Goal: Task Accomplishment & Management: Manage account settings

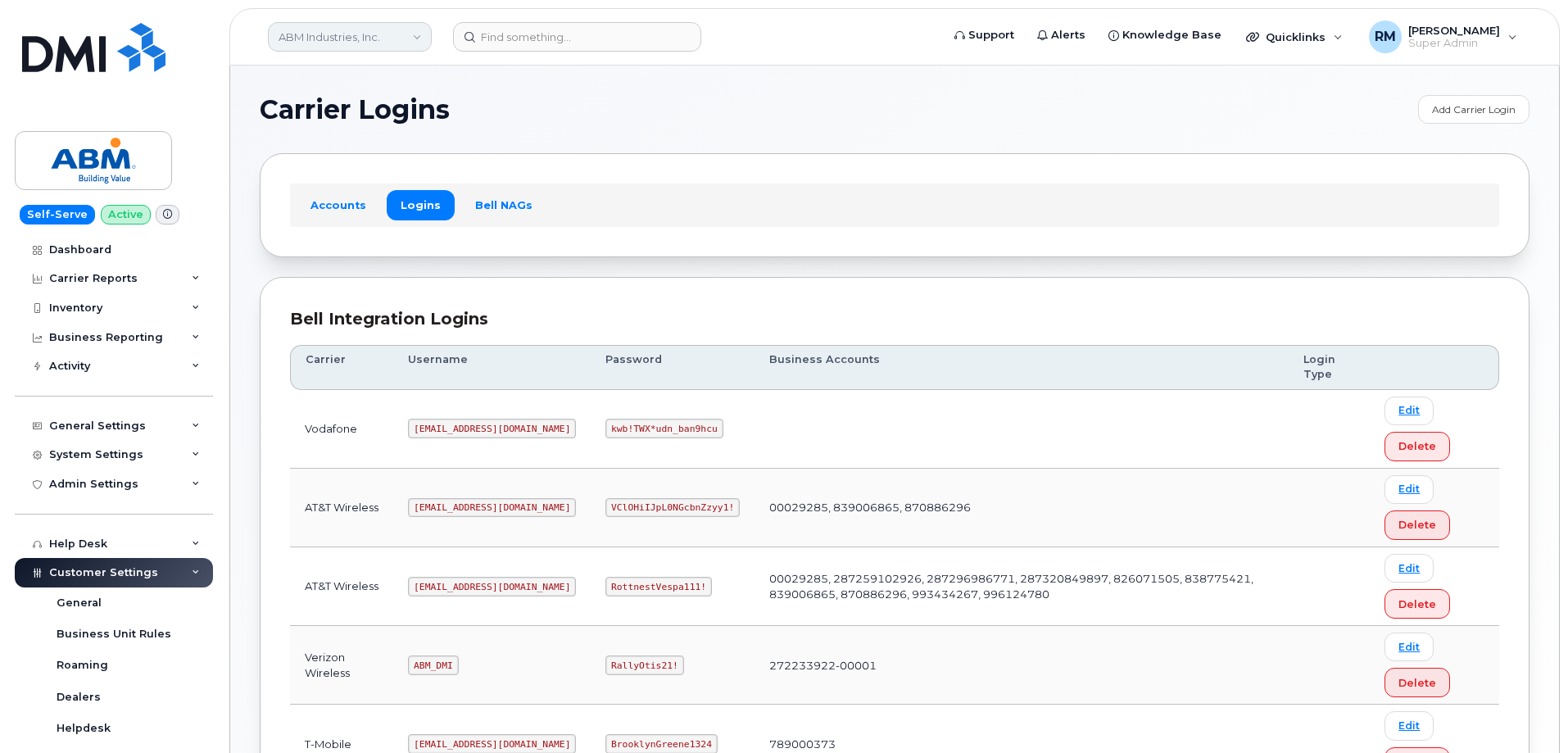
click at [410, 38] on link "ABM Industries, Inc." at bounding box center [349, 36] width 164 height 30
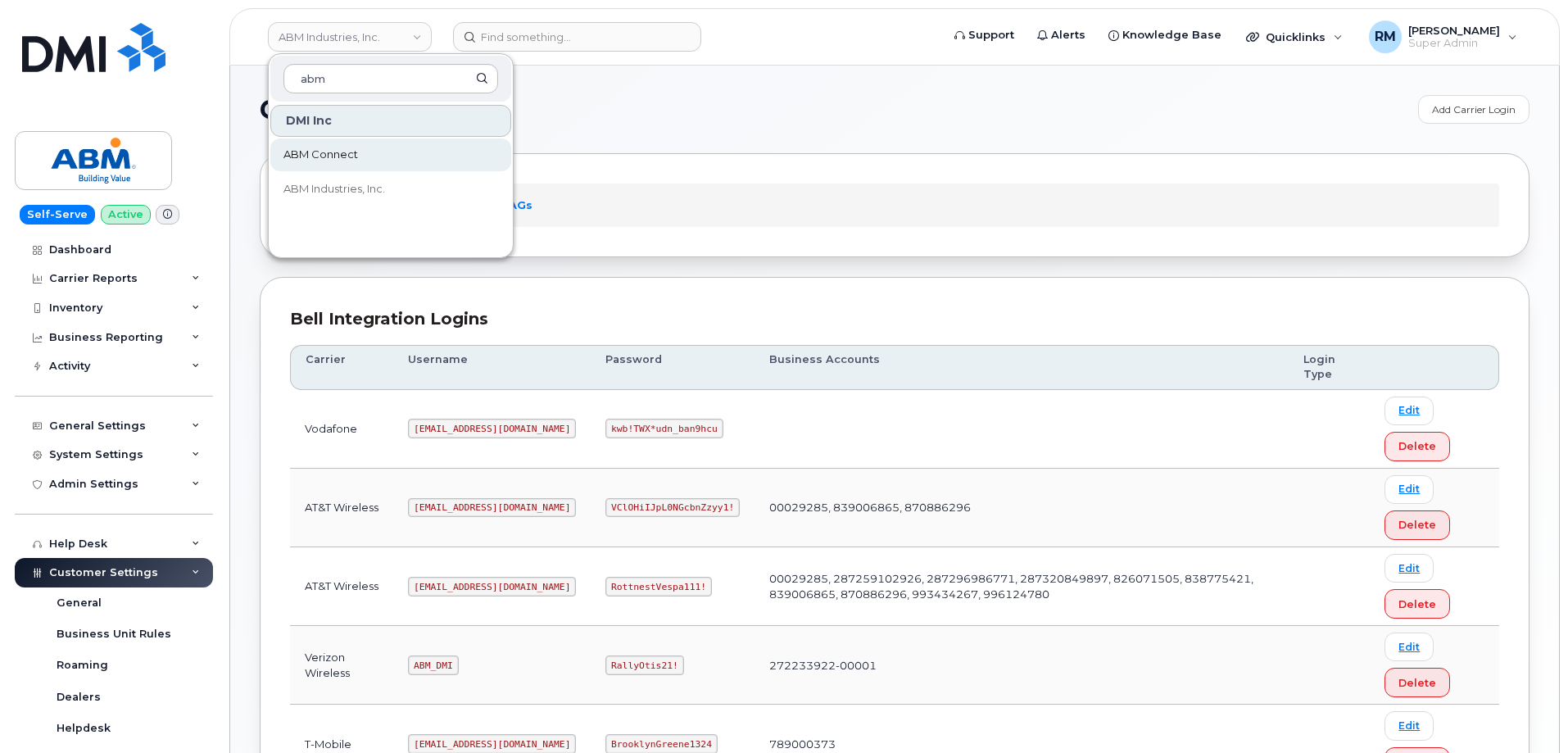
type input "abm"
click at [349, 155] on span "ABM Connect" at bounding box center [320, 155] width 74 height 16
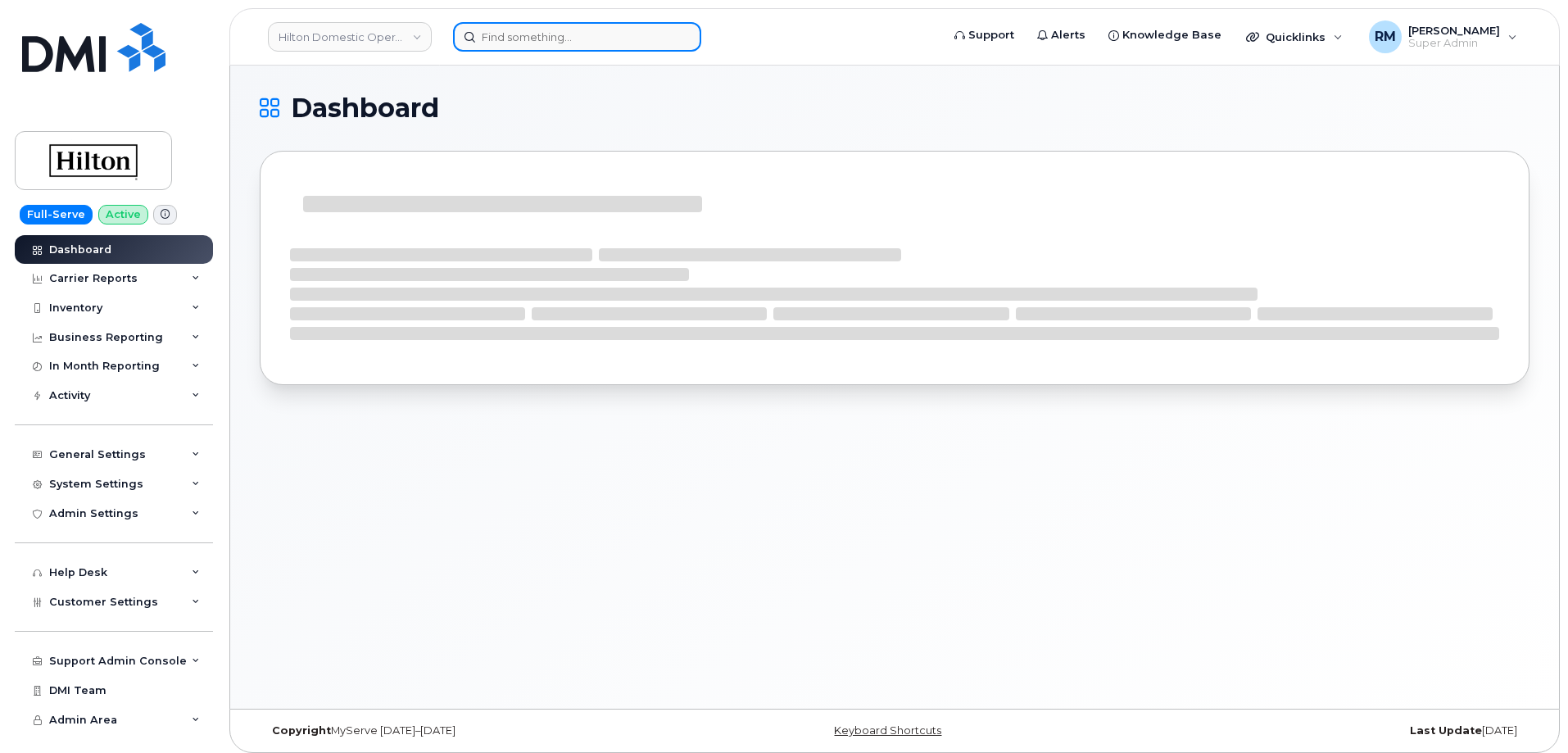
click at [508, 47] on input at bounding box center [577, 36] width 248 height 30
paste input "4047359067"
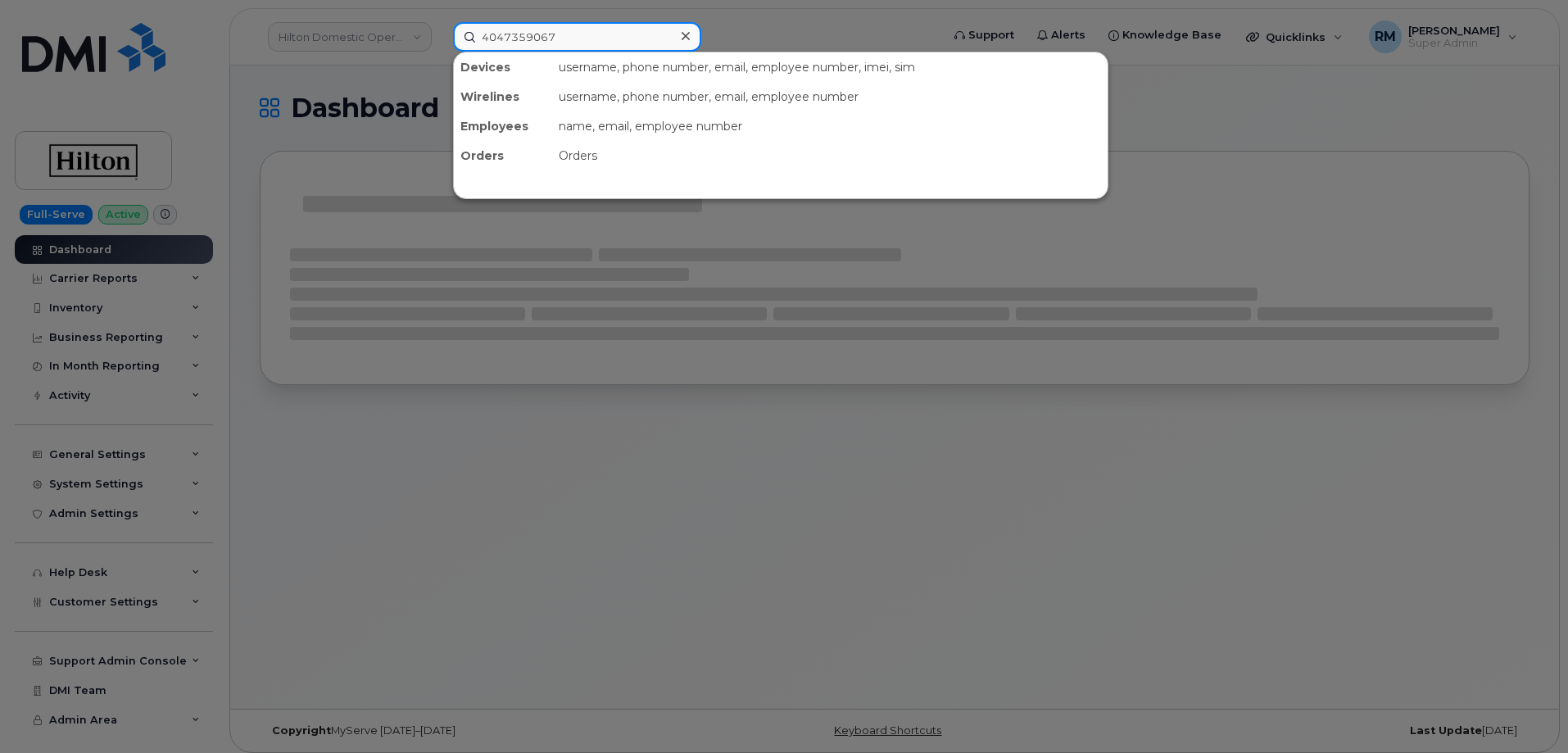
type input "4047359067"
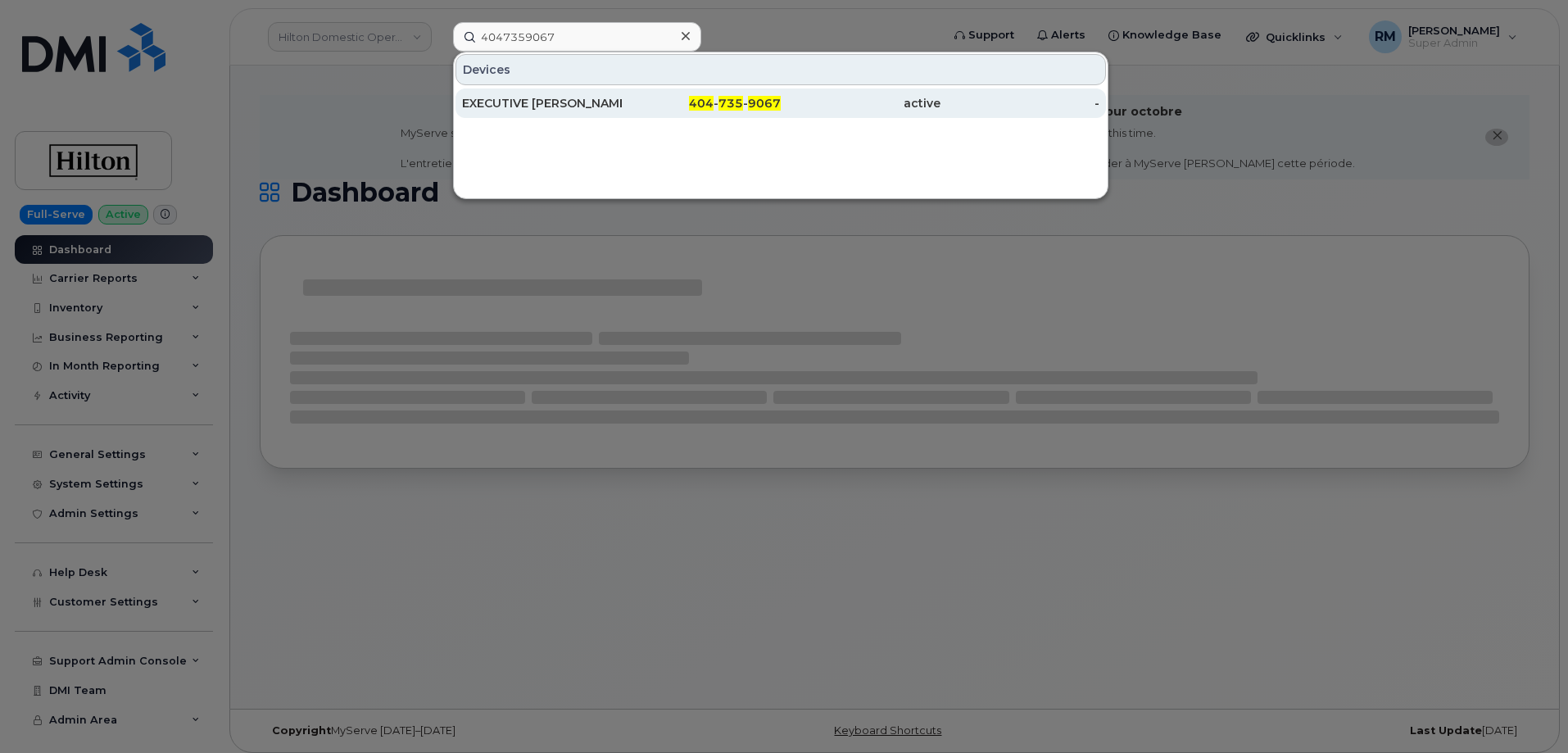
click at [578, 111] on div "EXECUTIVE [PERSON_NAME]" at bounding box center [542, 103] width 160 height 30
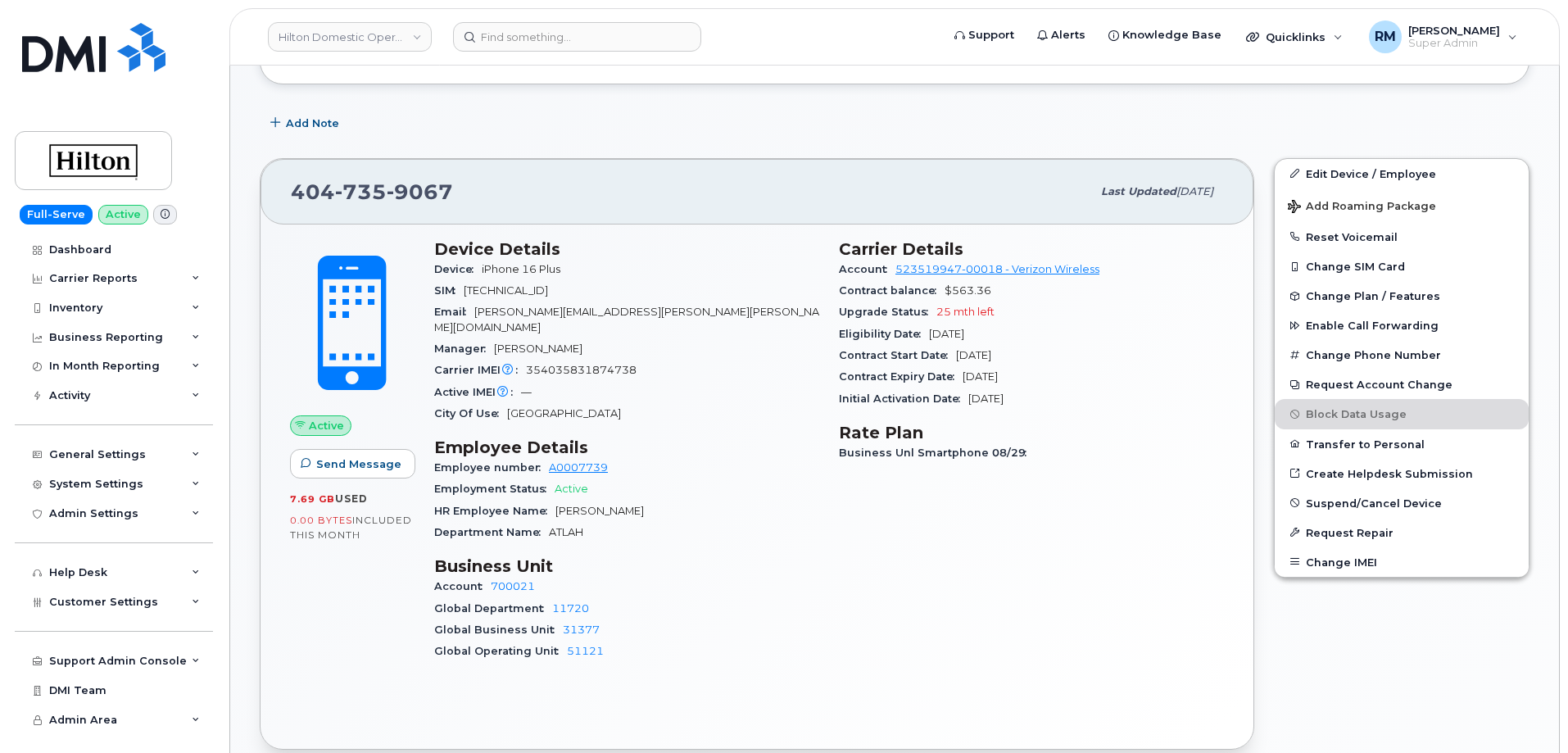
scroll to position [491, 0]
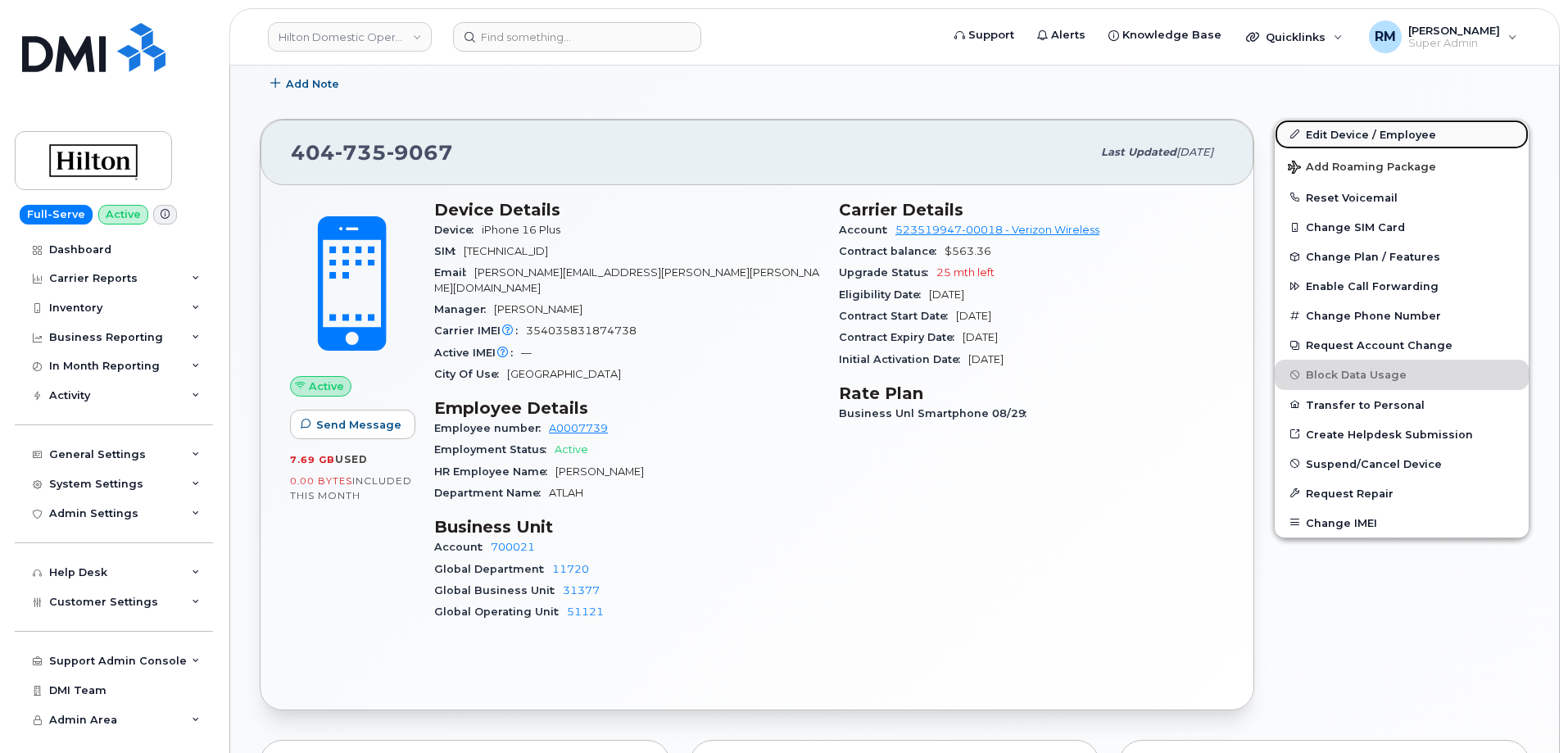
click at [1387, 135] on link "Edit Device / Employee" at bounding box center [1402, 134] width 254 height 30
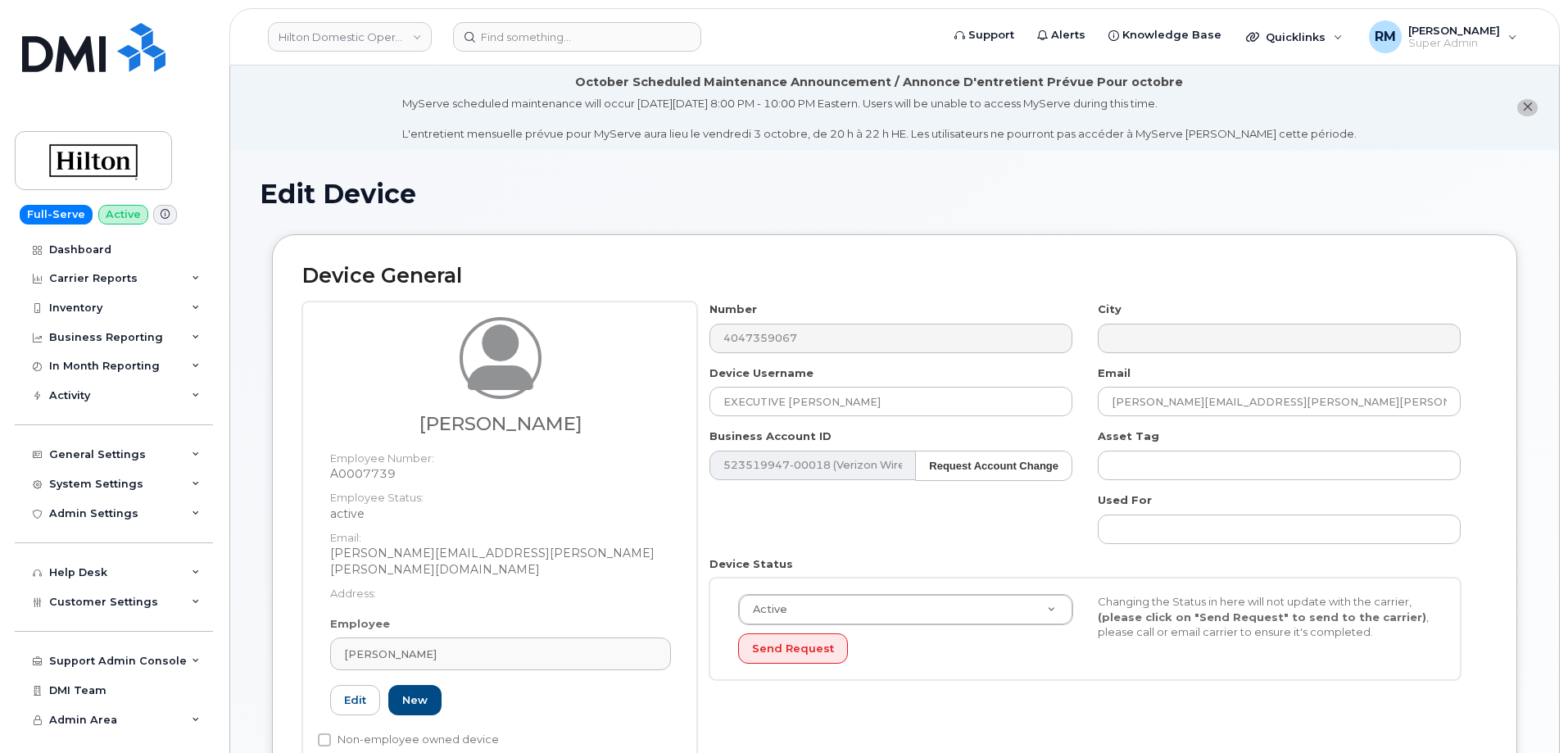
select select "34080331"
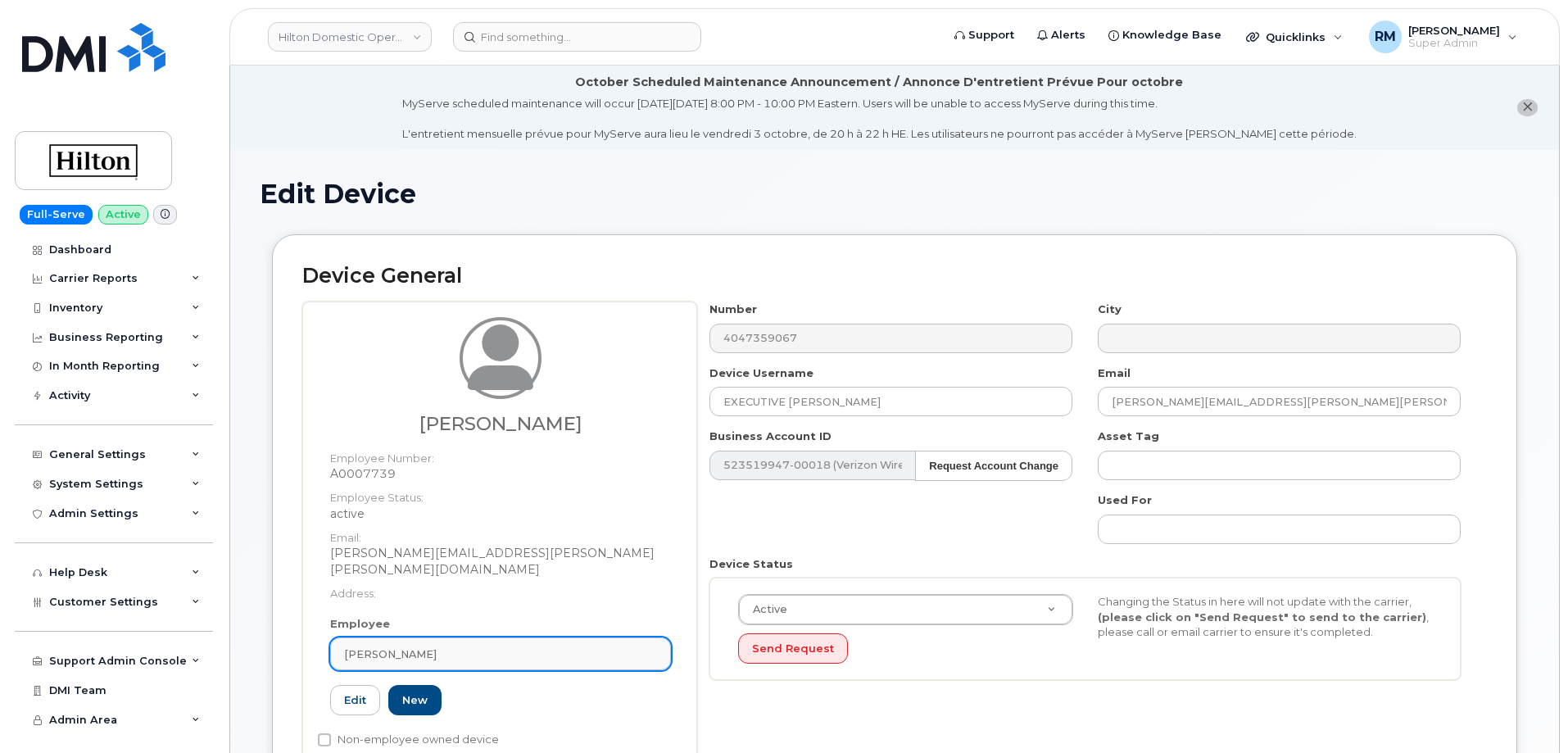
click at [437, 647] on span "Bradley Koeneman" at bounding box center [390, 654] width 92 height 15
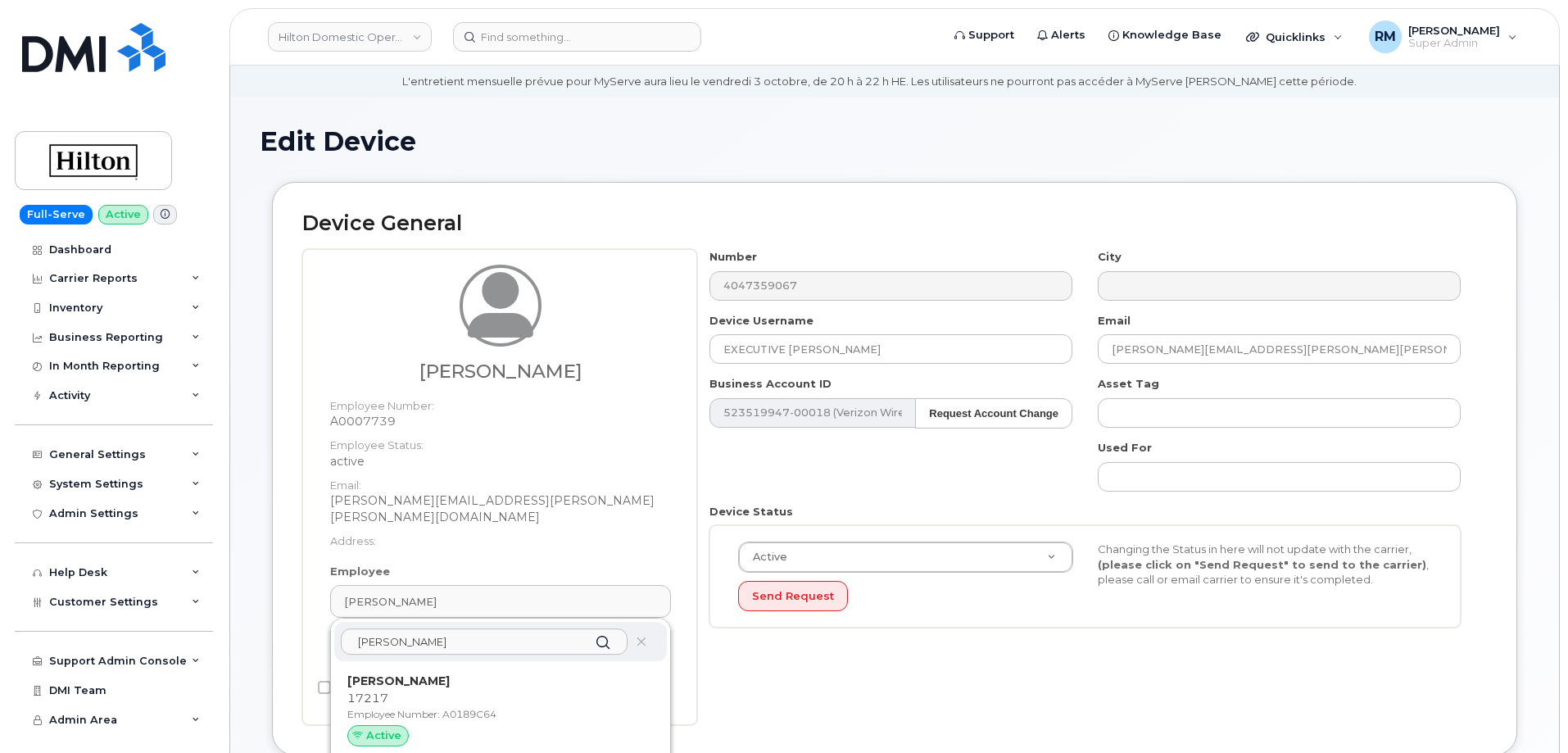
scroll to position [164, 0]
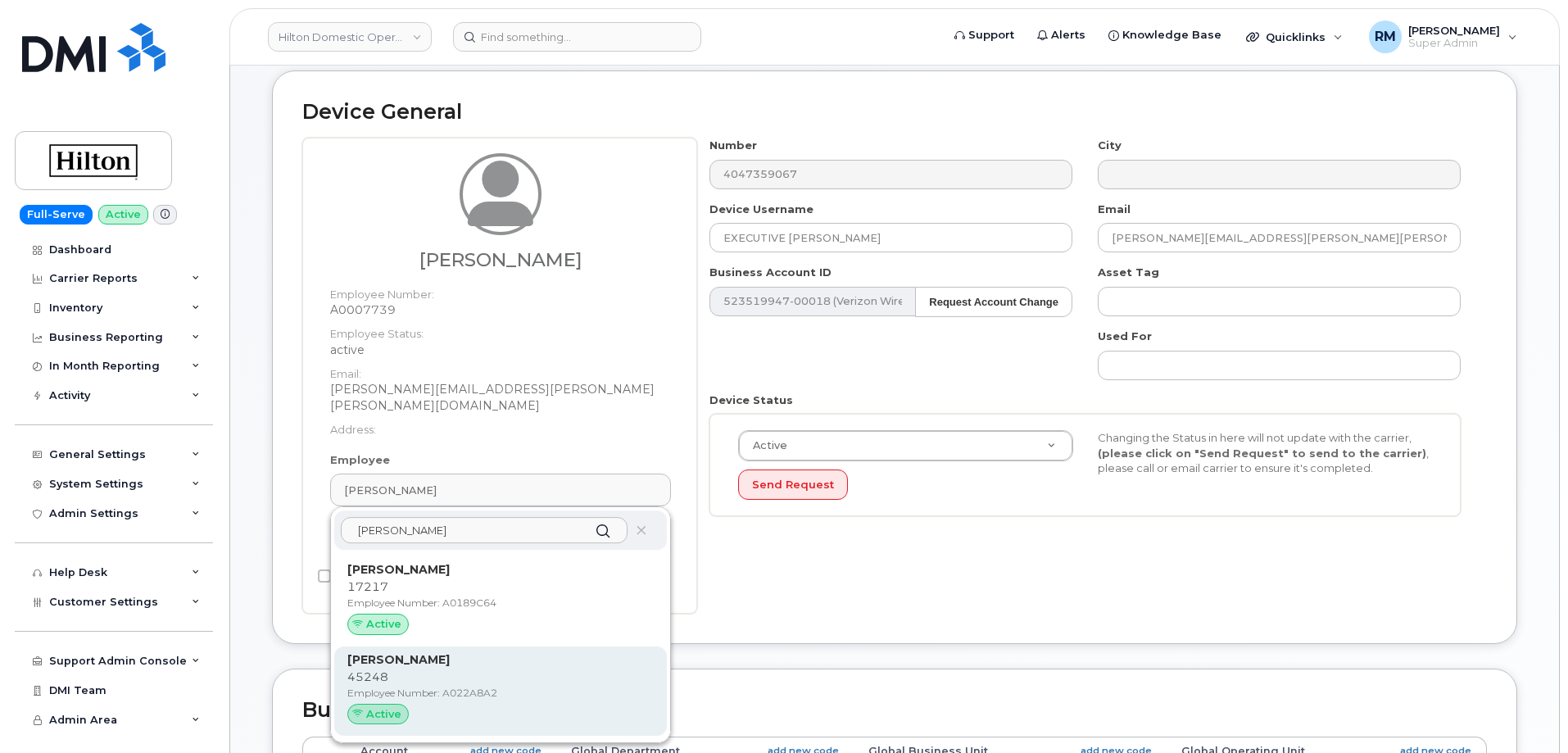
type input "mustafa"
click at [508, 669] on p "45248" at bounding box center [500, 677] width 307 height 17
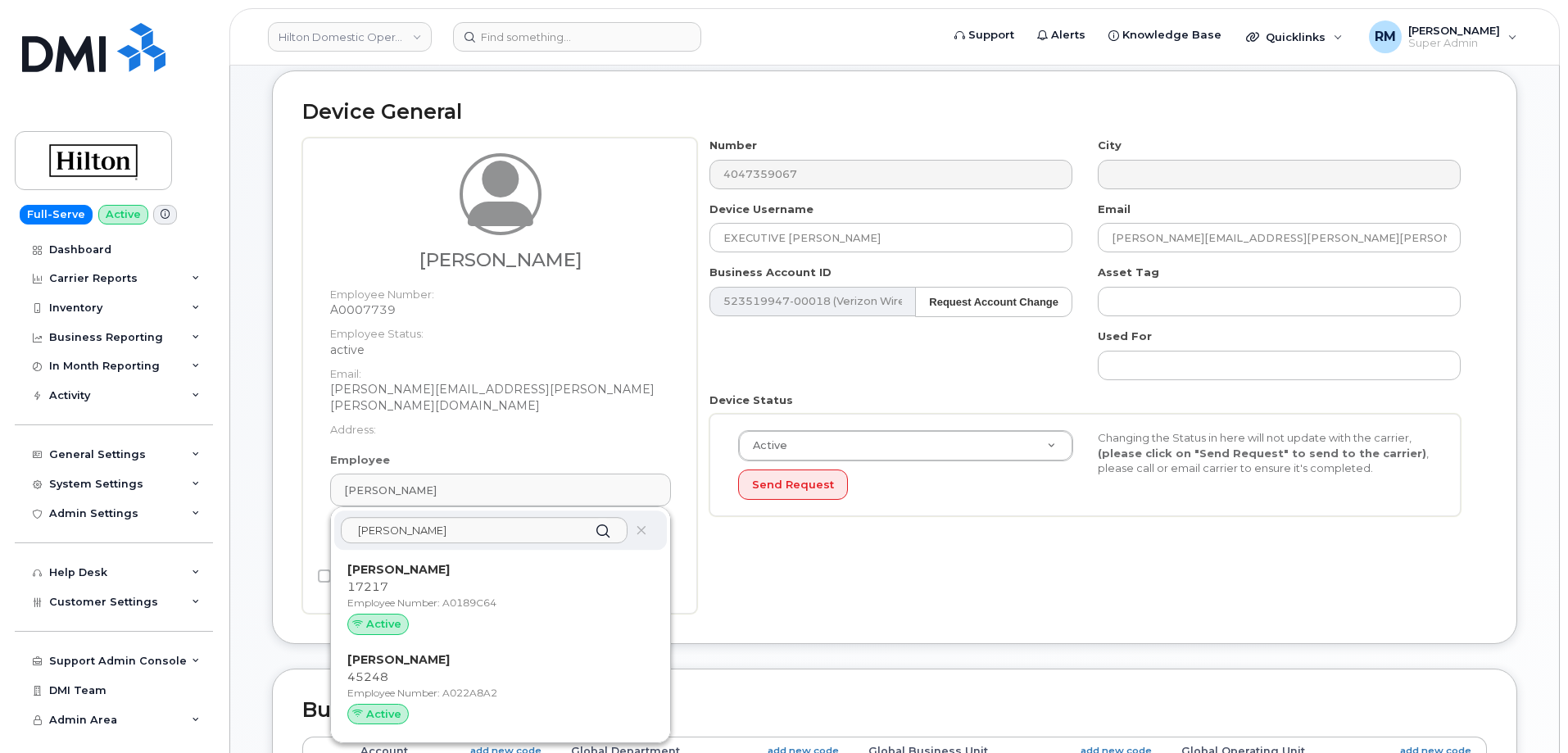
type input "A022A8A2"
type input "Mustafa Kemal Suer"
type input "mustafa.suer@waldorfastoria.com"
type input "34542459"
type input "34541943"
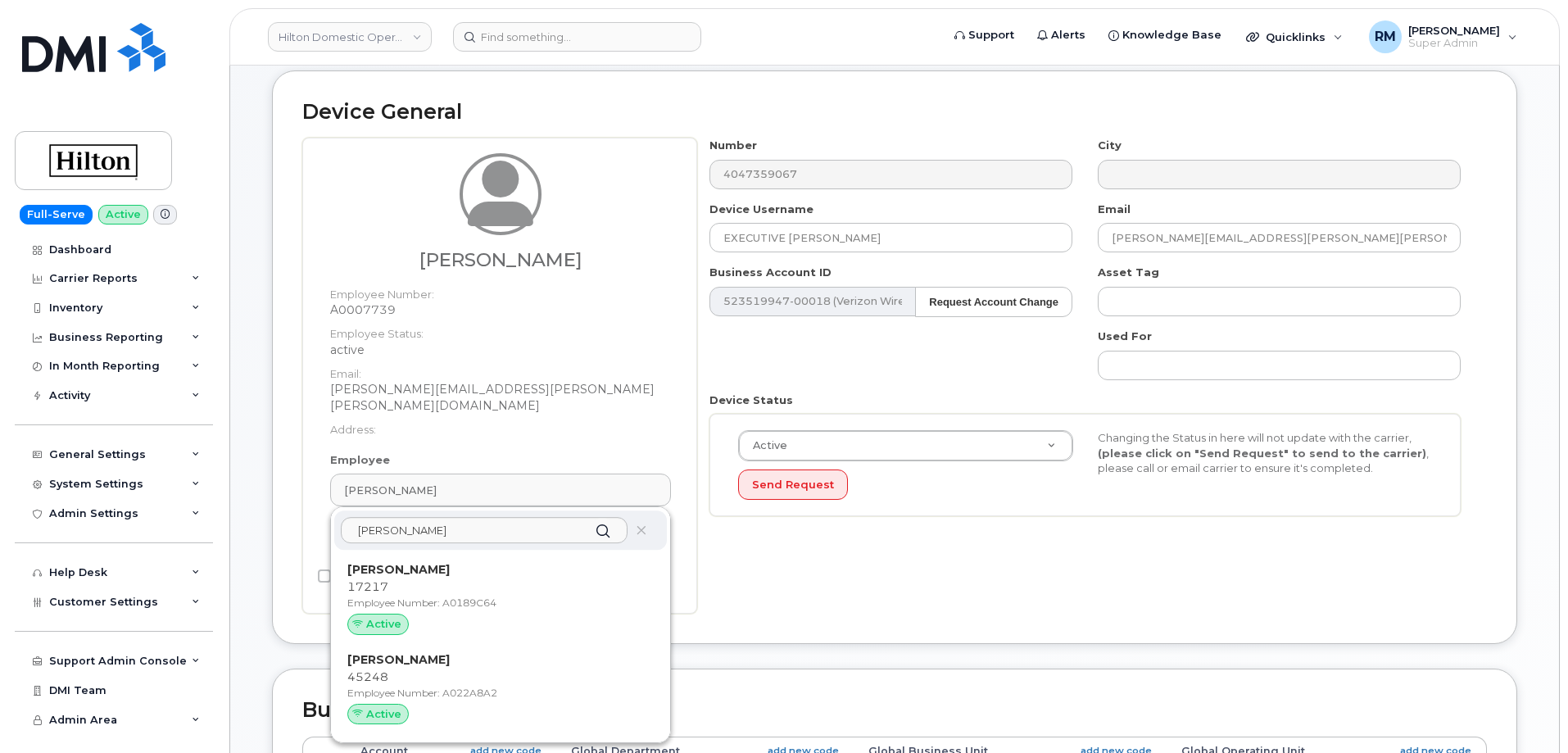
type input "34542150"
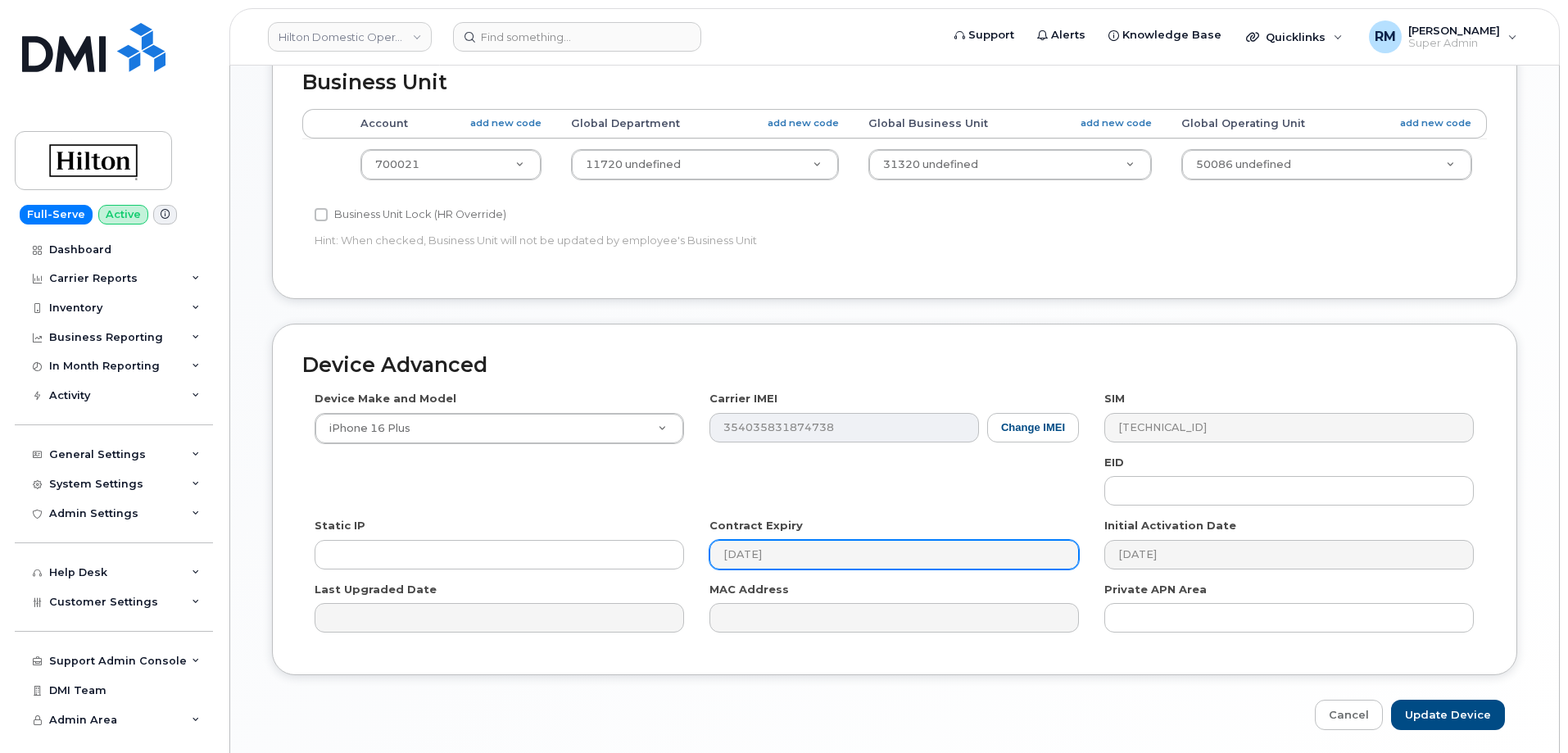
scroll to position [818, 0]
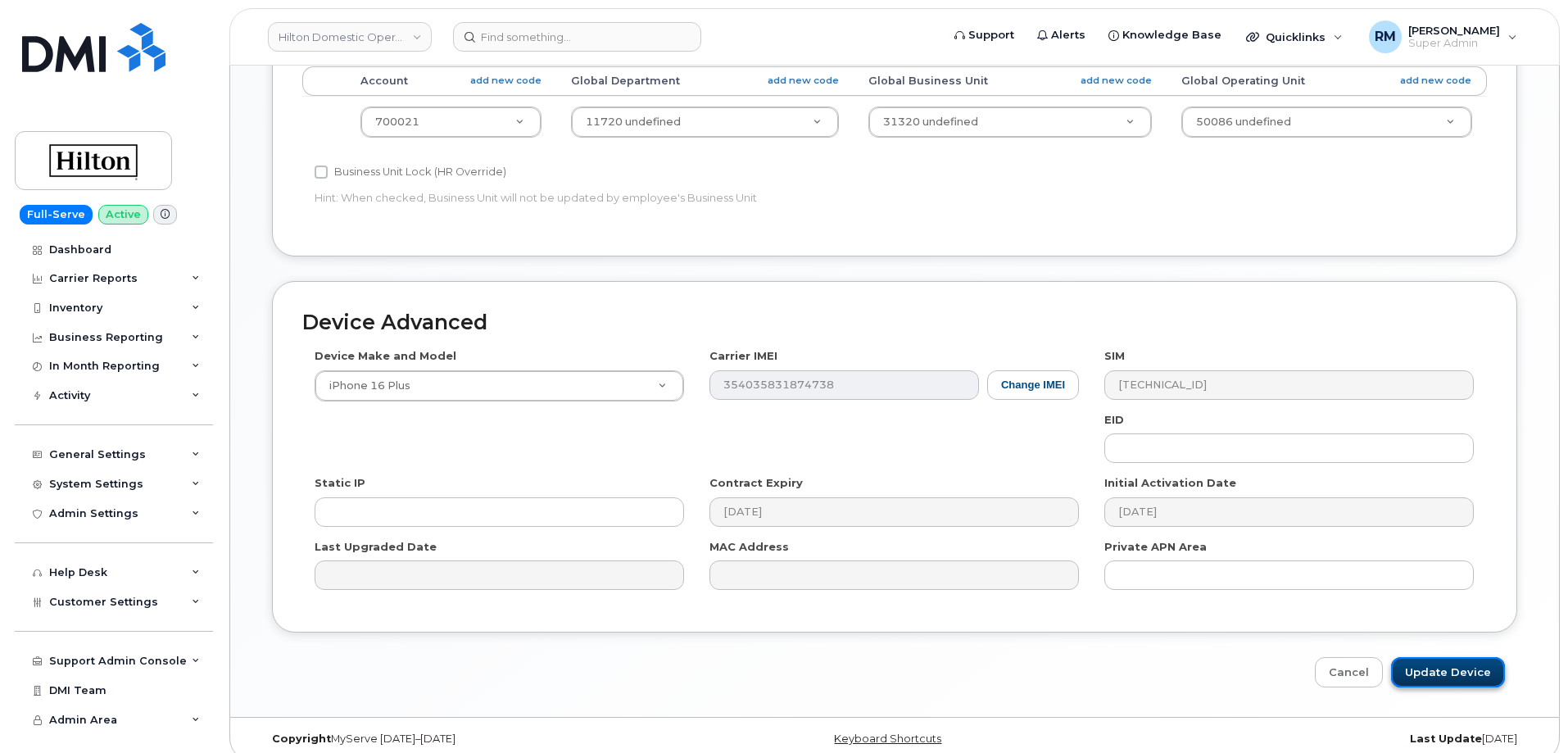
click at [1451, 660] on input "Update Device" at bounding box center [1449, 672] width 114 height 31
type input "Saving..."
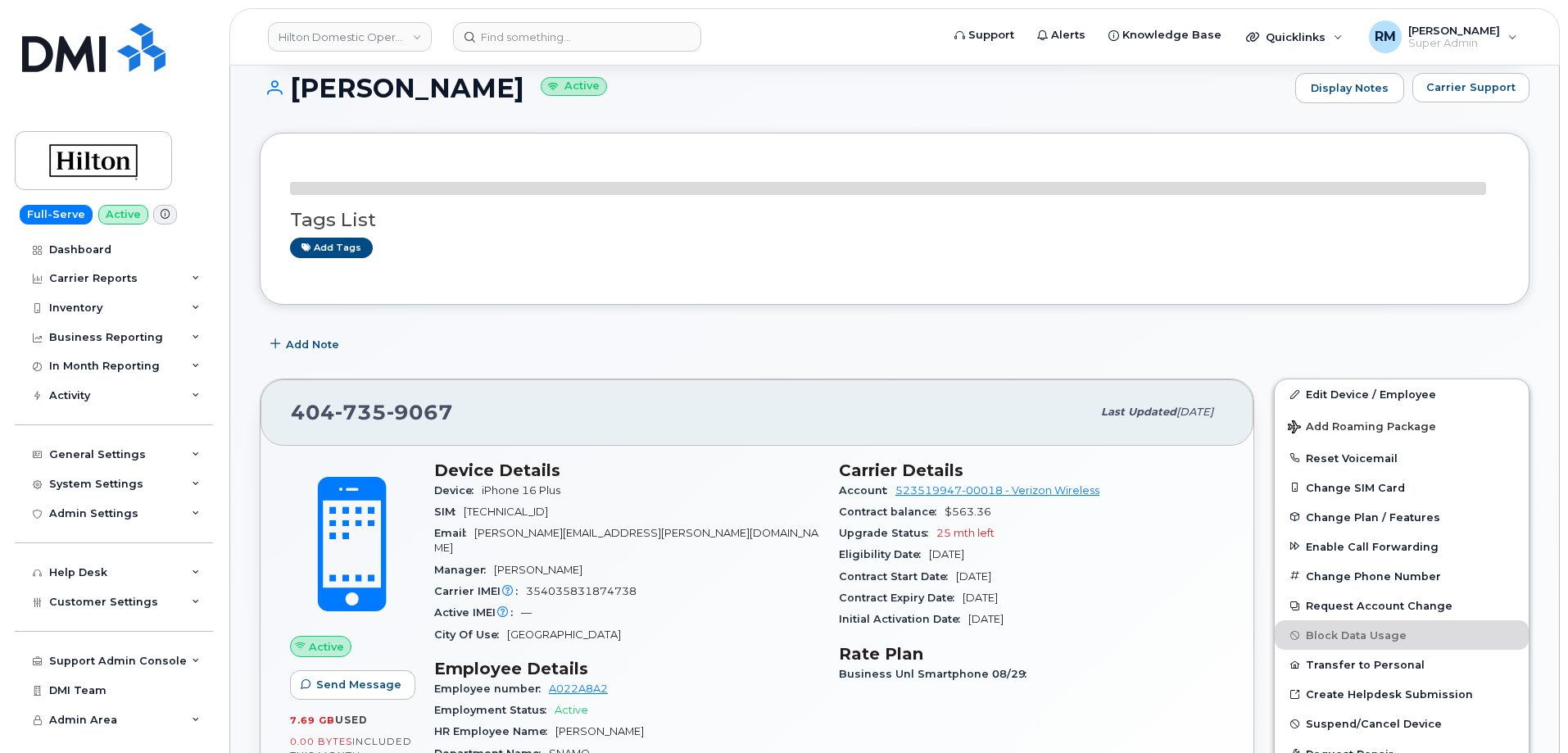
scroll to position [328, 0]
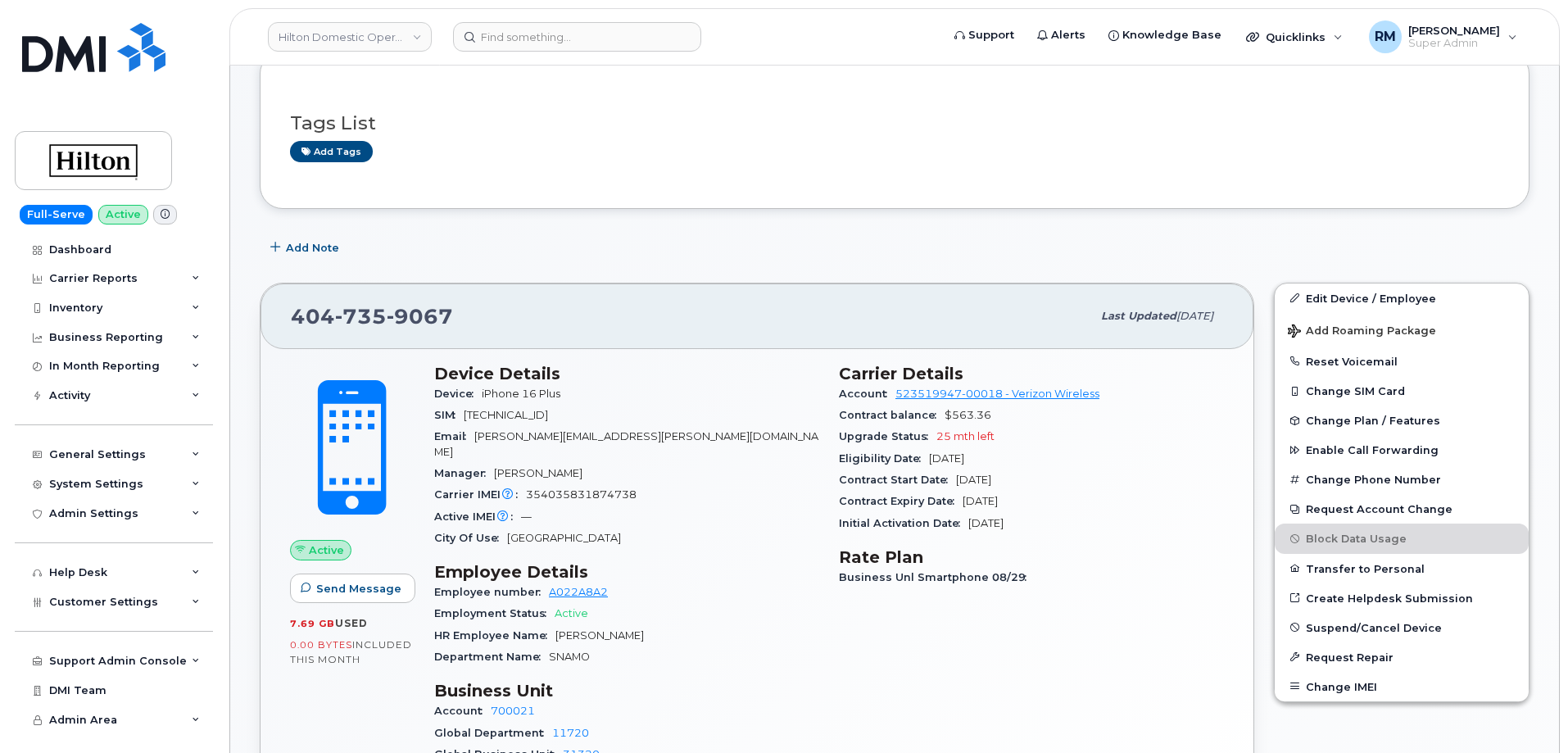
click at [692, 682] on h3 "Business Unit" at bounding box center [627, 691] width 385 height 20
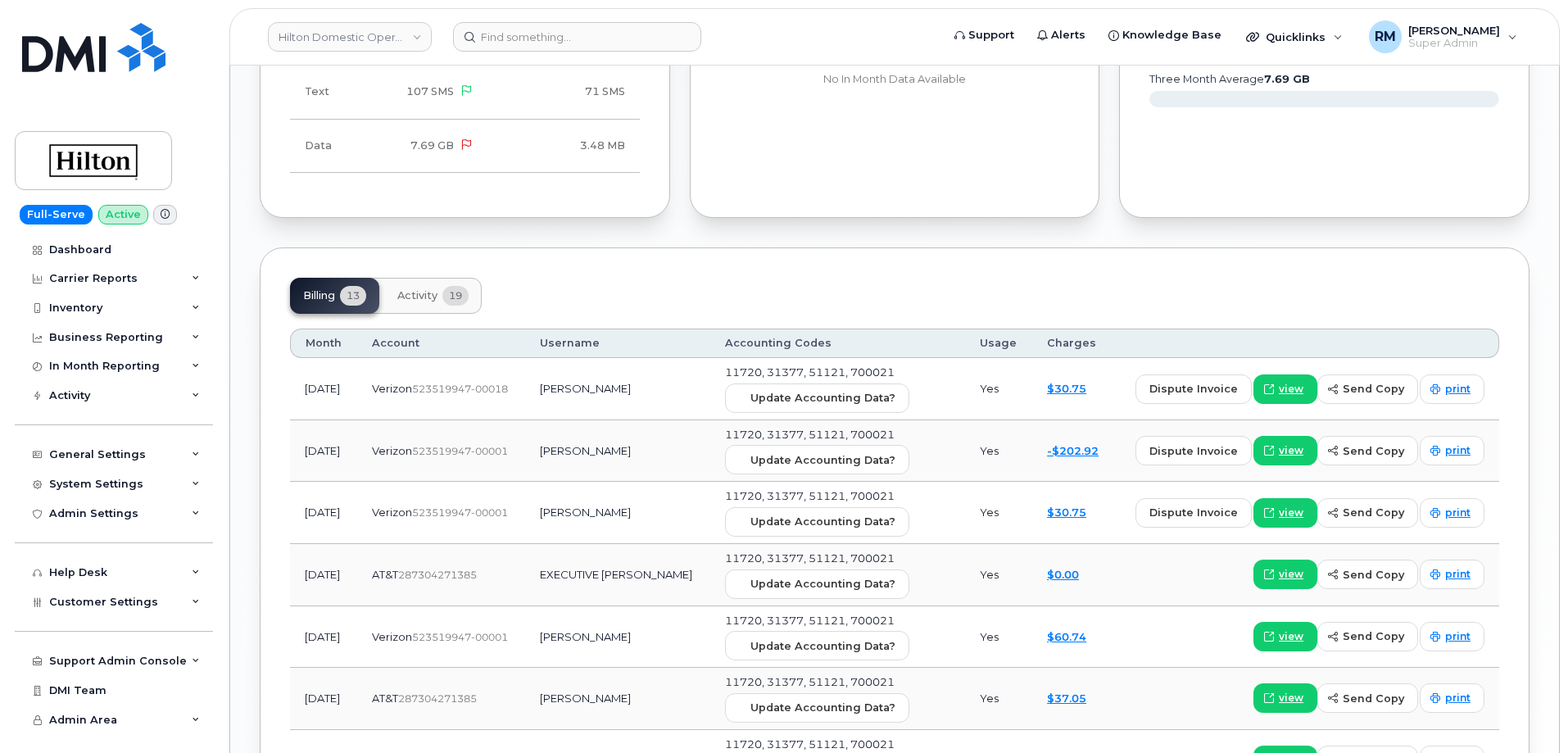
scroll to position [1311, 0]
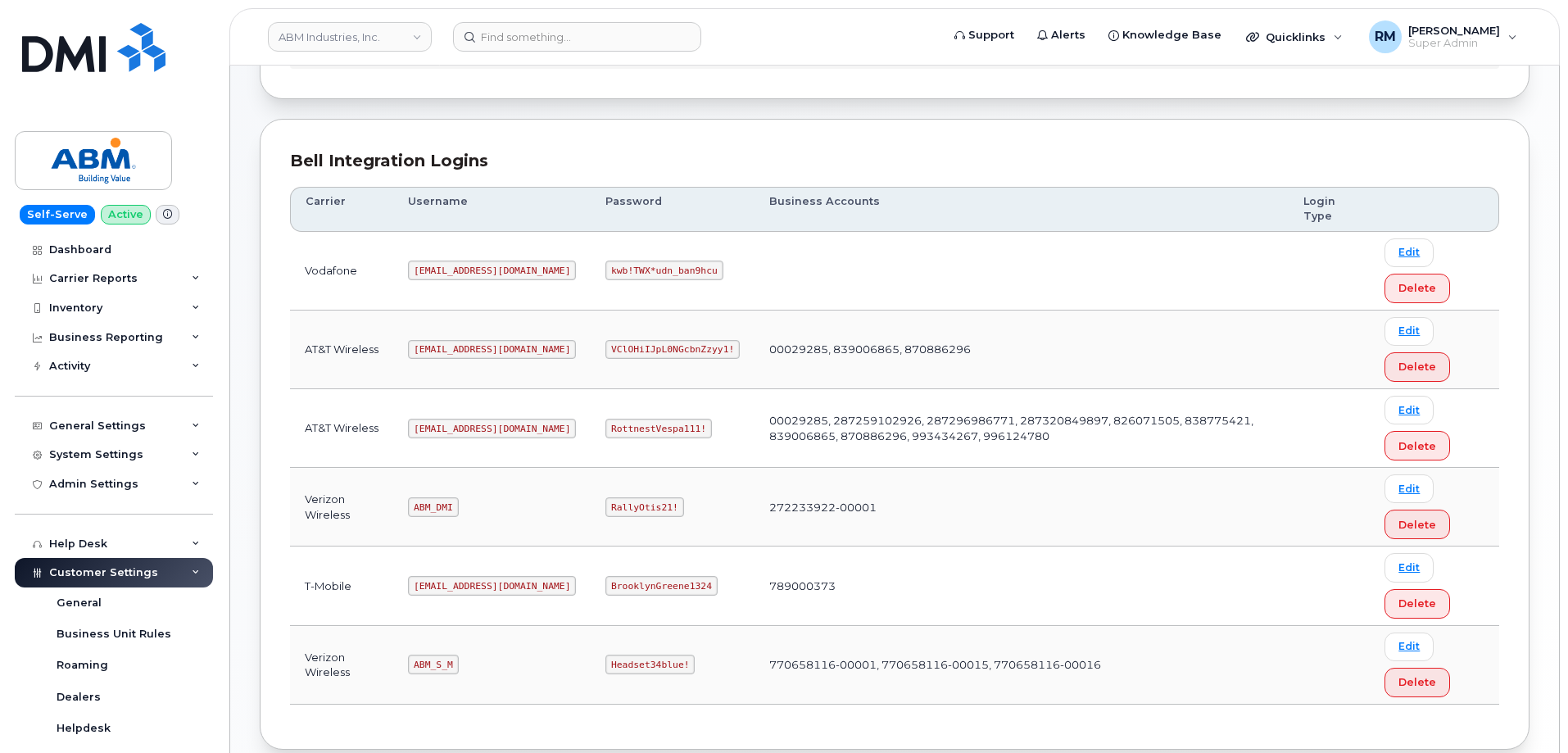
scroll to position [164, 0]
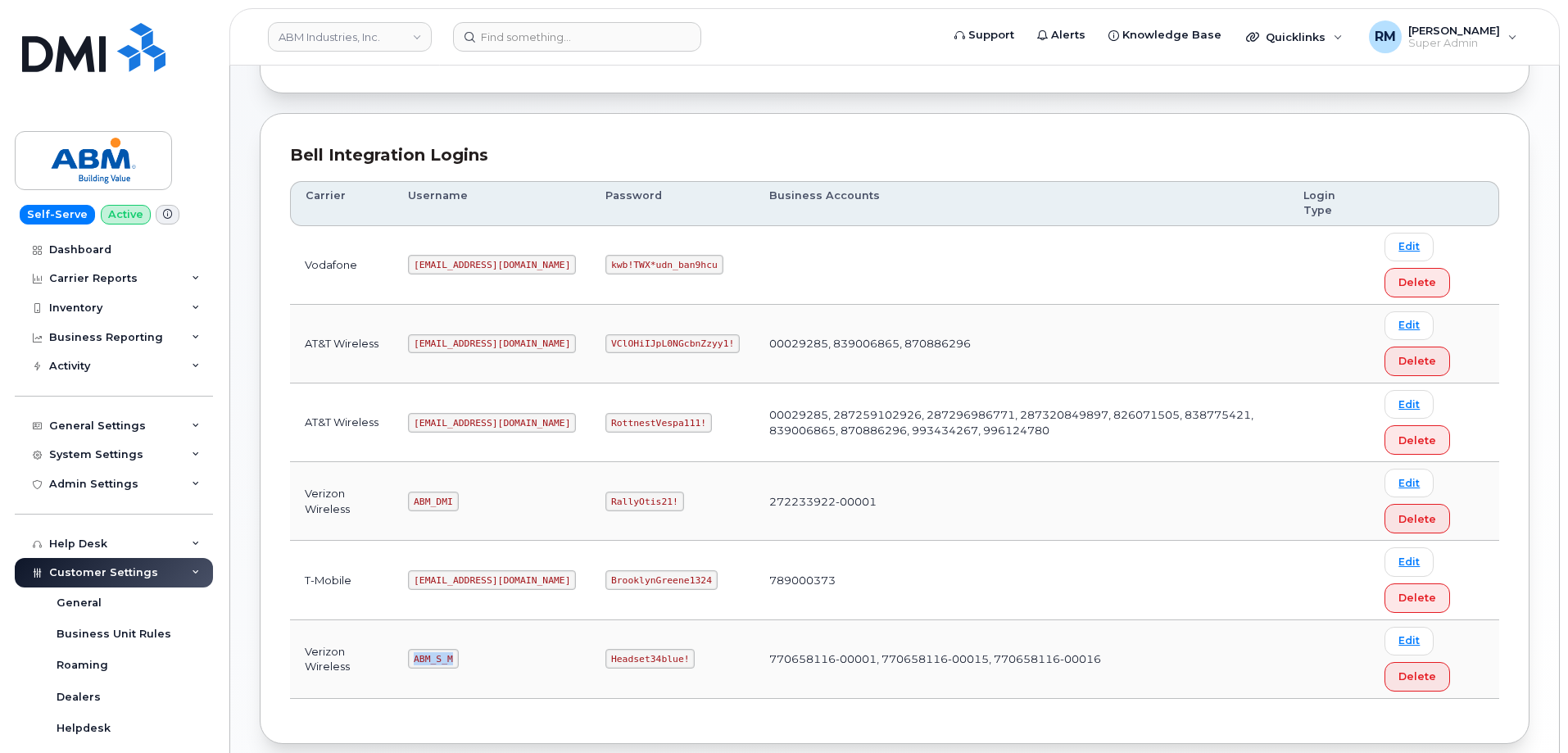
drag, startPoint x: 415, startPoint y: 661, endPoint x: 468, endPoint y: 656, distance: 53.2
click at [468, 656] on td "ABM_S_M" at bounding box center [492, 660] width 197 height 79
copy code "ABM_S_M"
click at [605, 653] on code "Headset34blue!" at bounding box center [650, 659] width 90 height 20
click at [605, 654] on code "Headset34blue!" at bounding box center [650, 659] width 90 height 20
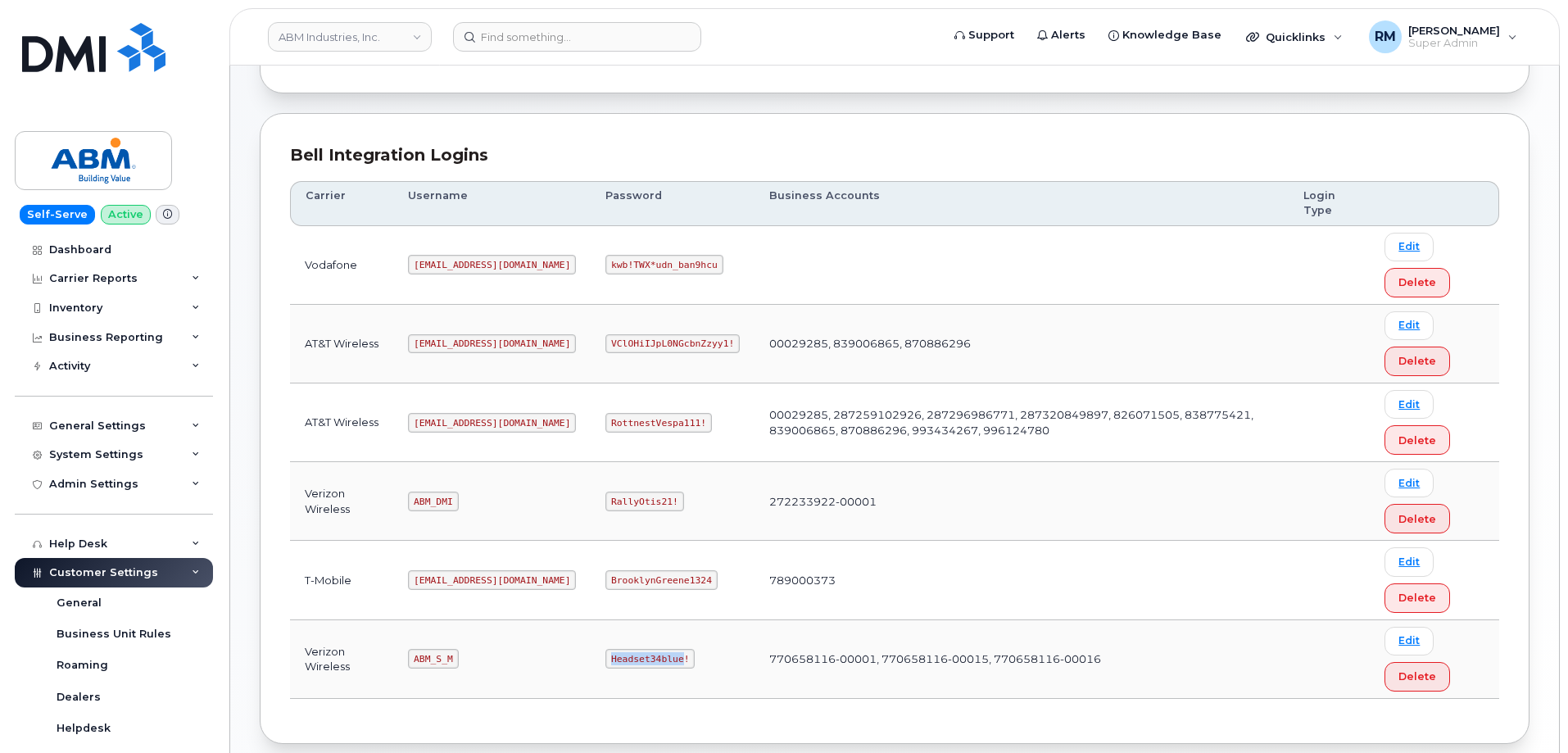
copy code "Headset34blue"
drag, startPoint x: 808, startPoint y: 656, endPoint x: 707, endPoint y: 662, distance: 101.2
click at [755, 662] on td "770658116-00001, 770658116-00015, 770658116-00016" at bounding box center [1022, 660] width 534 height 79
drag, startPoint x: 702, startPoint y: 659, endPoint x: 809, endPoint y: 657, distance: 107.0
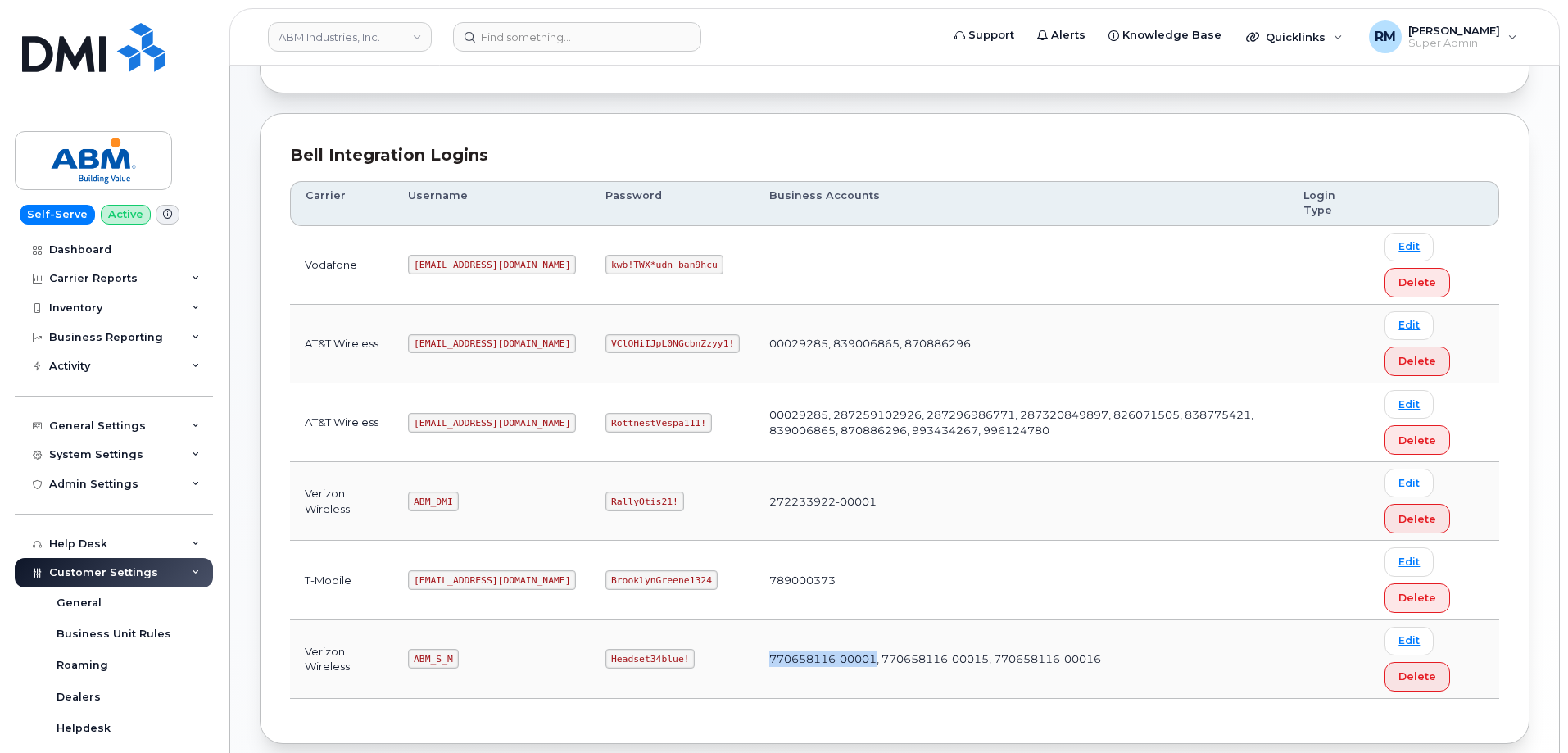
click at [809, 657] on td "770658116-00001, 770658116-00015, 770658116-00016" at bounding box center [1022, 660] width 534 height 79
copy td "770658116-00001"
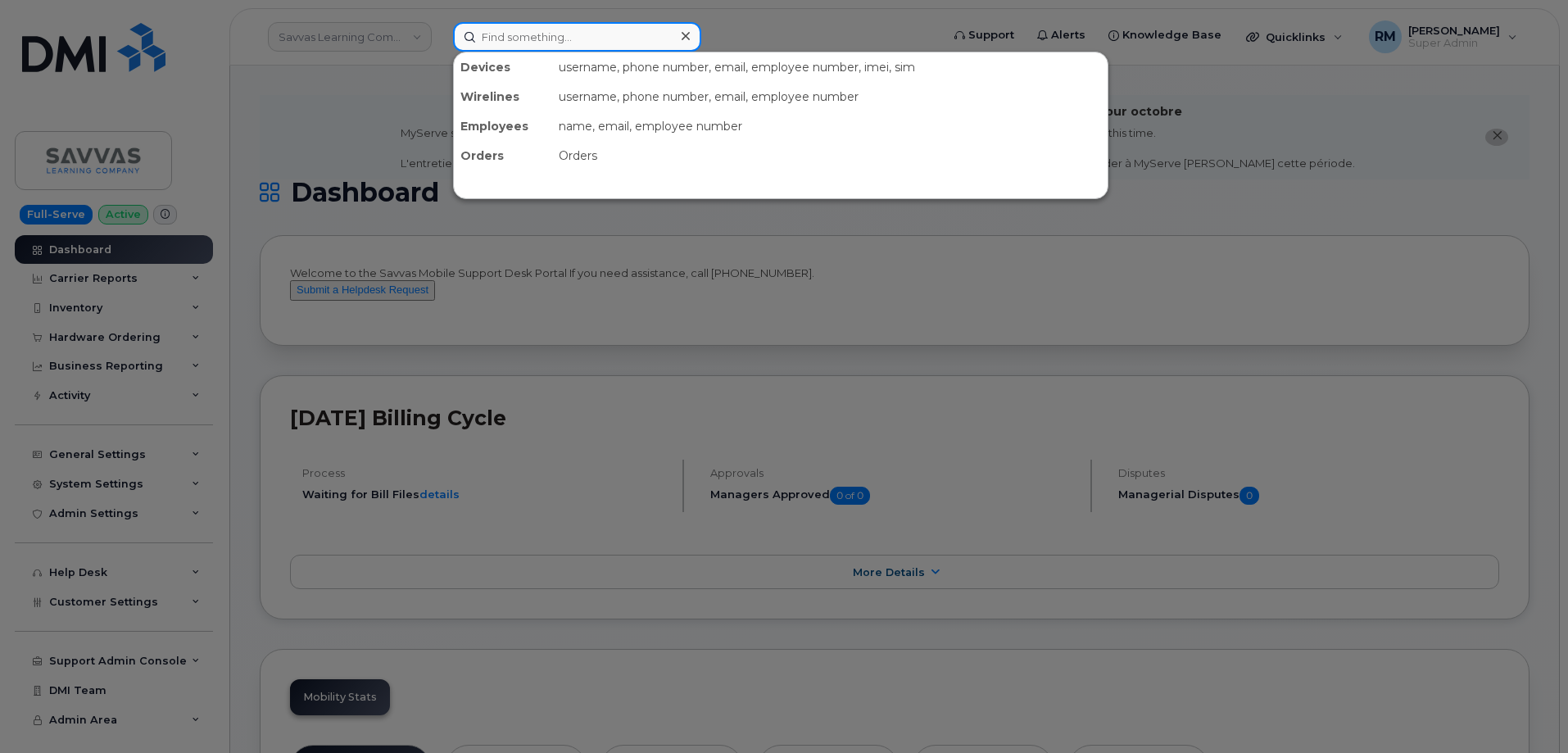
click at [509, 32] on input at bounding box center [577, 36] width 248 height 30
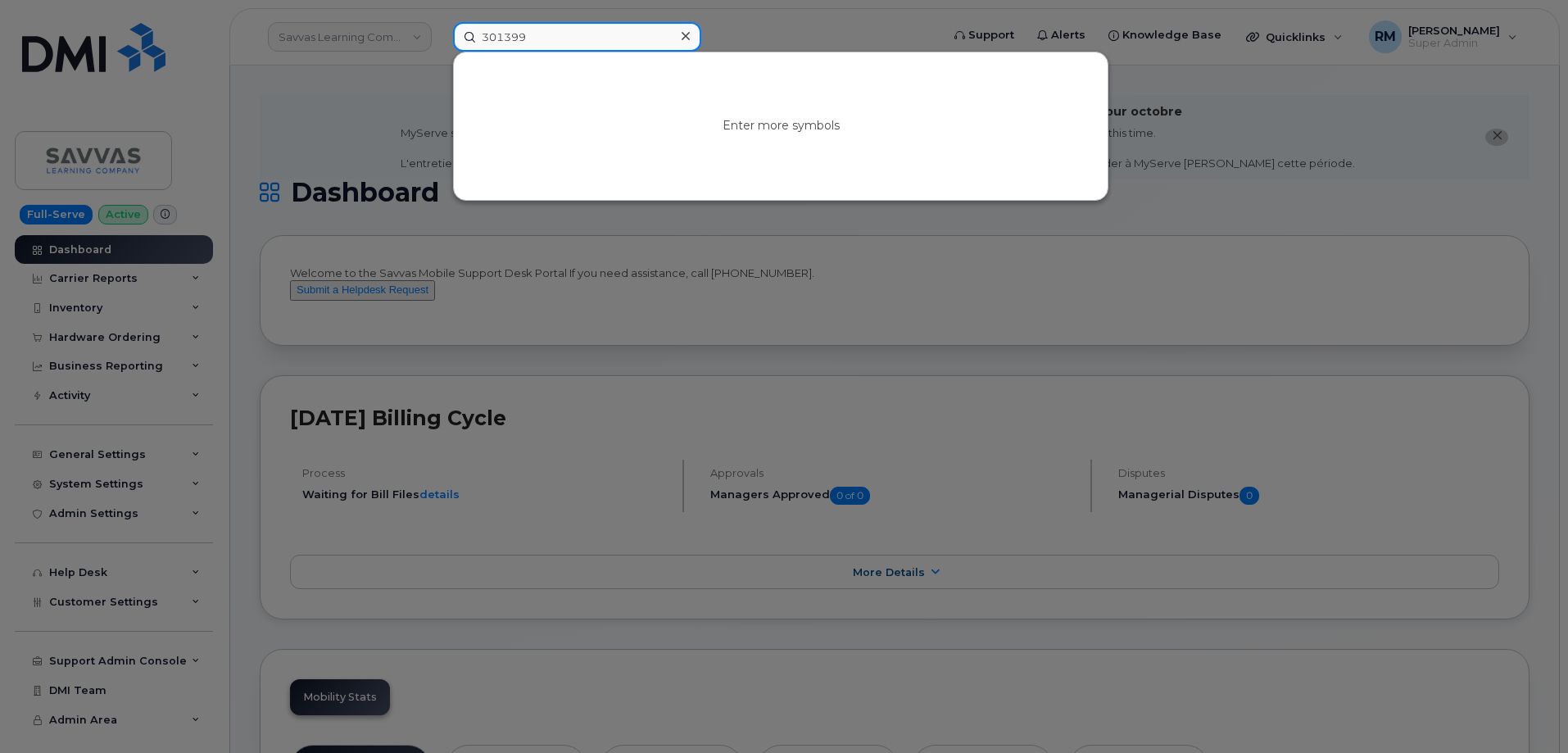
type input "301399"
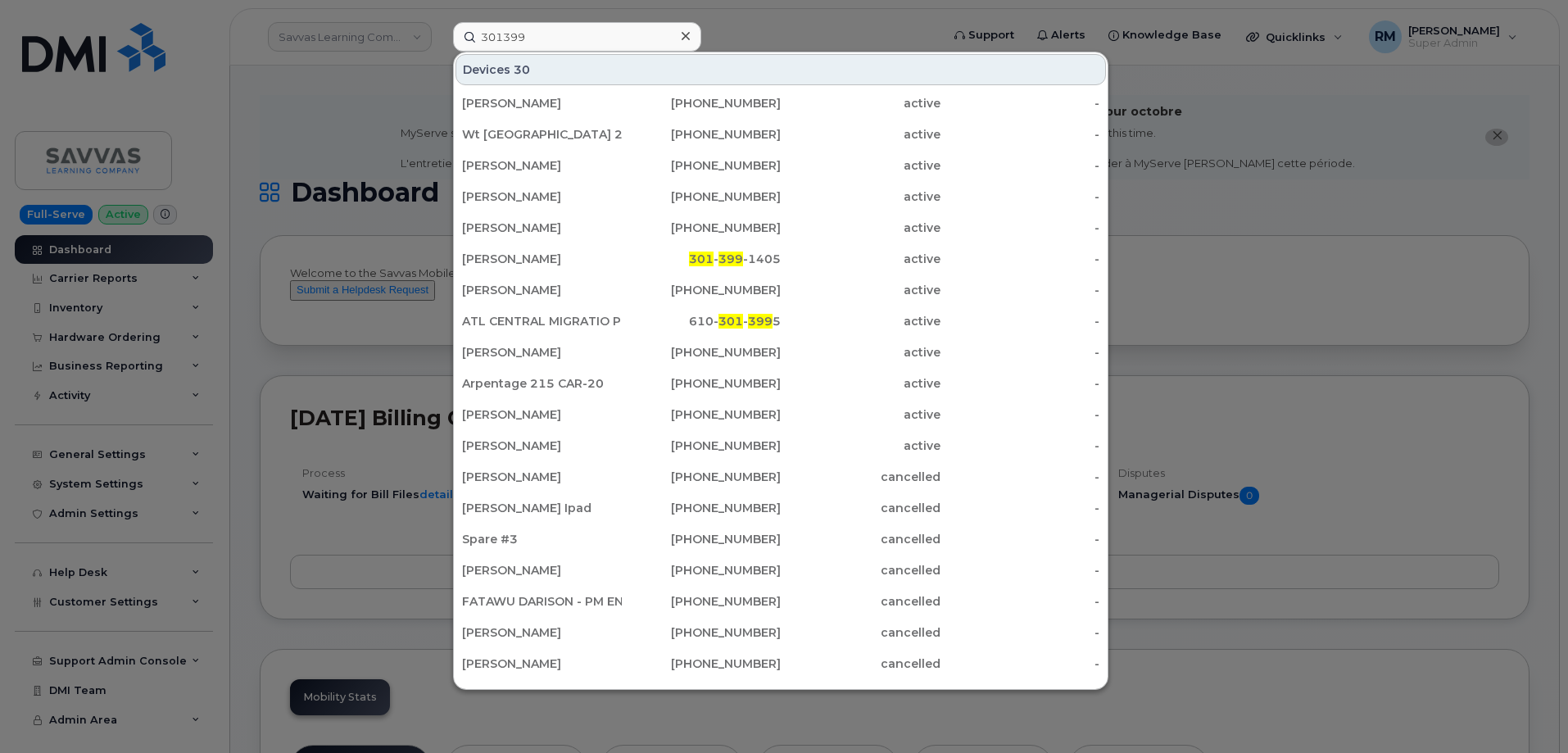
click at [392, 128] on div at bounding box center [784, 376] width 1568 height 753
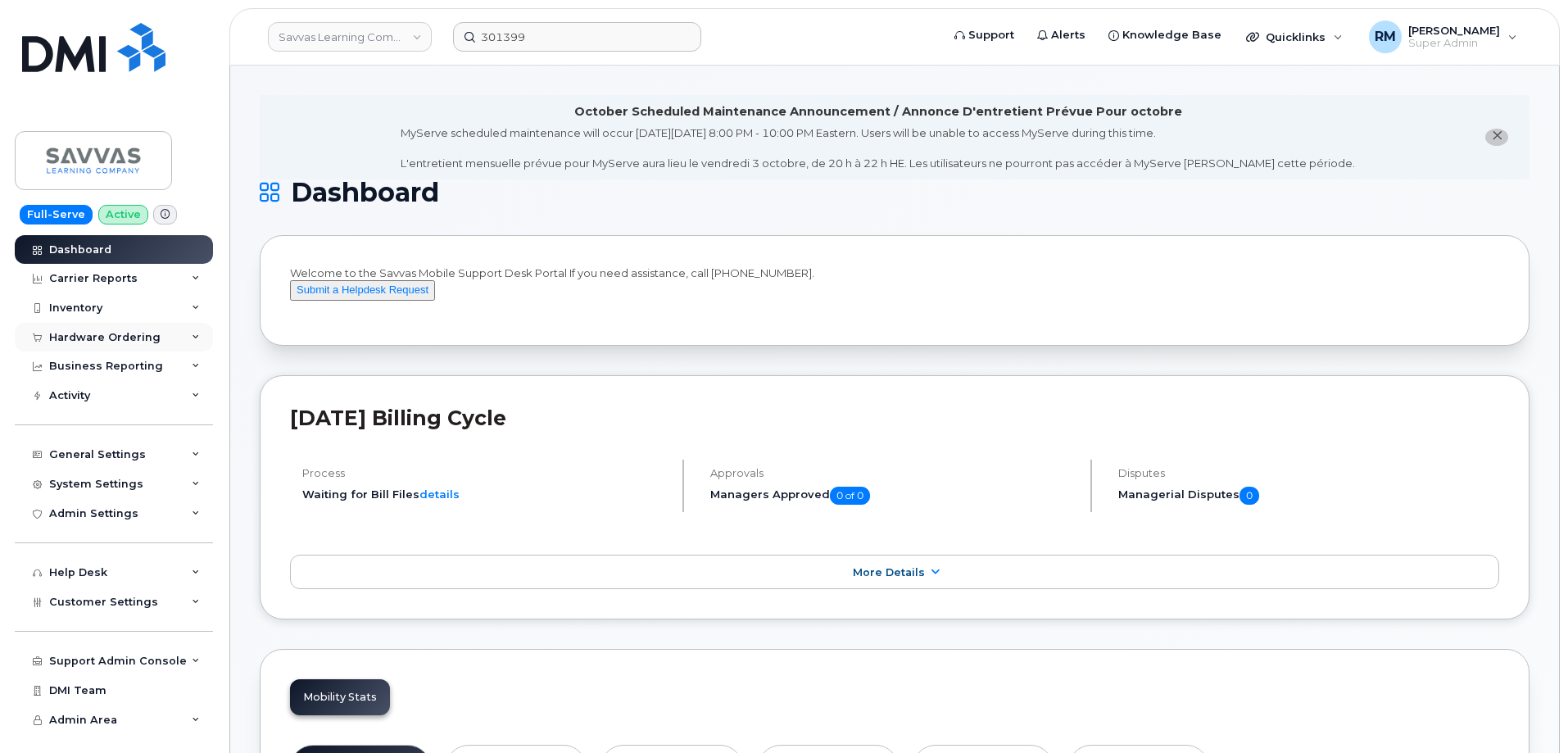
click at [111, 329] on div "Hardware Ordering" at bounding box center [113, 338] width 198 height 30
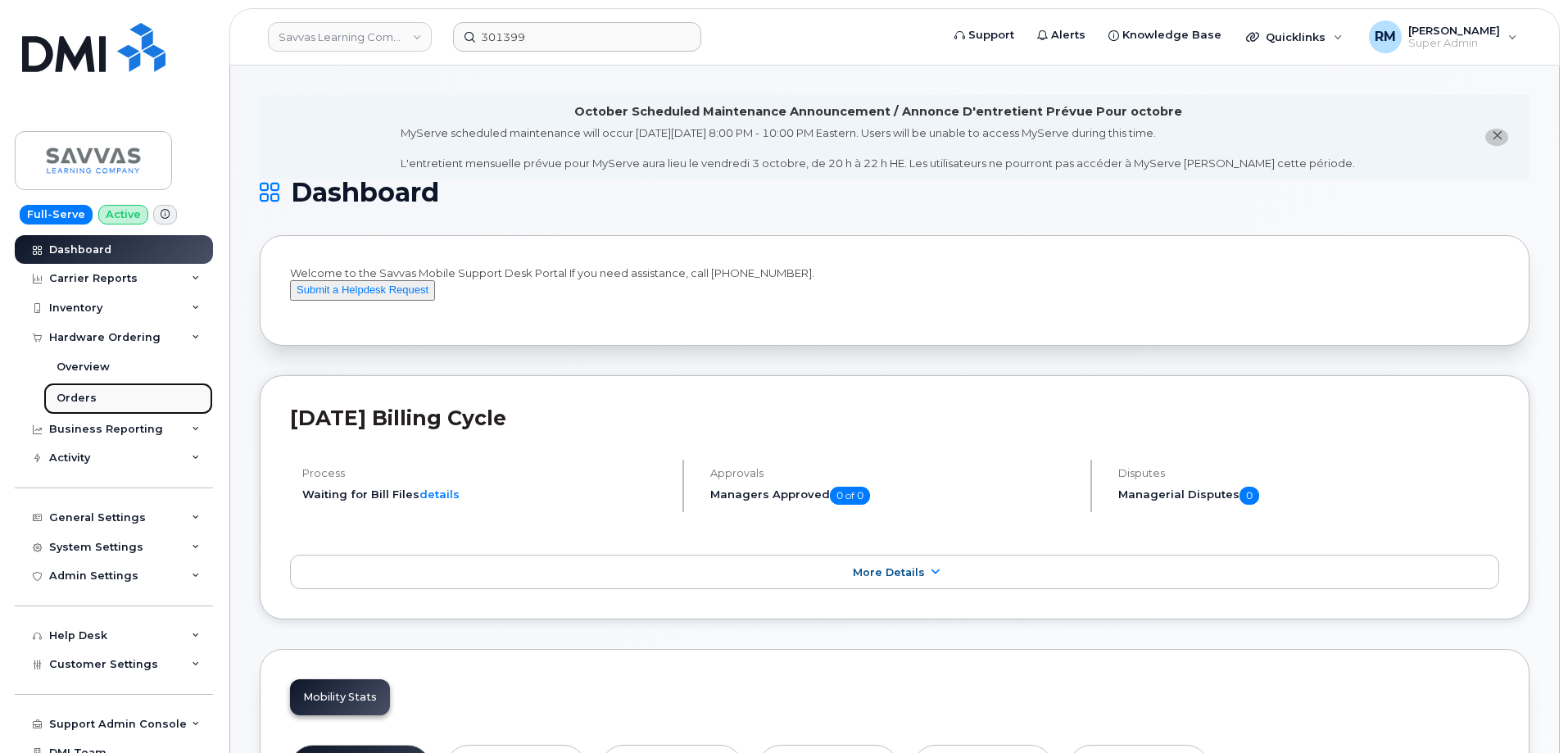
click at [83, 394] on div "Orders" at bounding box center [76, 398] width 40 height 14
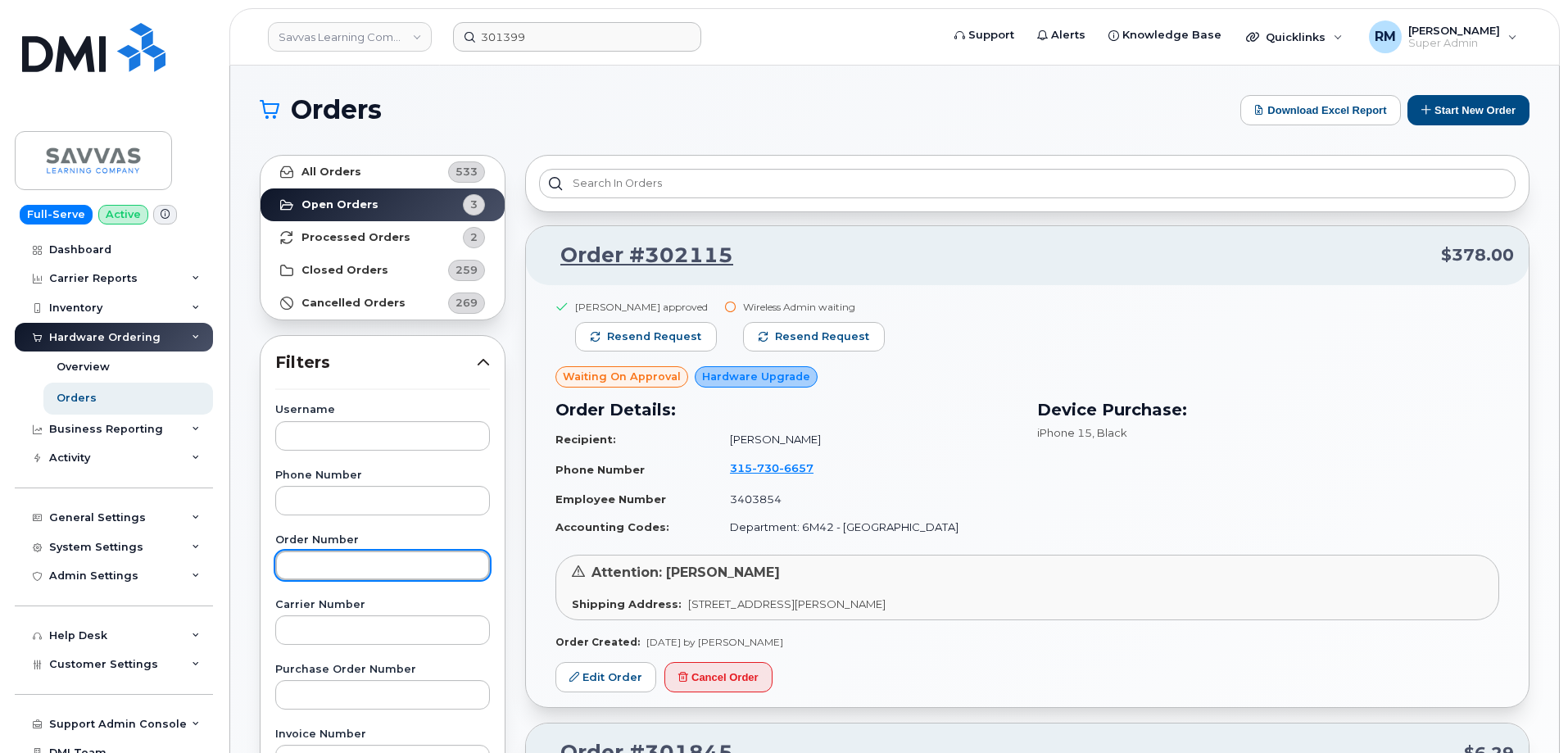
click at [328, 568] on input "text" at bounding box center [382, 566] width 214 height 30
type input "301399"
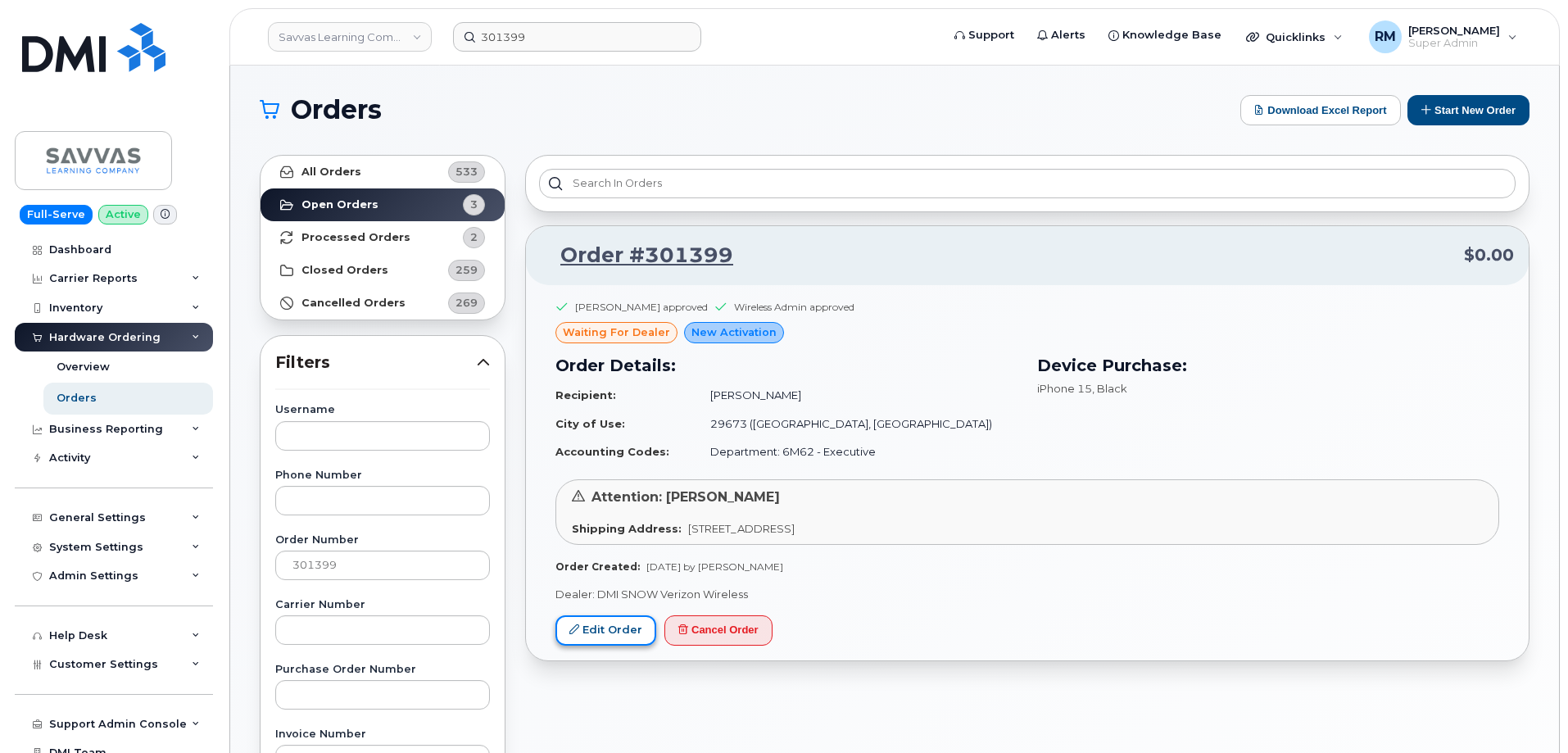
click at [588, 635] on link "Edit Order" at bounding box center [605, 631] width 100 height 31
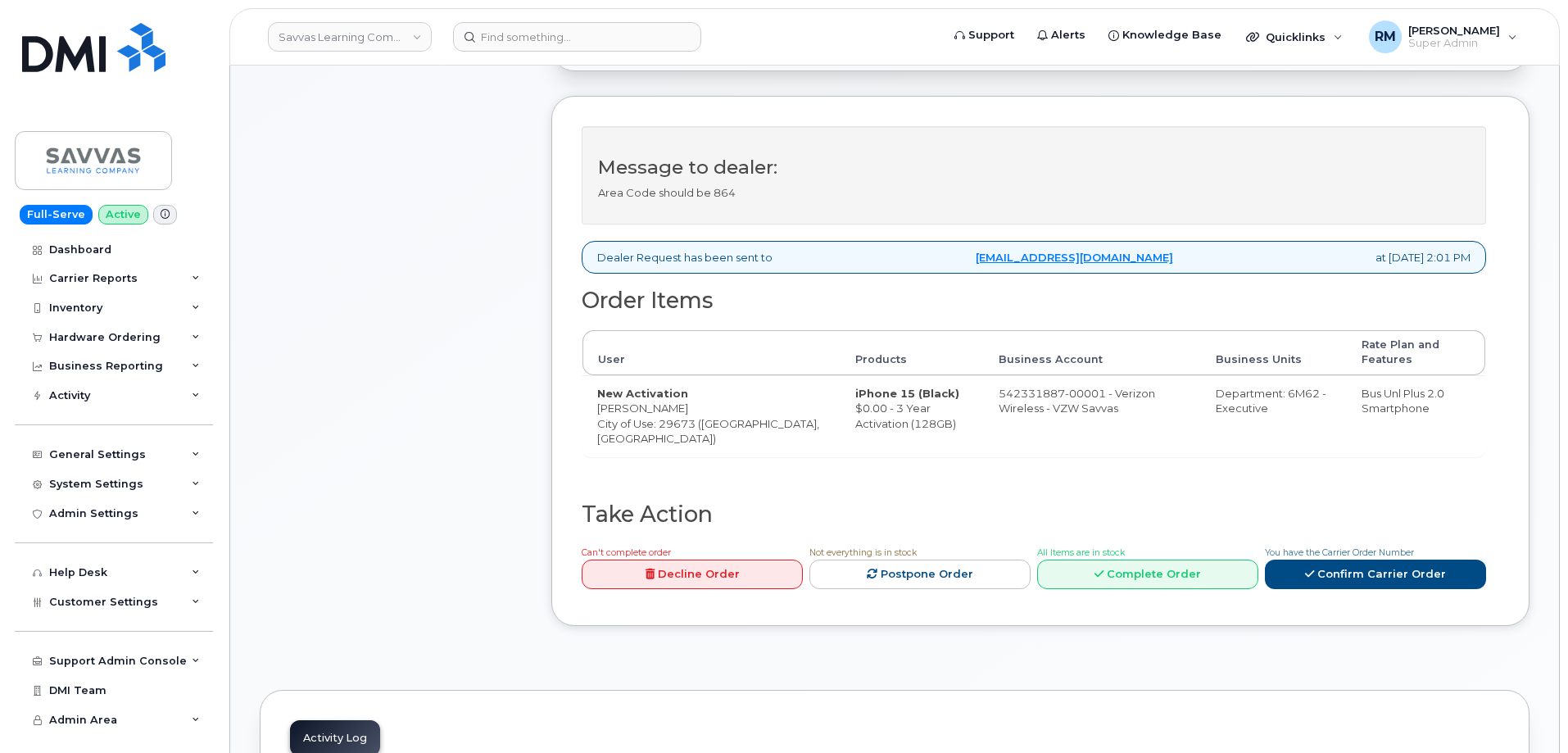
scroll to position [655, 0]
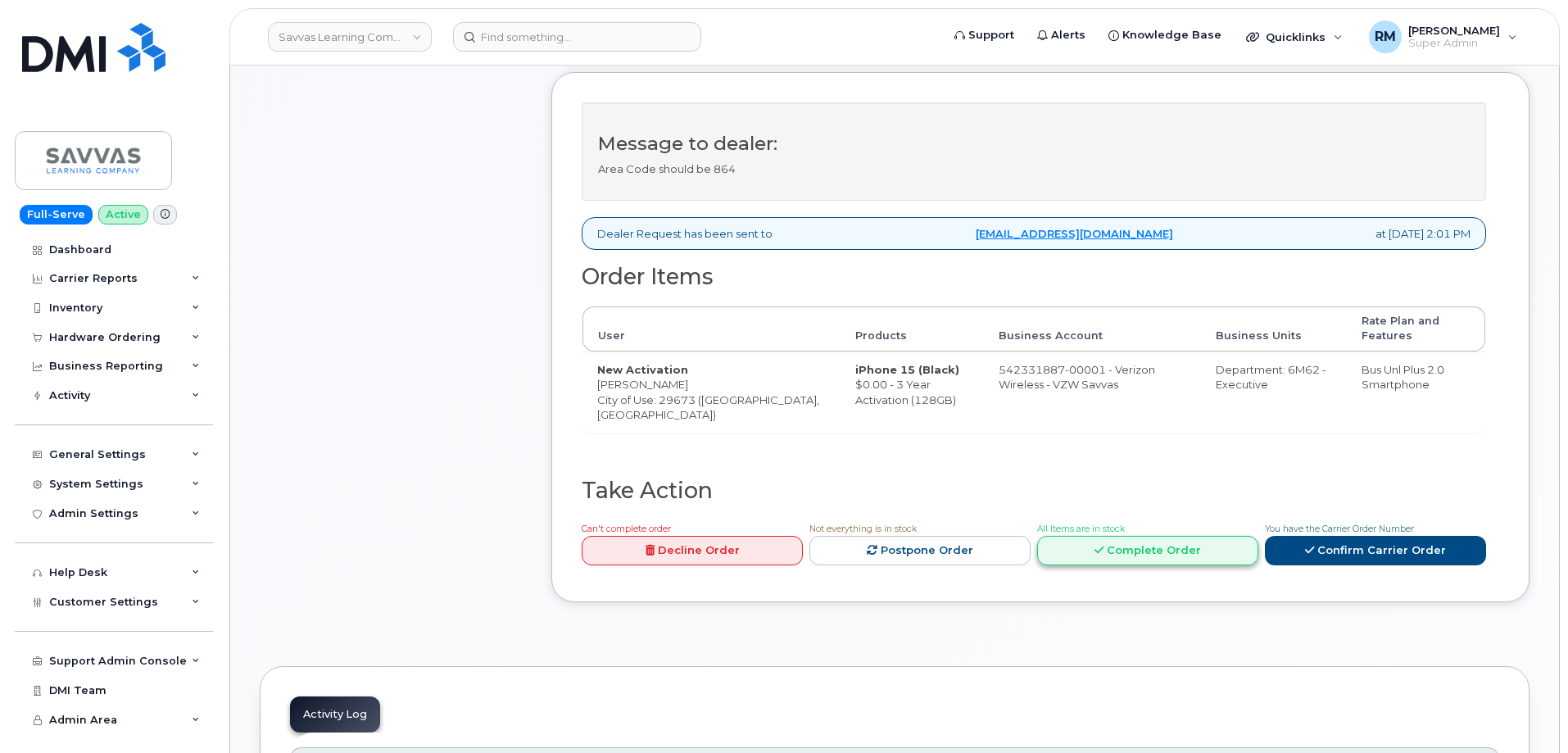
click at [1166, 536] on link "Complete Order" at bounding box center [1147, 551] width 222 height 31
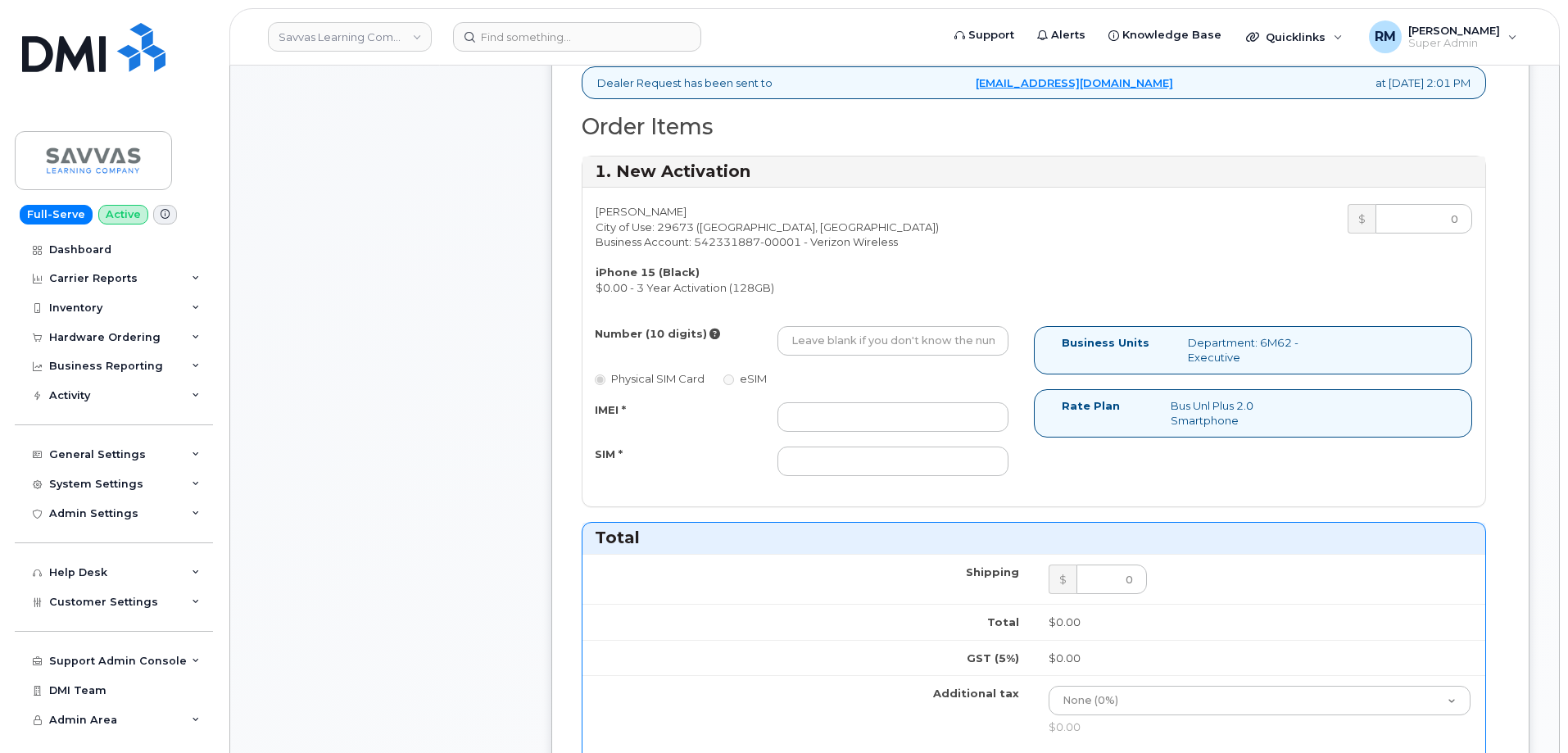
scroll to position [820, 0]
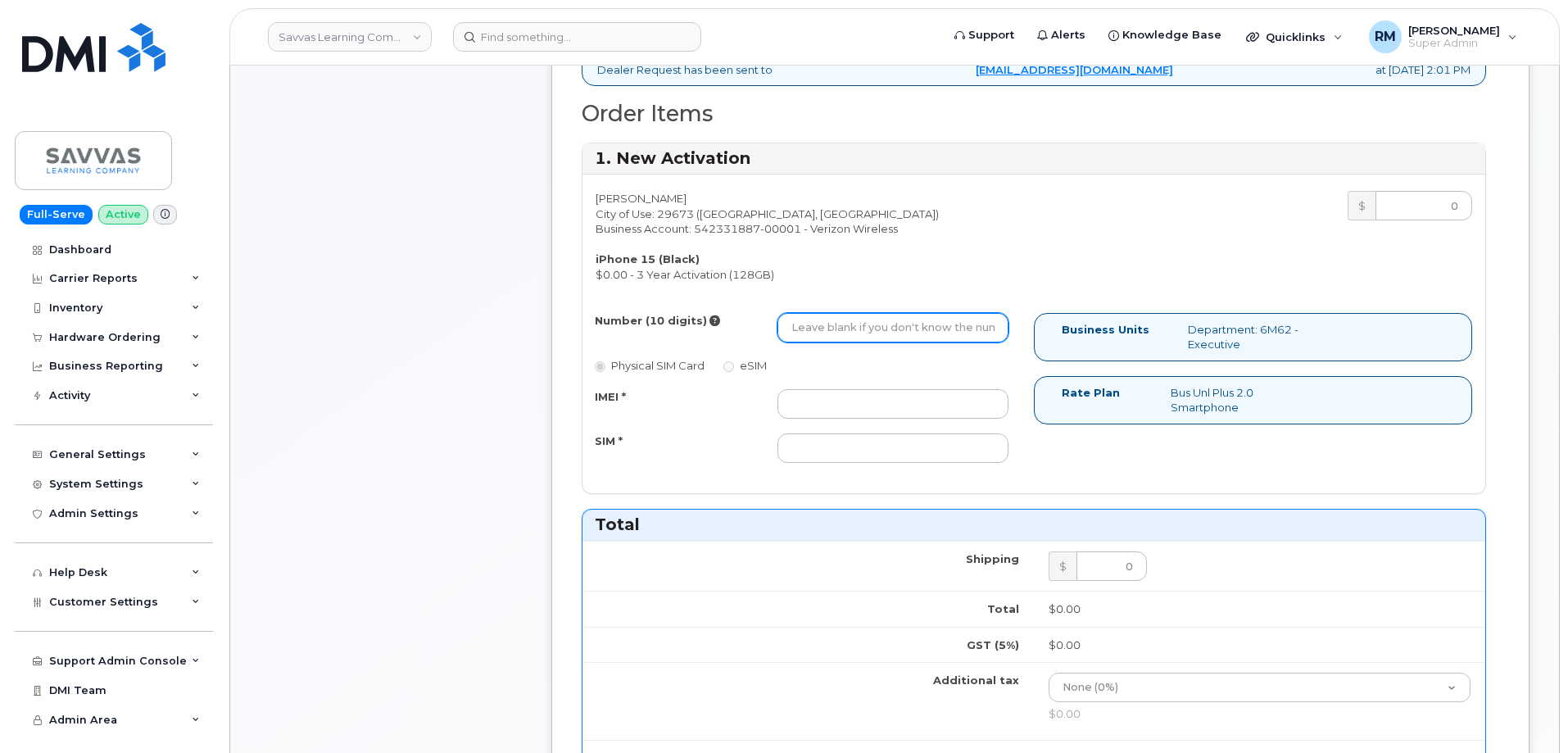
click at [832, 317] on input "Number (10 digits)" at bounding box center [892, 328] width 231 height 30
paste input "864.466.2853"
type input "864.466.2853"
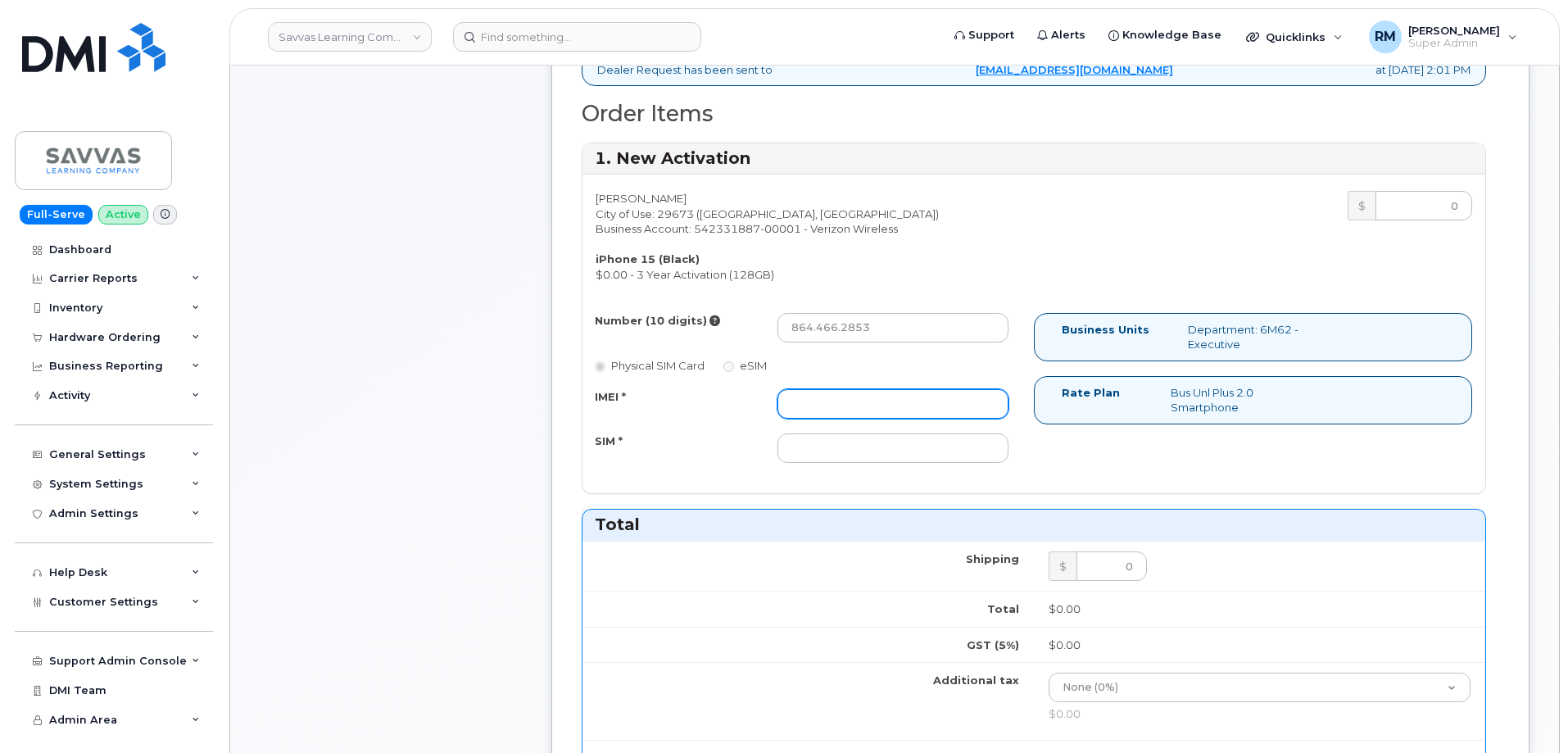
click at [827, 404] on input "IMEI *" at bounding box center [892, 404] width 231 height 30
paste input "357491838330678"
type input "357491838330678"
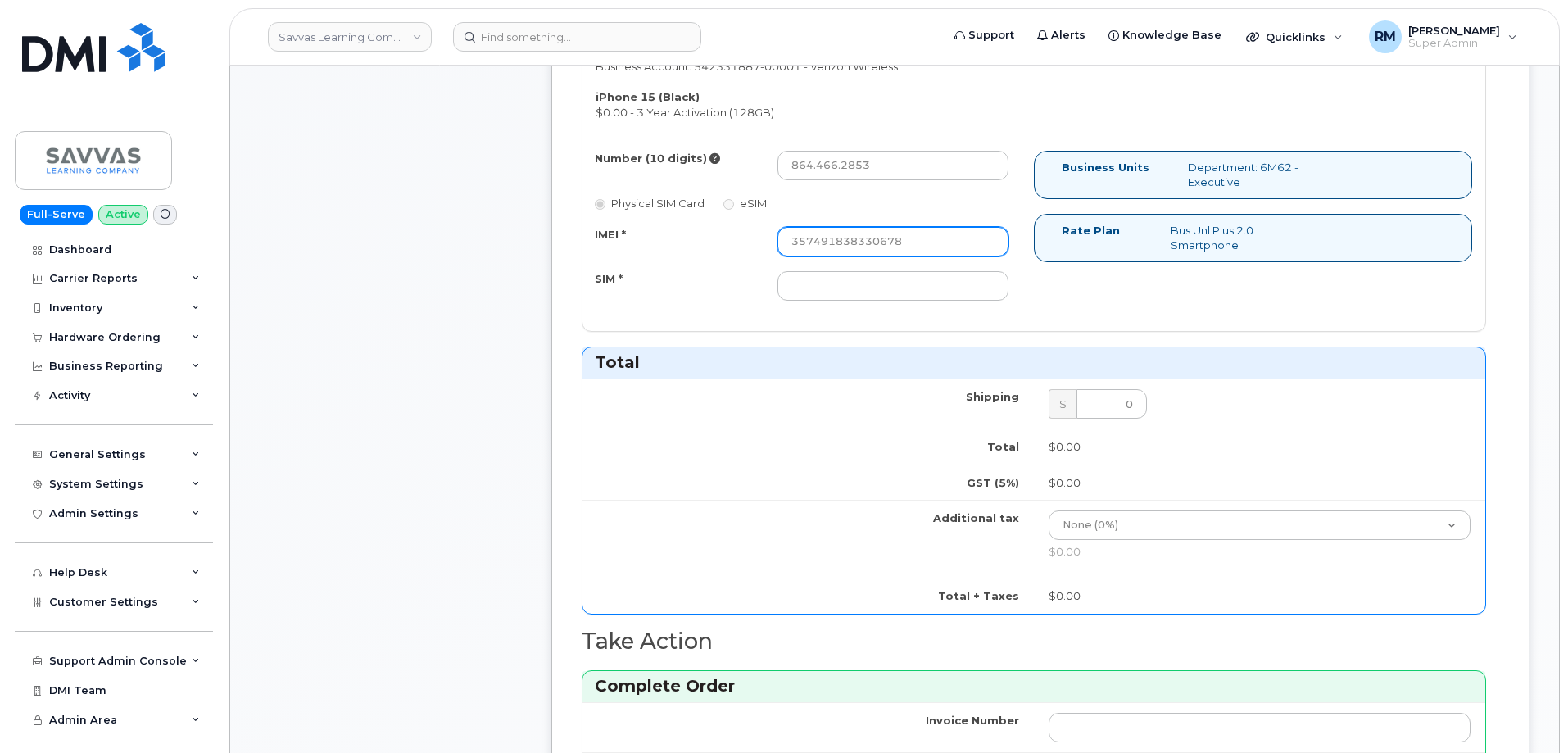
scroll to position [984, 0]
click at [832, 286] on input "SIM *" at bounding box center [892, 284] width 231 height 30
paste input "89148000012721233571"
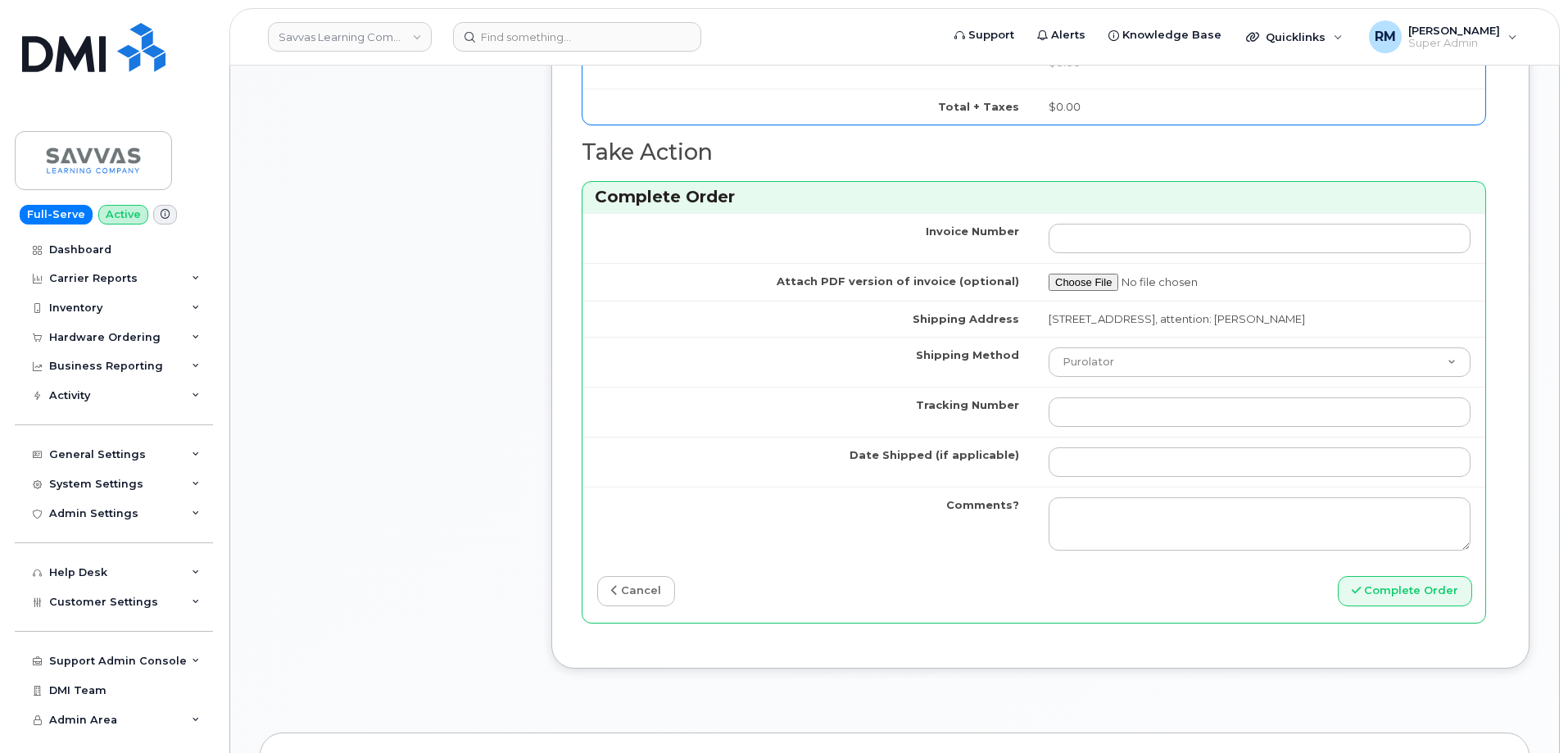
scroll to position [1475, 0]
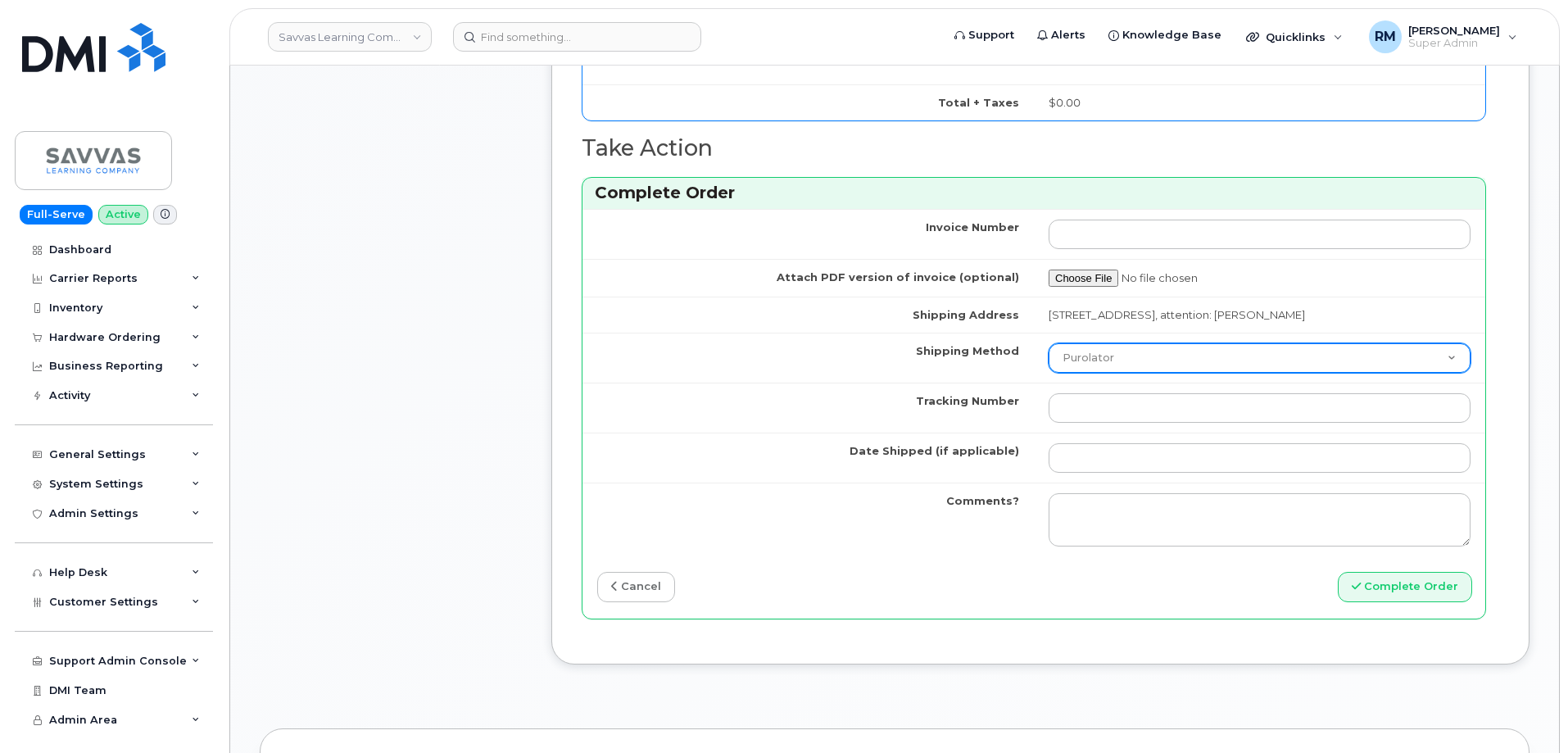
type input "89148000012721233571"
click at [1184, 372] on select "Purolator UPS FedEx Canada Post Courier Other Drop Off Pick Up" at bounding box center [1259, 357] width 422 height 30
select select "FedEx"
click at [1049, 358] on select "Purolator UPS FedEx Canada Post Courier Other Drop Off Pick Up" at bounding box center [1259, 357] width 422 height 30
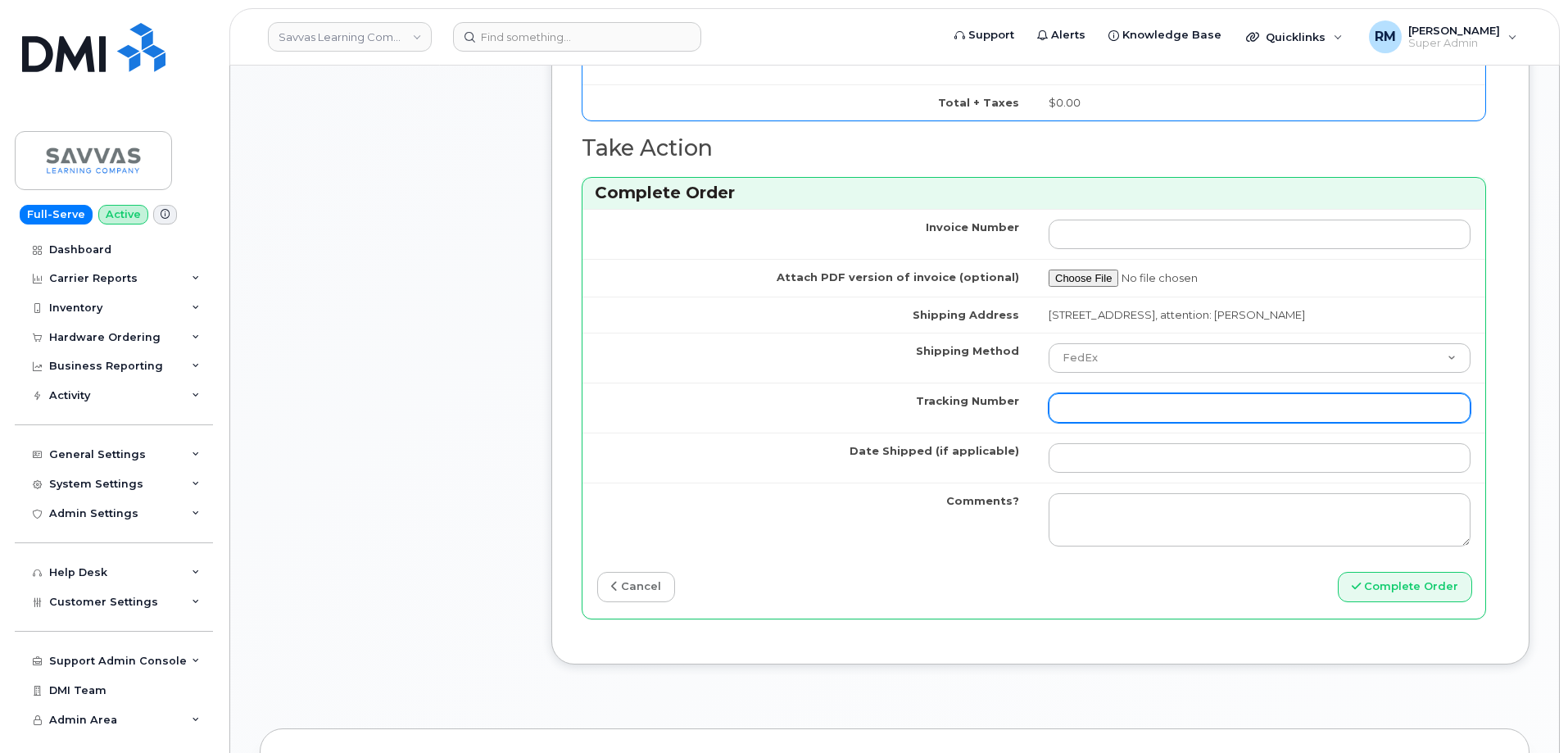
click at [1092, 415] on input "Tracking Number" at bounding box center [1259, 408] width 422 height 30
paste input "483681182310"
type input "483681182310"
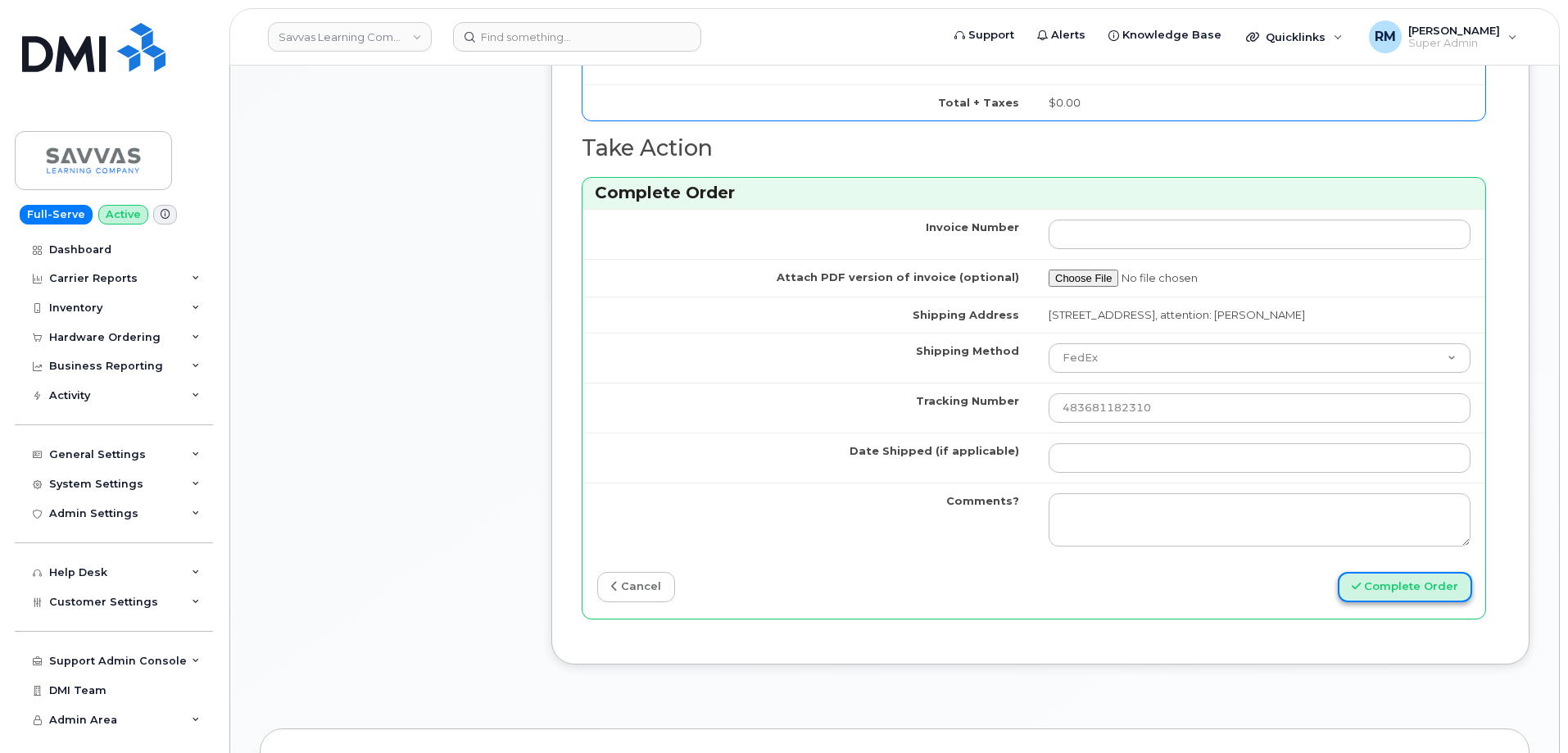
click at [1404, 603] on button "Complete Order" at bounding box center [1405, 587] width 135 height 31
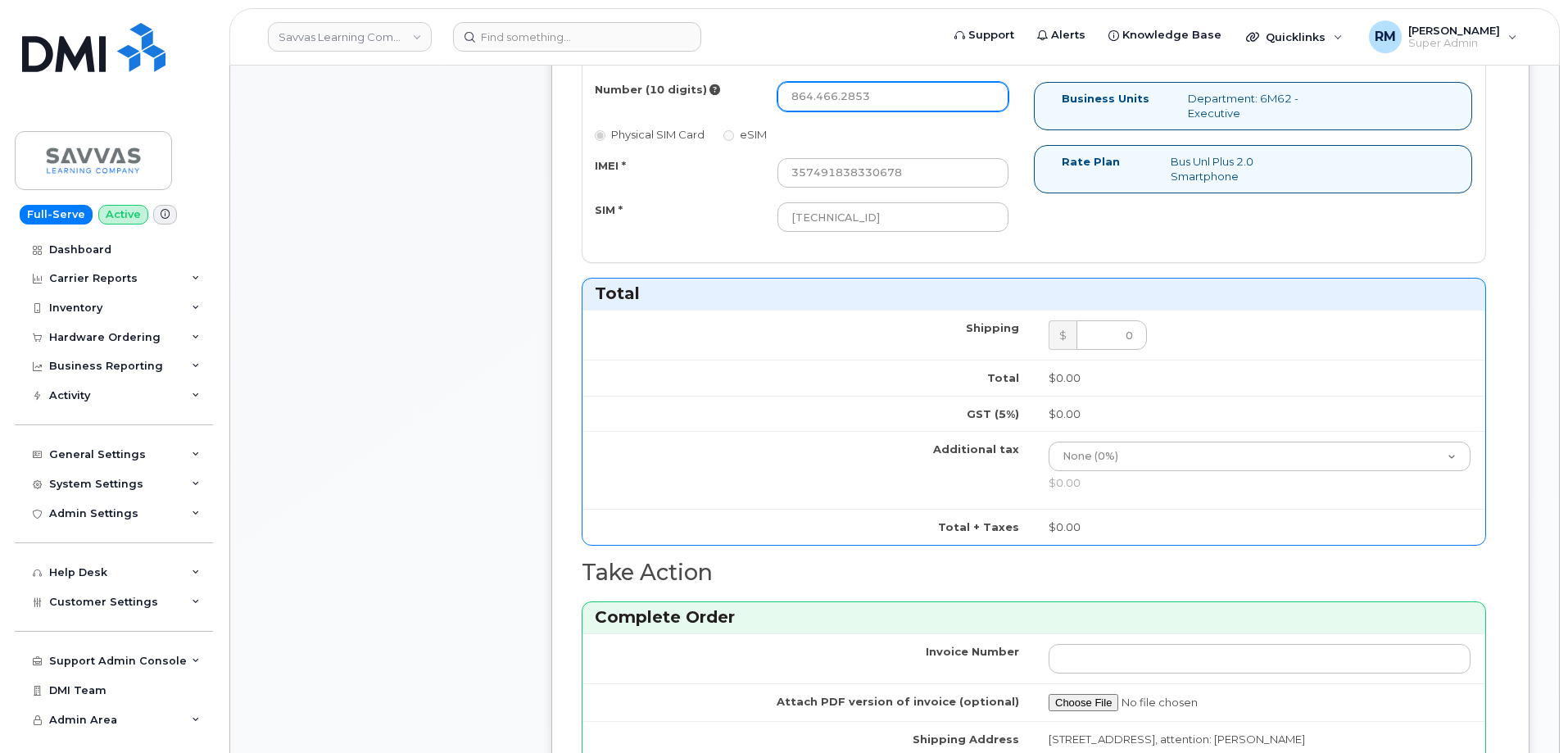
scroll to position [887, 0]
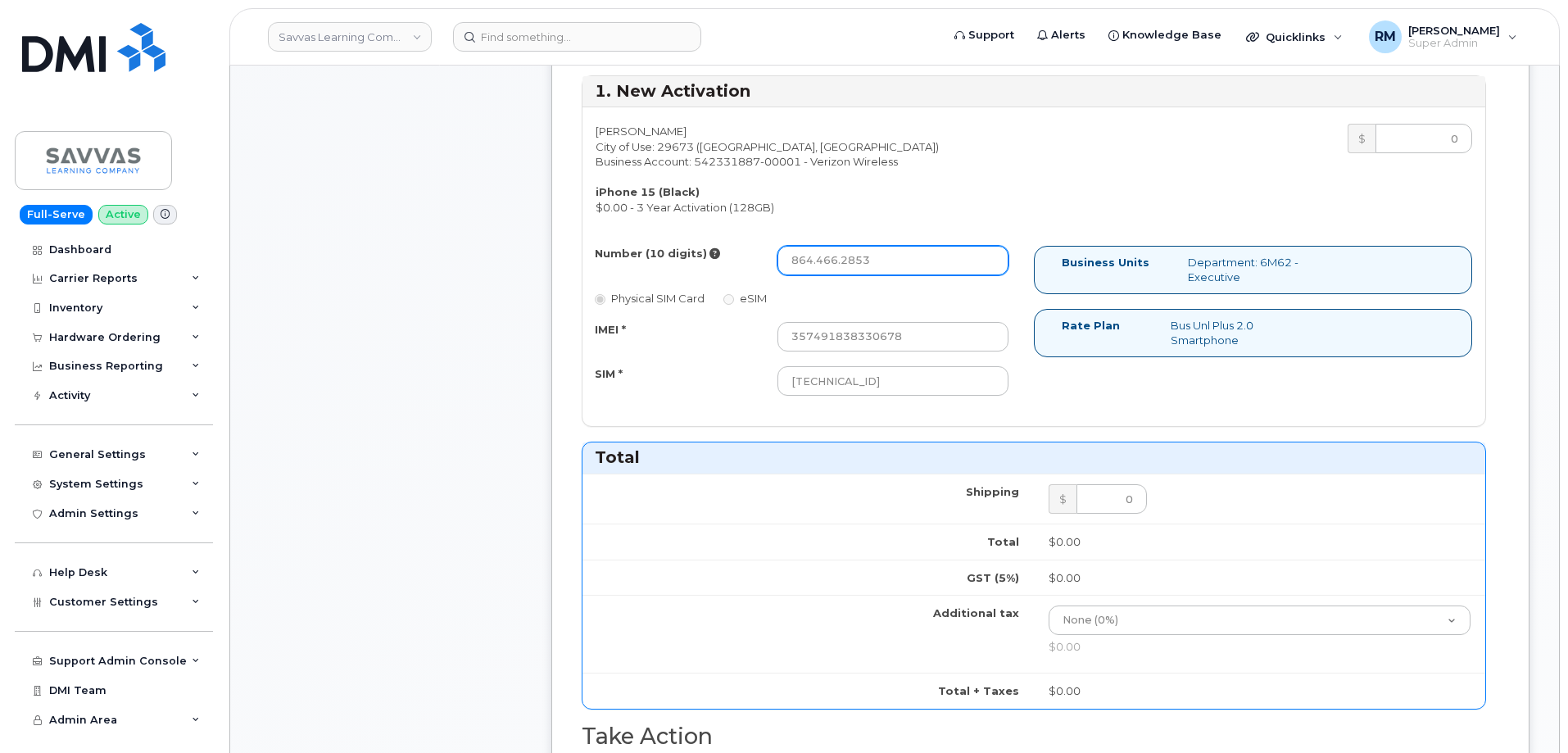
click at [814, 261] on input "864.466.2853" at bounding box center [892, 261] width 231 height 30
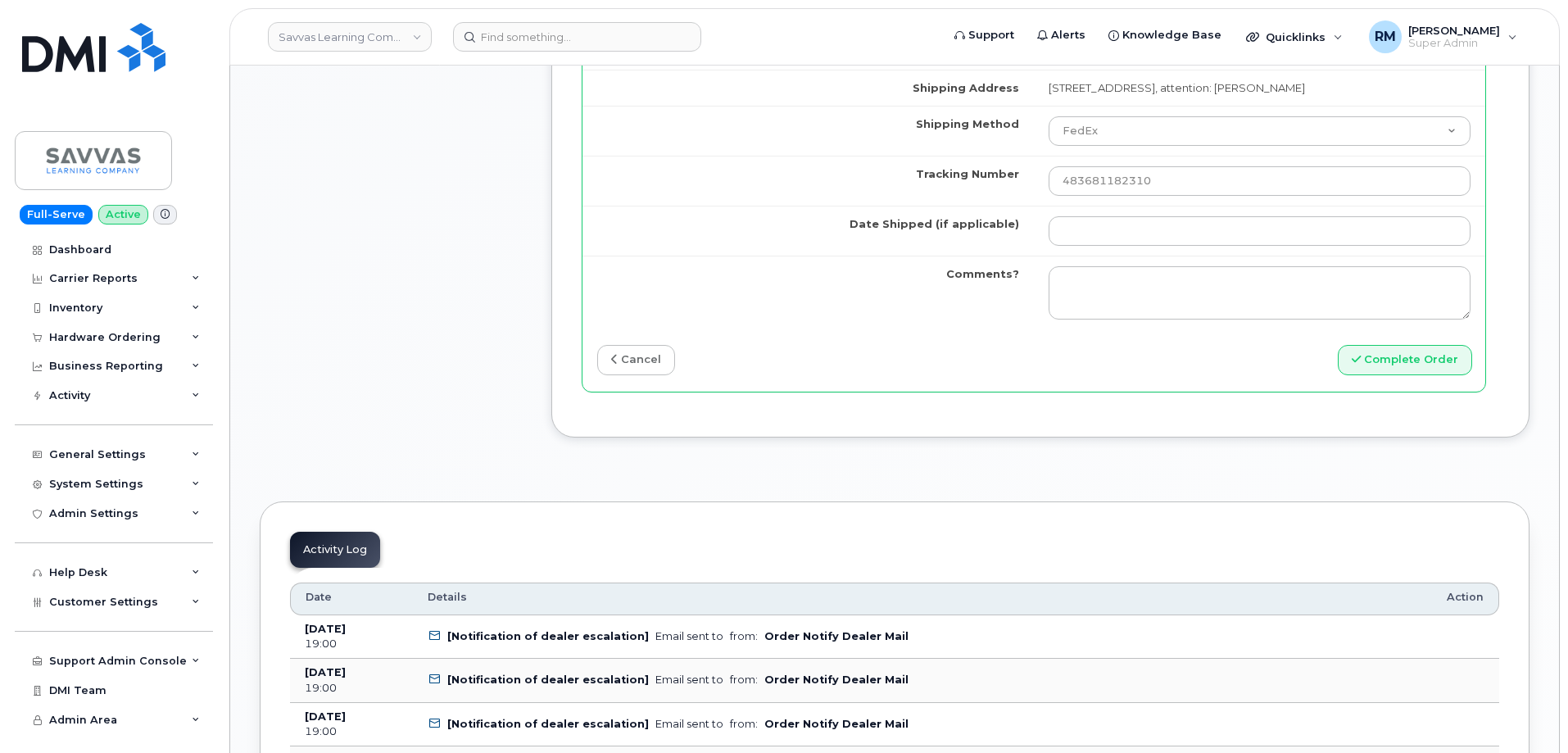
scroll to position [1871, 0]
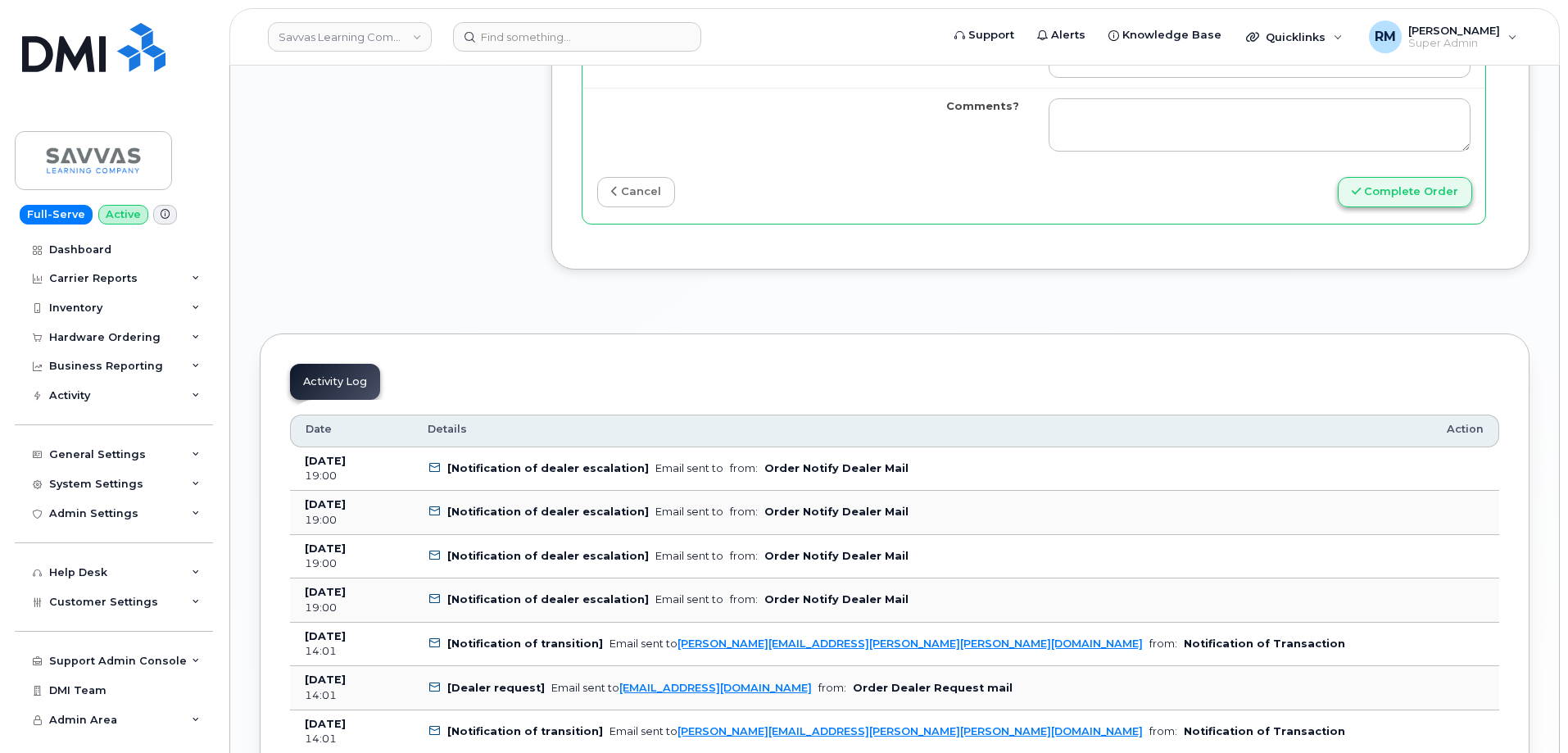
type input "8644662853"
click at [1401, 204] on button "Complete Order" at bounding box center [1405, 193] width 135 height 31
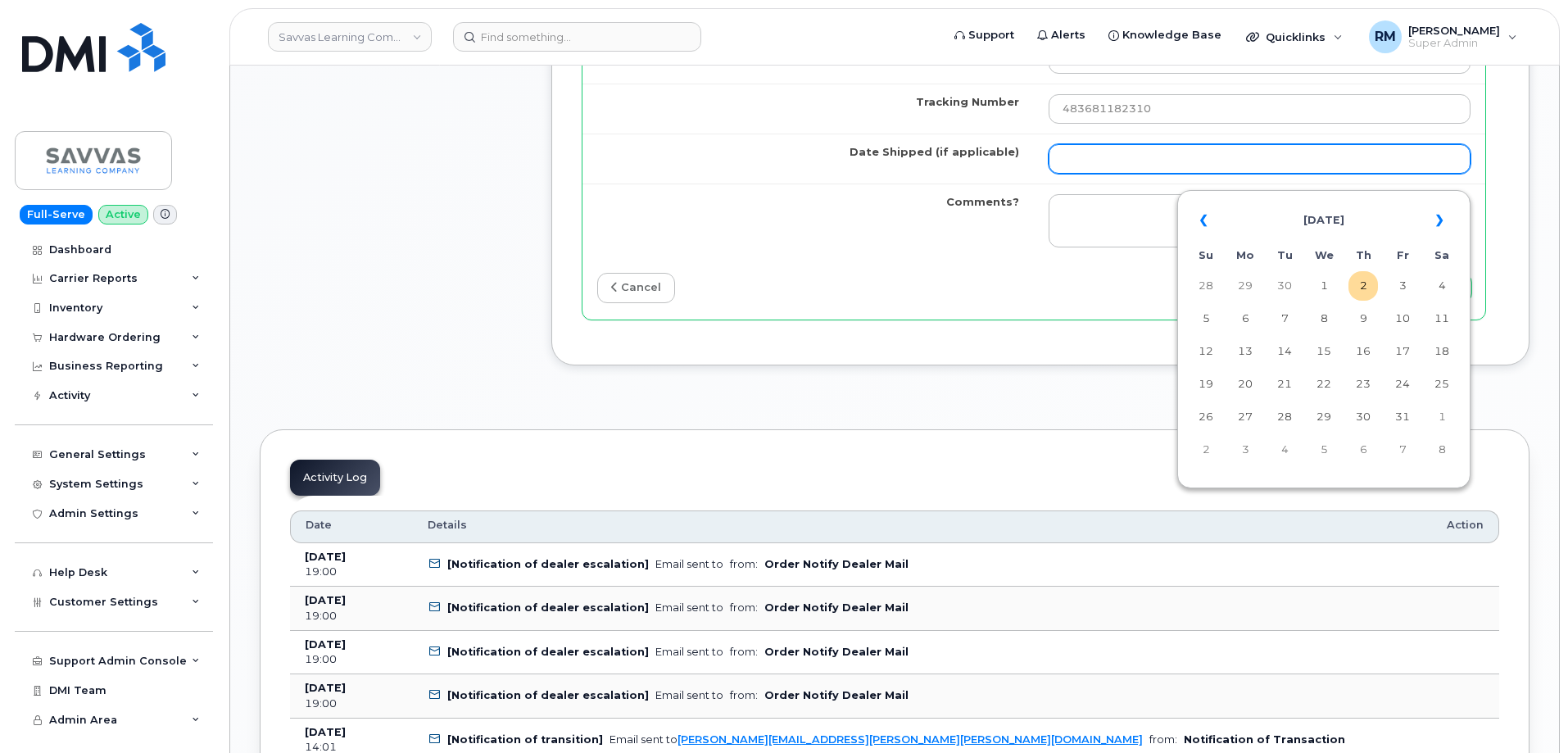
scroll to position [1625, 0]
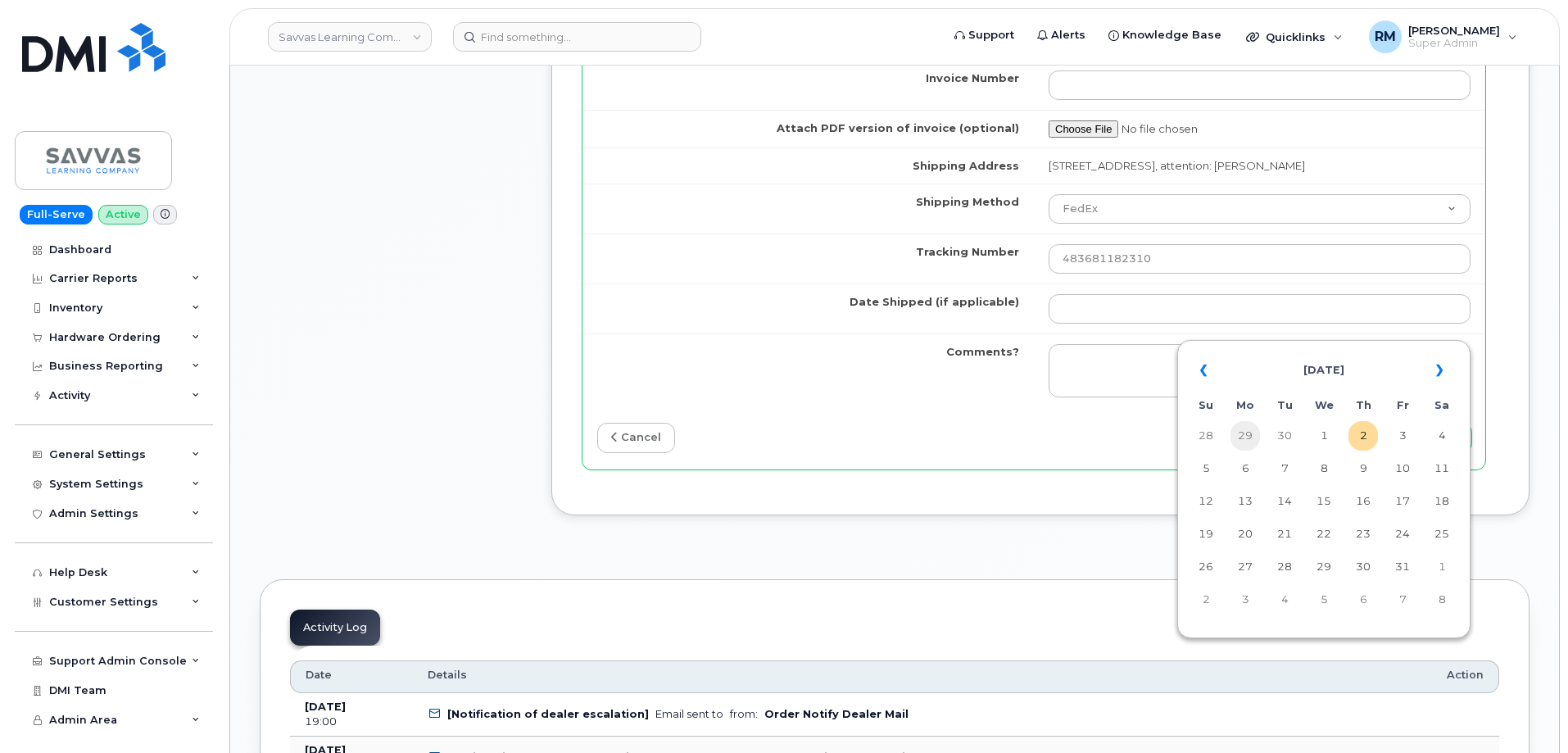
click at [1245, 438] on td "29" at bounding box center [1245, 435] width 30 height 30
type input "2025-09-29"
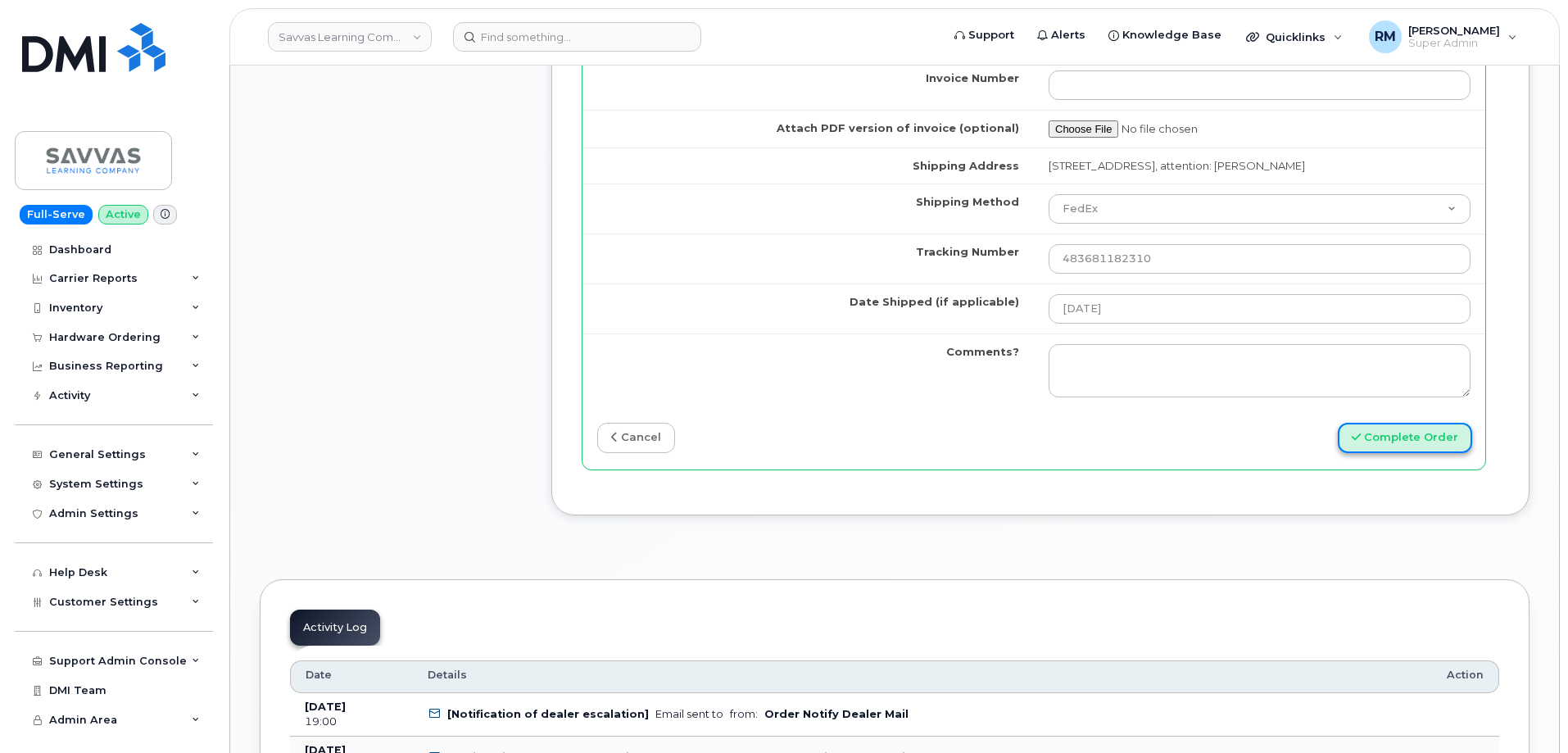
click at [1393, 453] on button "Complete Order" at bounding box center [1405, 438] width 135 height 31
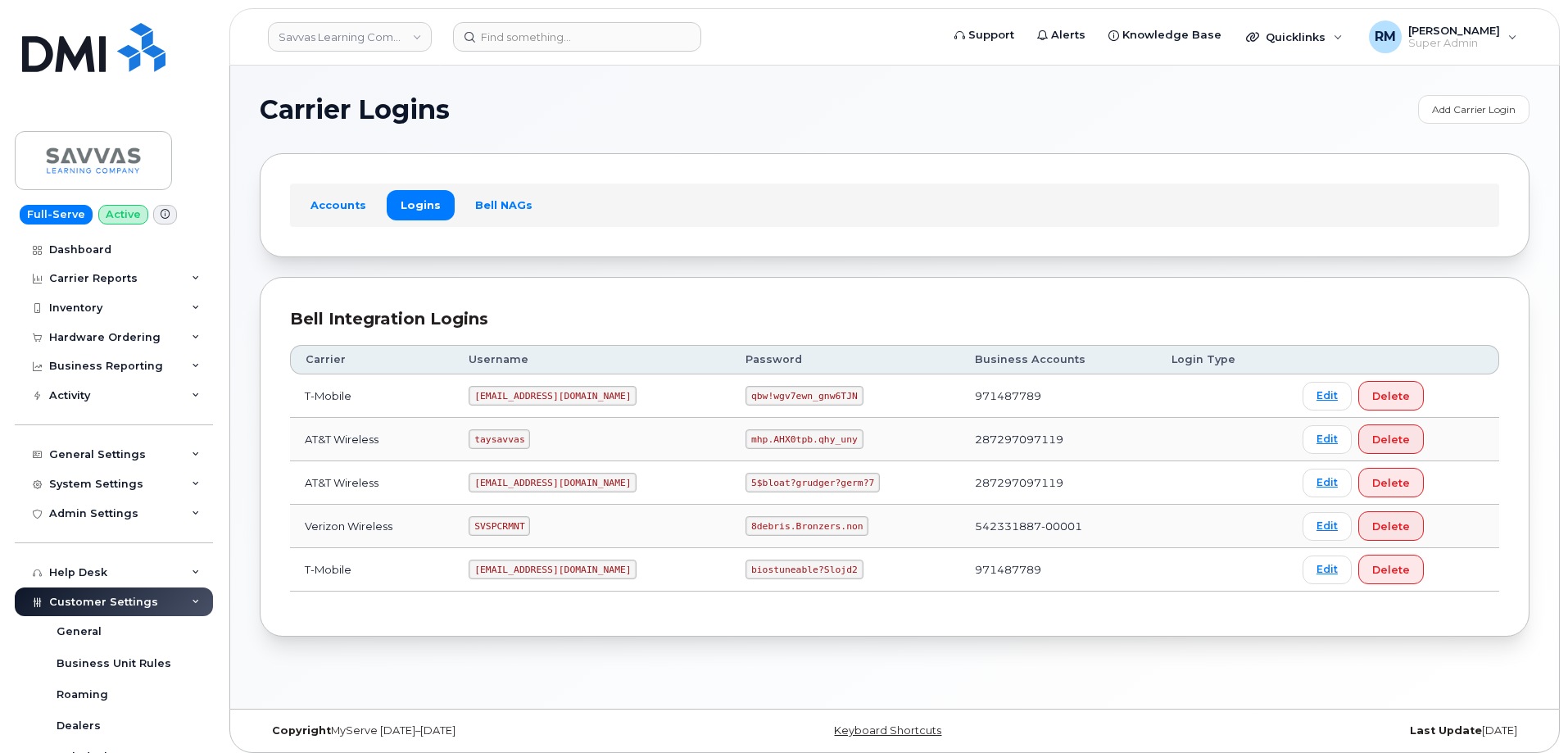
click at [498, 522] on code "SVSPCRMNT" at bounding box center [499, 527] width 62 height 20
copy code "SVSPCRMNT"
drag, startPoint x: 705, startPoint y: 525, endPoint x: 842, endPoint y: 524, distance: 137.0
click at [842, 524] on td "8debris.Bronzers.non" at bounding box center [846, 527] width 230 height 43
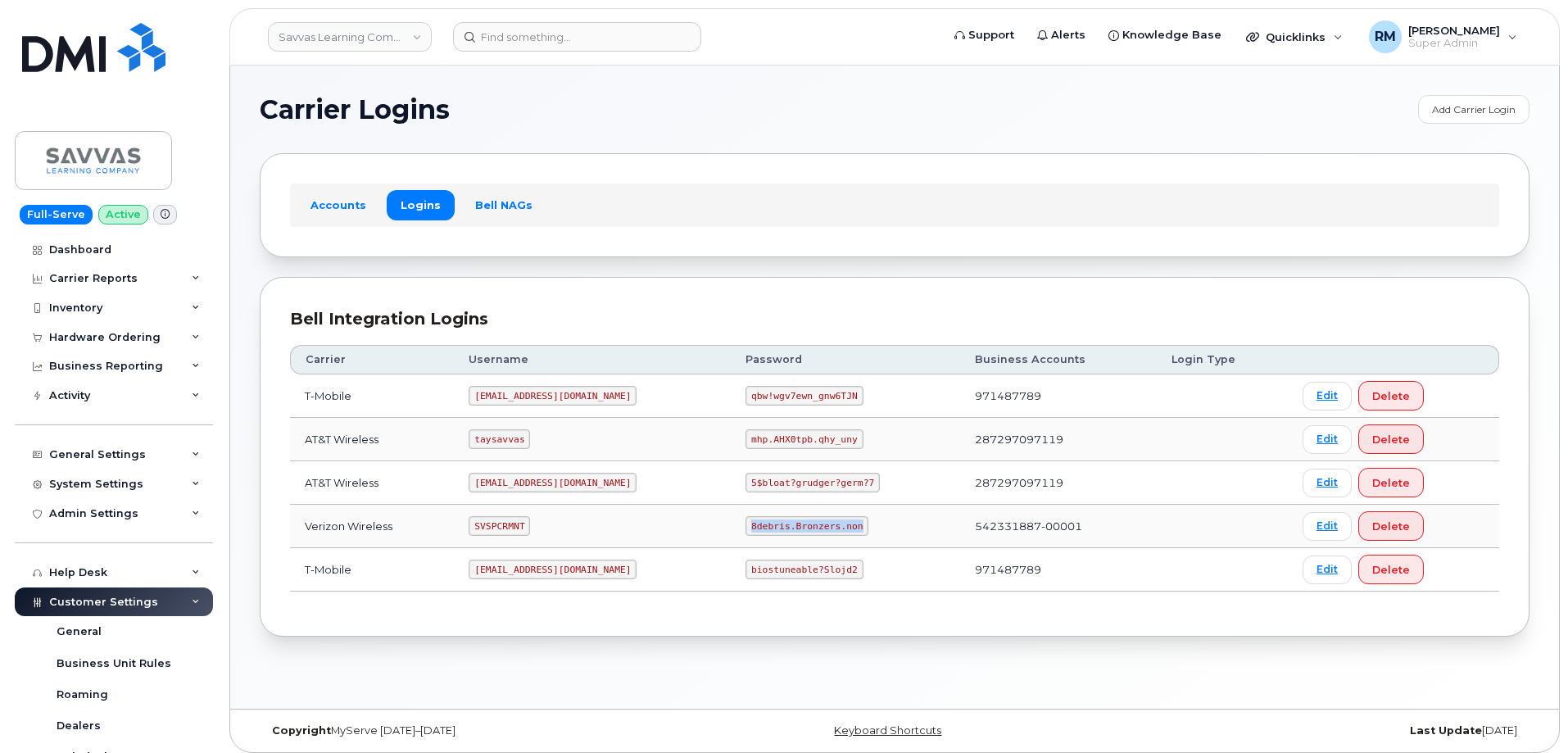
copy code "8debris.Bronzers.non"
click at [546, 39] on input at bounding box center [577, 36] width 248 height 30
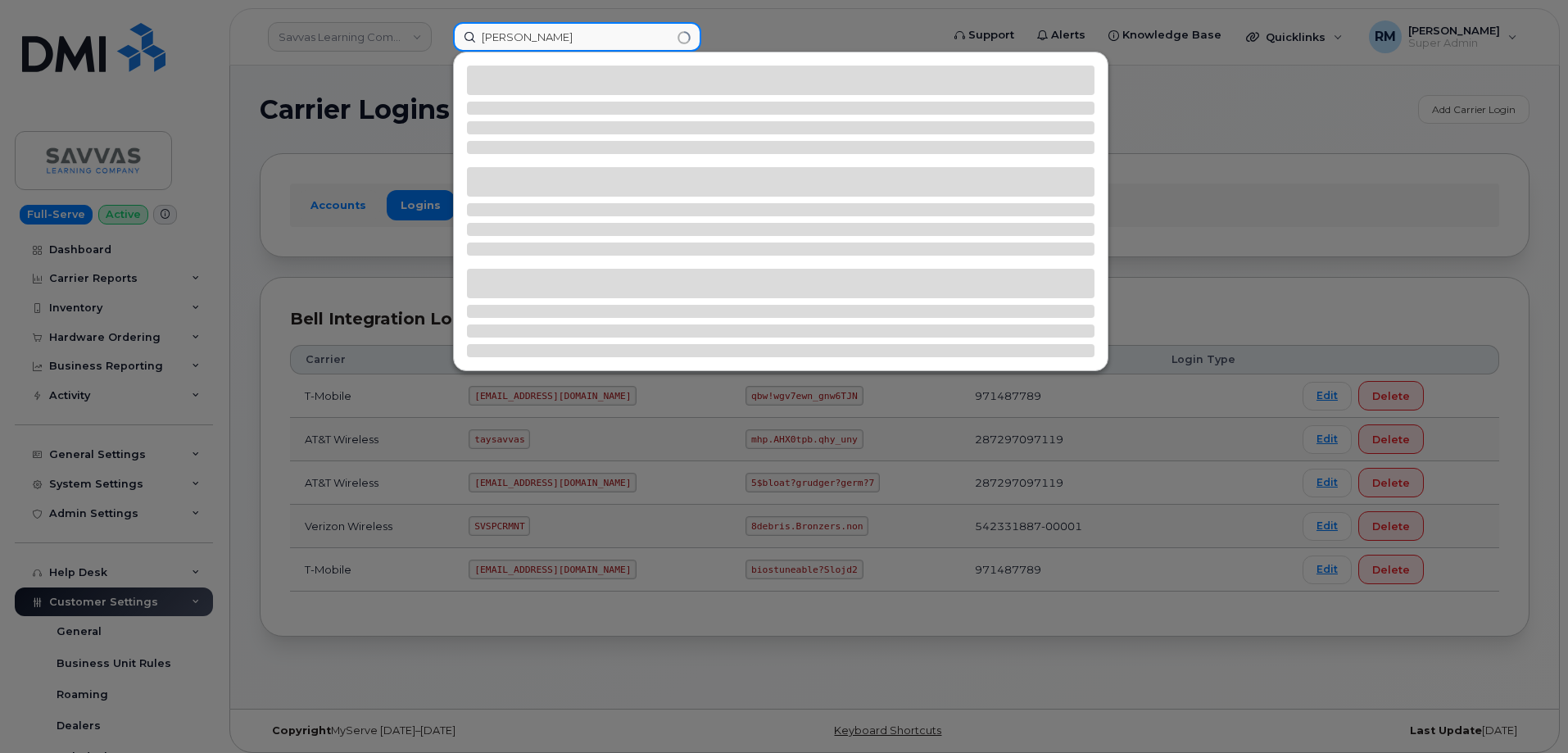
type input "marco guerra"
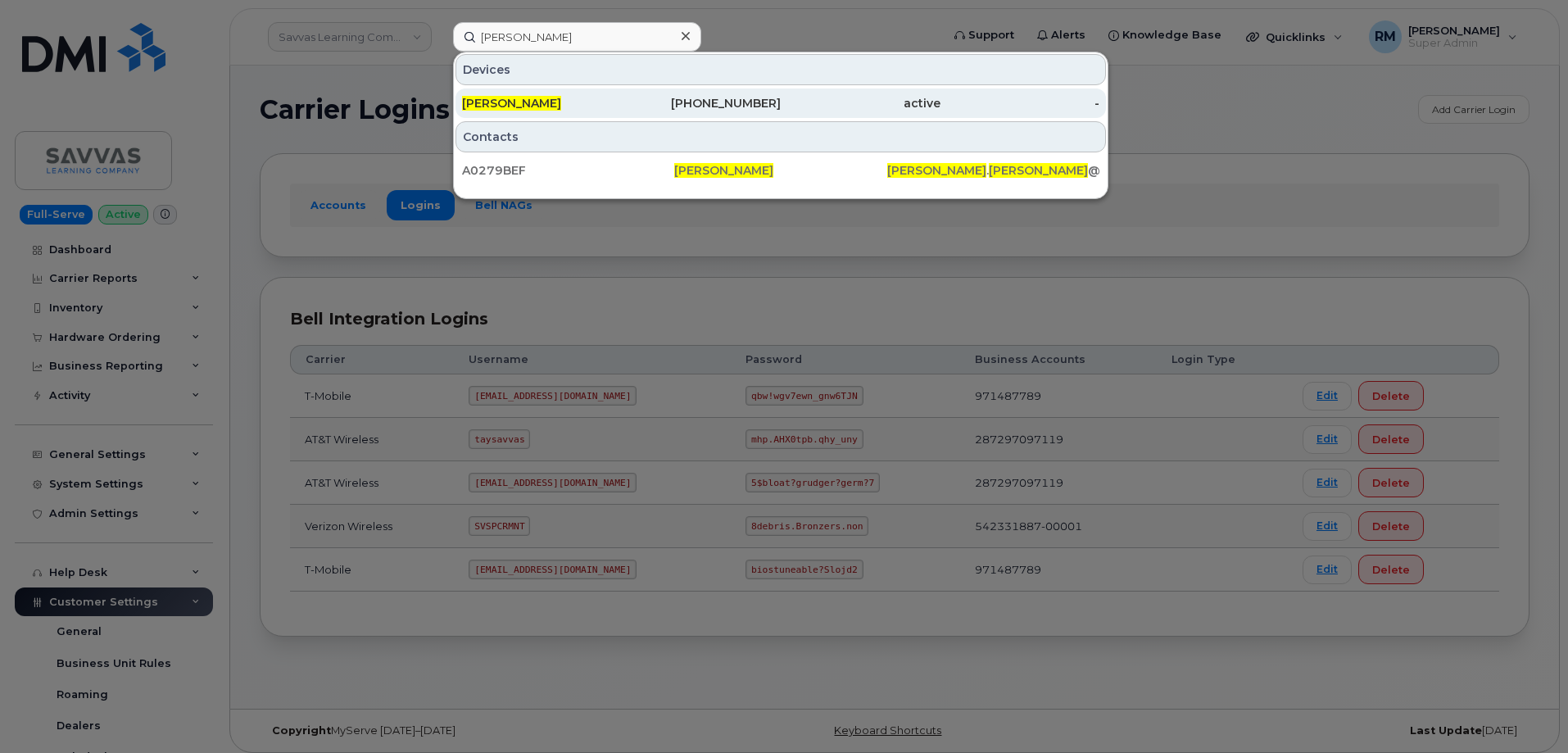
click at [563, 104] on div "[PERSON_NAME]" at bounding box center [542, 103] width 160 height 16
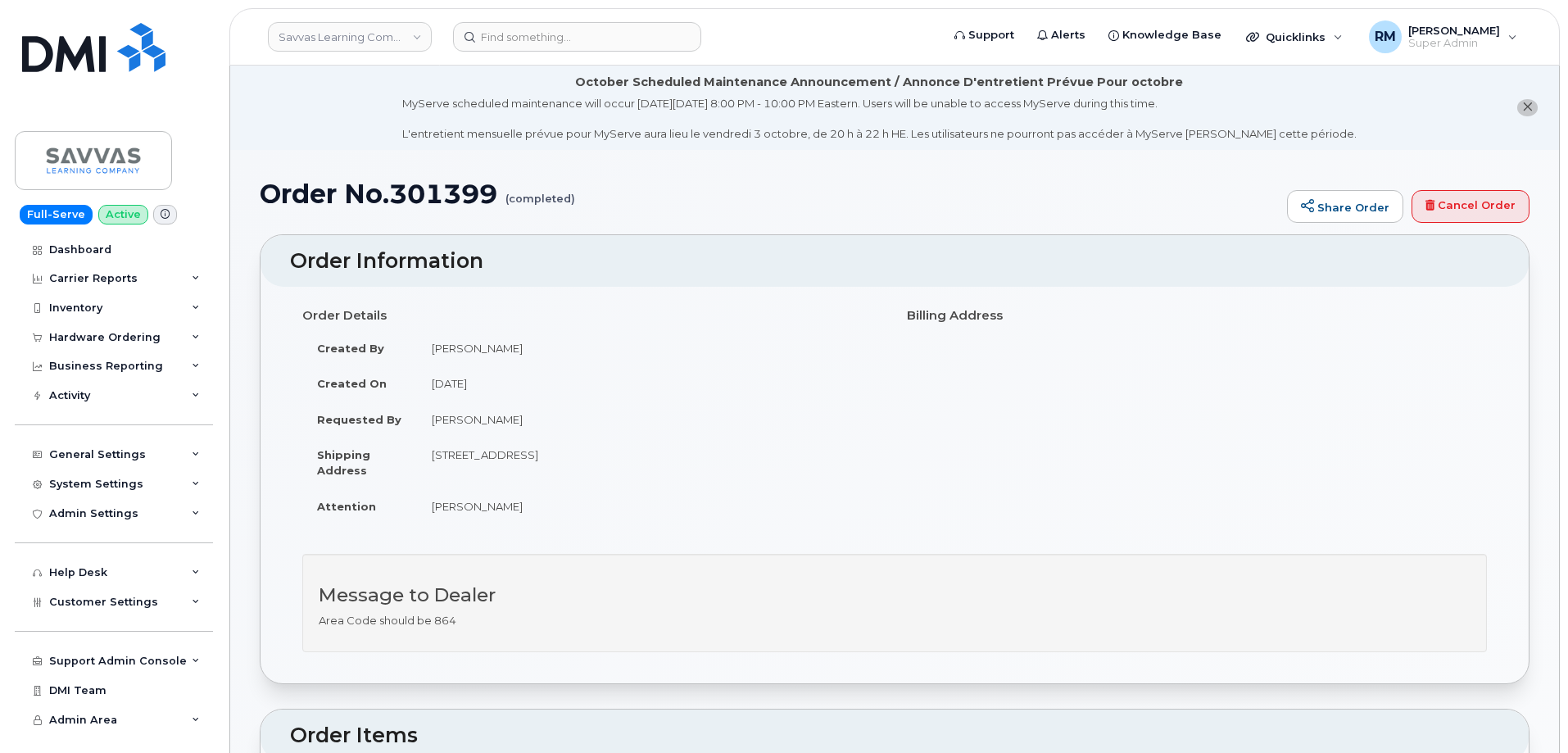
click at [631, 352] on td "[PERSON_NAME]" at bounding box center [650, 348] width 465 height 36
click at [55, 310] on div "Inventory" at bounding box center [75, 308] width 53 height 13
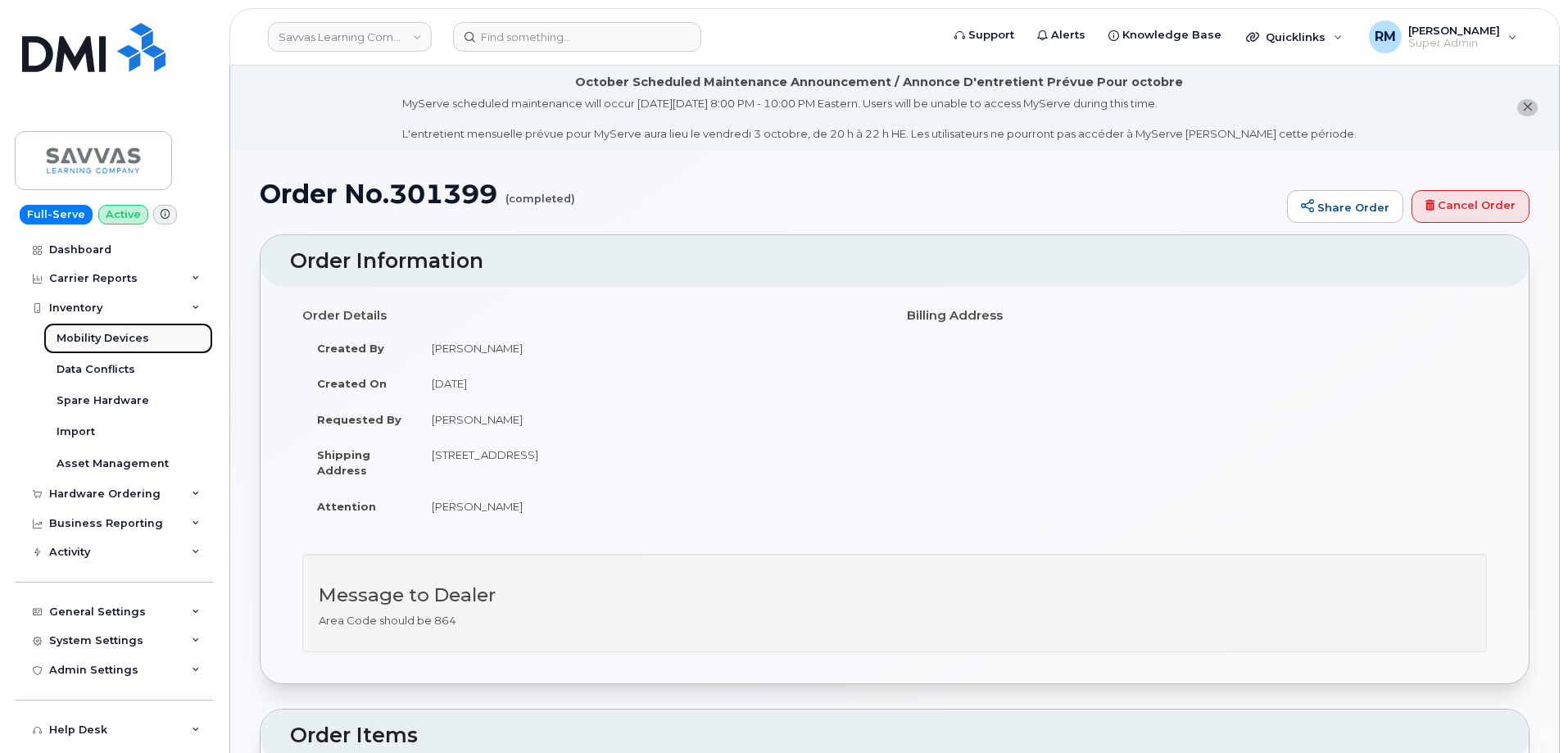
click at [88, 337] on div "Mobility Devices" at bounding box center [102, 338] width 92 height 14
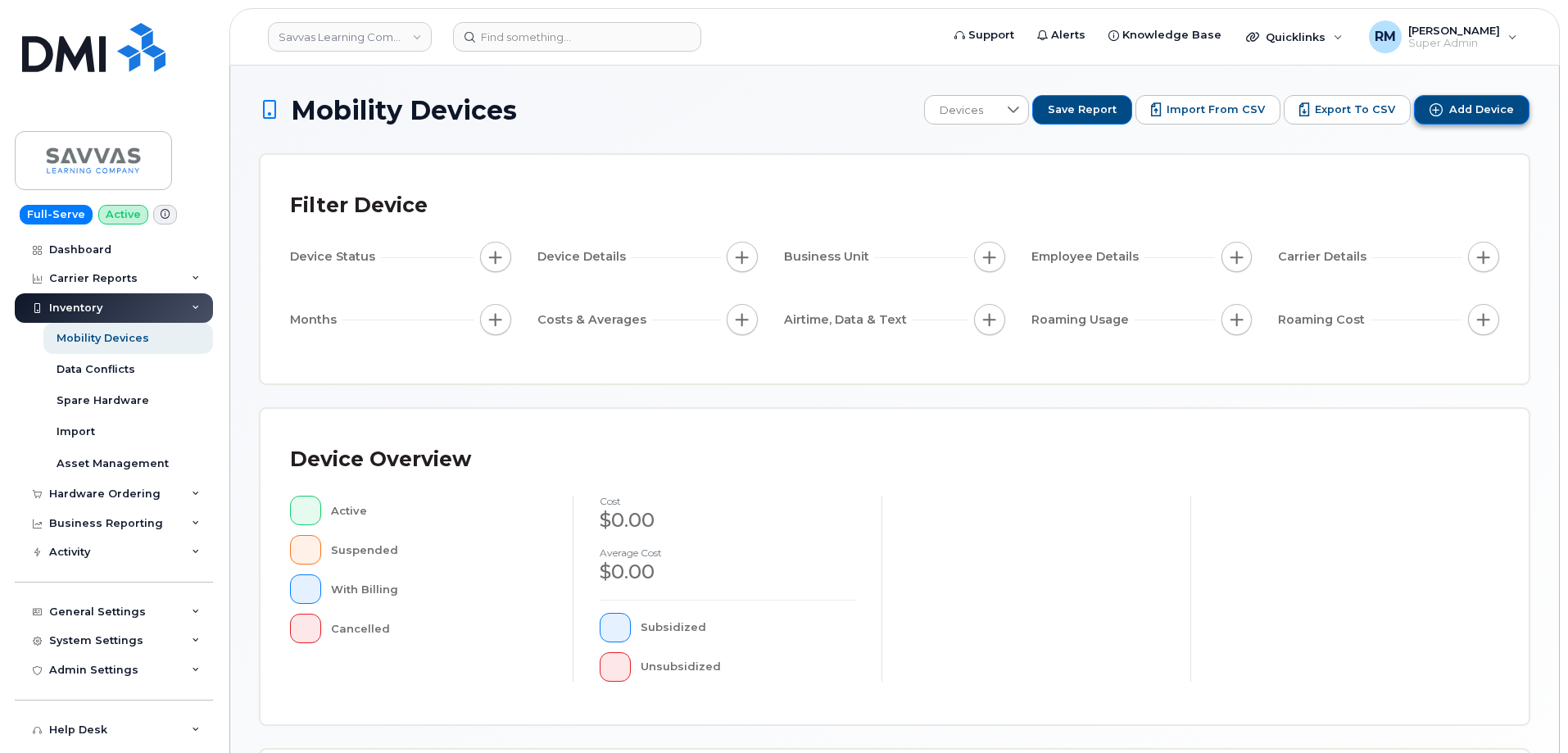
click at [1459, 110] on span "Add Device" at bounding box center [1482, 110] width 65 height 14
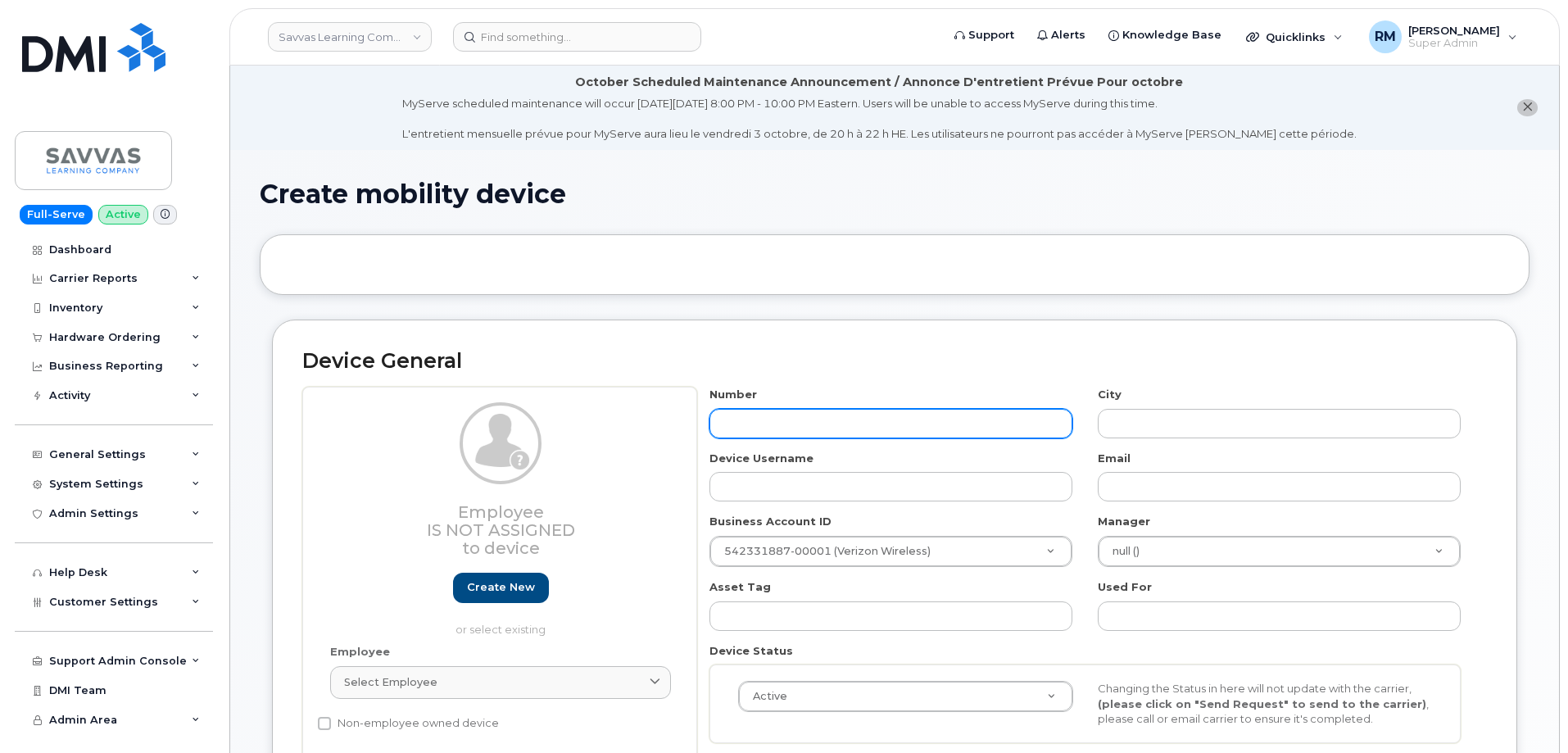
click at [769, 427] on input "text" at bounding box center [890, 424] width 363 height 30
paste input "224.593.6205"
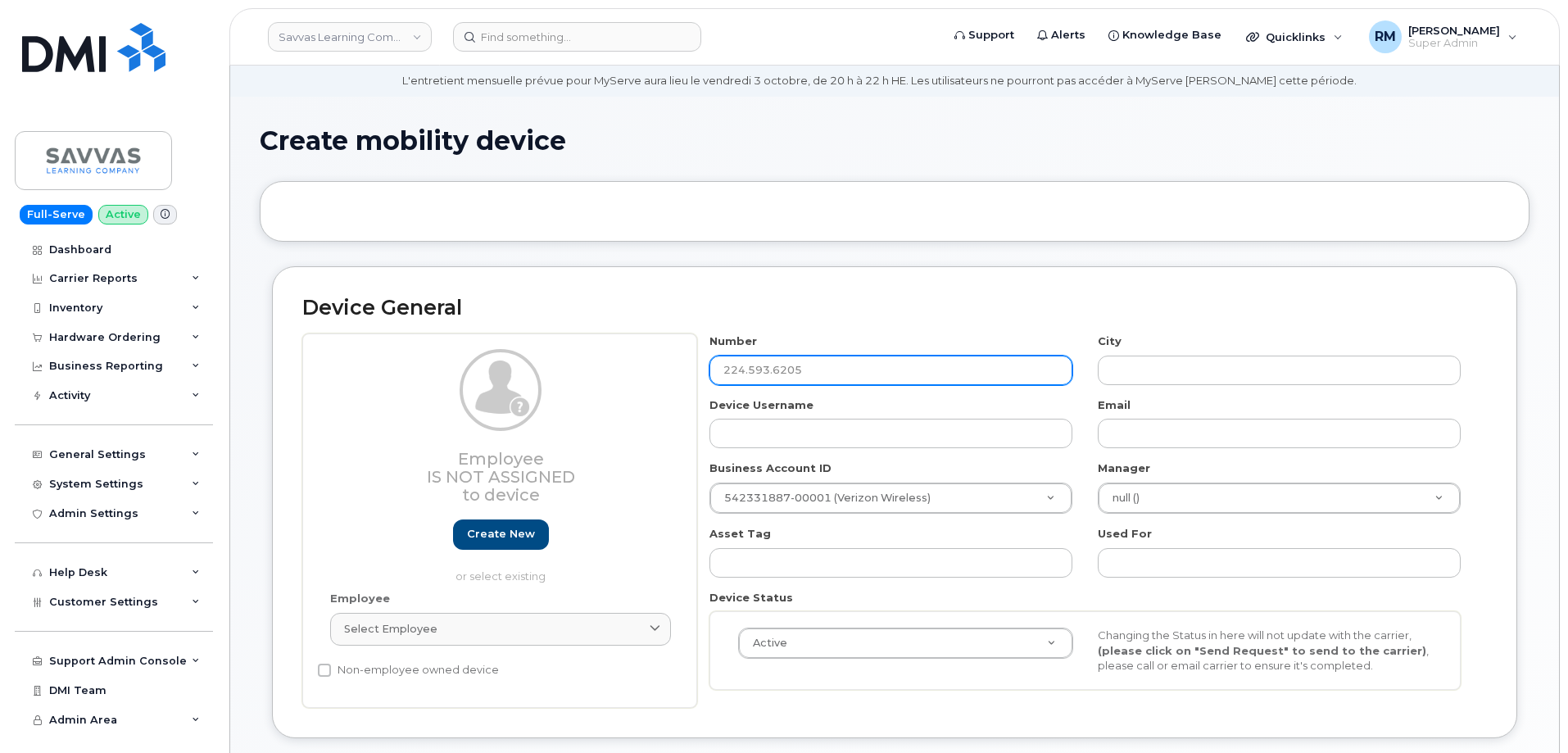
scroll to position [164, 0]
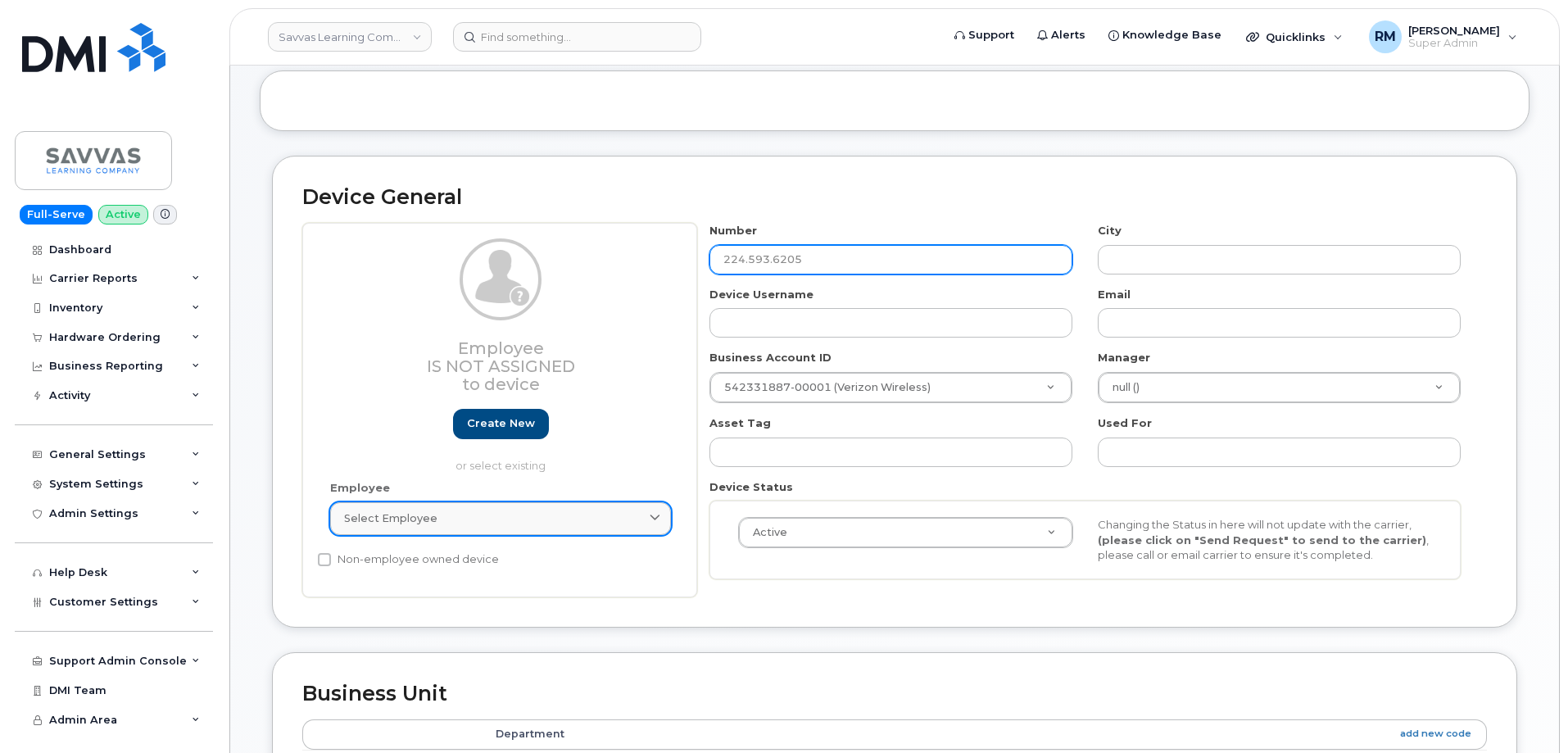
type input "224.593.6205"
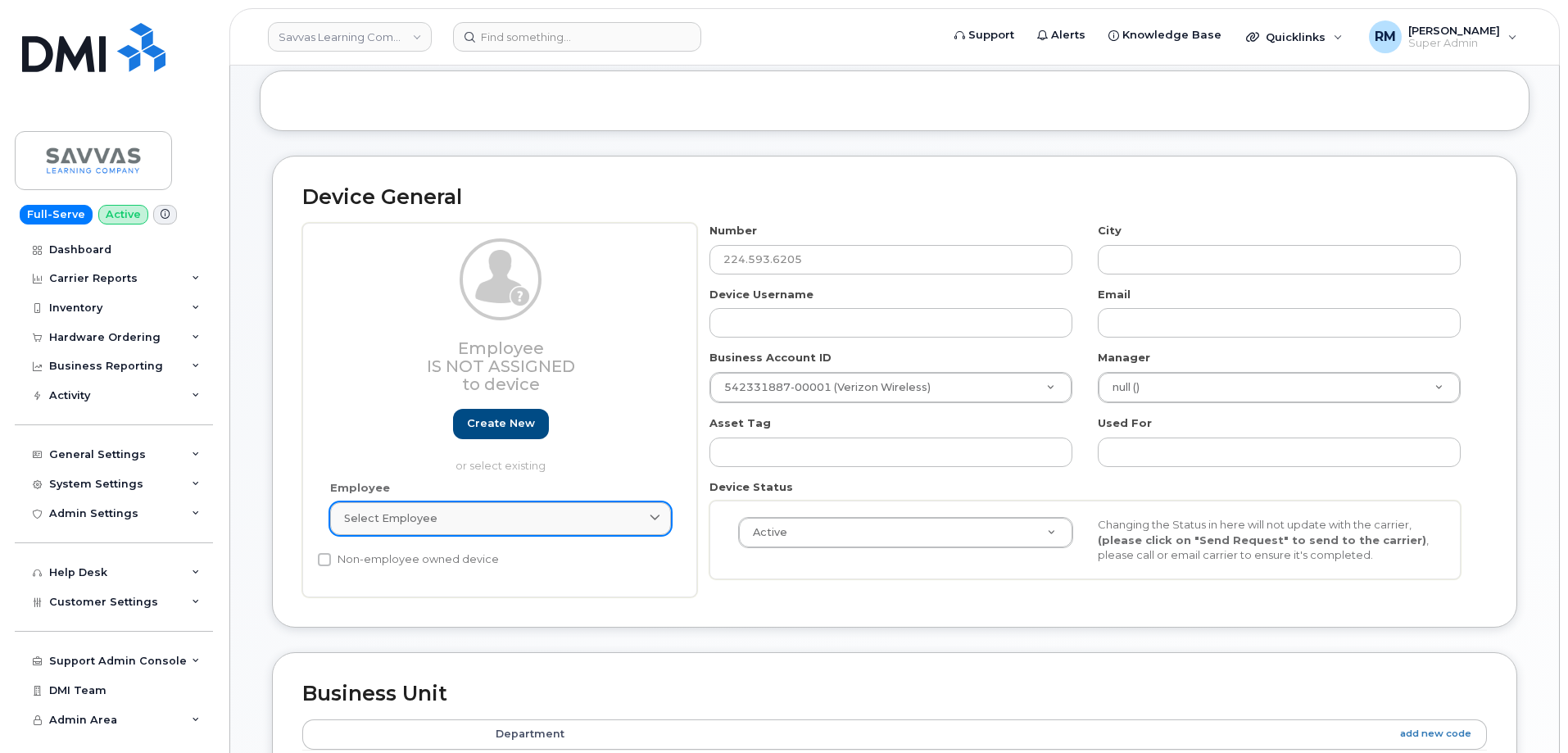
click at [488, 517] on div "Select employee" at bounding box center [500, 518] width 313 height 15
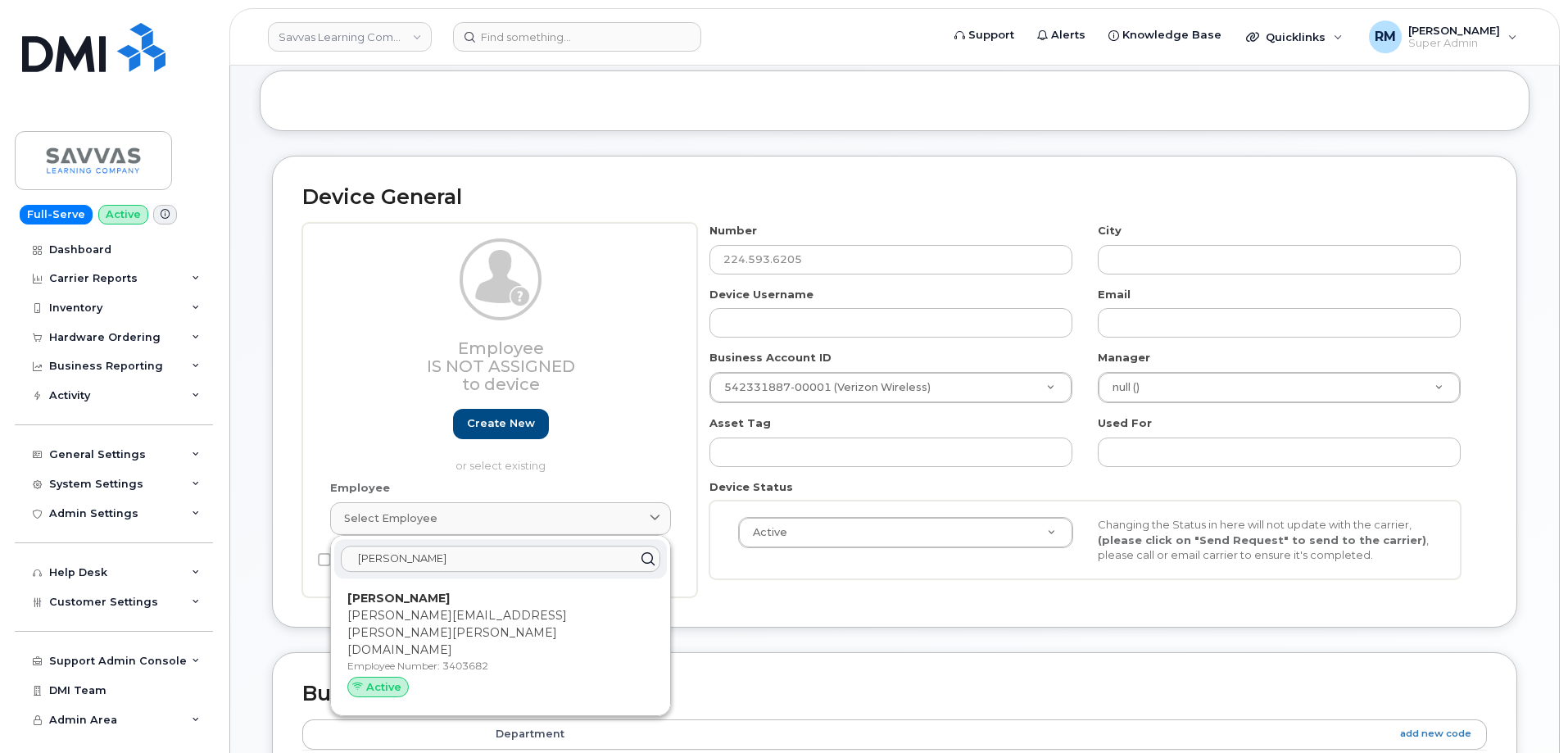
type input "sara kinn"
click at [451, 604] on p "Sara Kinney" at bounding box center [500, 598] width 307 height 17
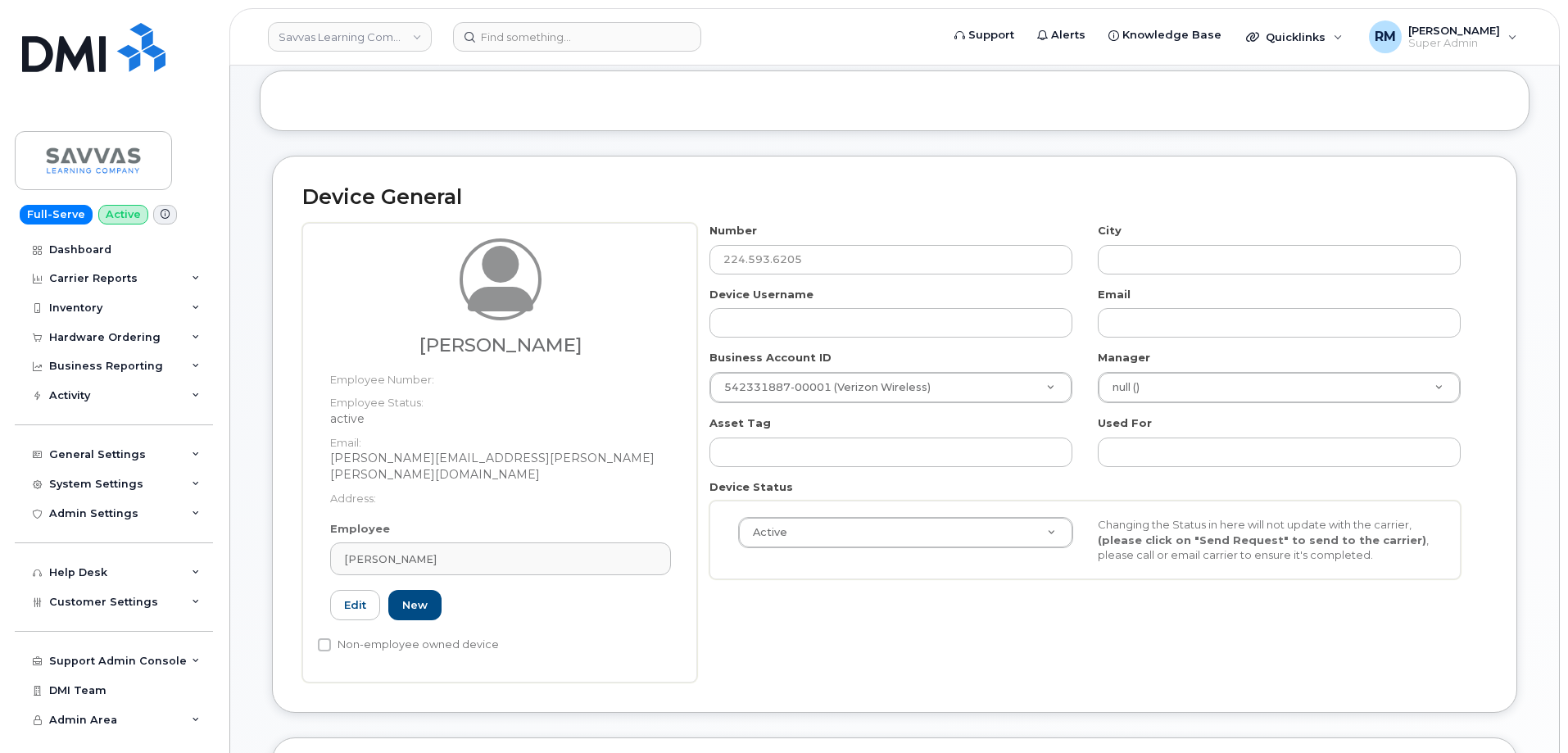
type input "3403682"
type input "Sara Kinney"
type input "sara.kinney@savvas.com"
type input "29532618"
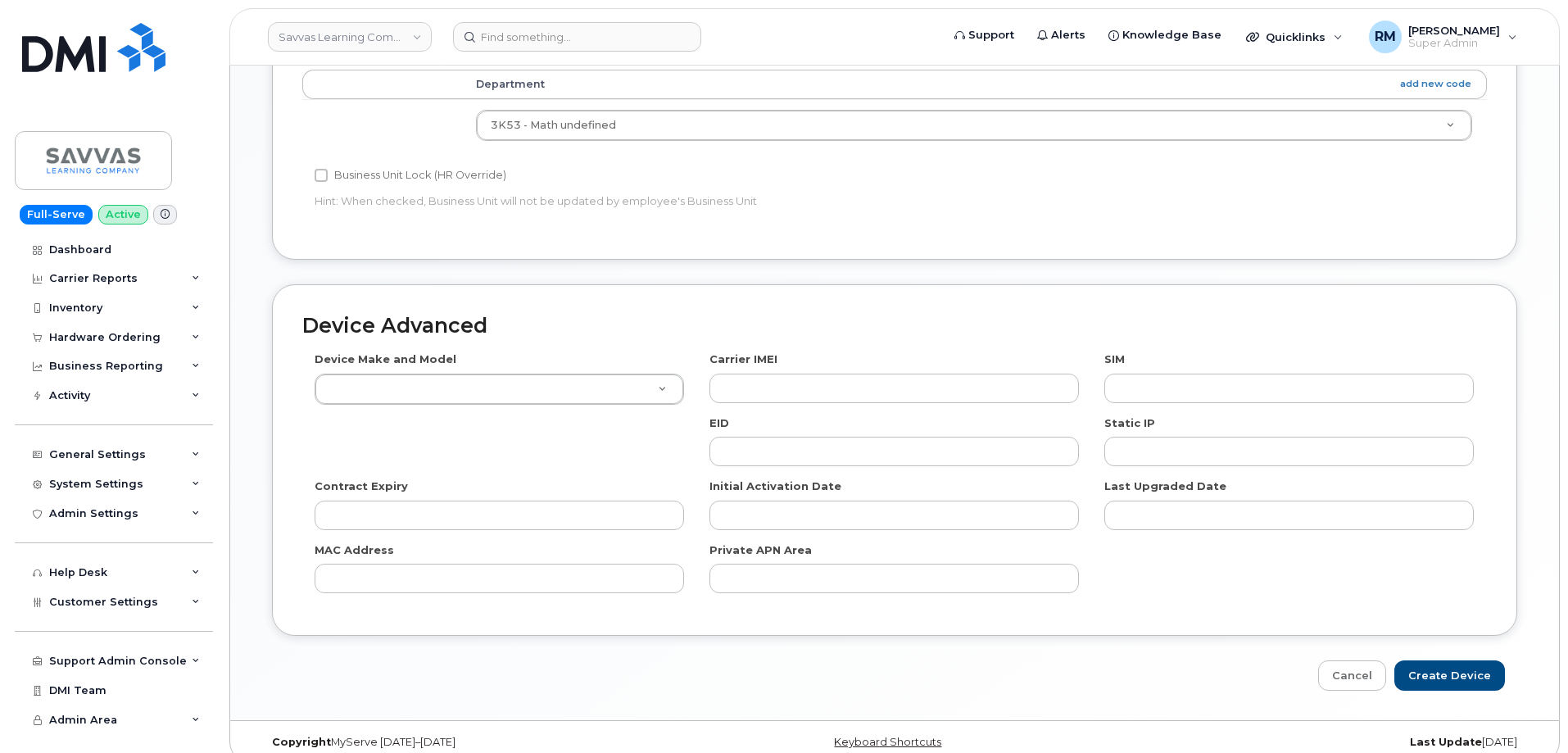
scroll to position [901, 0]
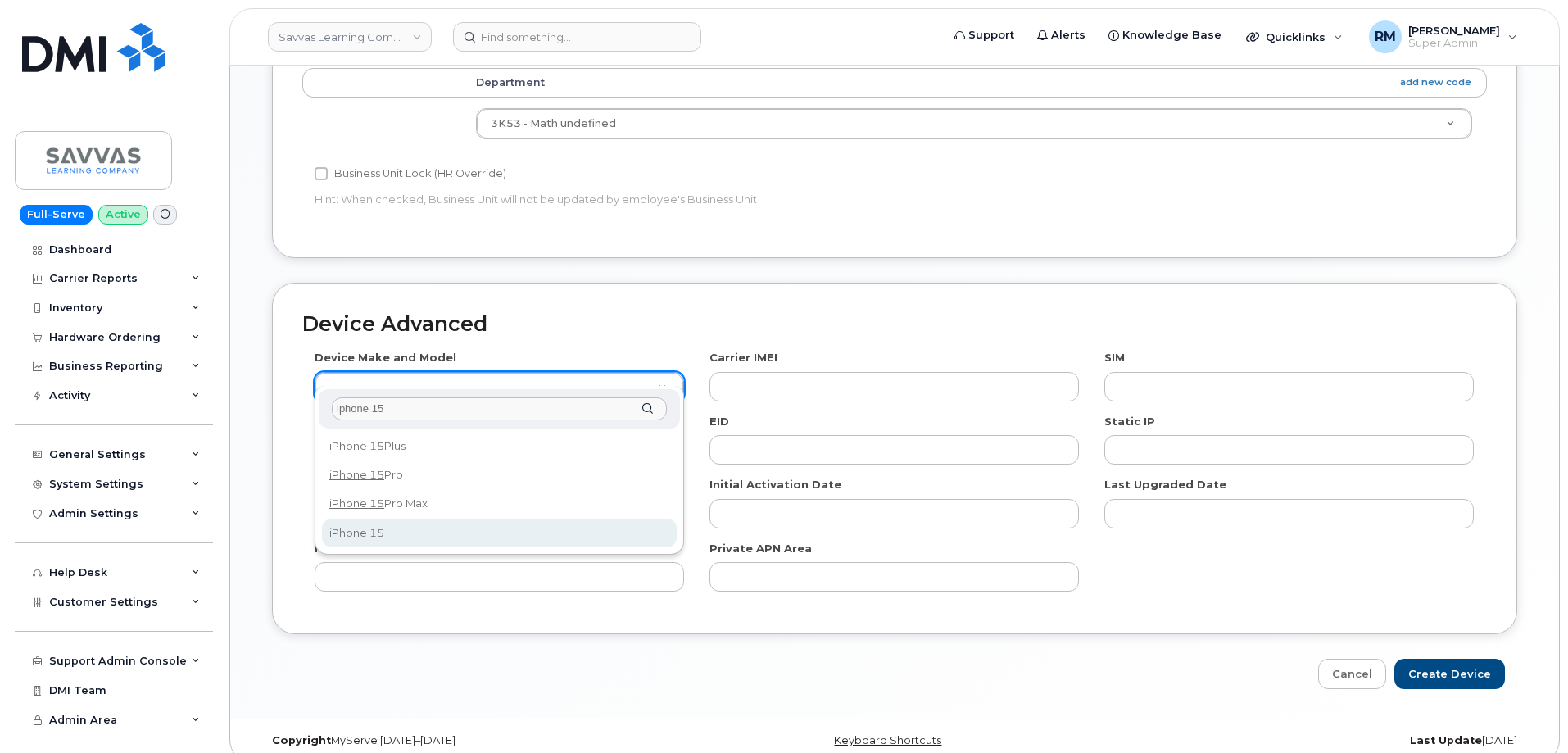
type input "iphone 15"
select select "3031"
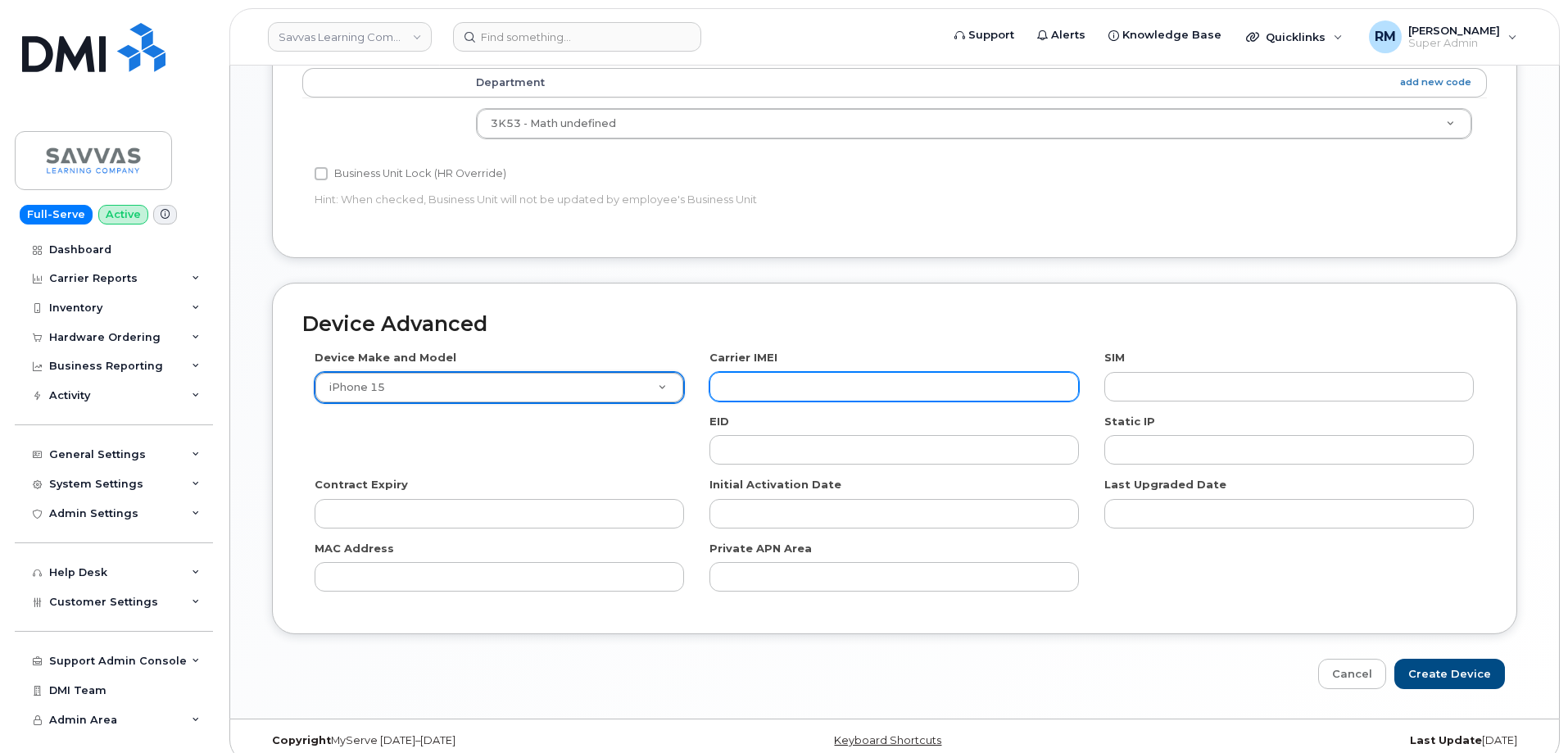
click at [735, 372] on input "text" at bounding box center [894, 386] width 369 height 30
paste input "353662256209396"
type input "353662256209396"
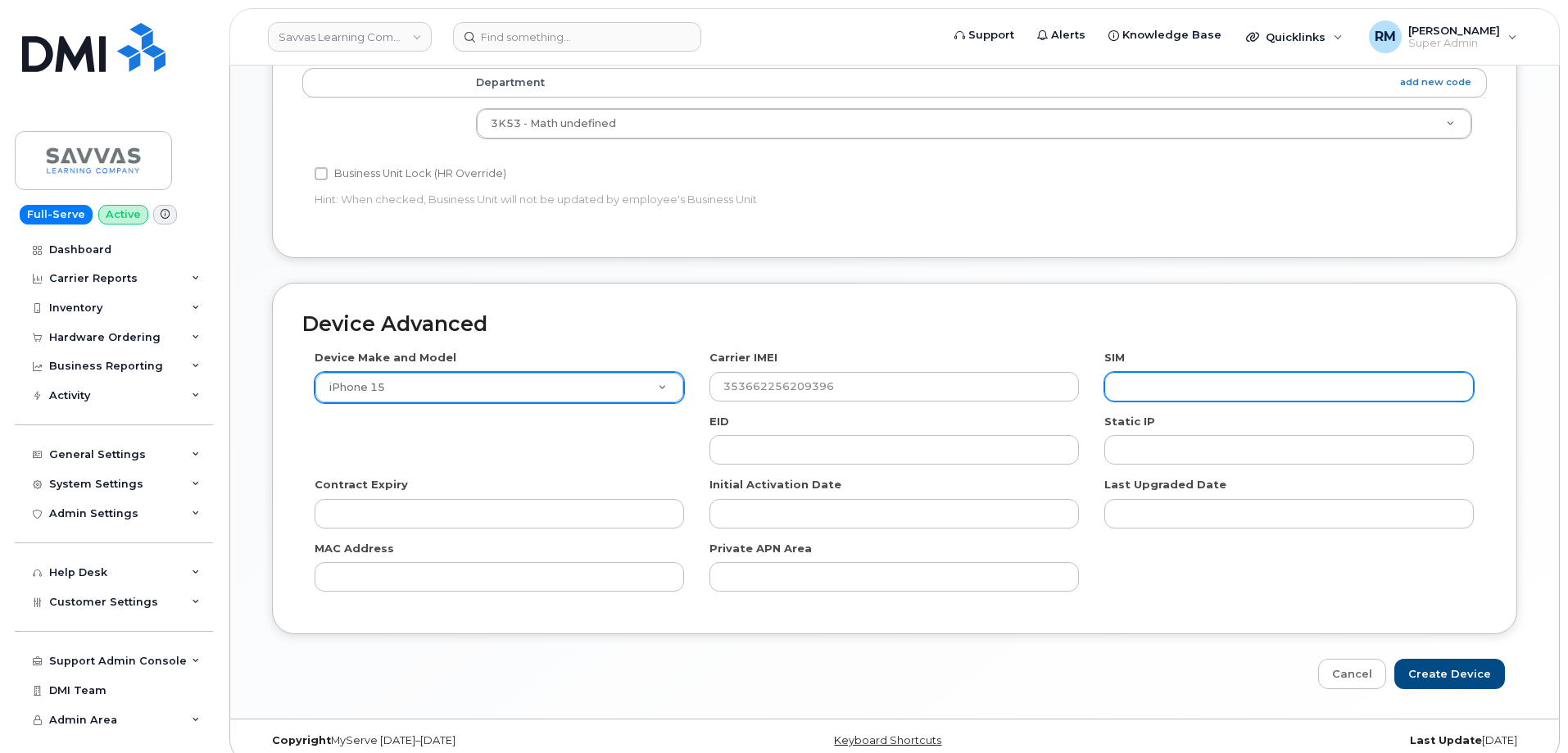
click at [1147, 372] on input "text" at bounding box center [1289, 386] width 369 height 30
paste input "89148000012725504969"
type input "89148000012725504969"
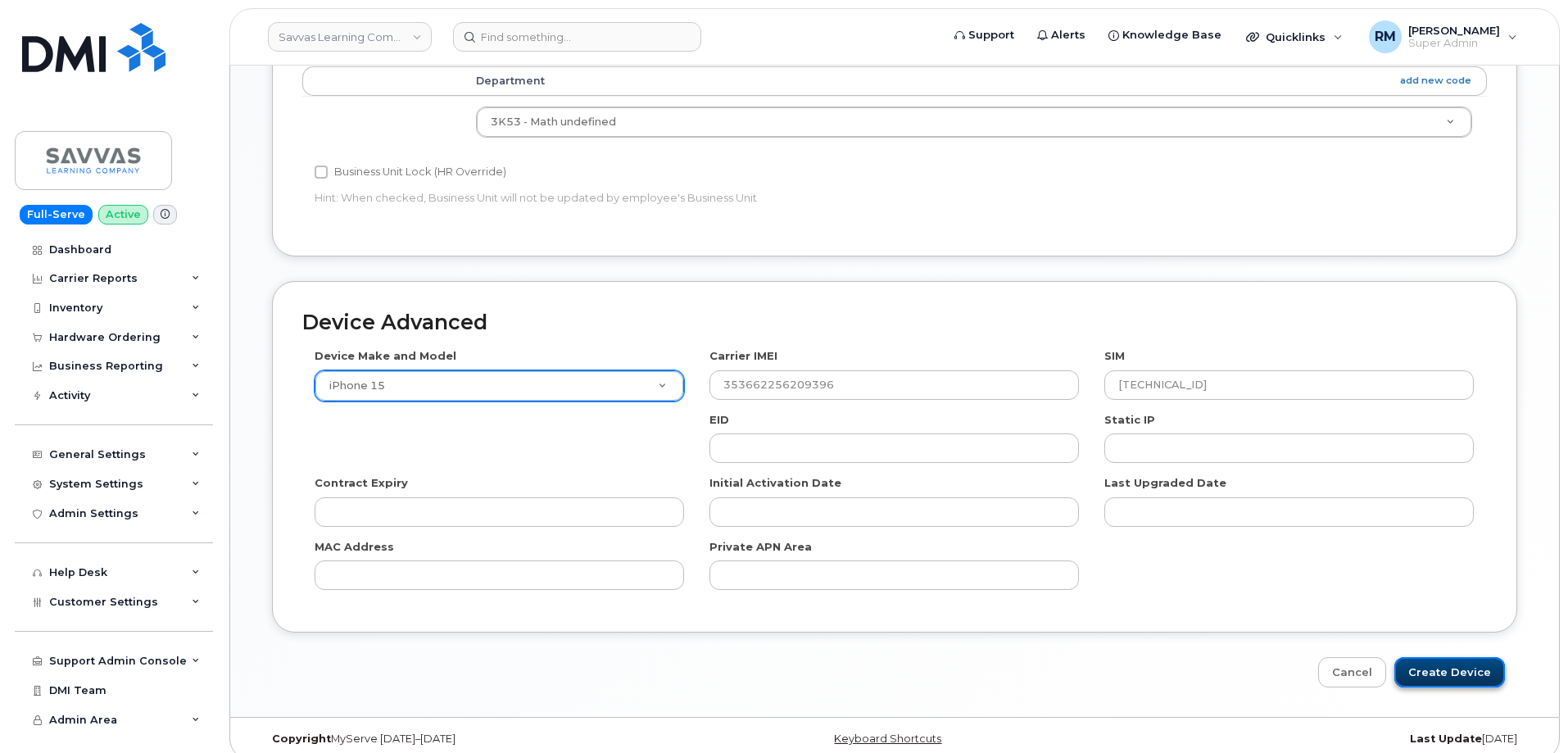
click at [1442, 664] on input "Create Device" at bounding box center [1449, 672] width 110 height 31
type input "Saving..."
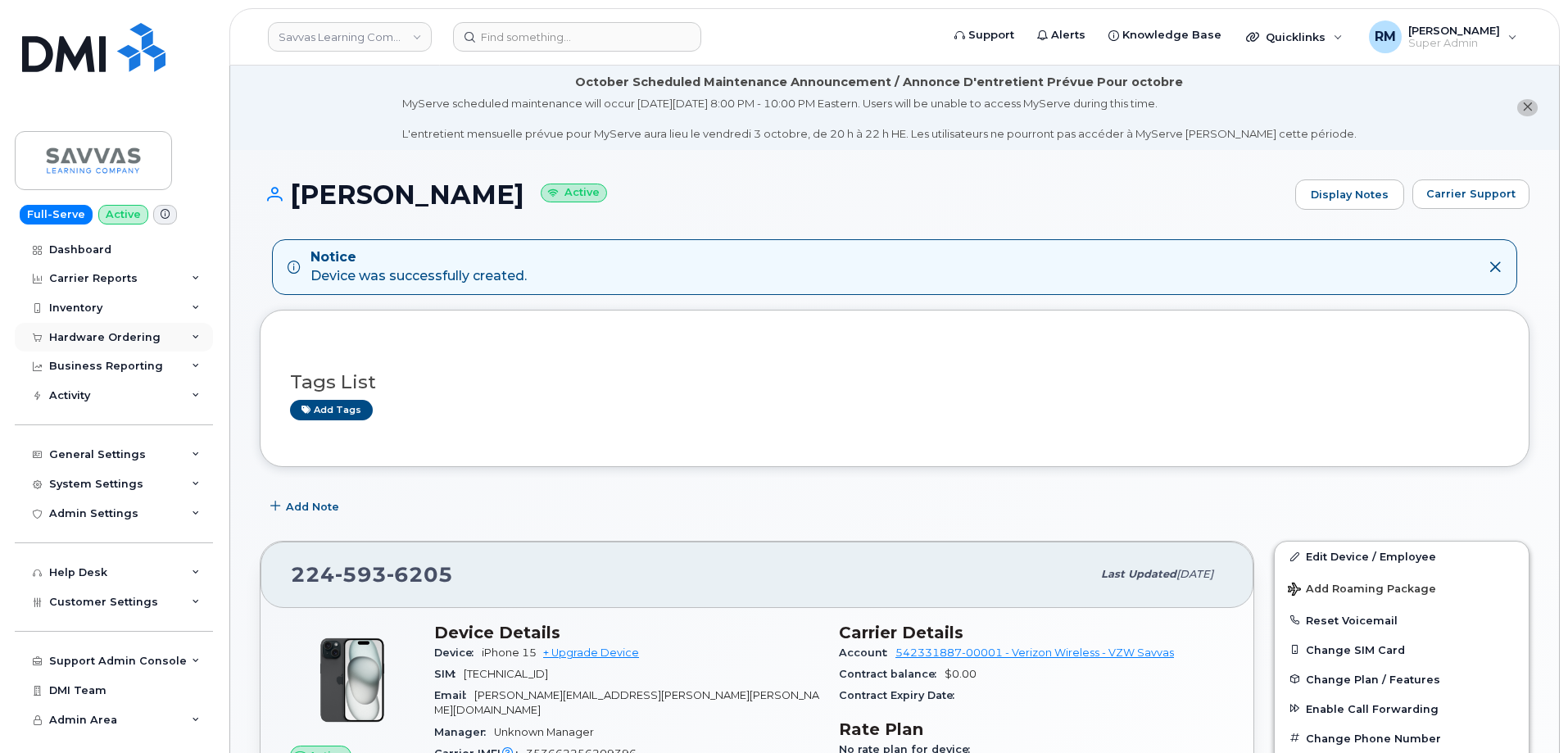
click at [96, 326] on div "Hardware Ordering" at bounding box center [113, 338] width 198 height 30
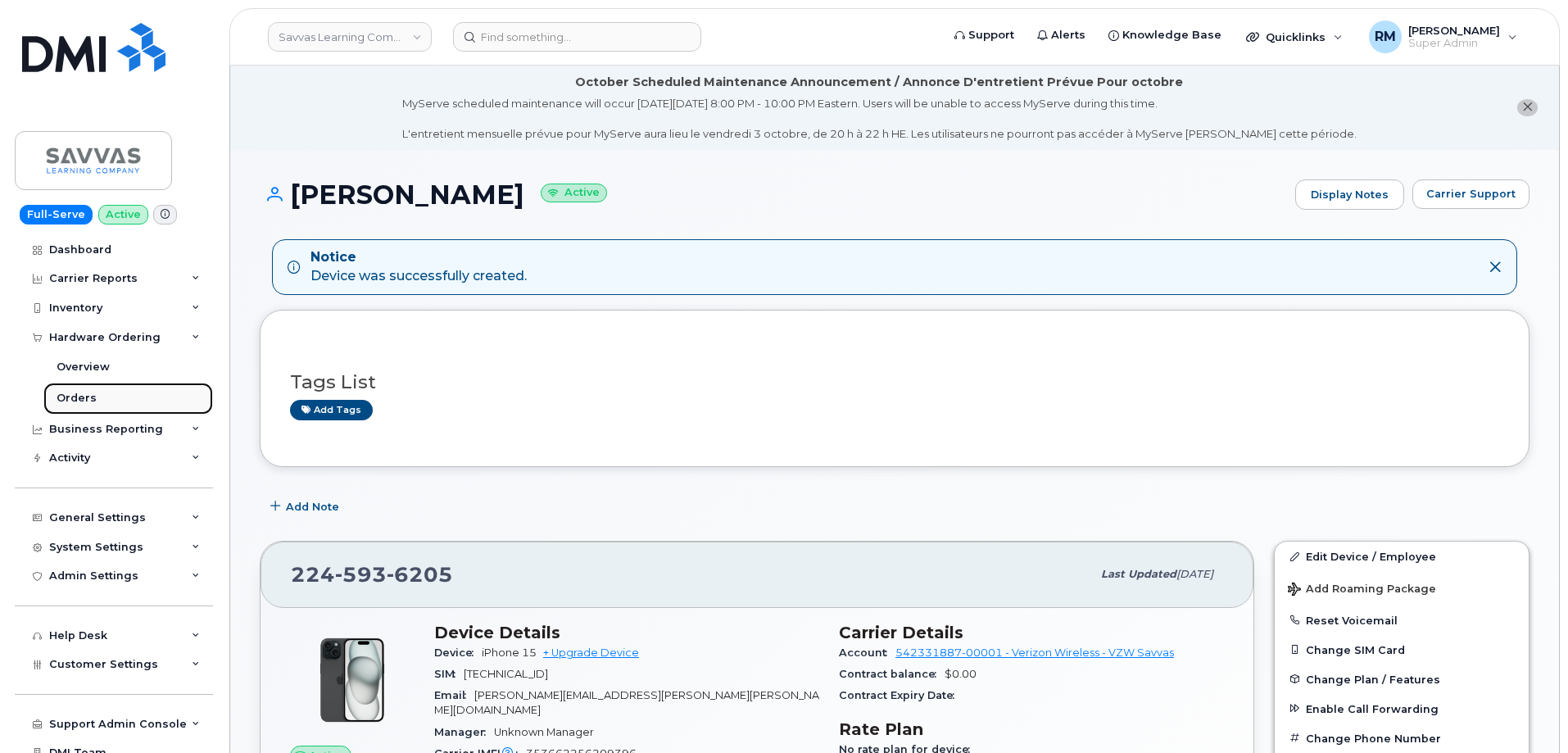
click at [81, 395] on div "Orders" at bounding box center [76, 398] width 40 height 14
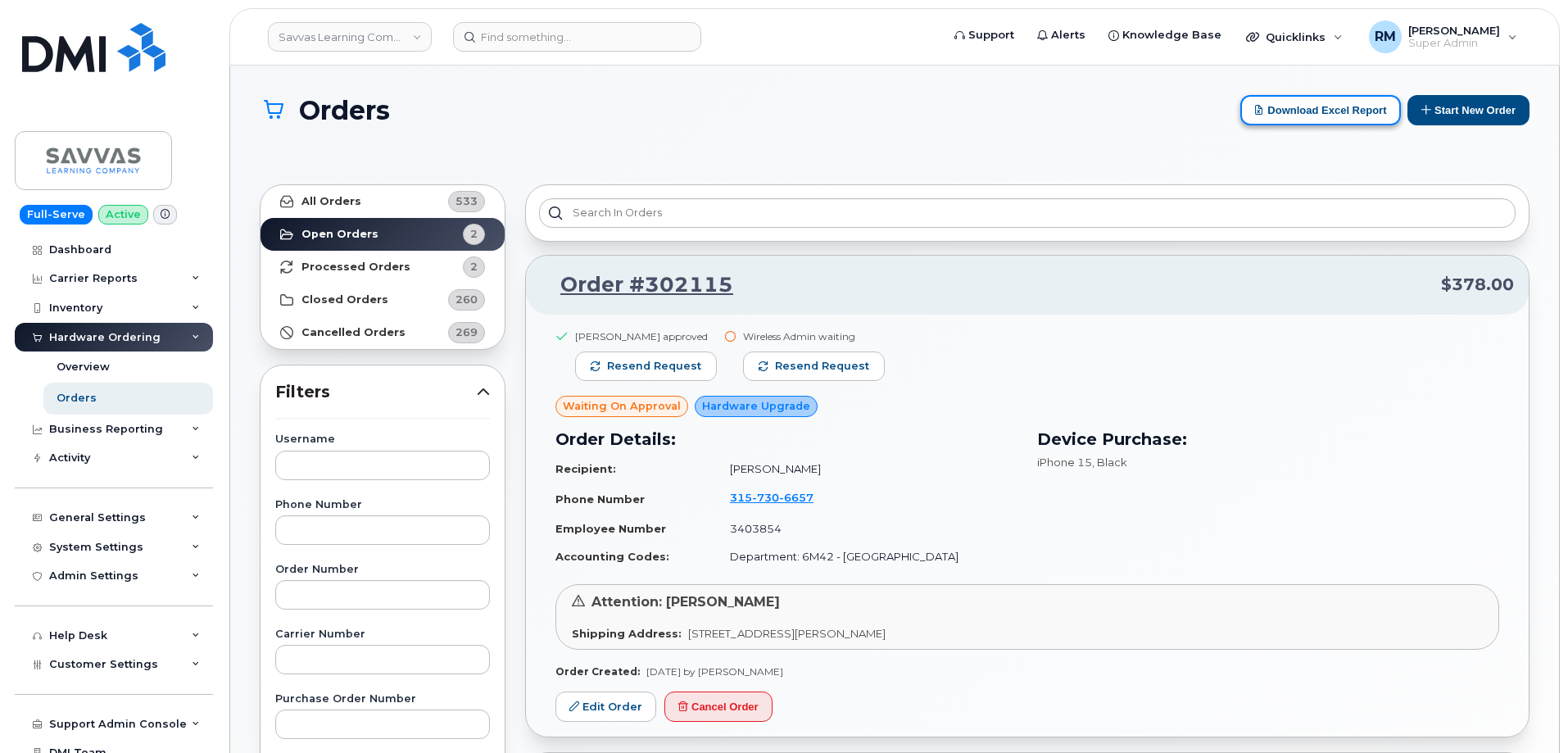
click at [1288, 117] on button "Download Excel Report" at bounding box center [1320, 110] width 160 height 31
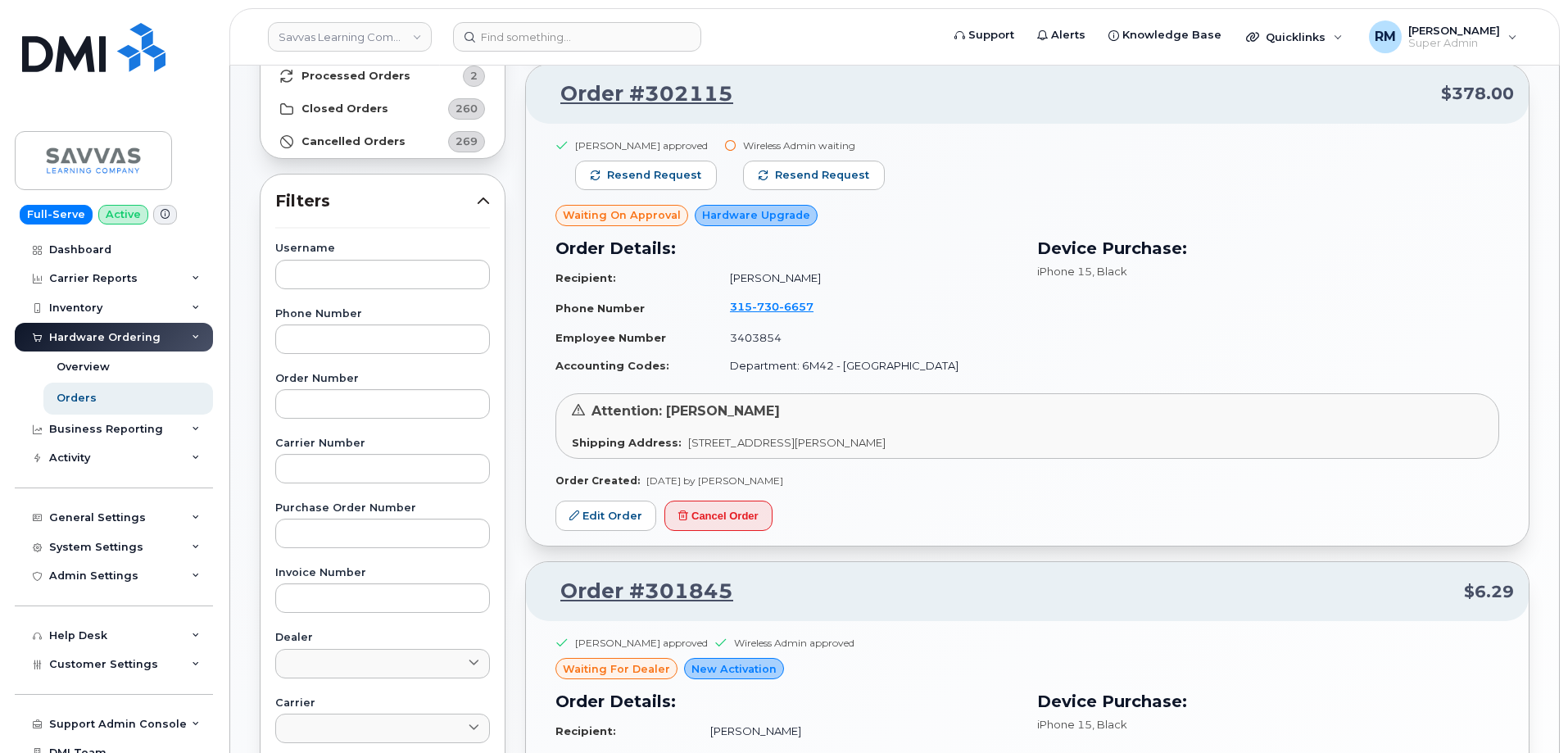
scroll to position [82, 0]
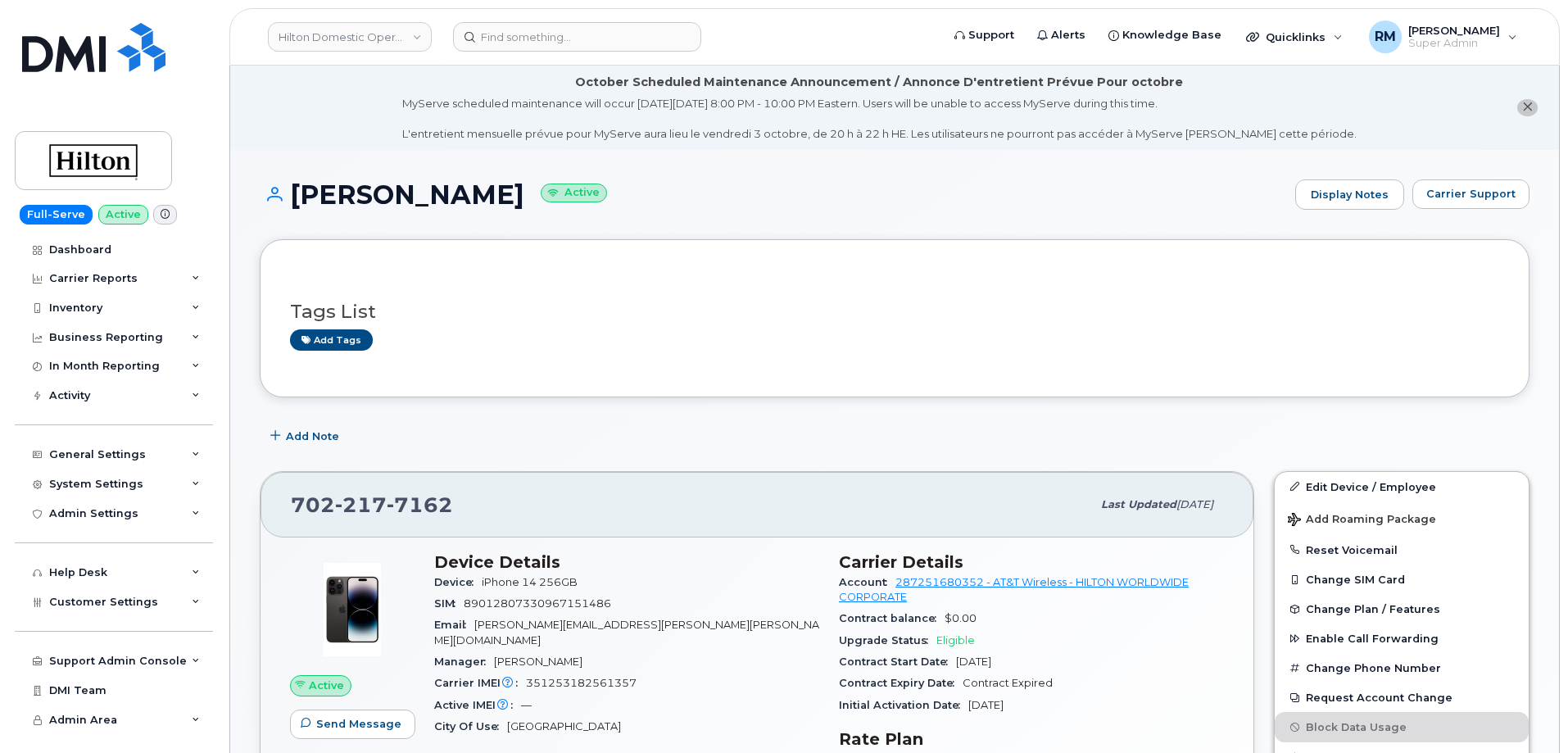
click at [683, 553] on h3 "Device Details" at bounding box center [627, 562] width 385 height 20
click at [510, 34] on input at bounding box center [577, 36] width 248 height 30
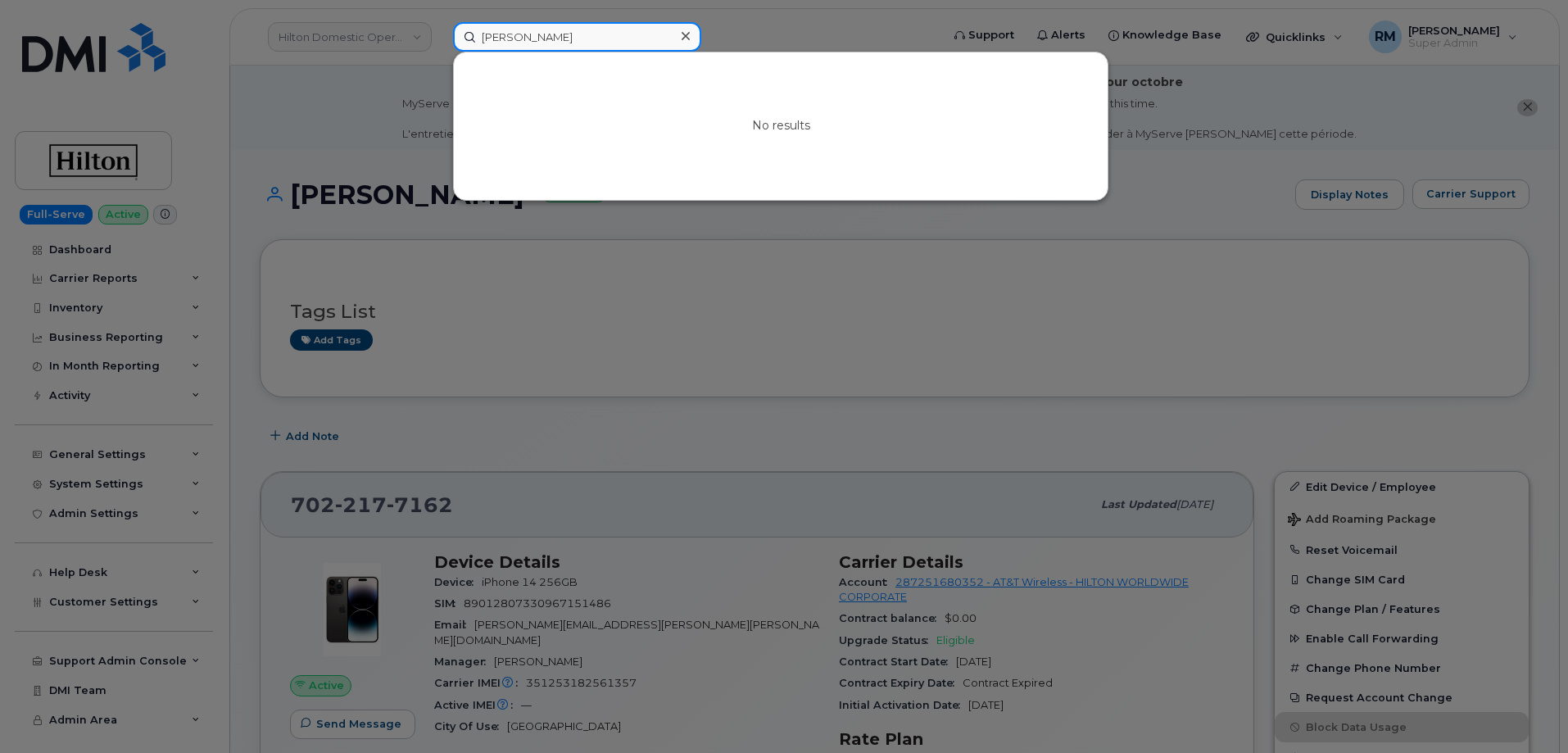
drag, startPoint x: 587, startPoint y: 36, endPoint x: 421, endPoint y: 33, distance: 166.0
click at [440, 33] on div "monica ortega No results" at bounding box center [691, 36] width 503 height 30
click at [505, 33] on input "monica ortega" at bounding box center [577, 36] width 248 height 30
drag, startPoint x: 542, startPoint y: 42, endPoint x: 397, endPoint y: 36, distance: 145.1
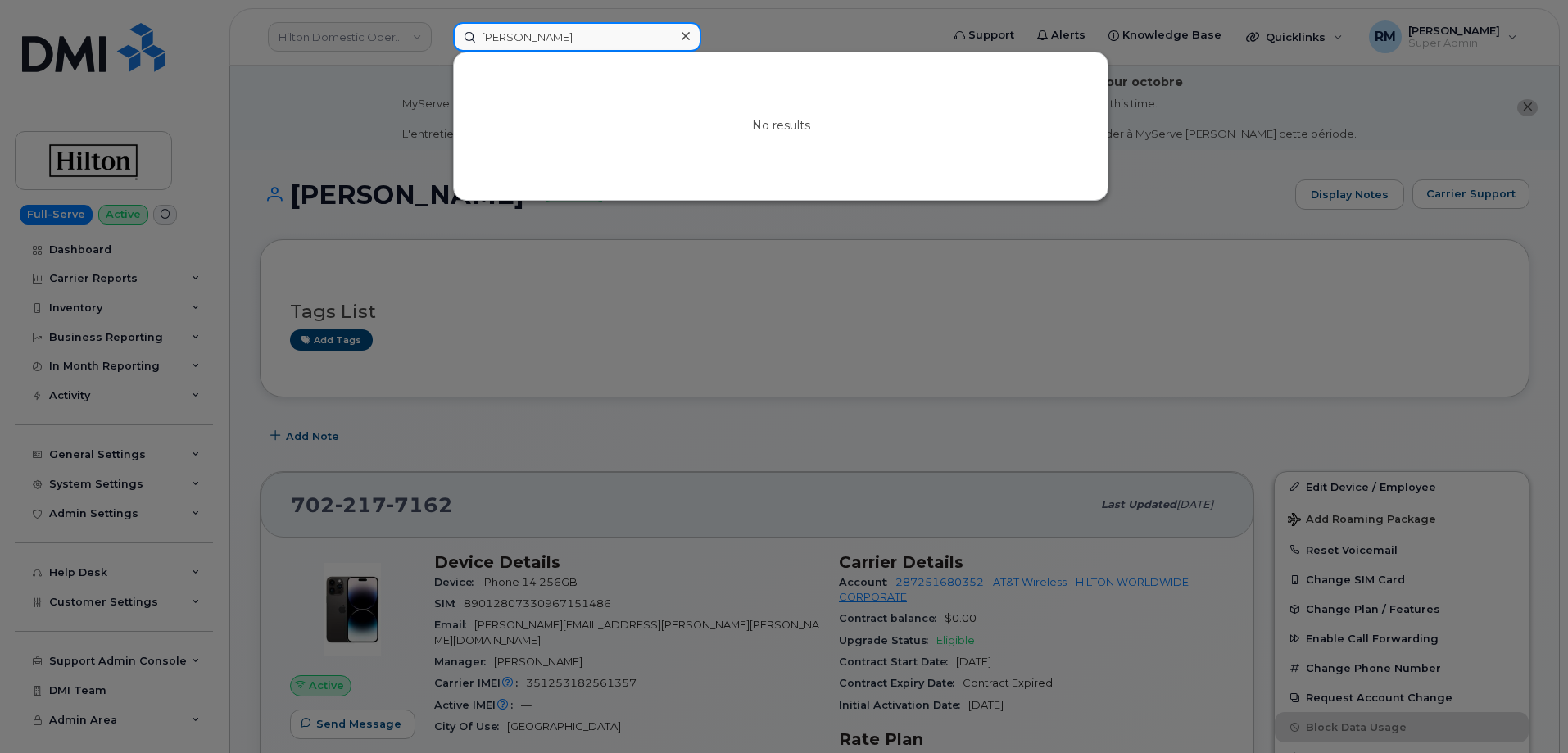
click at [440, 36] on div "vanessa ortega No results" at bounding box center [691, 36] width 503 height 30
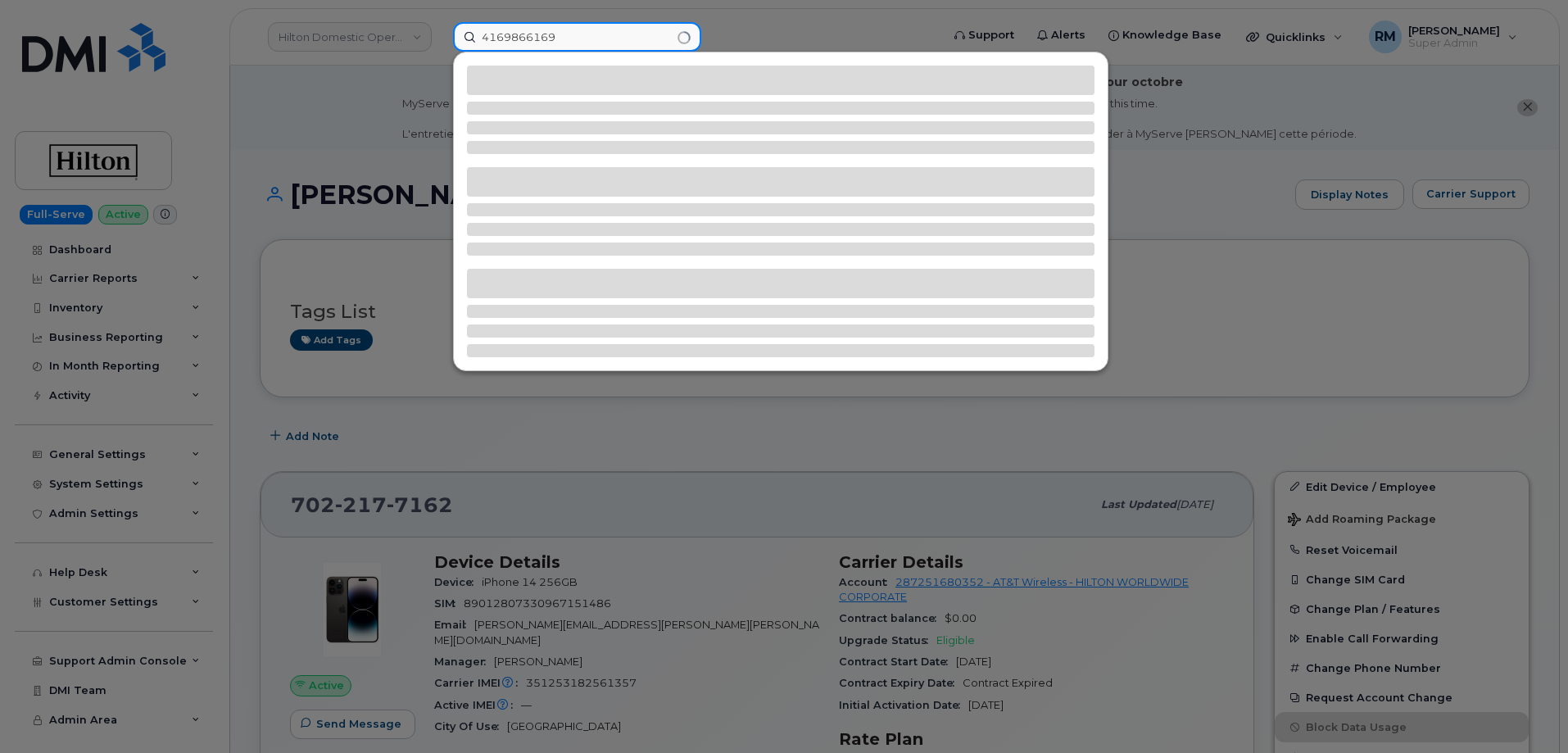
type input "4169866169"
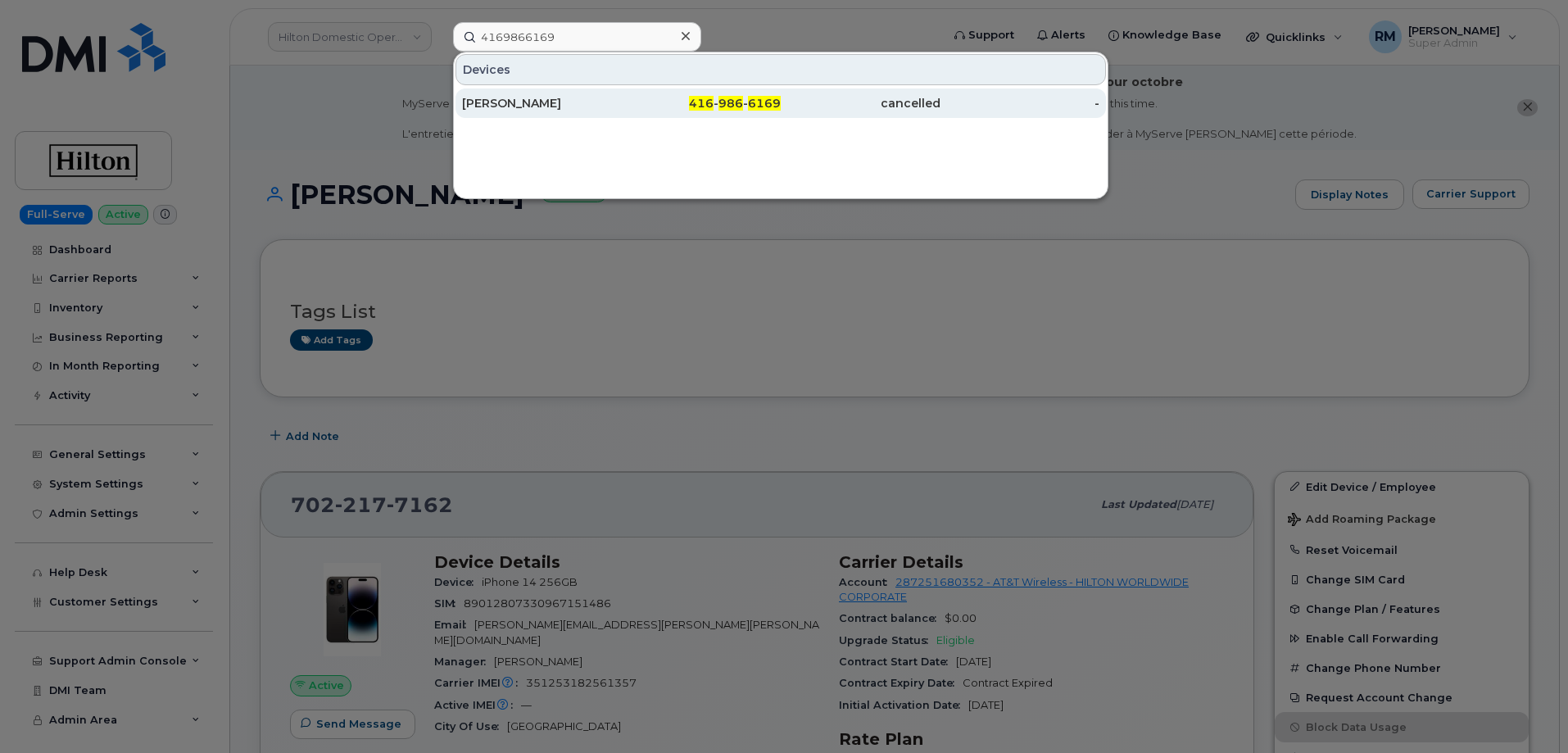
click at [542, 100] on div "[PERSON_NAME]" at bounding box center [542, 103] width 160 height 16
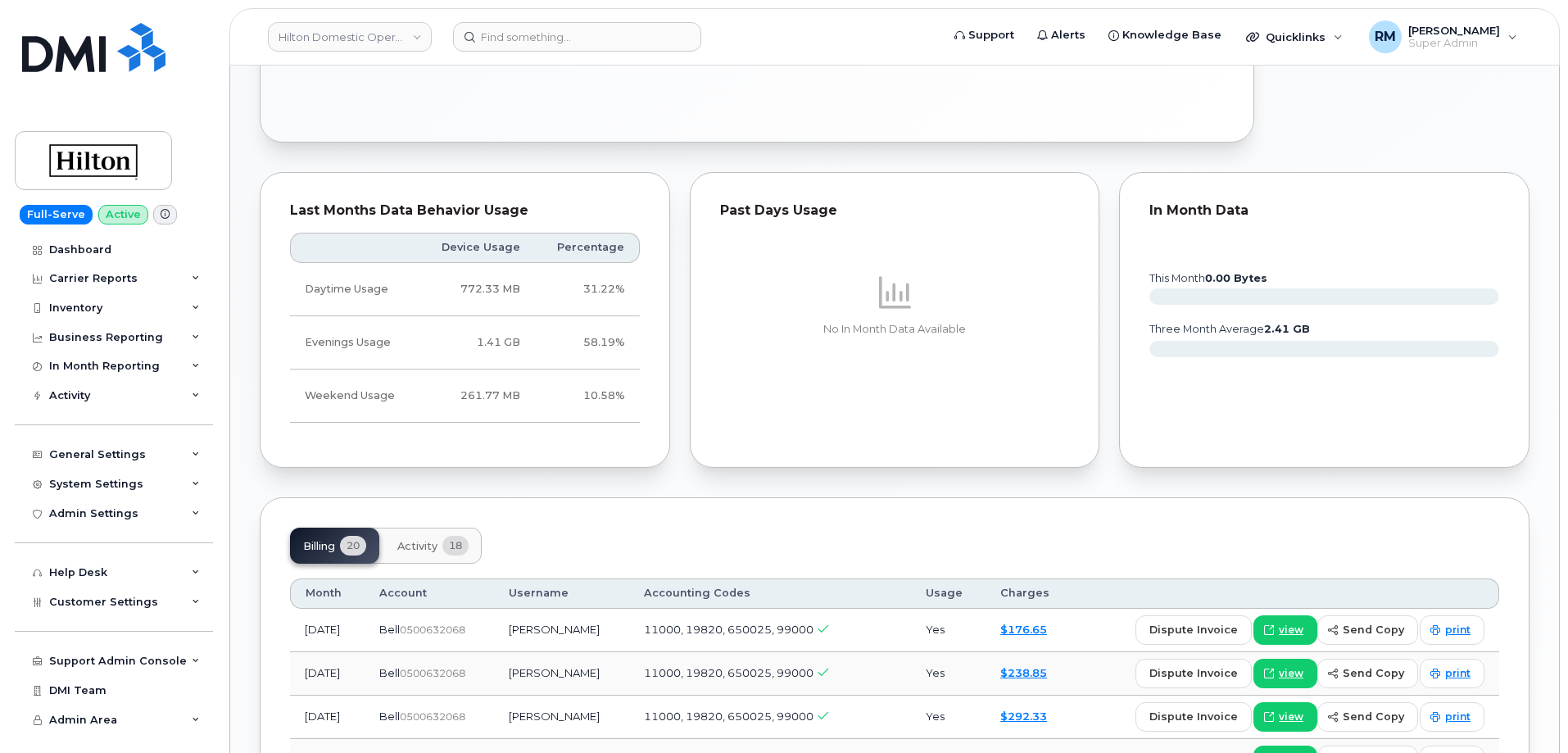
scroll to position [984, 0]
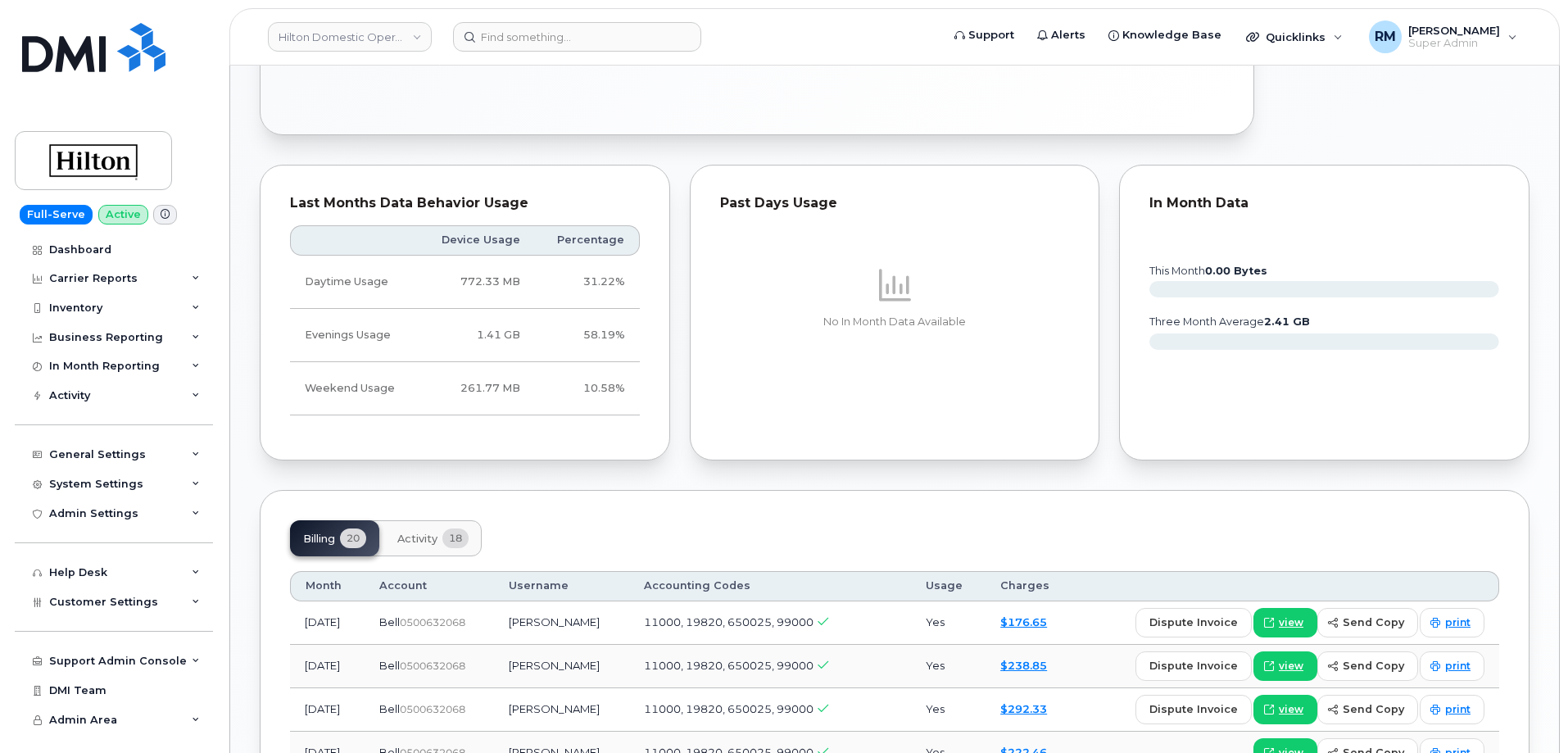
click at [672, 520] on div "Billing 20 Activity 18" at bounding box center [895, 539] width 1210 height 36
click at [541, 42] on input at bounding box center [577, 36] width 248 height 30
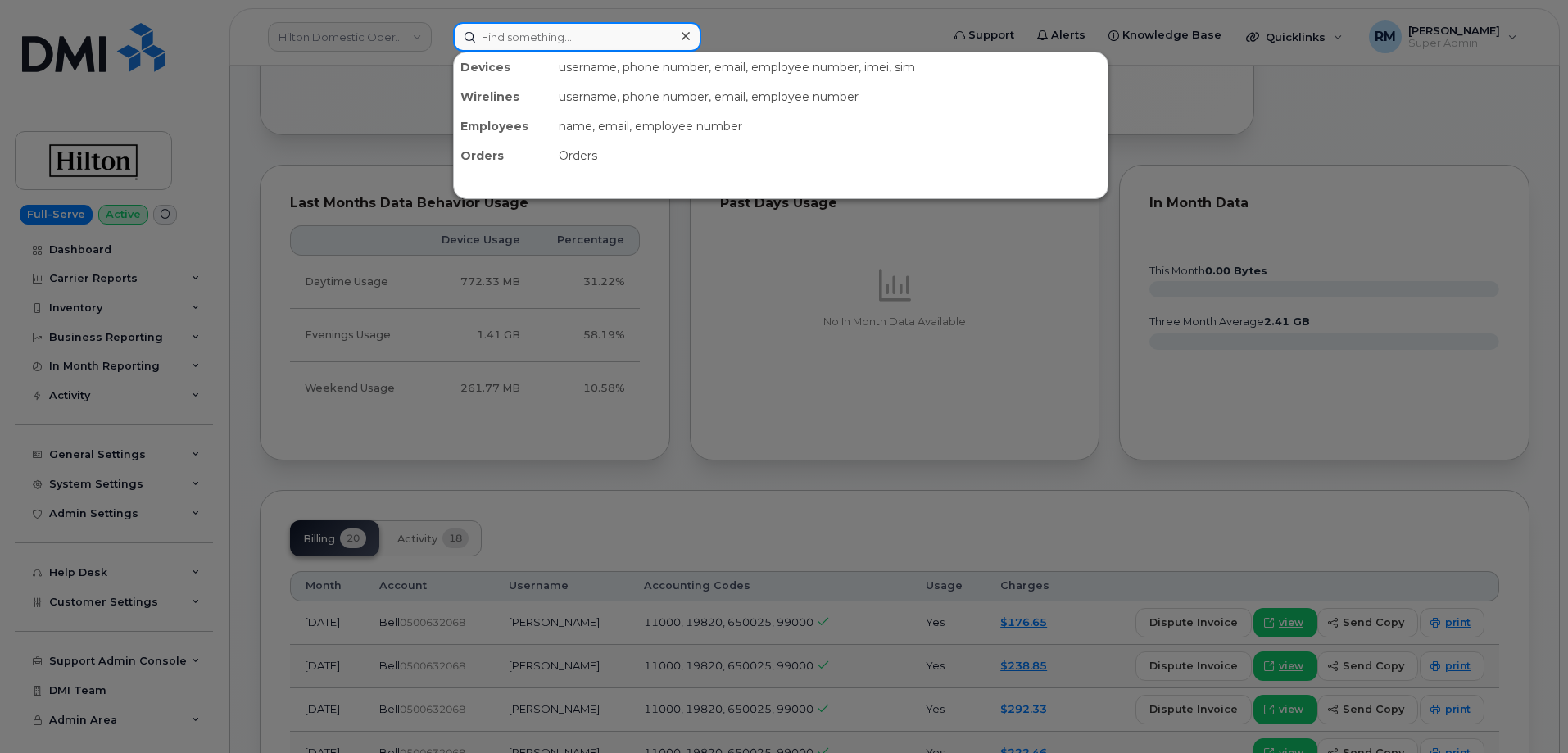
paste input "[PHONE_NUMBER]"
type input "[PHONE_NUMBER]"
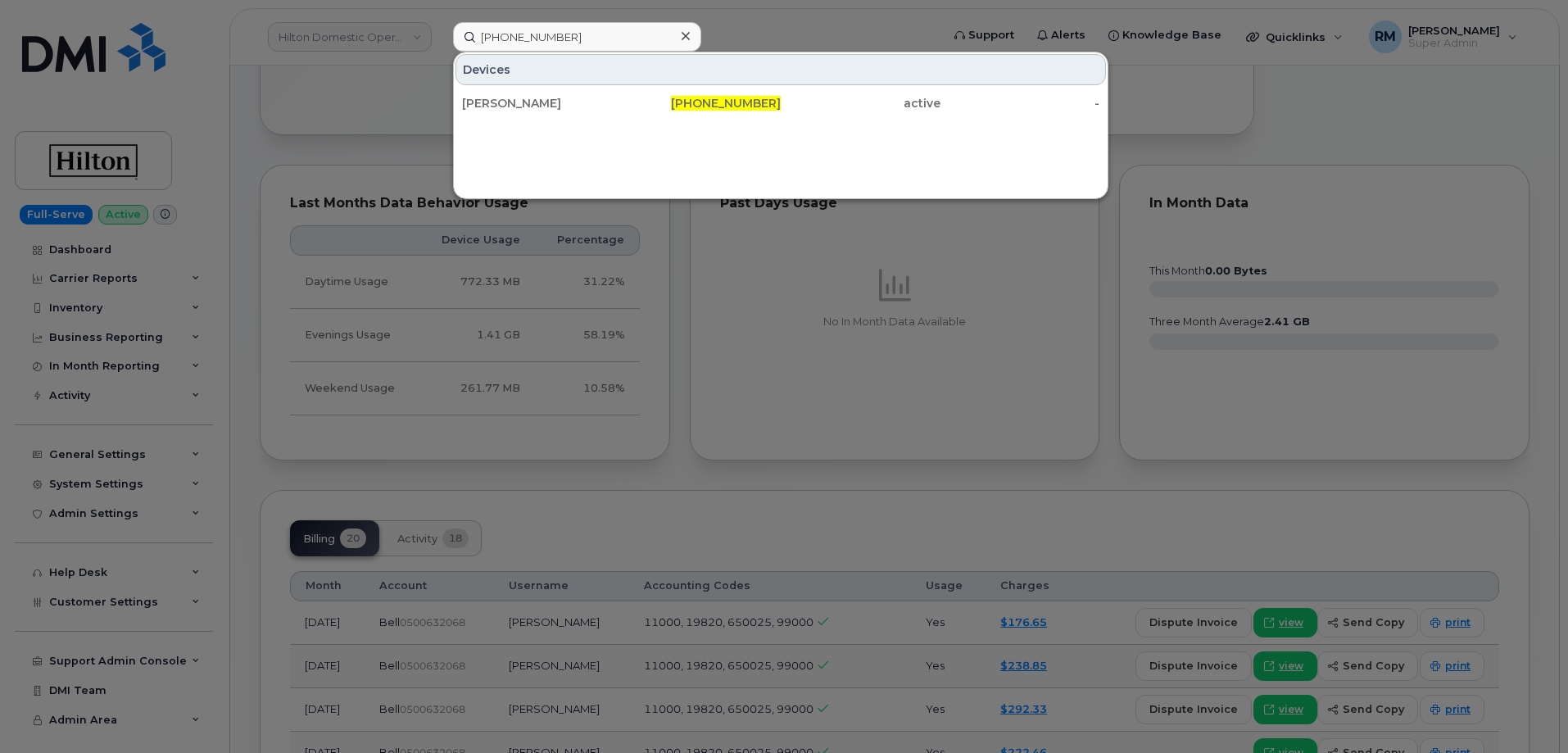
click at [663, 493] on div at bounding box center [784, 376] width 1568 height 753
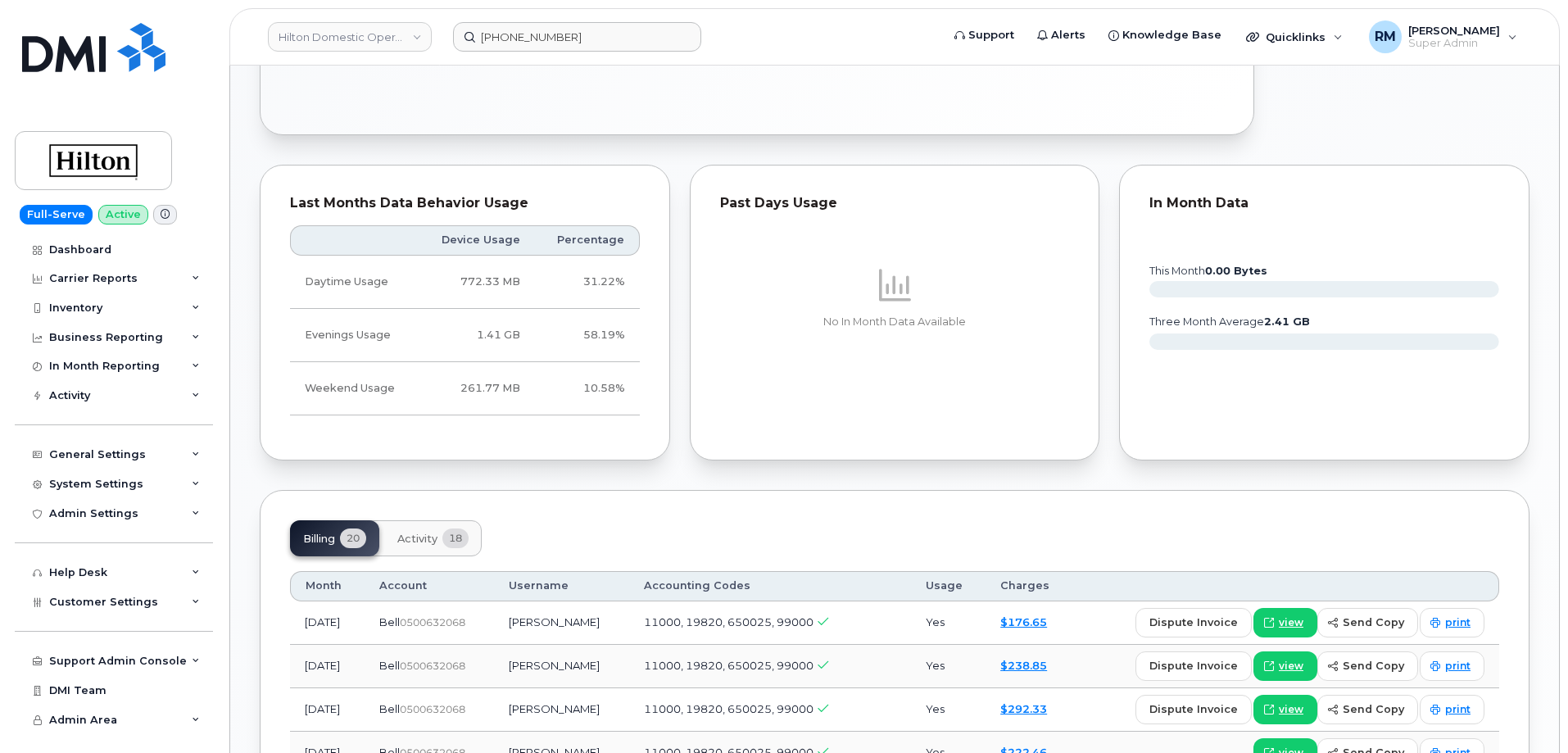
click at [666, 520] on div "Billing 20 Activity 18" at bounding box center [895, 539] width 1210 height 36
click at [465, 616] on span "0500632068" at bounding box center [432, 623] width 65 height 13
copy span "0500632068"
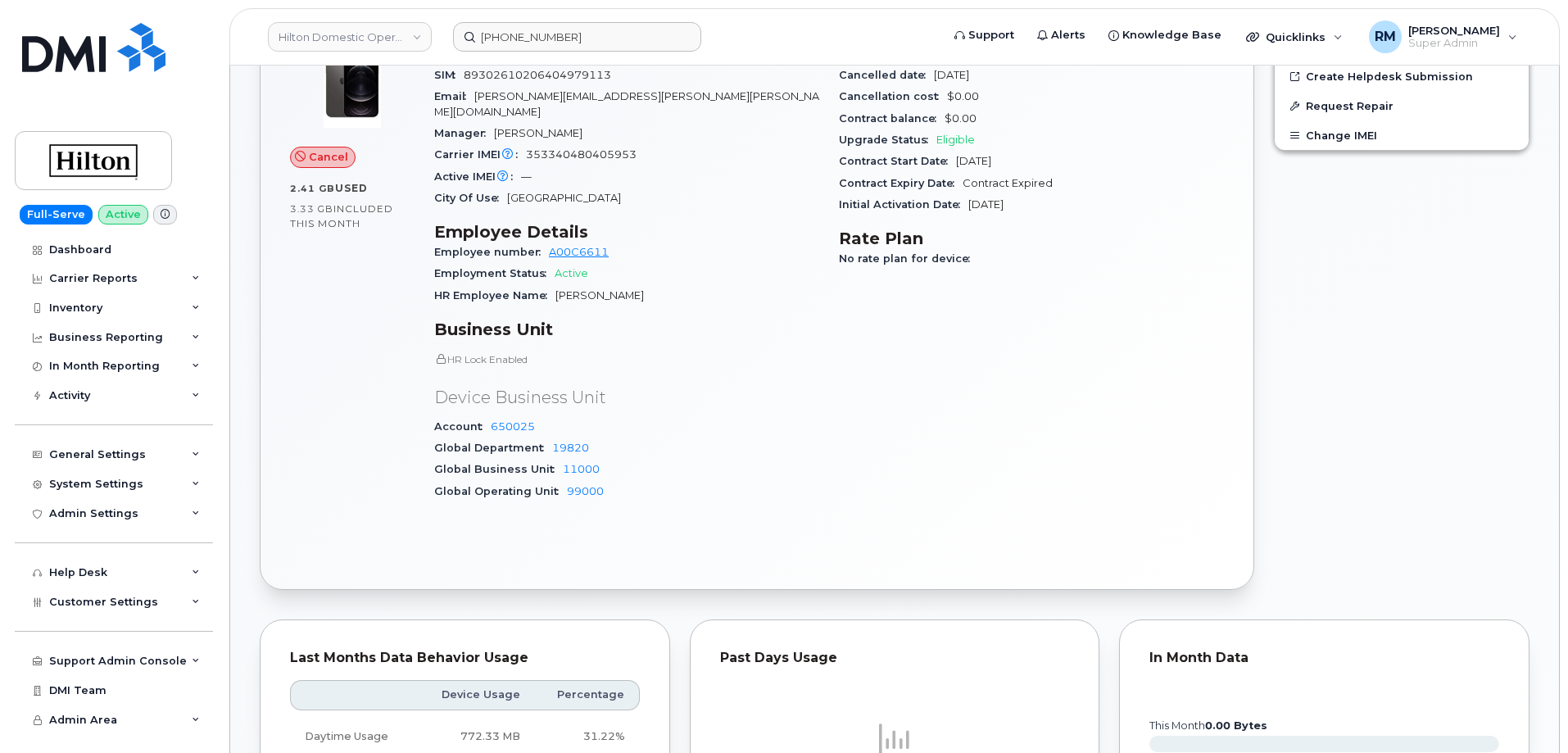
scroll to position [328, 0]
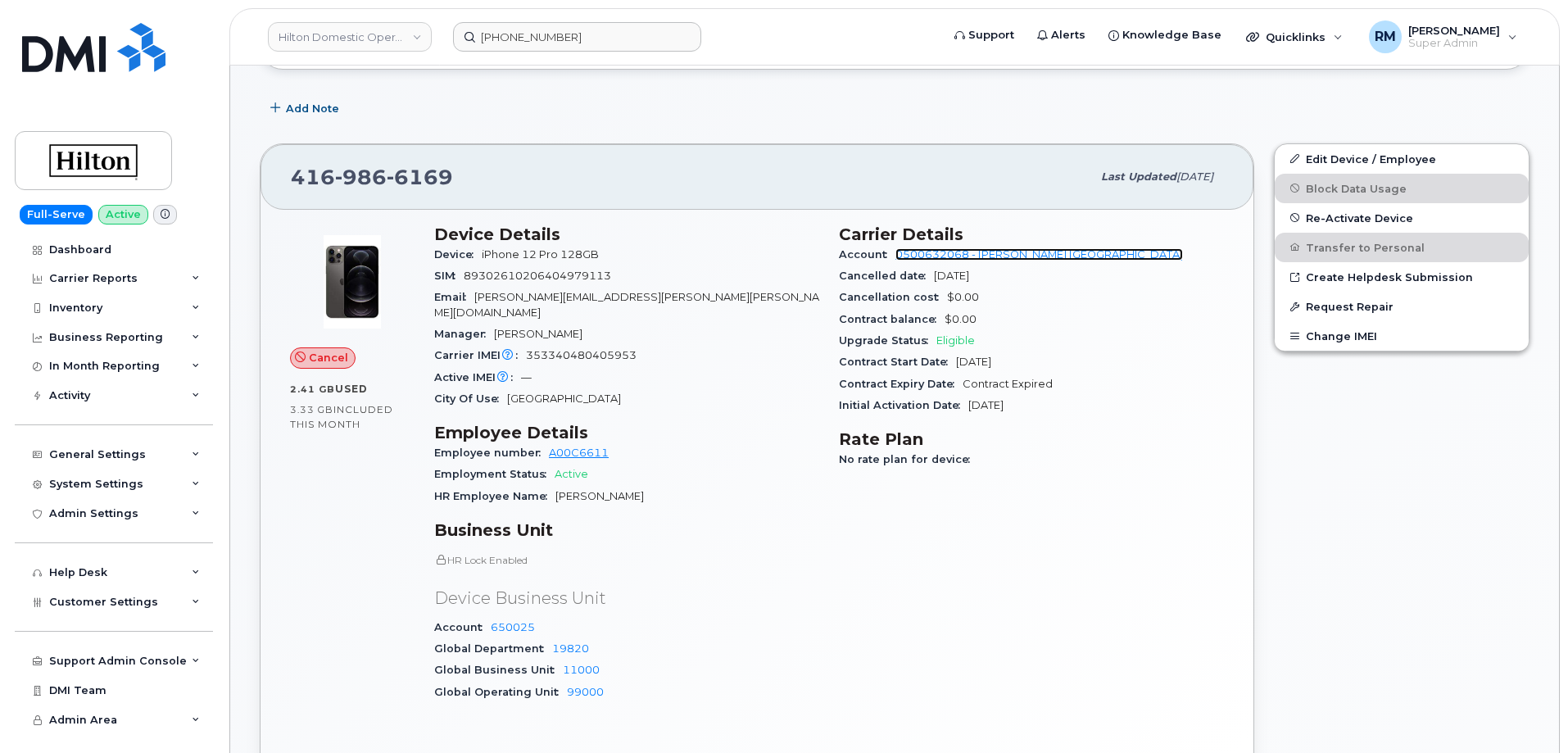
click at [956, 252] on link "0500632068 - [PERSON_NAME] [GEOGRAPHIC_DATA]" at bounding box center [1040, 254] width 288 height 13
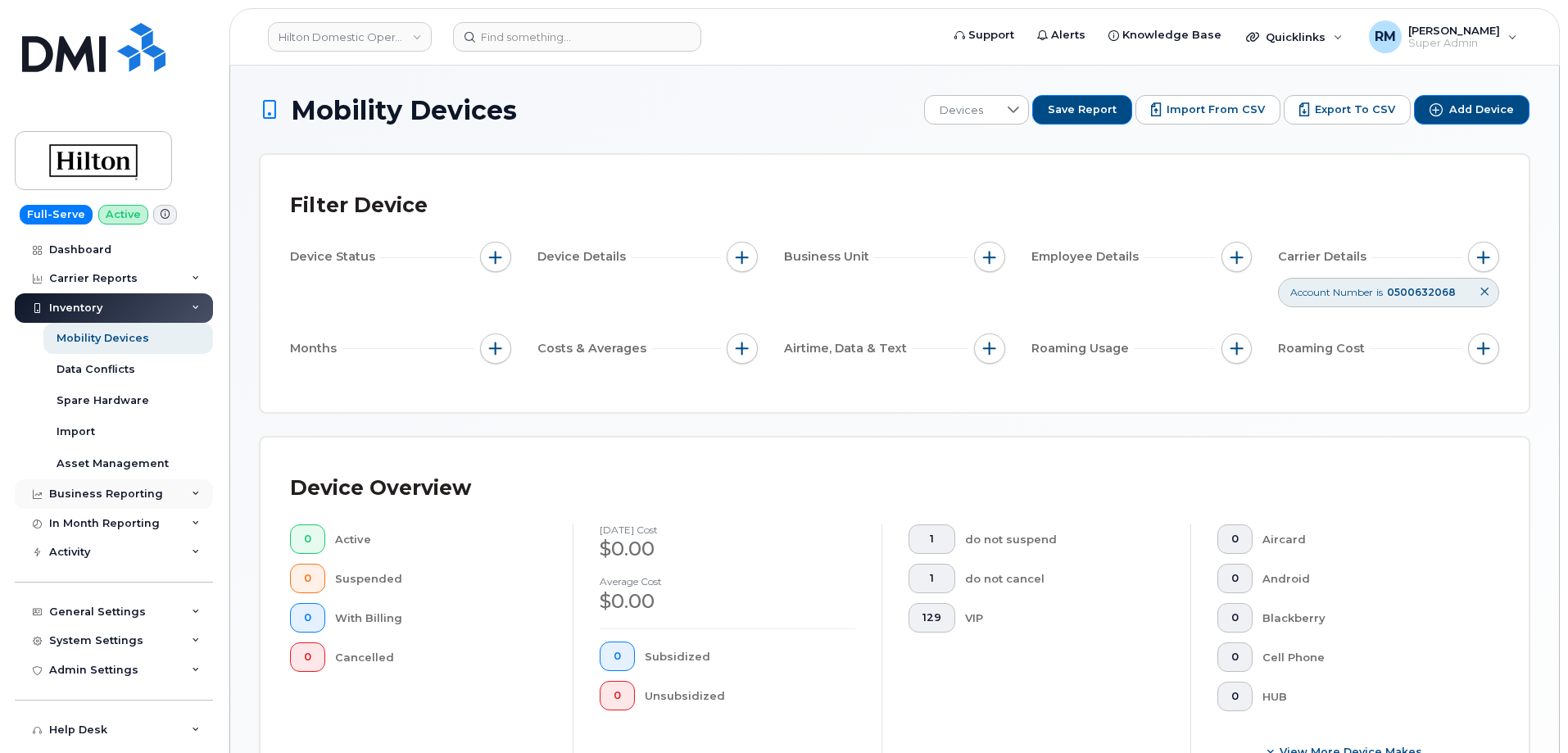
click at [94, 489] on div "Business Reporting" at bounding box center [106, 494] width 114 height 13
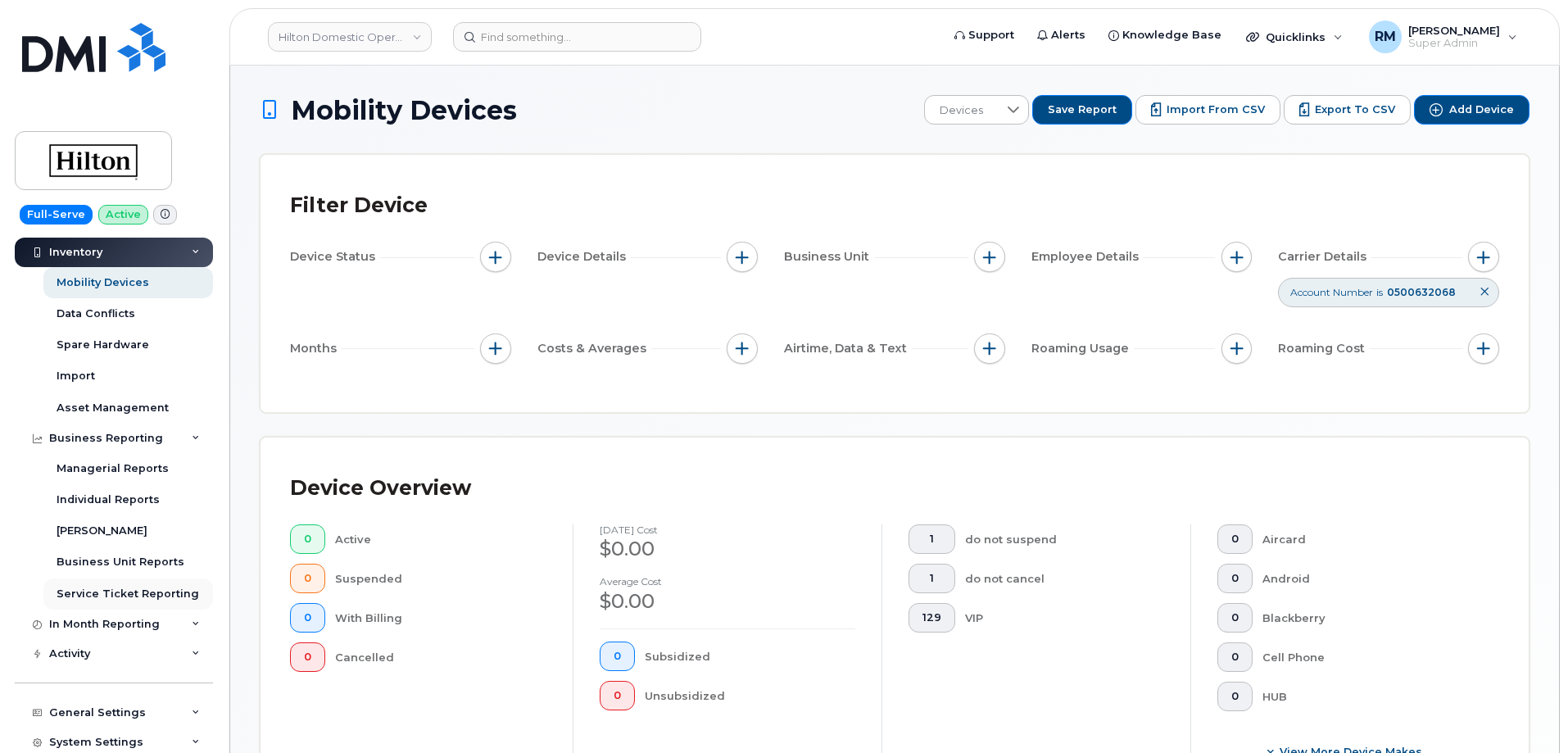
scroll to position [164, 0]
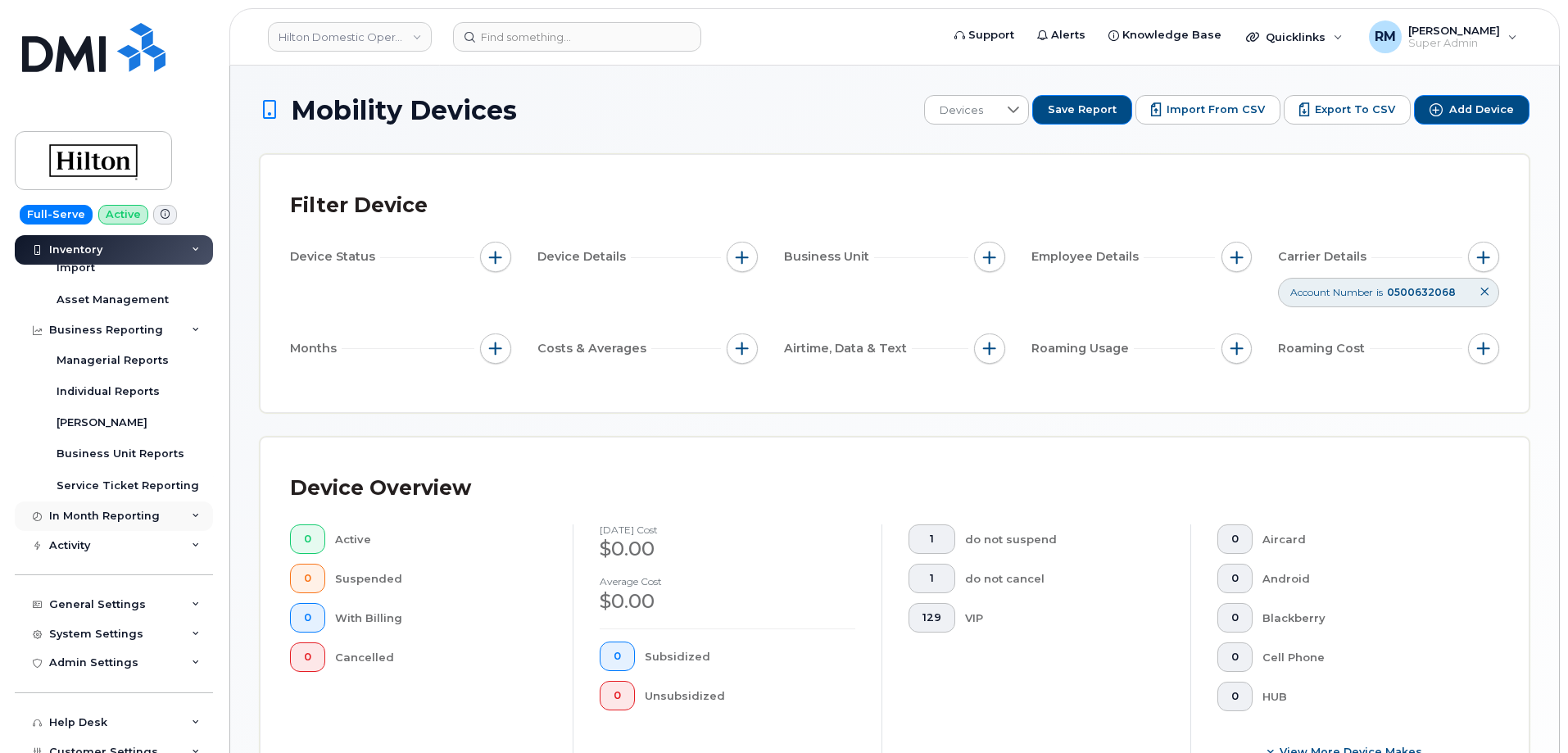
click at [108, 515] on div "In Month Reporting" at bounding box center [104, 516] width 110 height 13
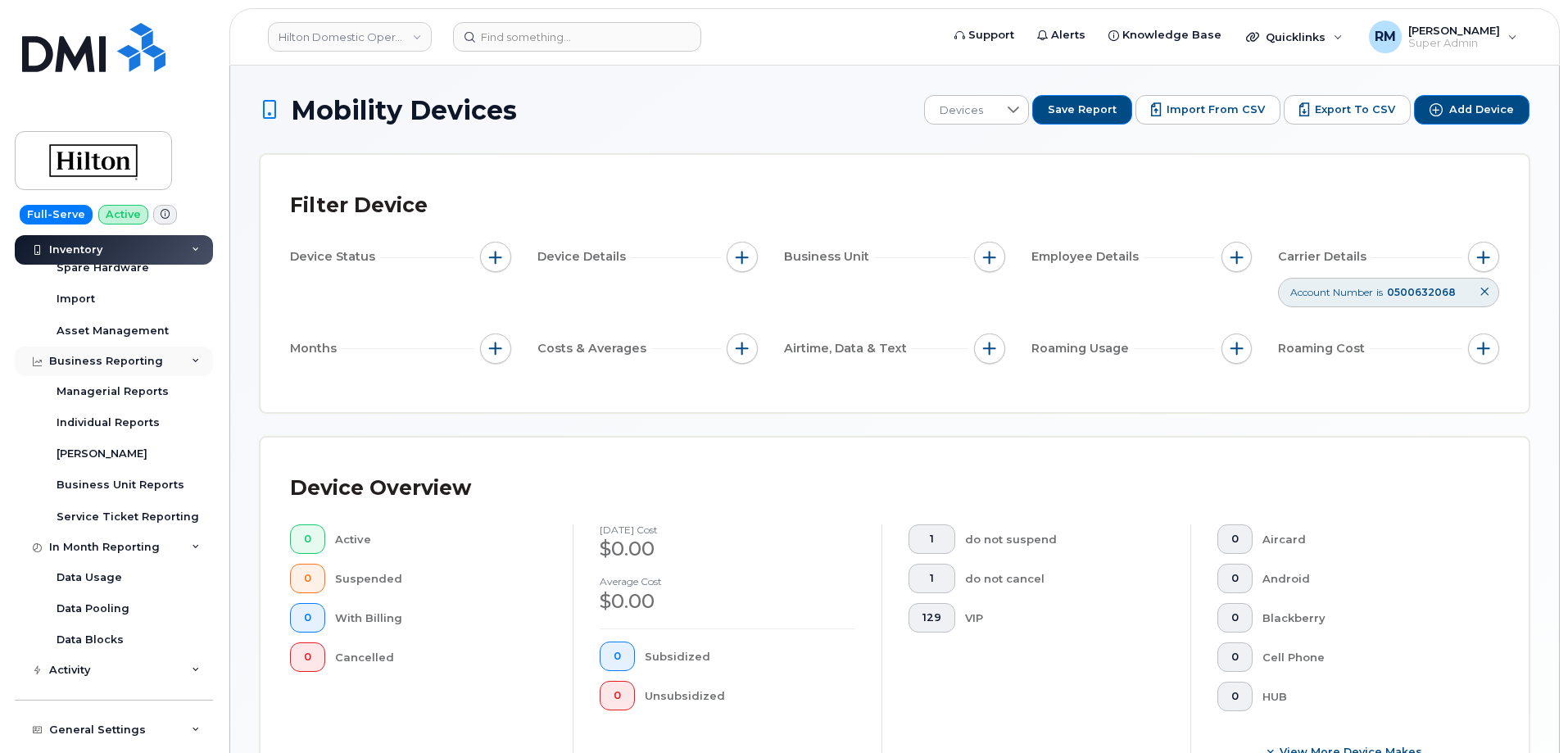
scroll to position [0, 0]
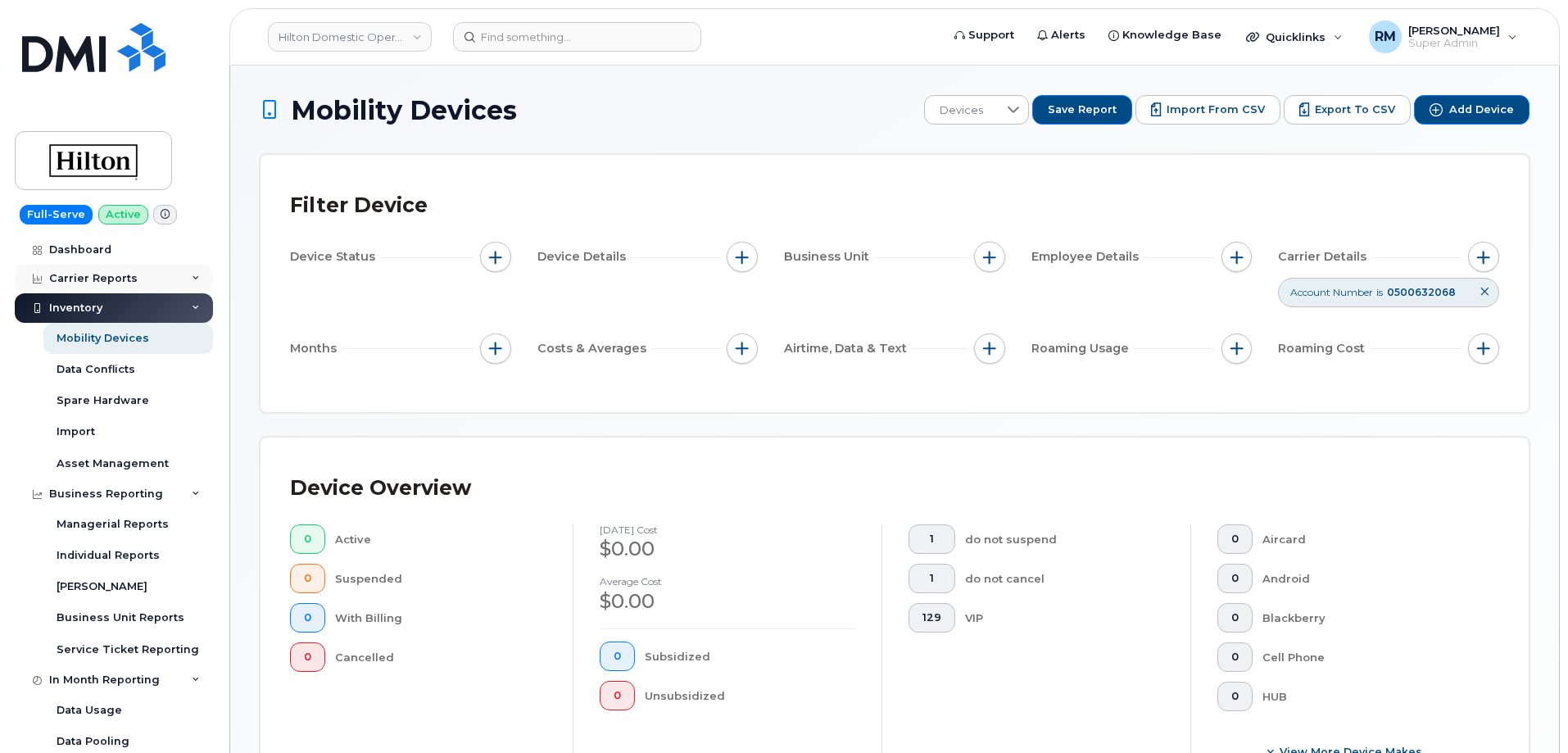
click at [94, 272] on div "Carrier Reports" at bounding box center [93, 279] width 89 height 13
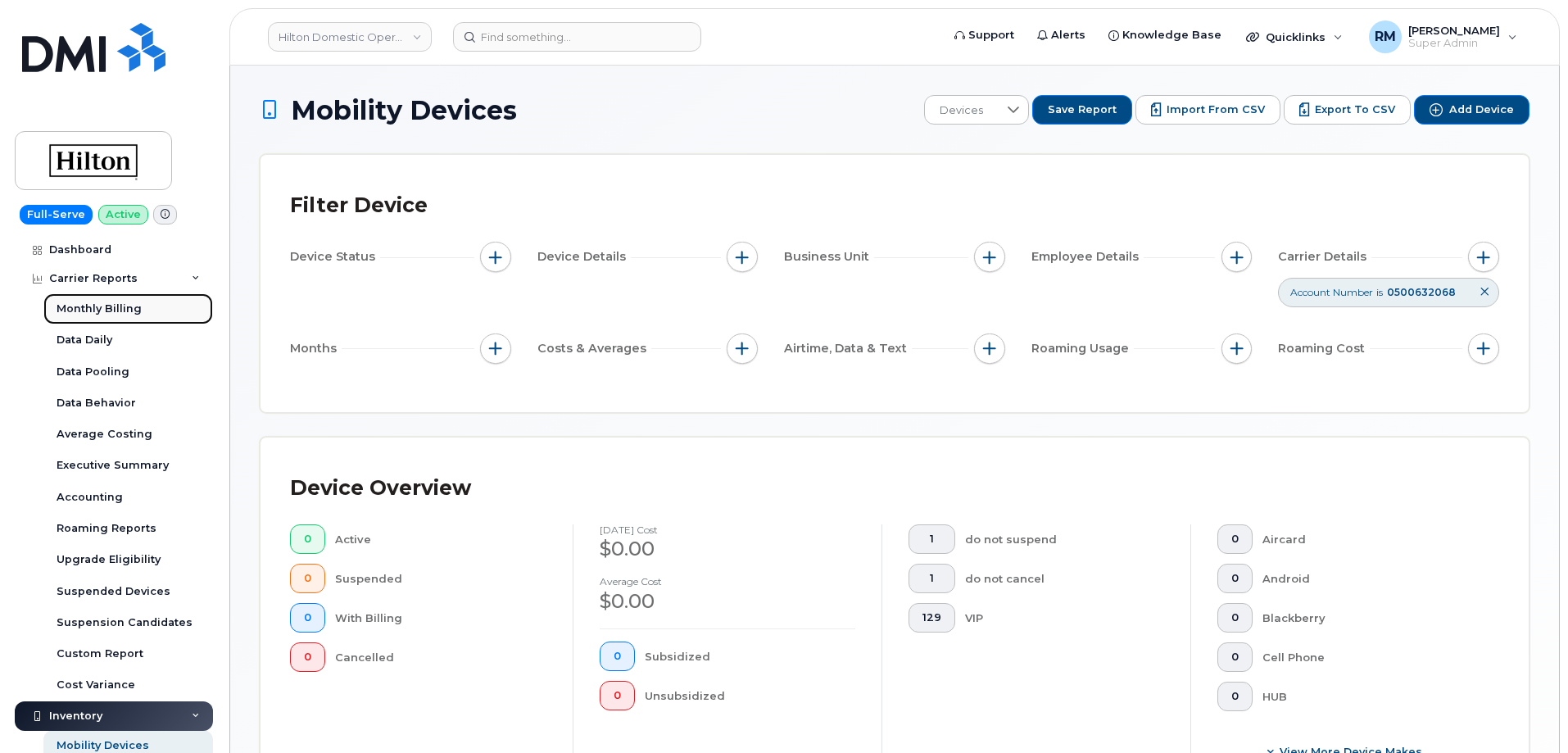
click at [116, 309] on div "Monthly Billing" at bounding box center [99, 309] width 85 height 14
click at [108, 464] on div "Executive Summary" at bounding box center [112, 465] width 112 height 14
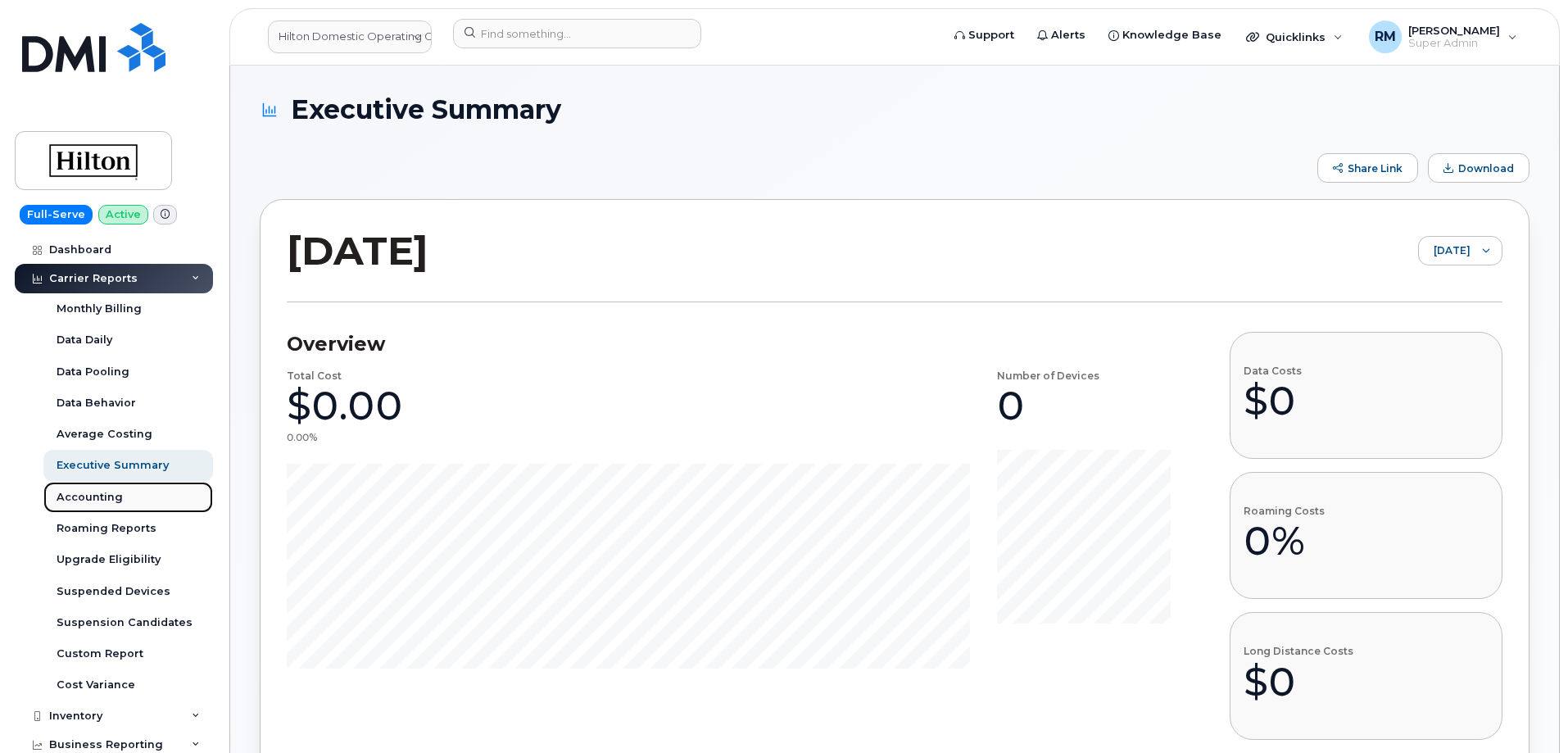
click at [95, 500] on div "Accounting" at bounding box center [89, 498] width 66 height 14
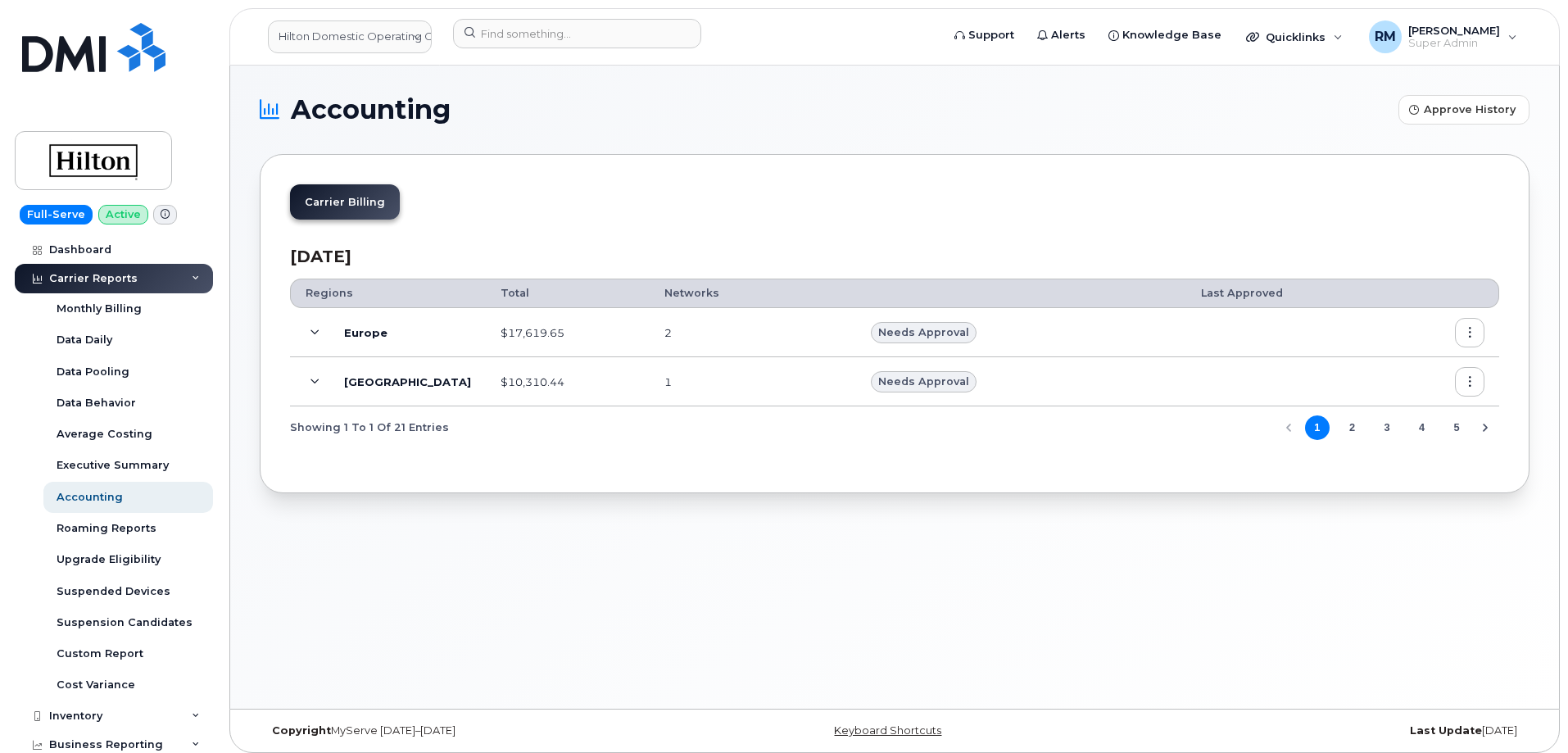
click at [317, 382] on icon at bounding box center [315, 382] width 9 height 9
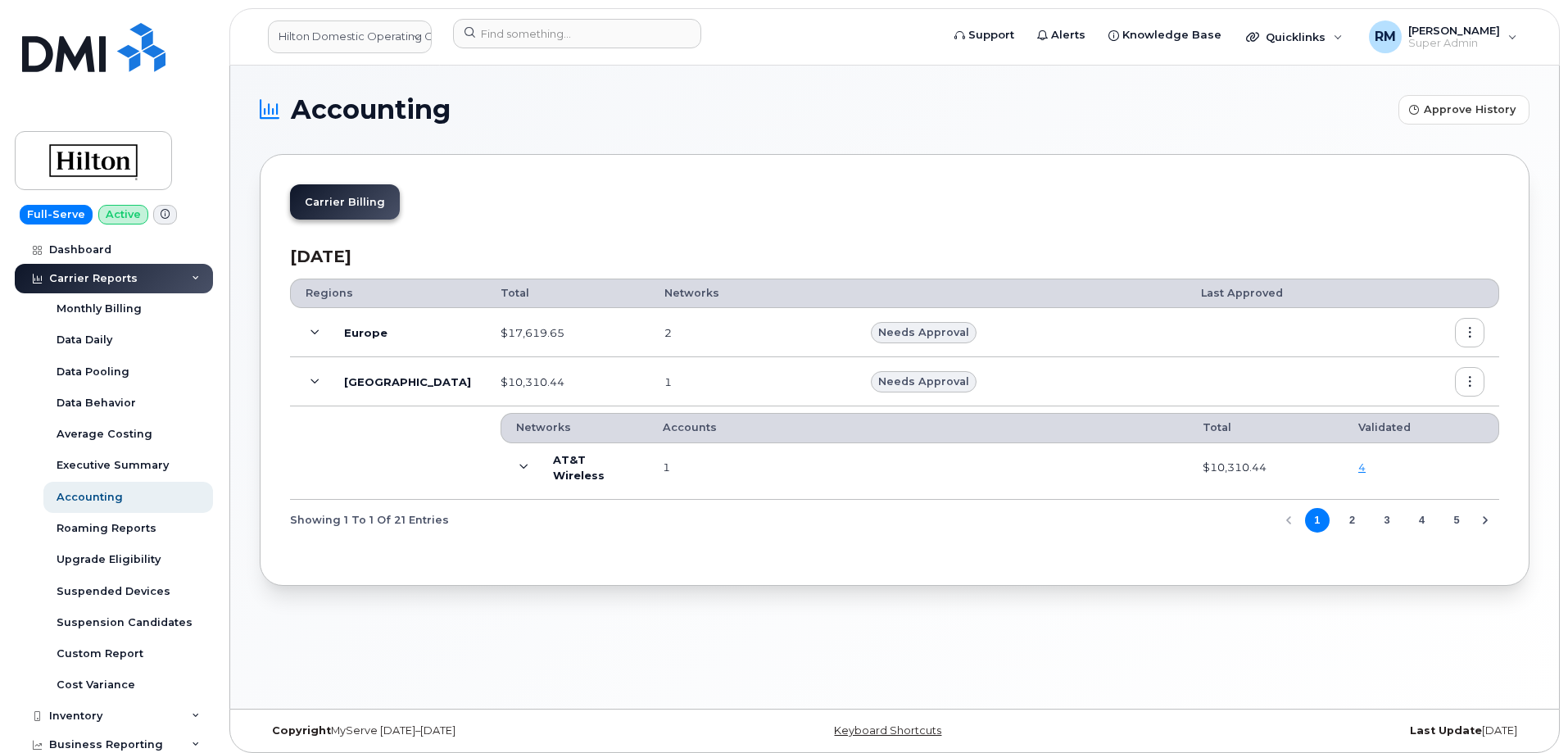
click at [1350, 519] on button "2" at bounding box center [1352, 519] width 24 height 24
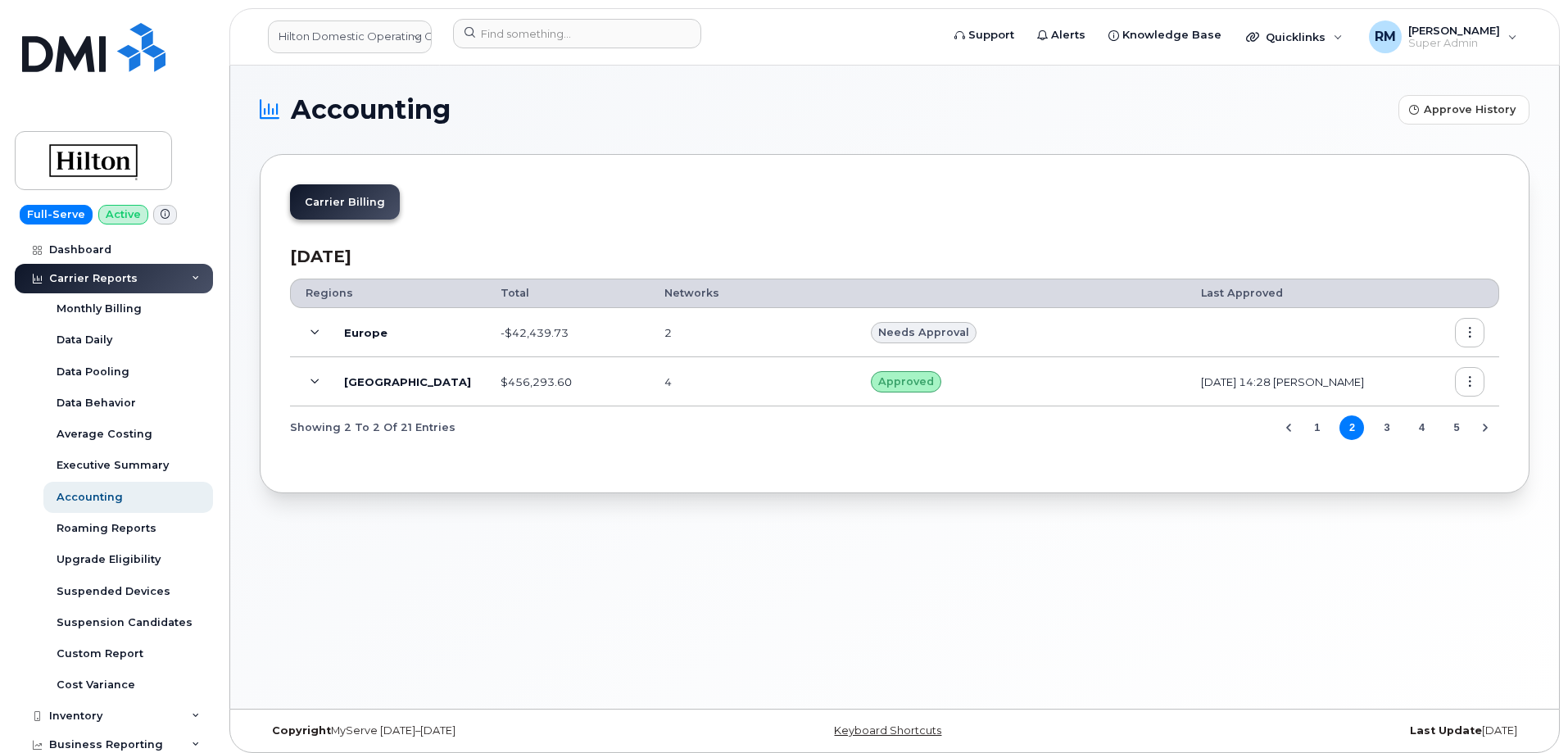
click at [312, 386] on span at bounding box center [315, 382] width 20 height 20
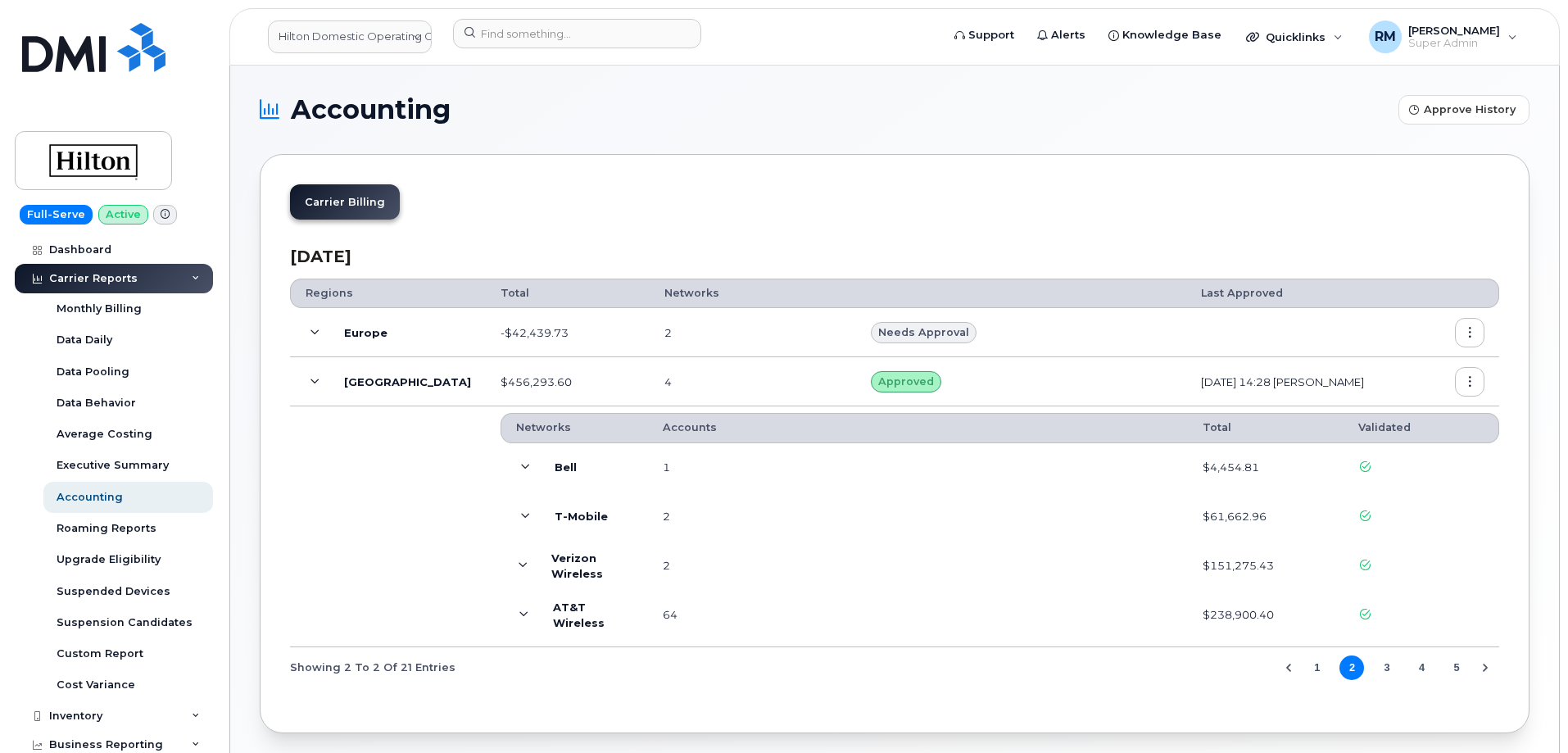
click at [521, 464] on icon at bounding box center [526, 468] width 9 height 9
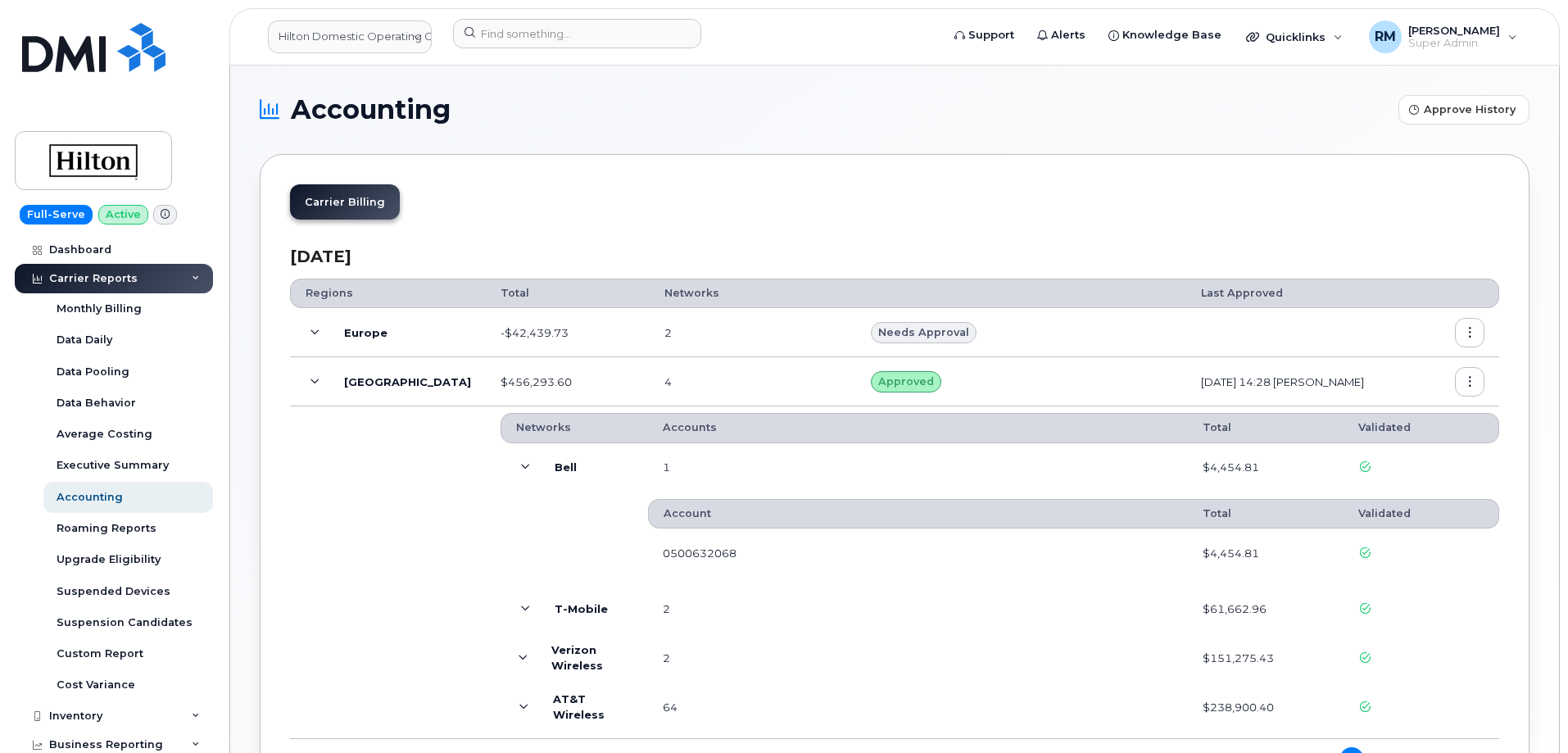
click at [521, 464] on icon at bounding box center [526, 468] width 9 height 9
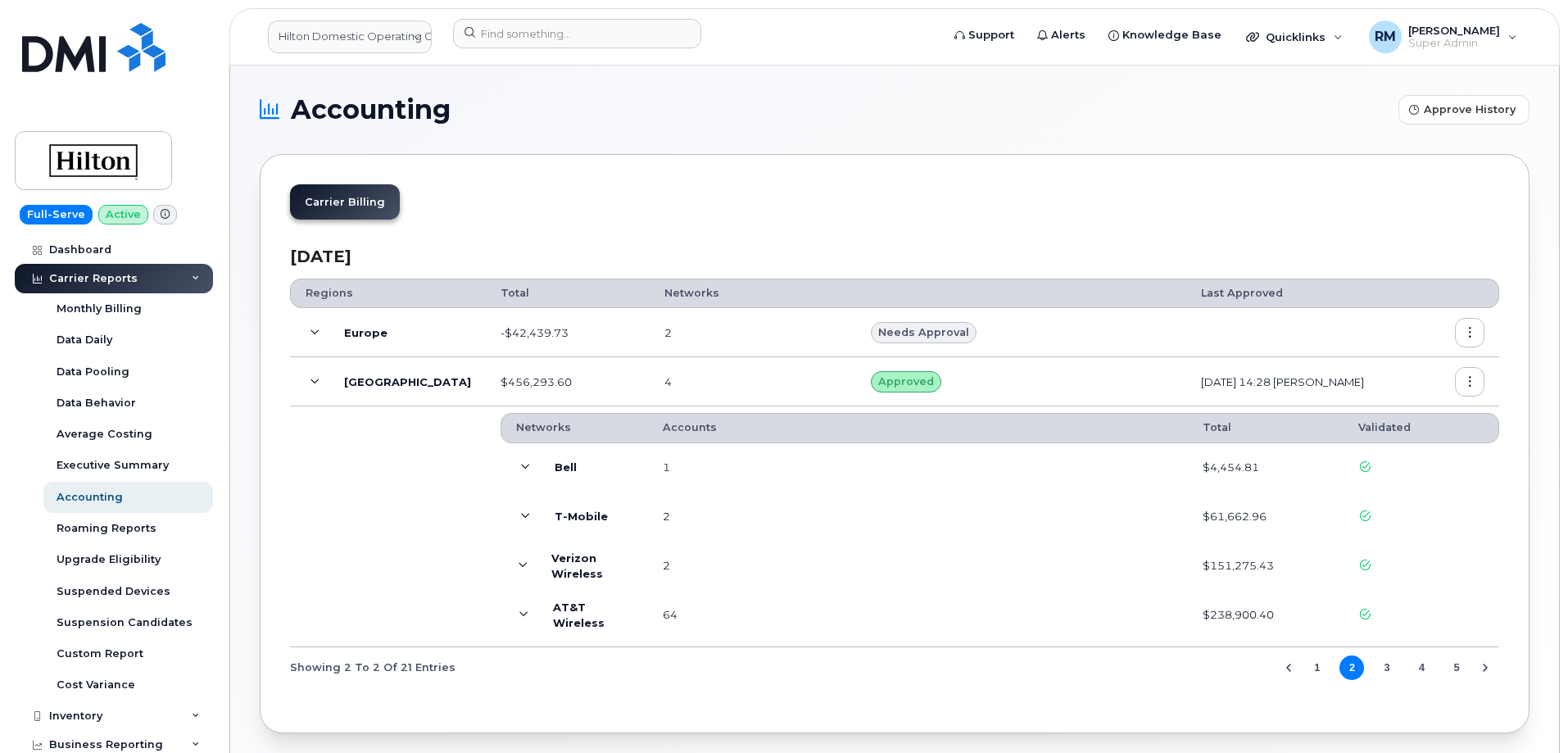
click at [1316, 667] on button "1" at bounding box center [1317, 667] width 24 height 24
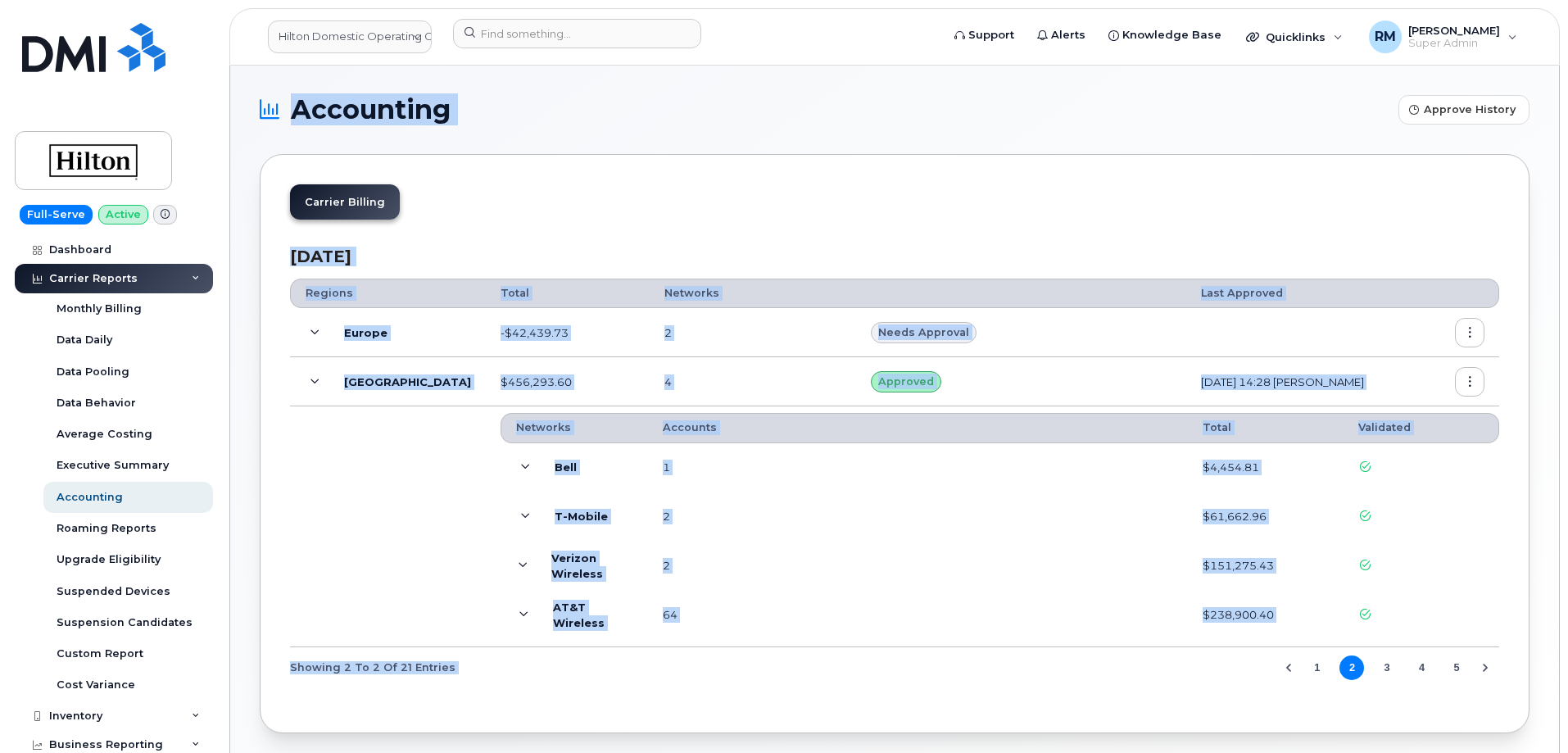
click at [1316, 667] on div "Accounting Approve History Carrier Billing August 2025 Regions Total Networks L…" at bounding box center [894, 414] width 1329 height 698
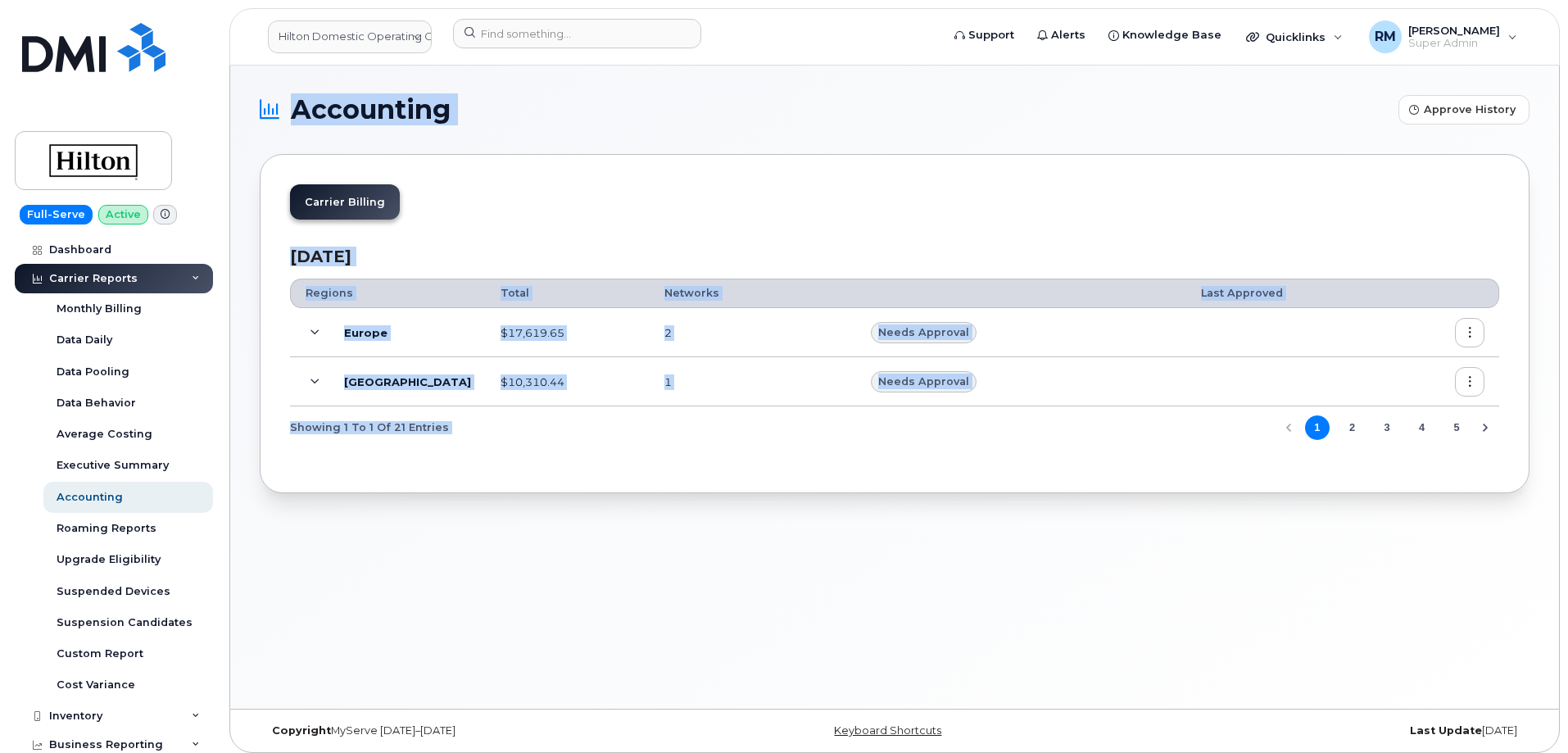
click at [618, 467] on div "Carrier Billing September 2025 Regions Total Networks Last Approved Europe $17,…" at bounding box center [895, 323] width 1270 height 339
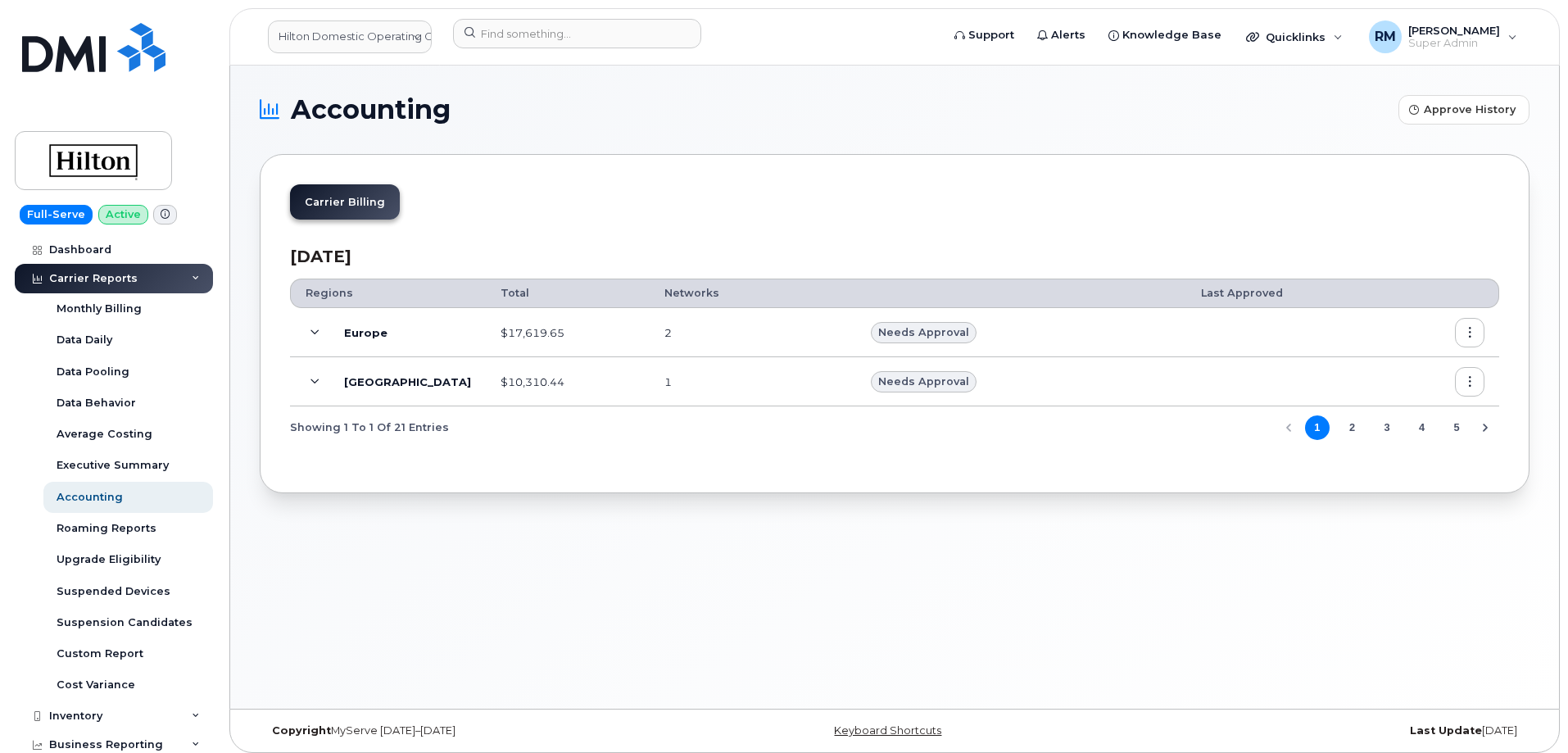
click at [312, 381] on icon at bounding box center [315, 382] width 9 height 9
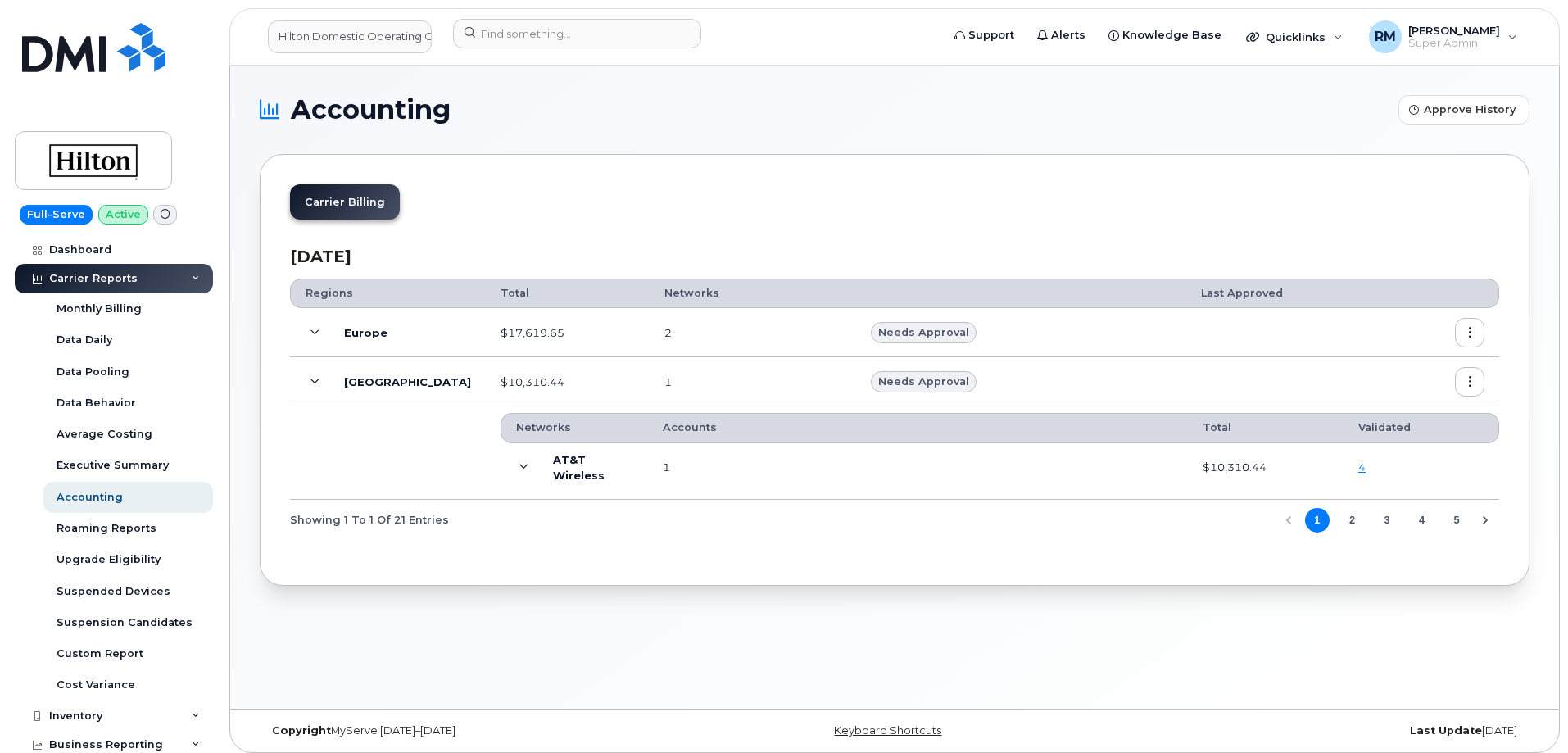
click at [1351, 519] on button "2" at bounding box center [1352, 519] width 24 height 24
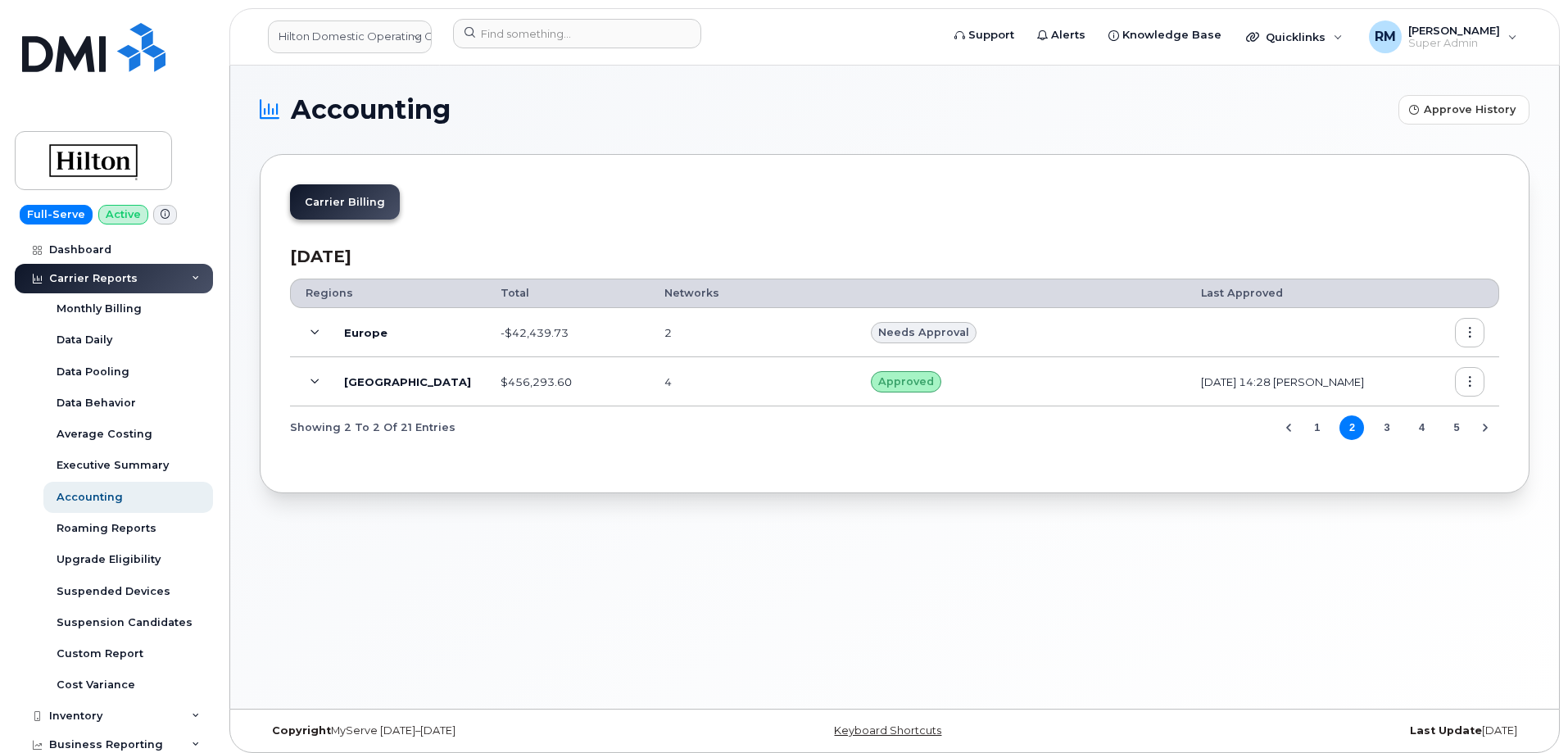
click at [309, 384] on span at bounding box center [315, 382] width 20 height 20
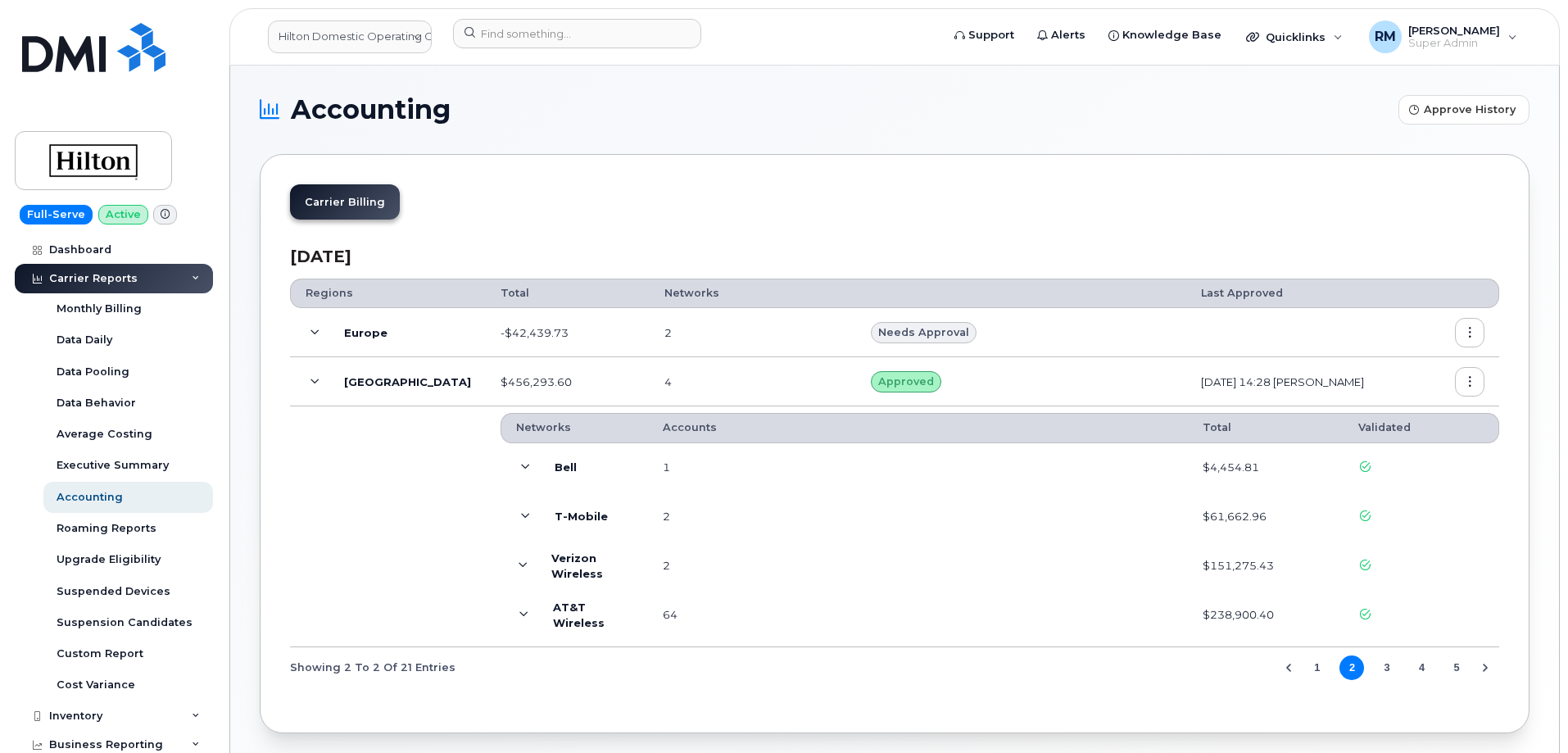
click at [555, 466] on b "Bell" at bounding box center [565, 467] width 22 height 15
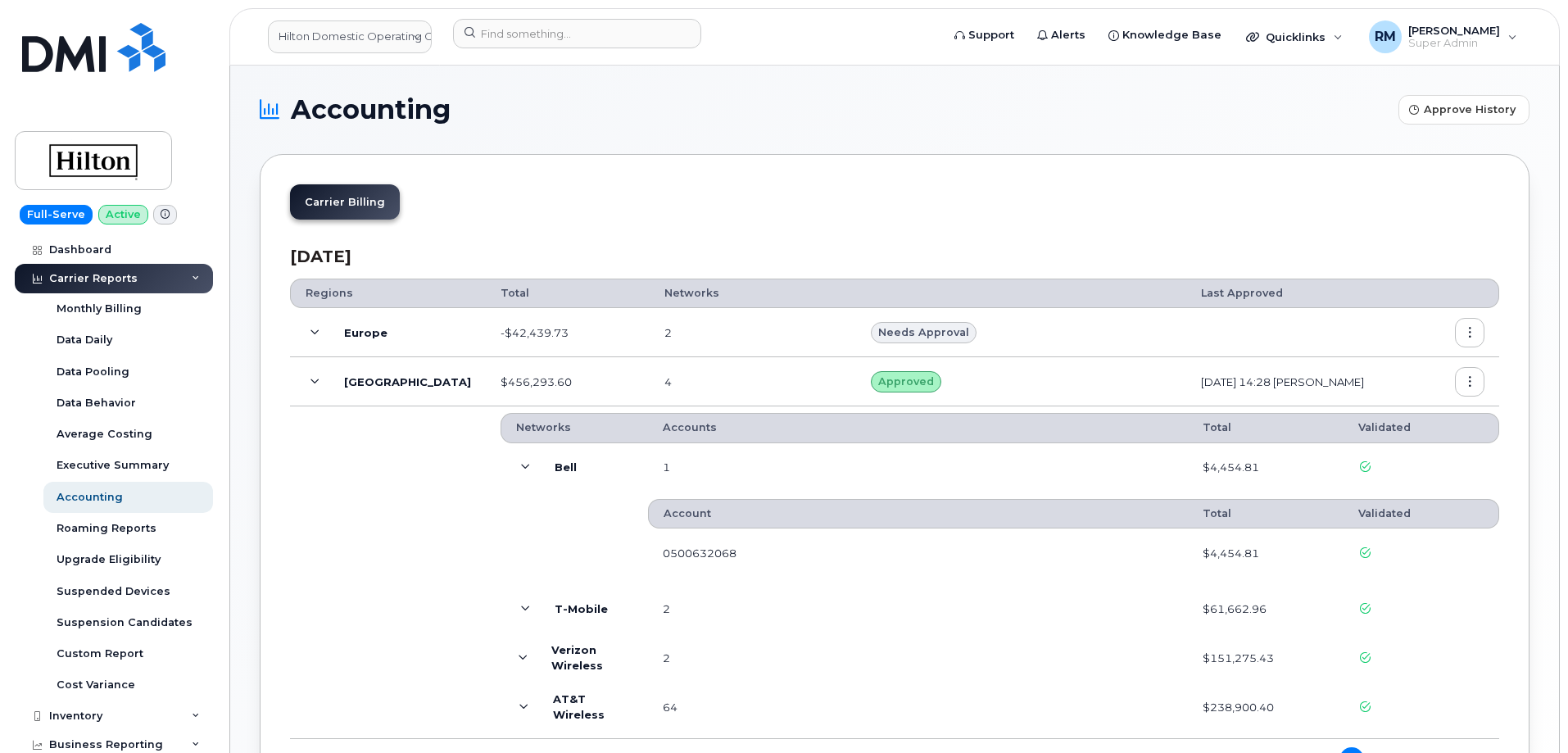
click at [1472, 382] on icon "button" at bounding box center [1470, 383] width 11 height 11
click at [576, 230] on div "Carrier Billing" at bounding box center [895, 208] width 1210 height 48
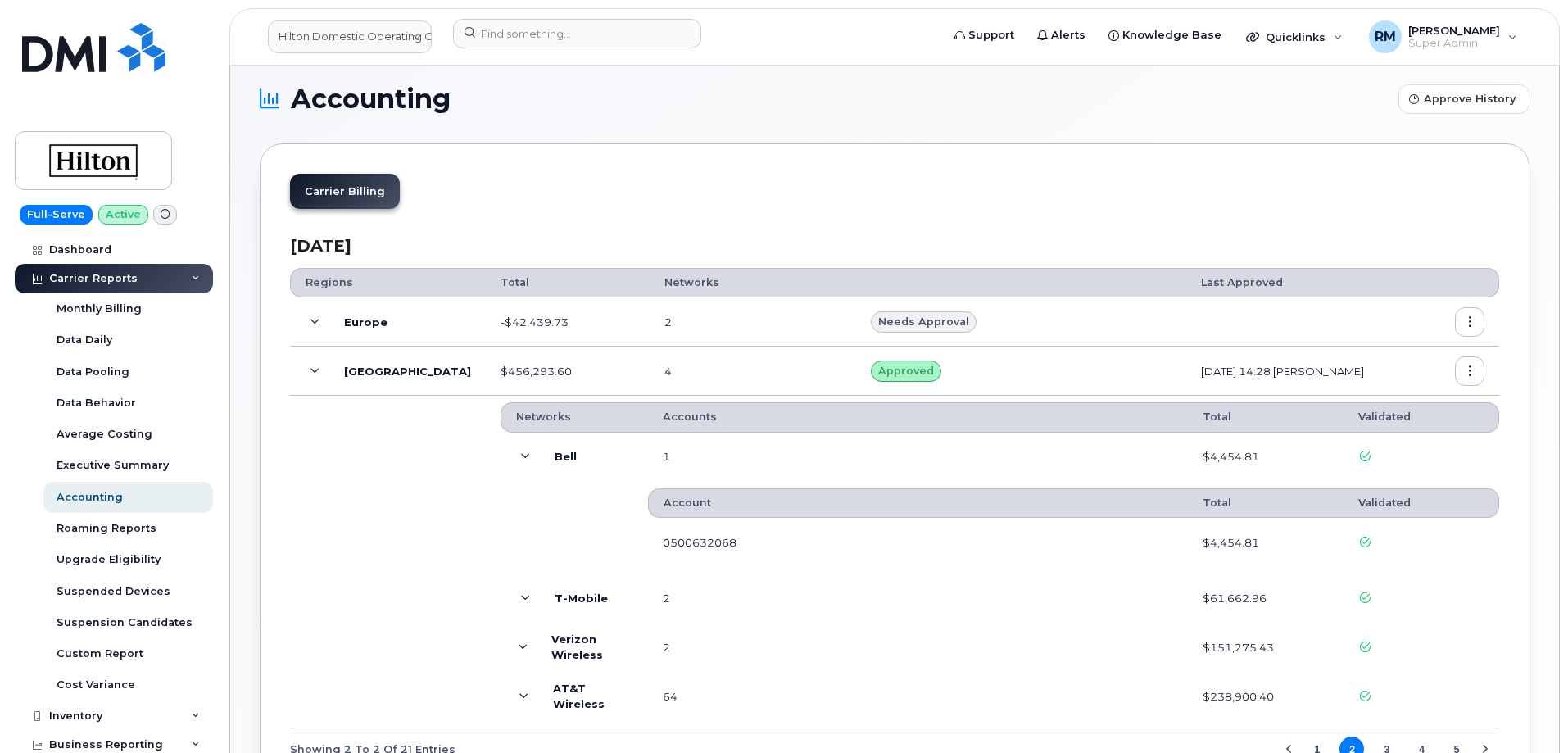
scroll to position [155, 0]
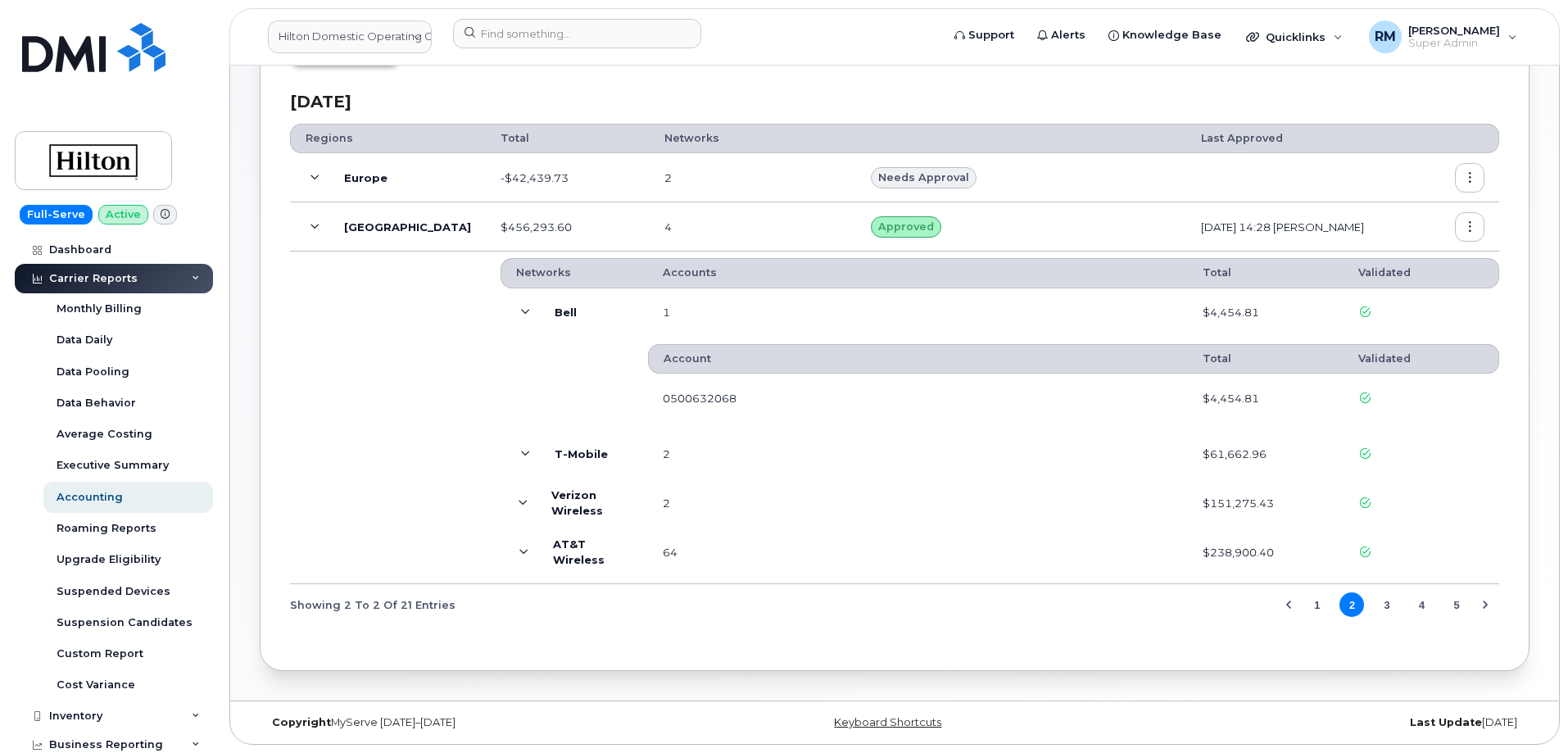
click at [1316, 604] on button "1" at bounding box center [1317, 605] width 24 height 24
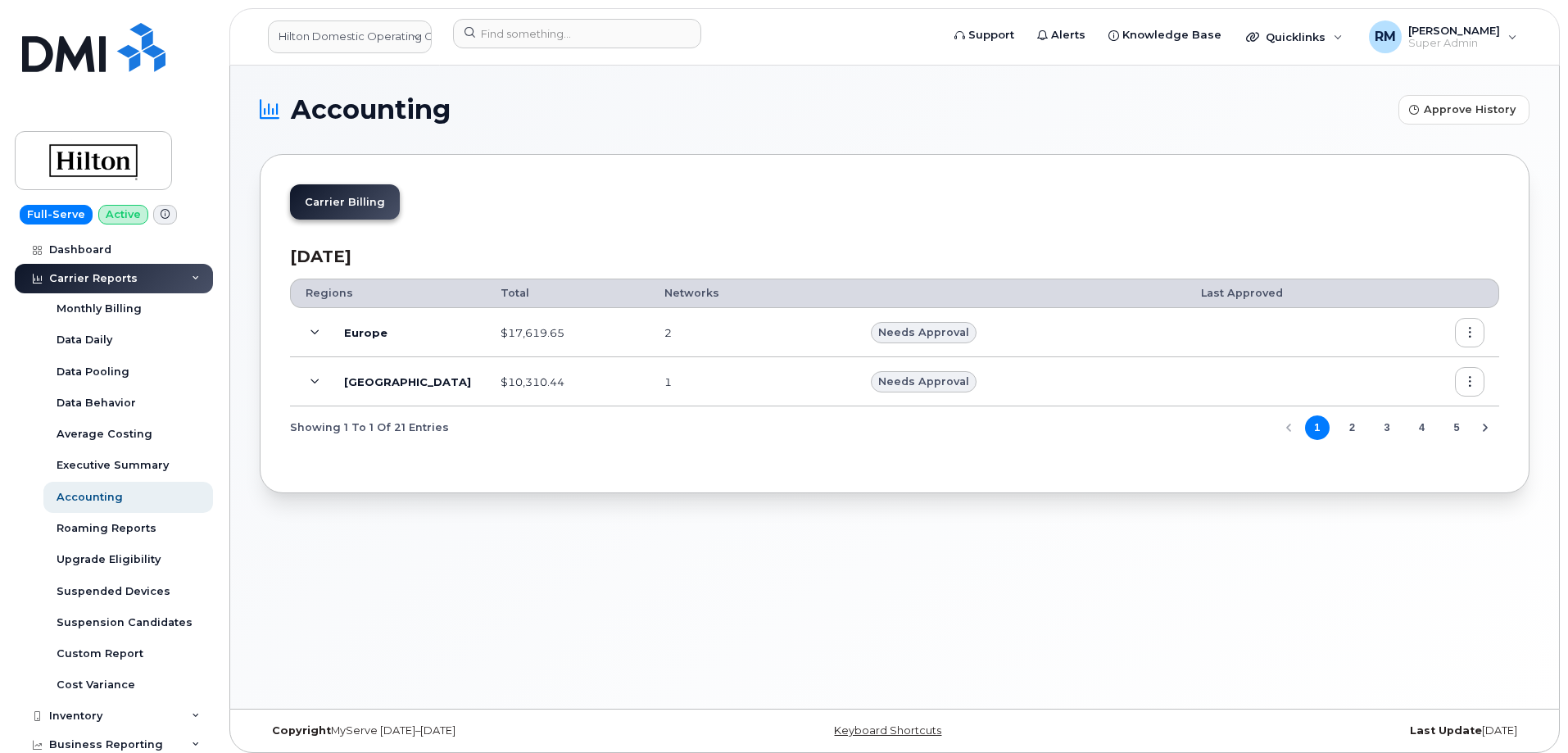
click at [314, 382] on icon at bounding box center [315, 382] width 9 height 9
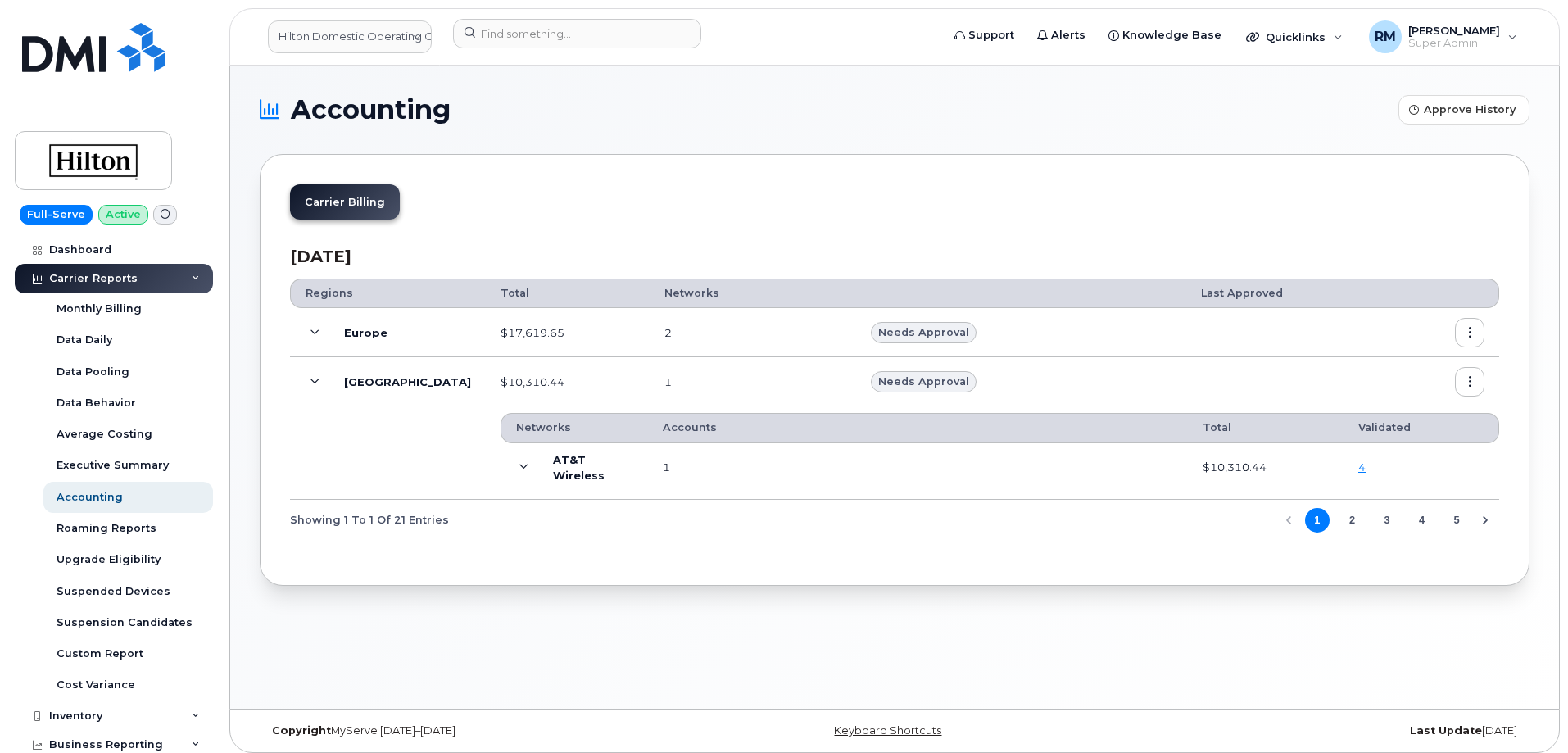
drag, startPoint x: 472, startPoint y: 622, endPoint x: 495, endPoint y: 552, distance: 73.7
click at [472, 624] on div "Accounting Approve History Carrier Billing September 2025 Regions Total Network…" at bounding box center [894, 386] width 1329 height 643
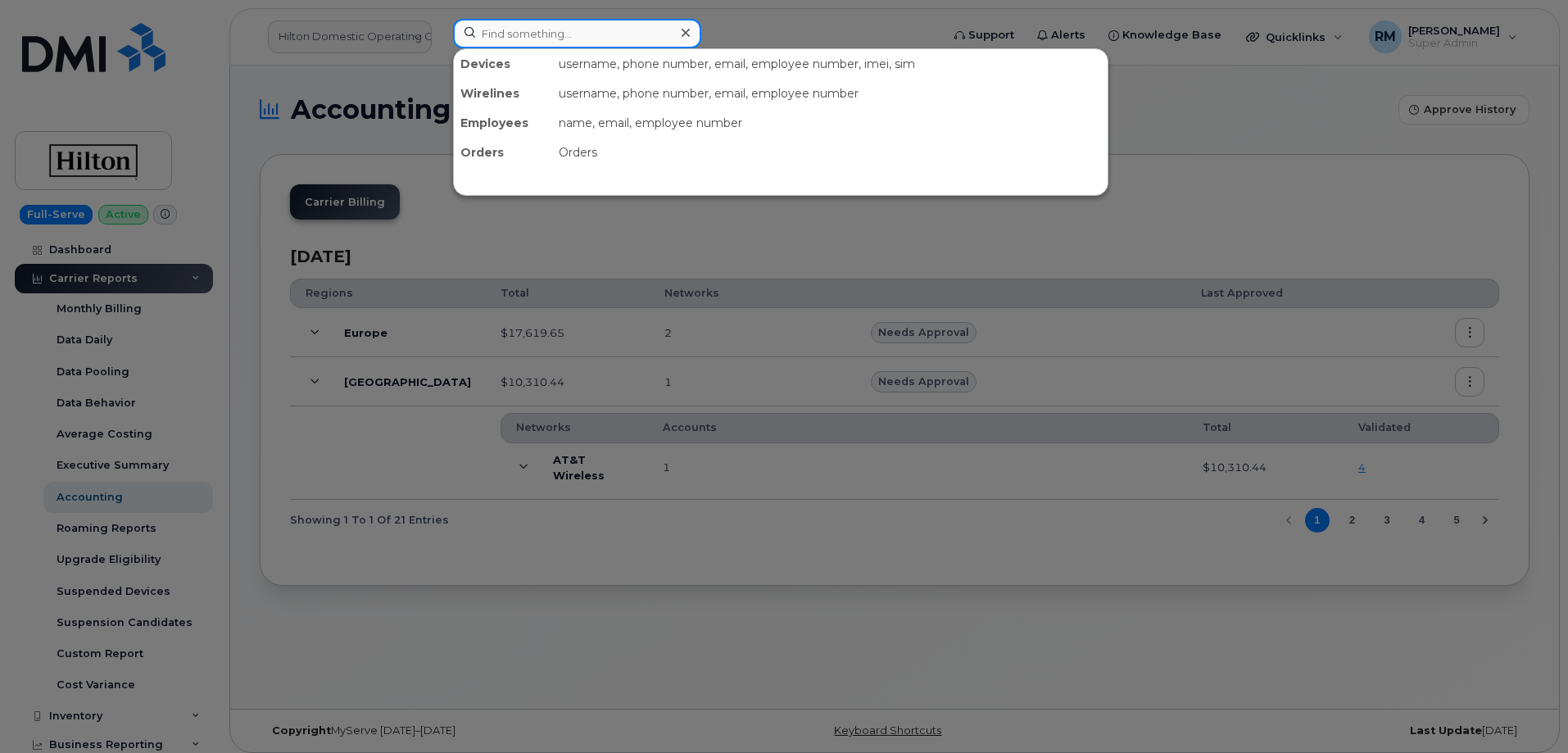
click at [534, 39] on input at bounding box center [577, 33] width 248 height 30
paste input "416-986-6169"
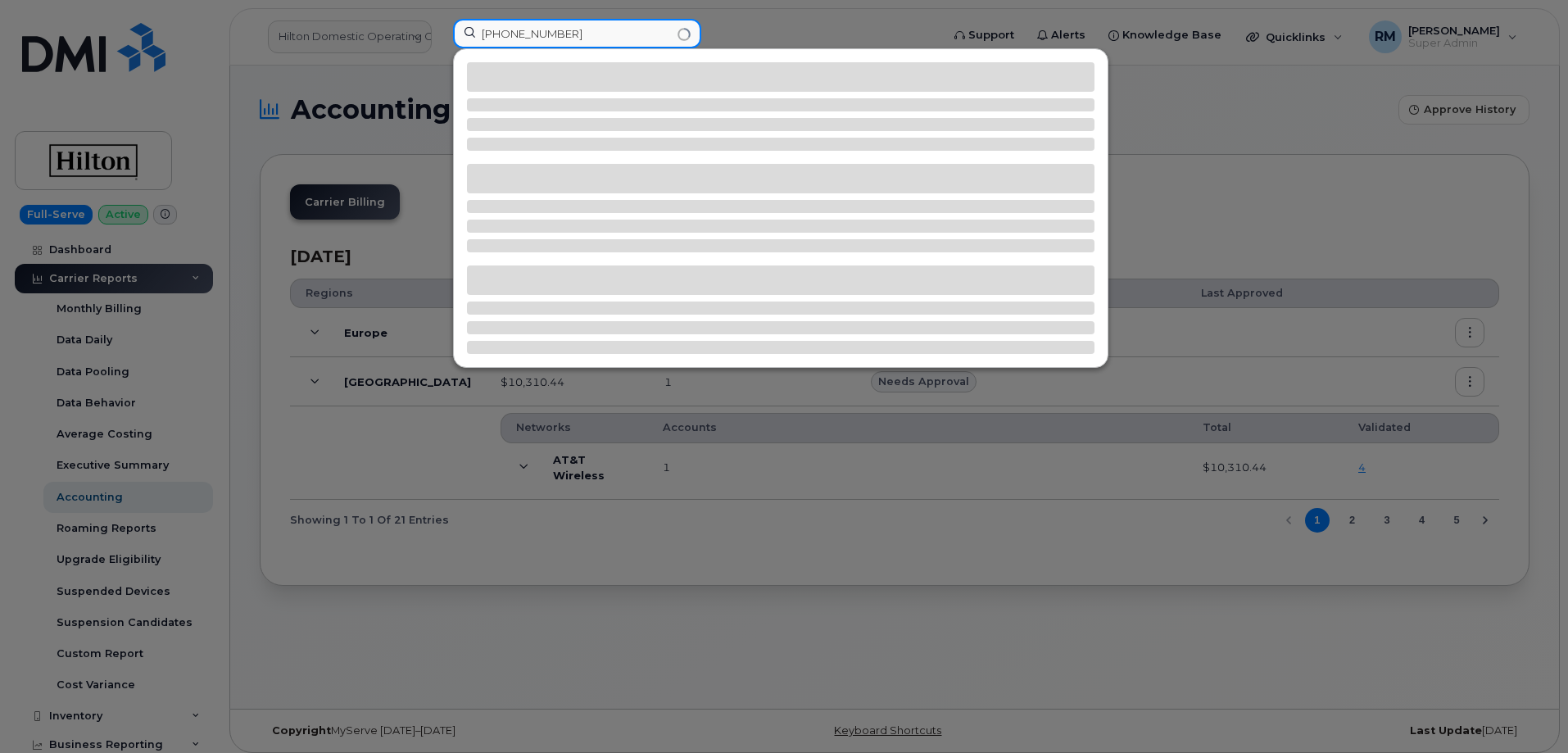
type input "416-986-6169"
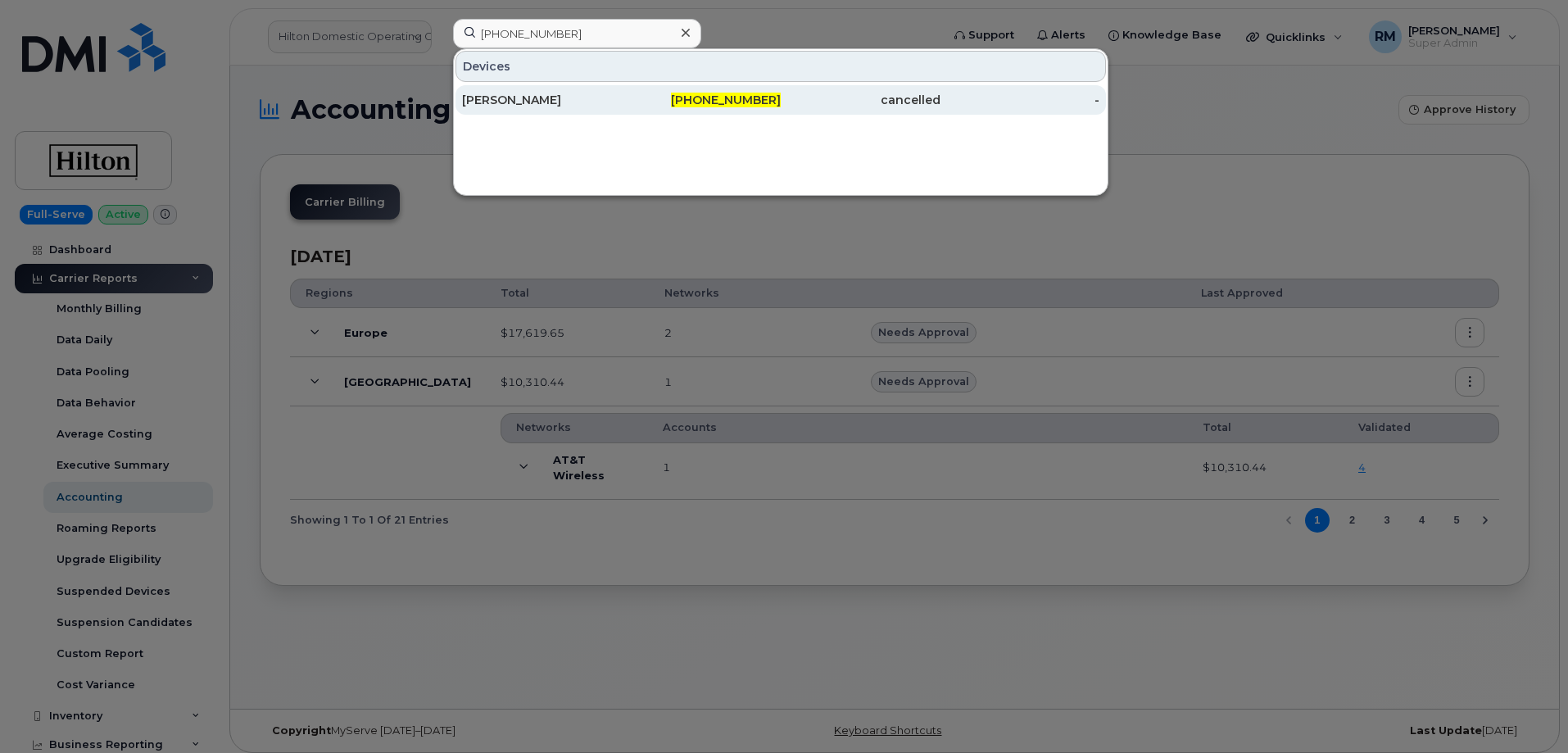
click at [552, 103] on div "[PERSON_NAME]" at bounding box center [542, 100] width 160 height 16
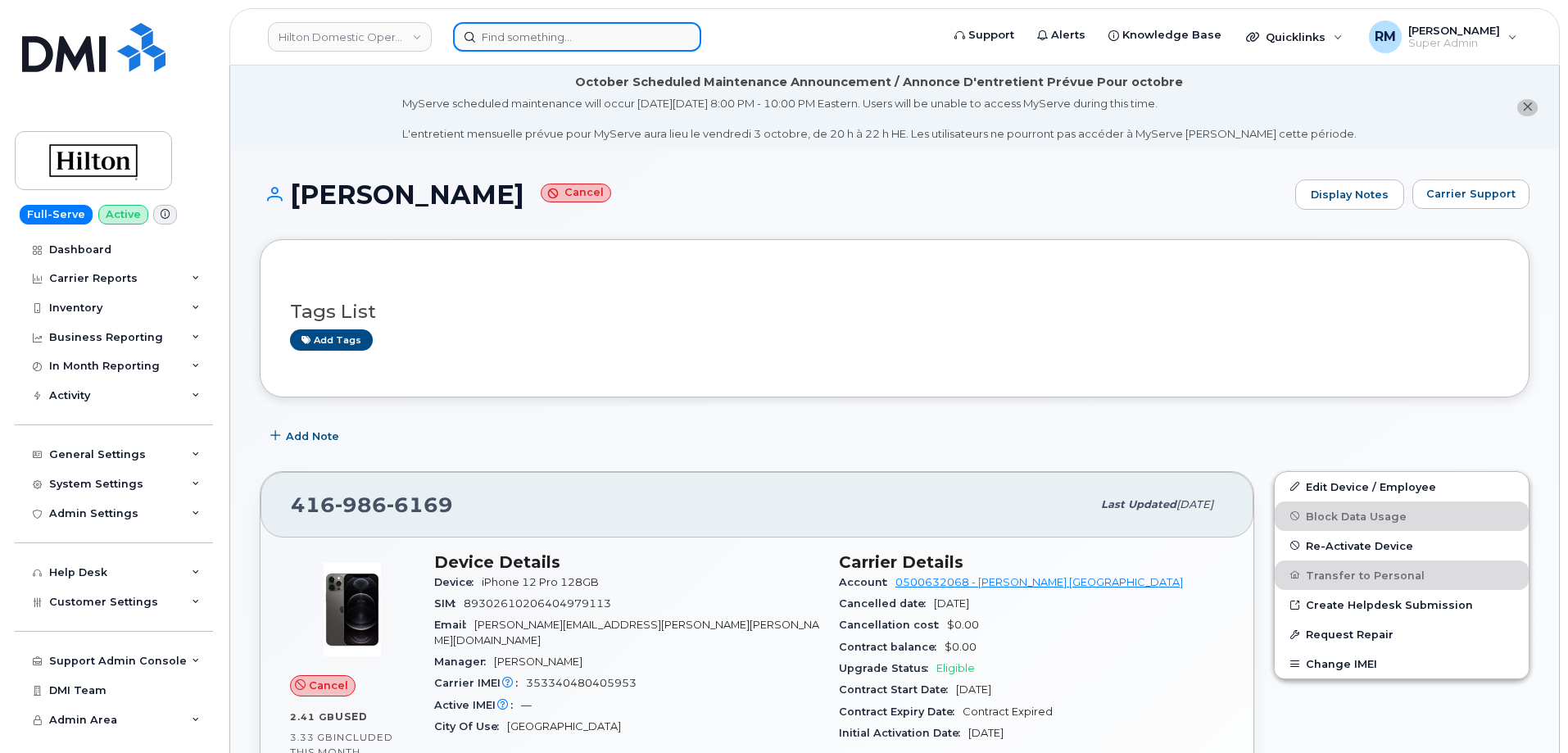
click at [509, 43] on input at bounding box center [577, 36] width 248 height 30
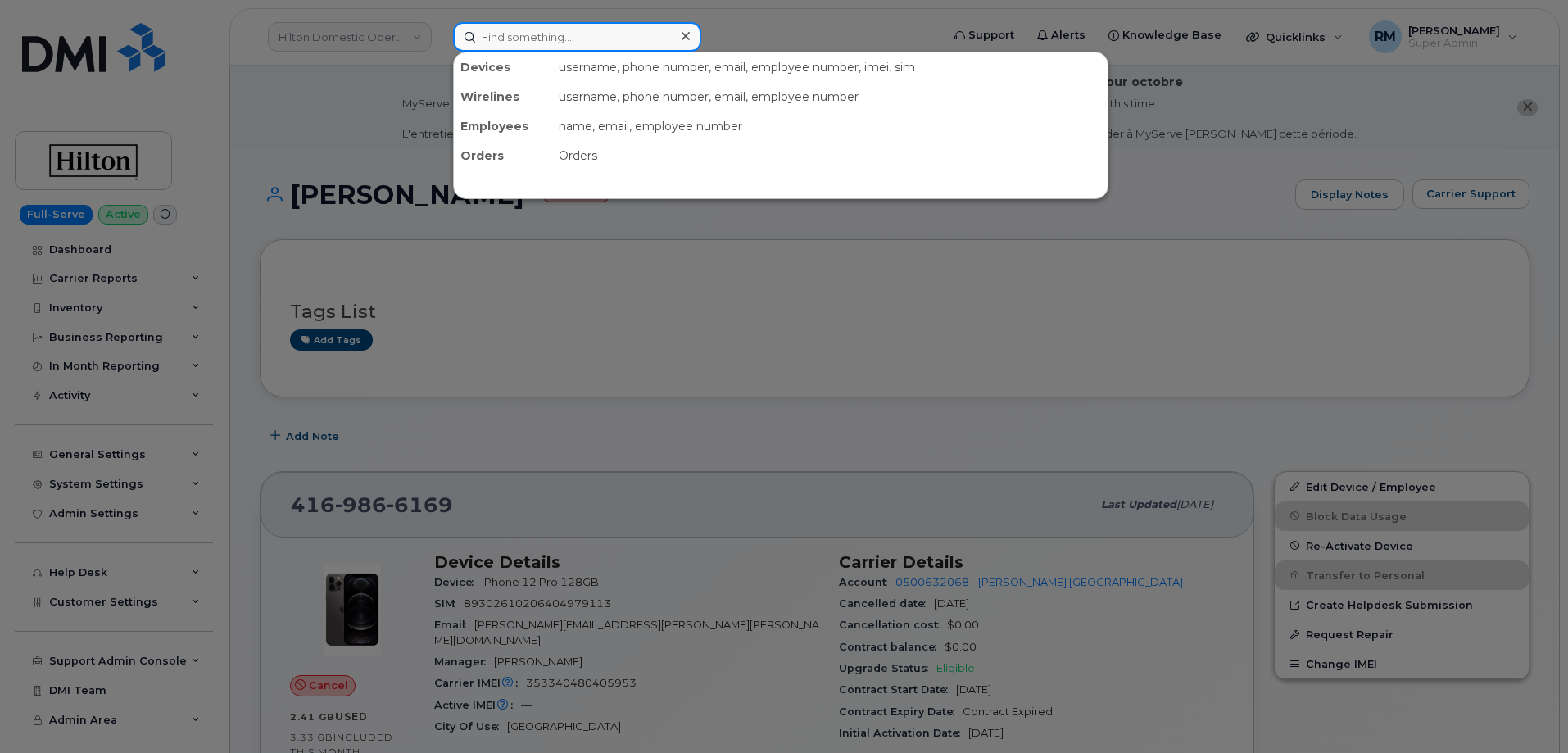
paste input "702-217-7162"
type input "702-217-7162"
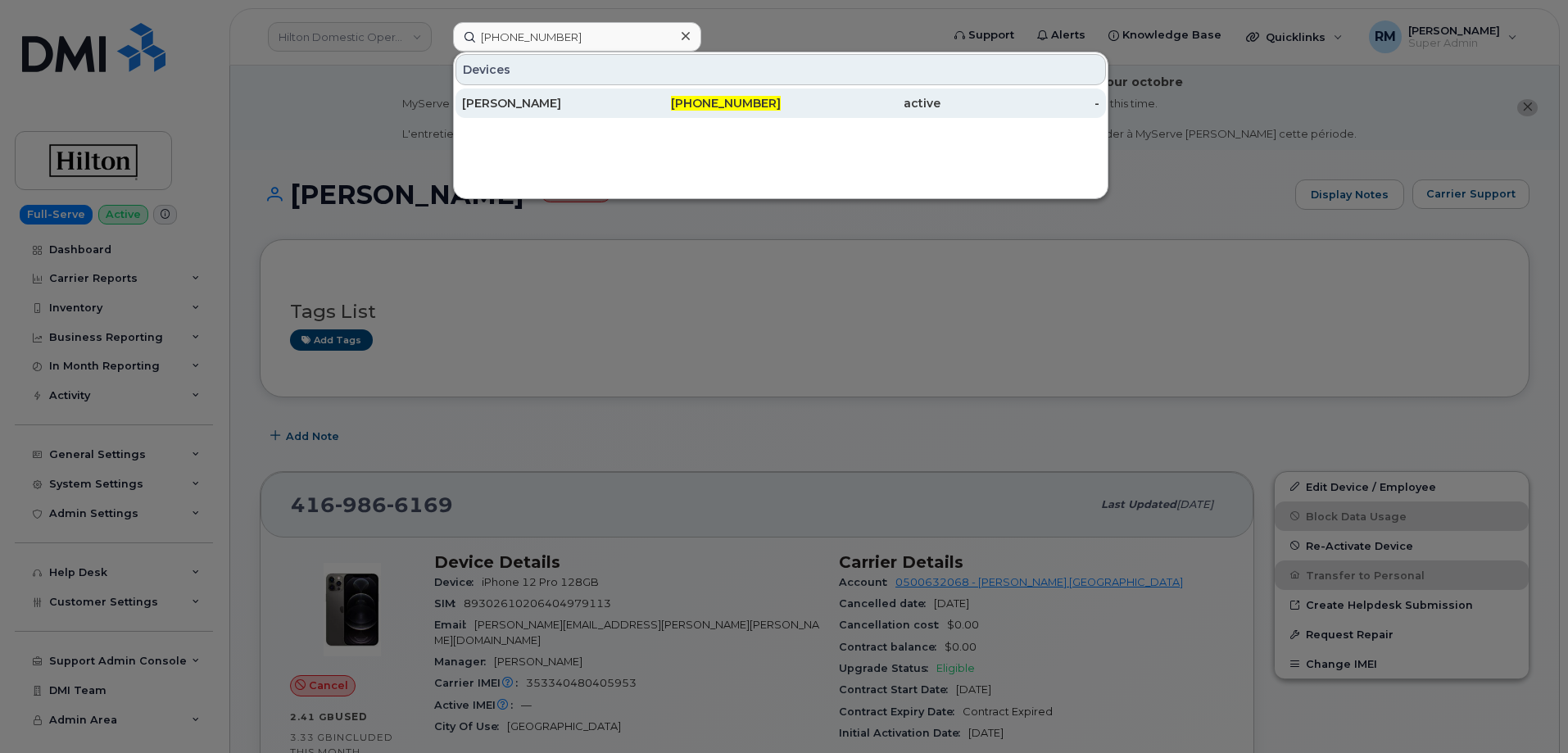
click at [525, 101] on div "MARCO GUERRA" at bounding box center [542, 103] width 160 height 16
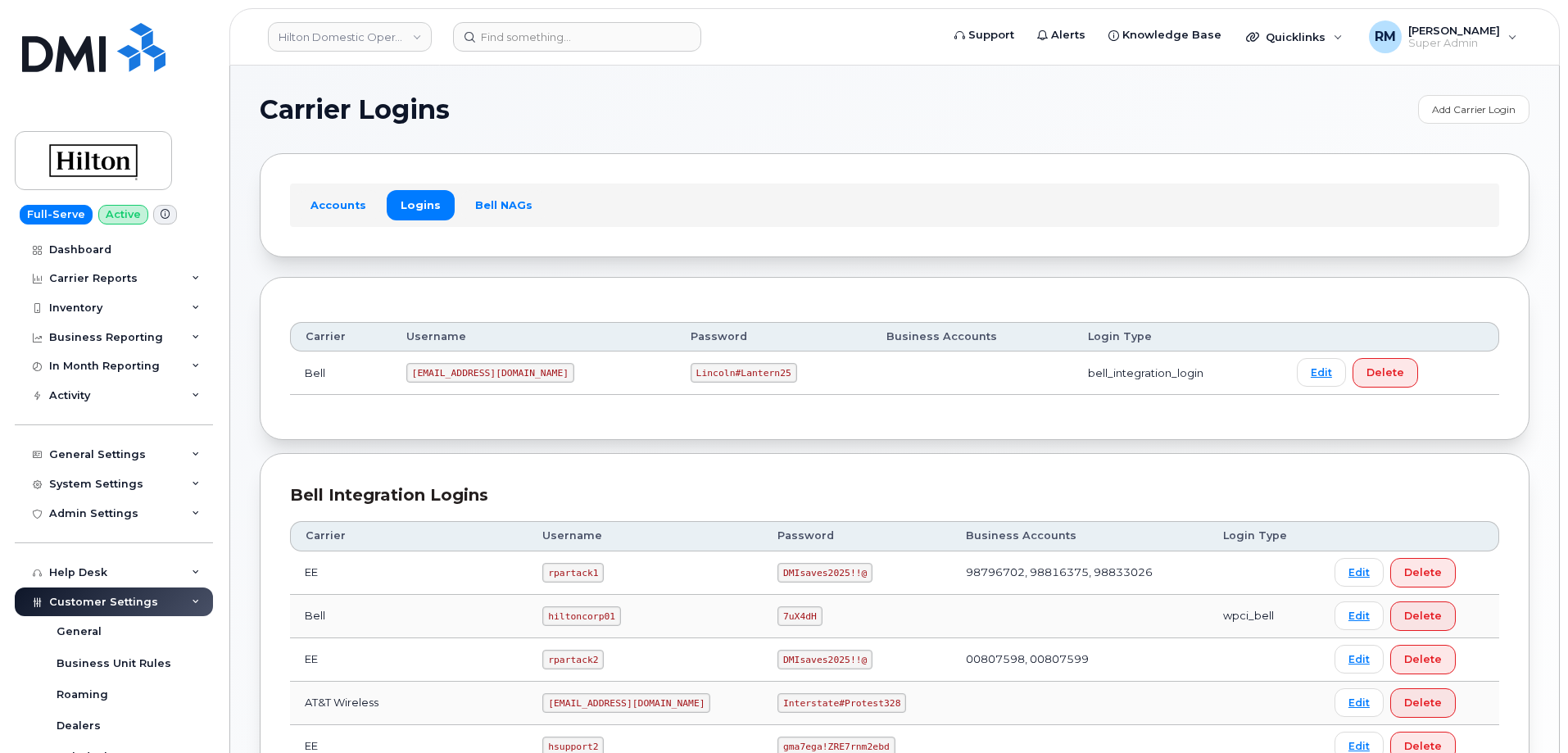
scroll to position [164, 0]
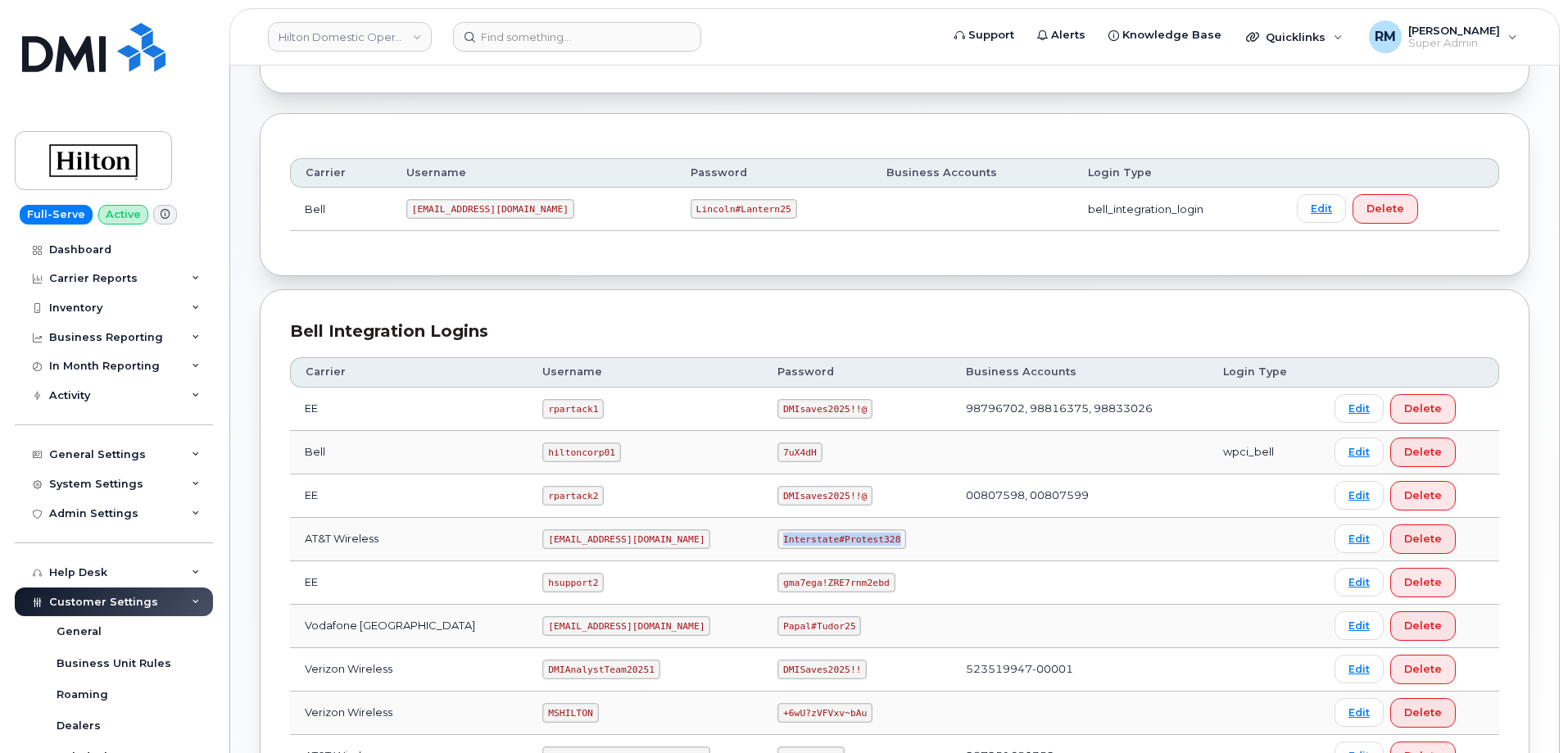
drag, startPoint x: 769, startPoint y: 539, endPoint x: 875, endPoint y: 534, distance: 106.1
click at [875, 534] on code "Interstate#Protest328" at bounding box center [841, 539] width 128 height 20
copy code "Interstate#Protest328"
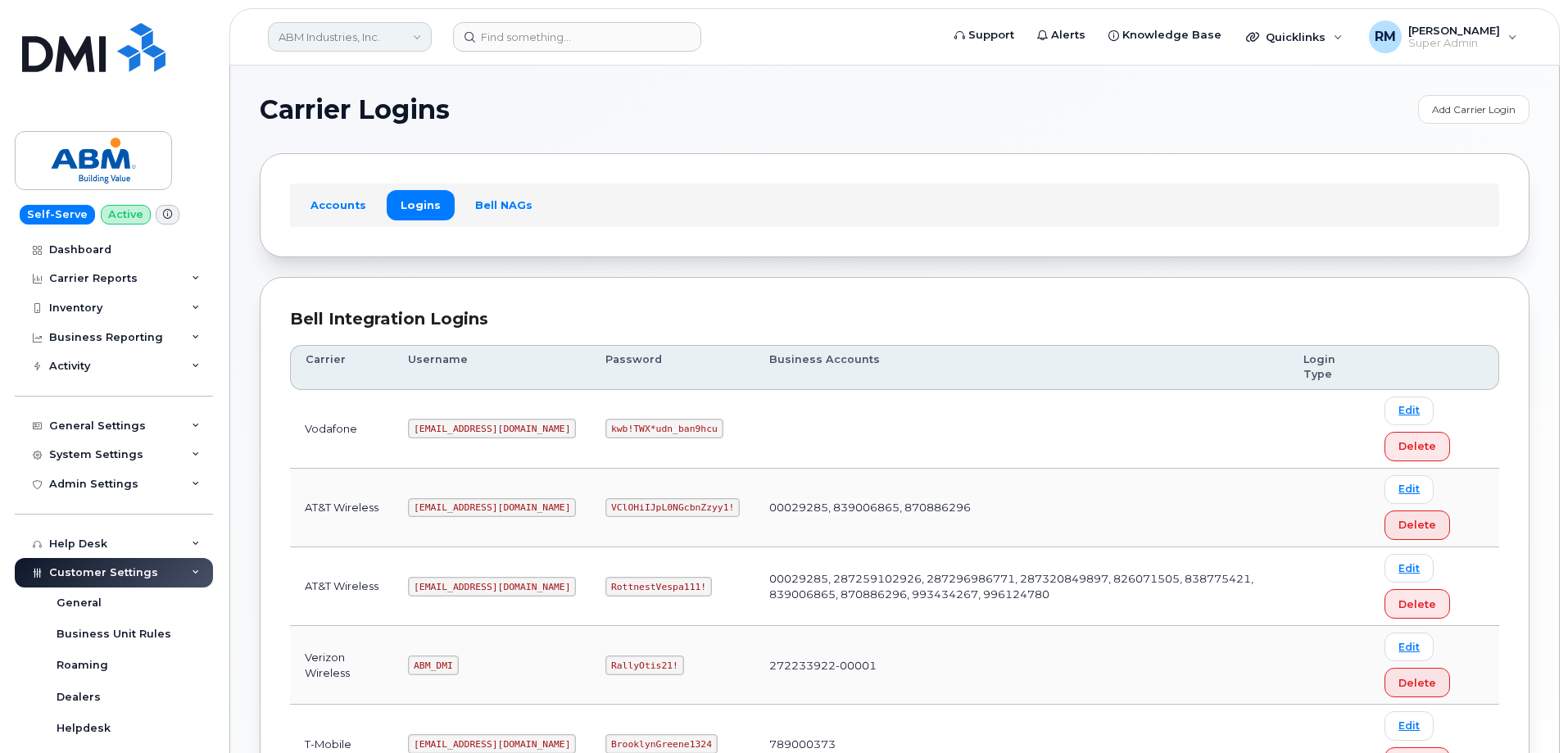
click at [388, 40] on link "ABM Industries, Inc." at bounding box center [349, 36] width 164 height 30
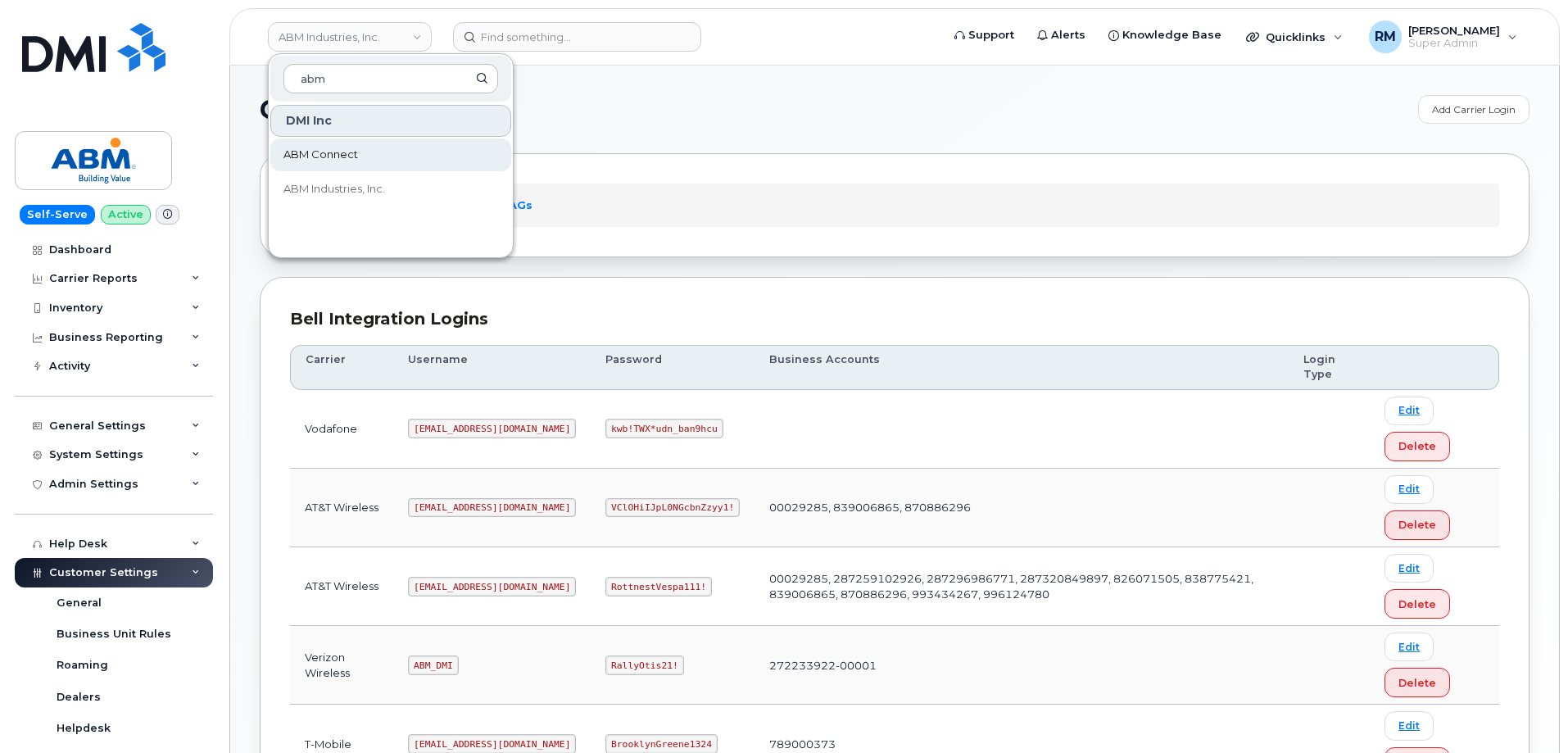
type input "abm"
click at [343, 152] on span "ABM Connect" at bounding box center [320, 155] width 74 height 16
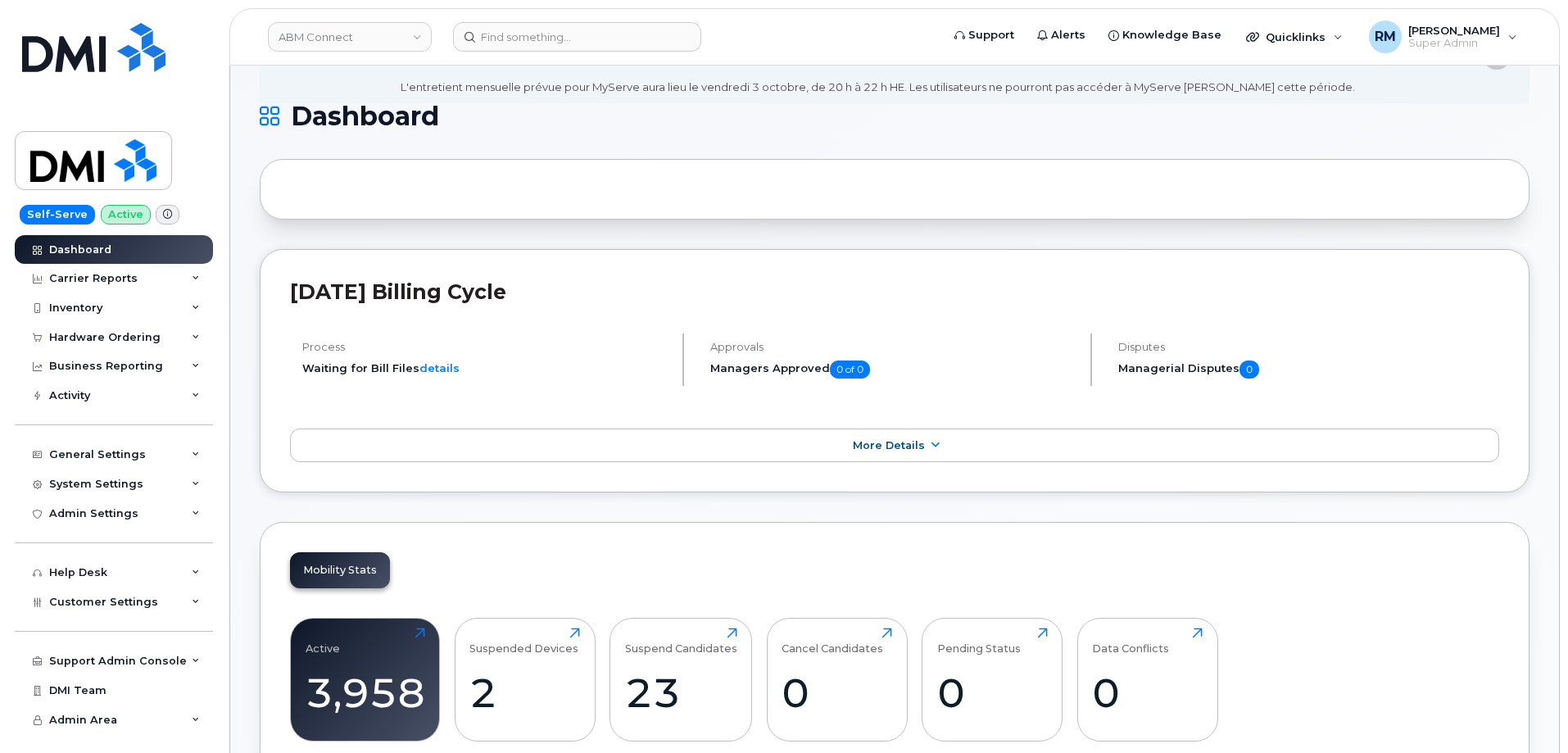
scroll to position [328, 0]
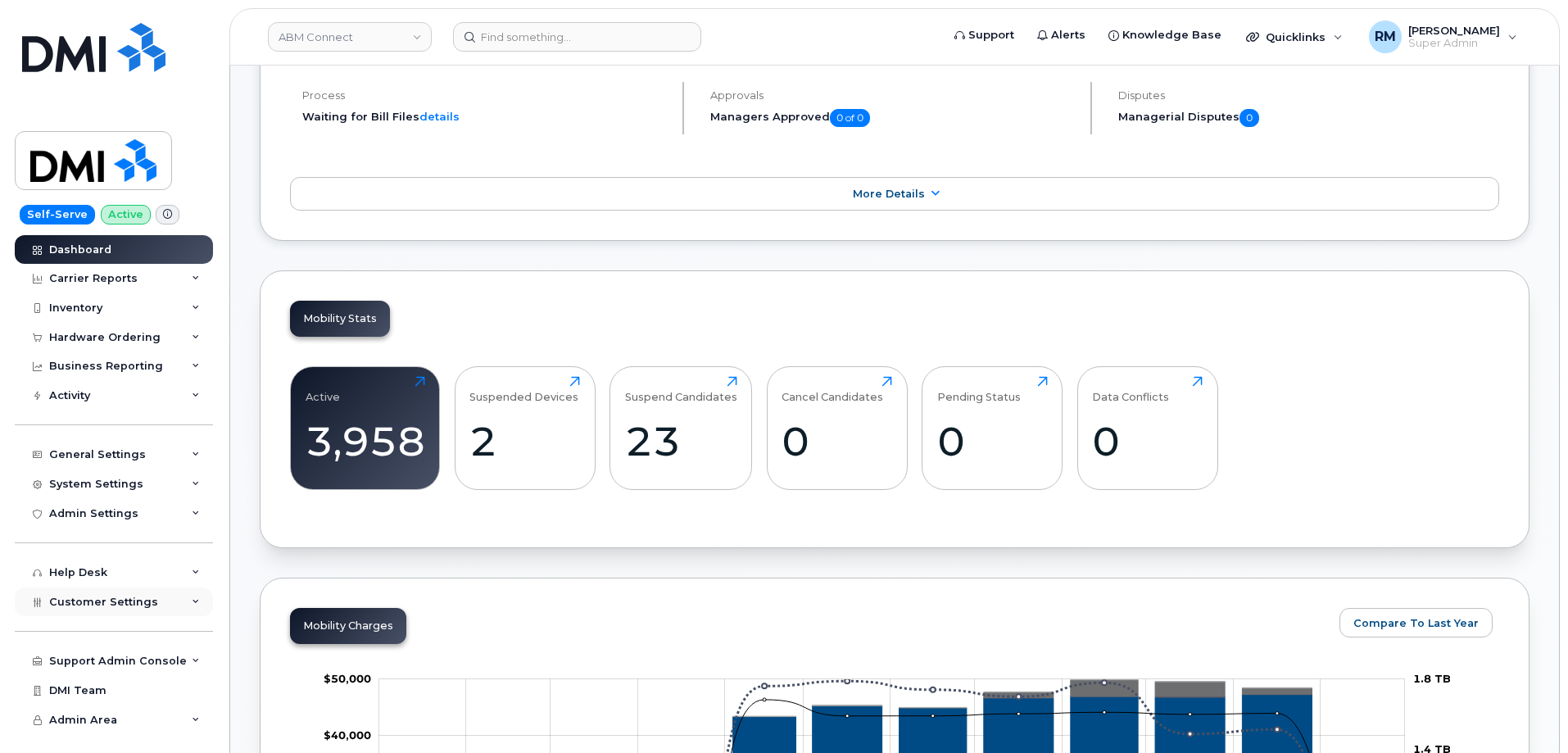
click at [80, 596] on span "Customer Settings" at bounding box center [103, 602] width 109 height 13
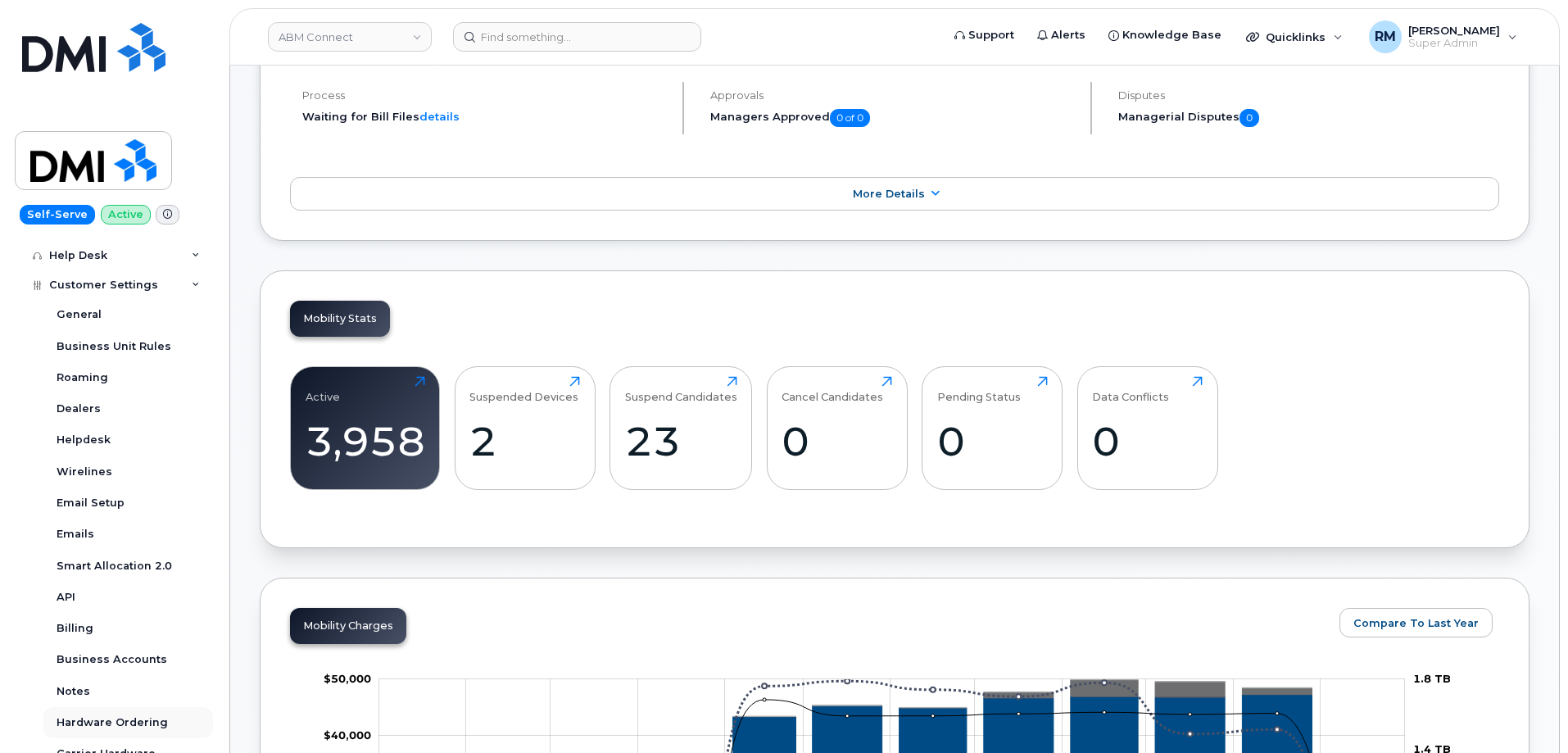
scroll to position [410, 0]
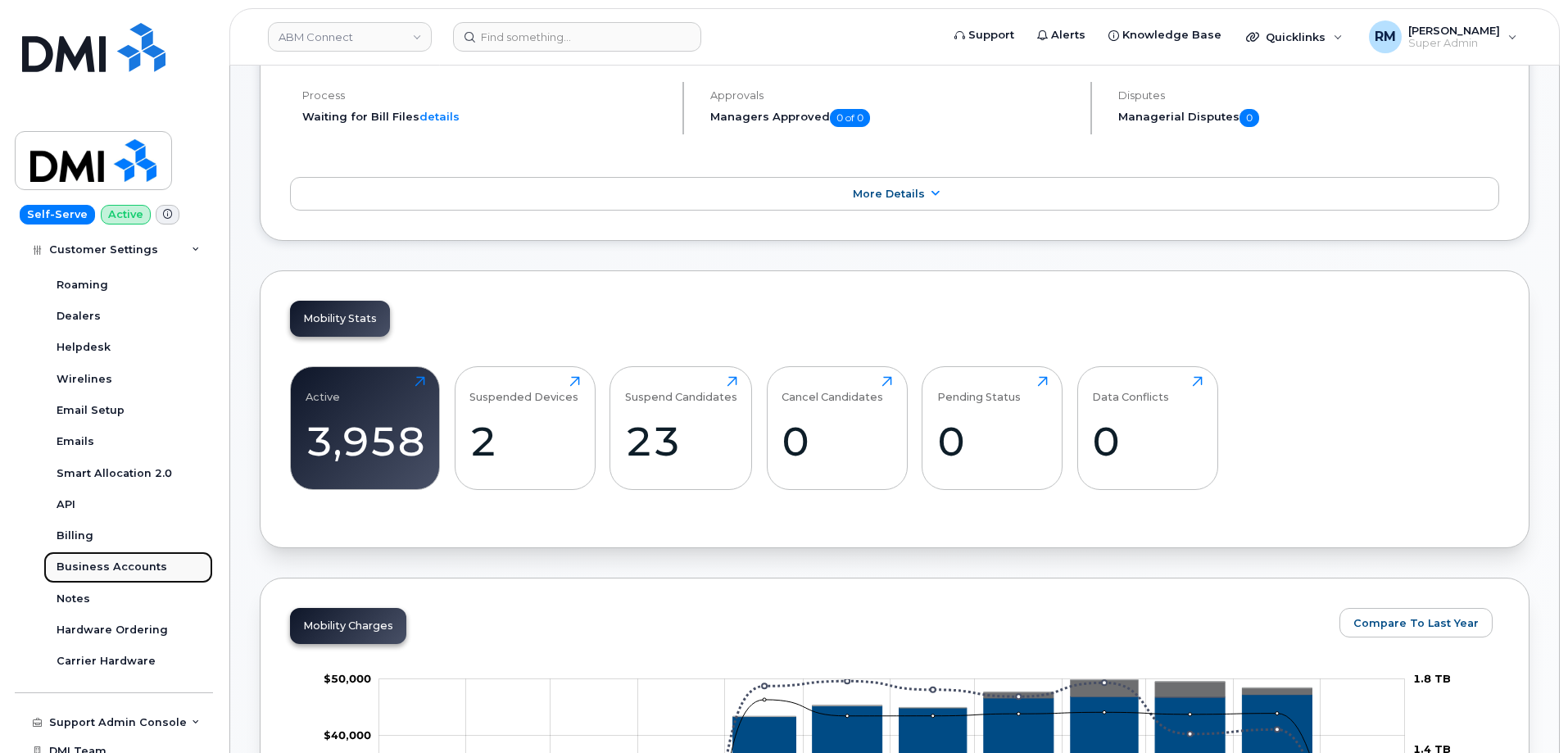
click at [108, 568] on div "Business Accounts" at bounding box center [111, 567] width 110 height 14
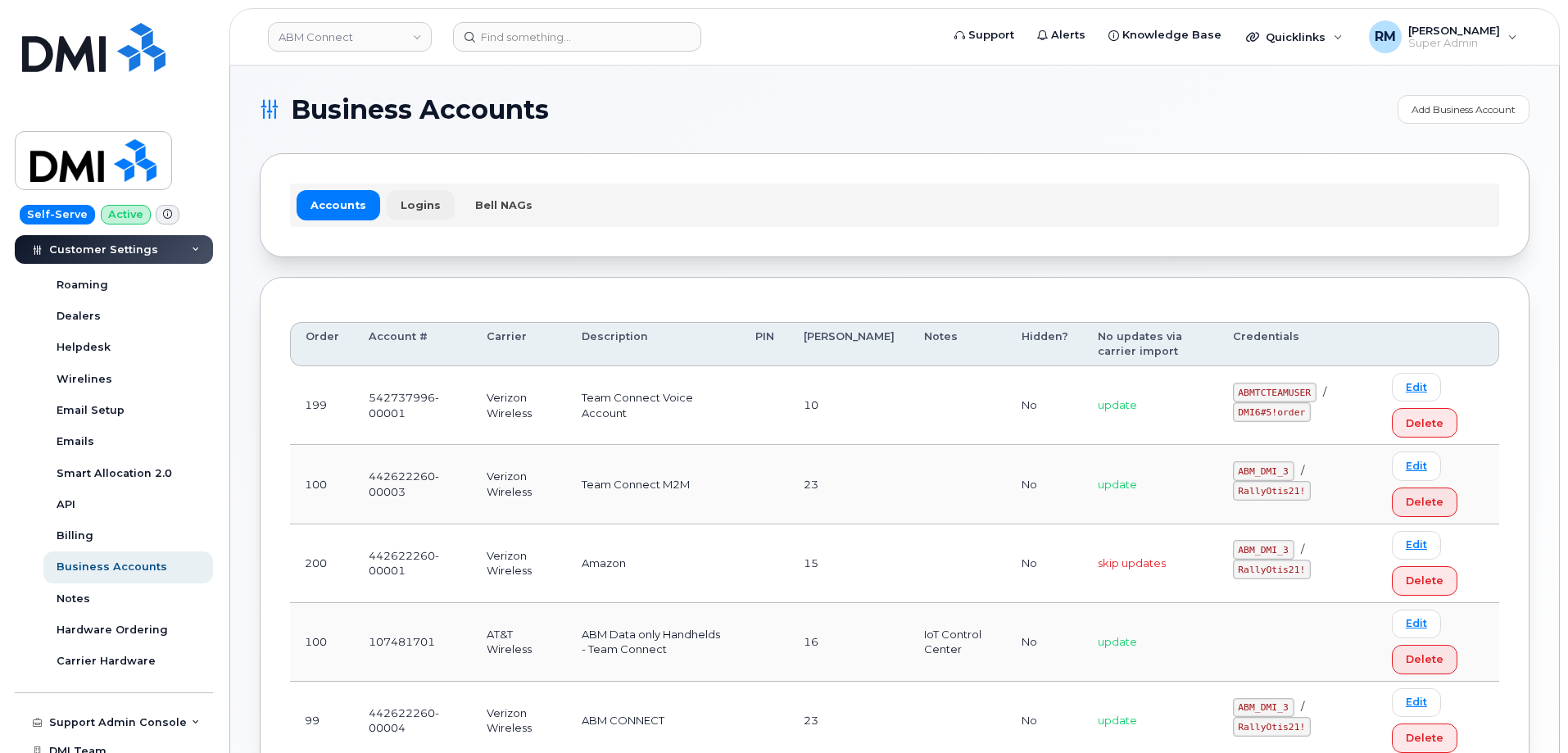
click at [413, 207] on link "Logins" at bounding box center [420, 205] width 68 height 30
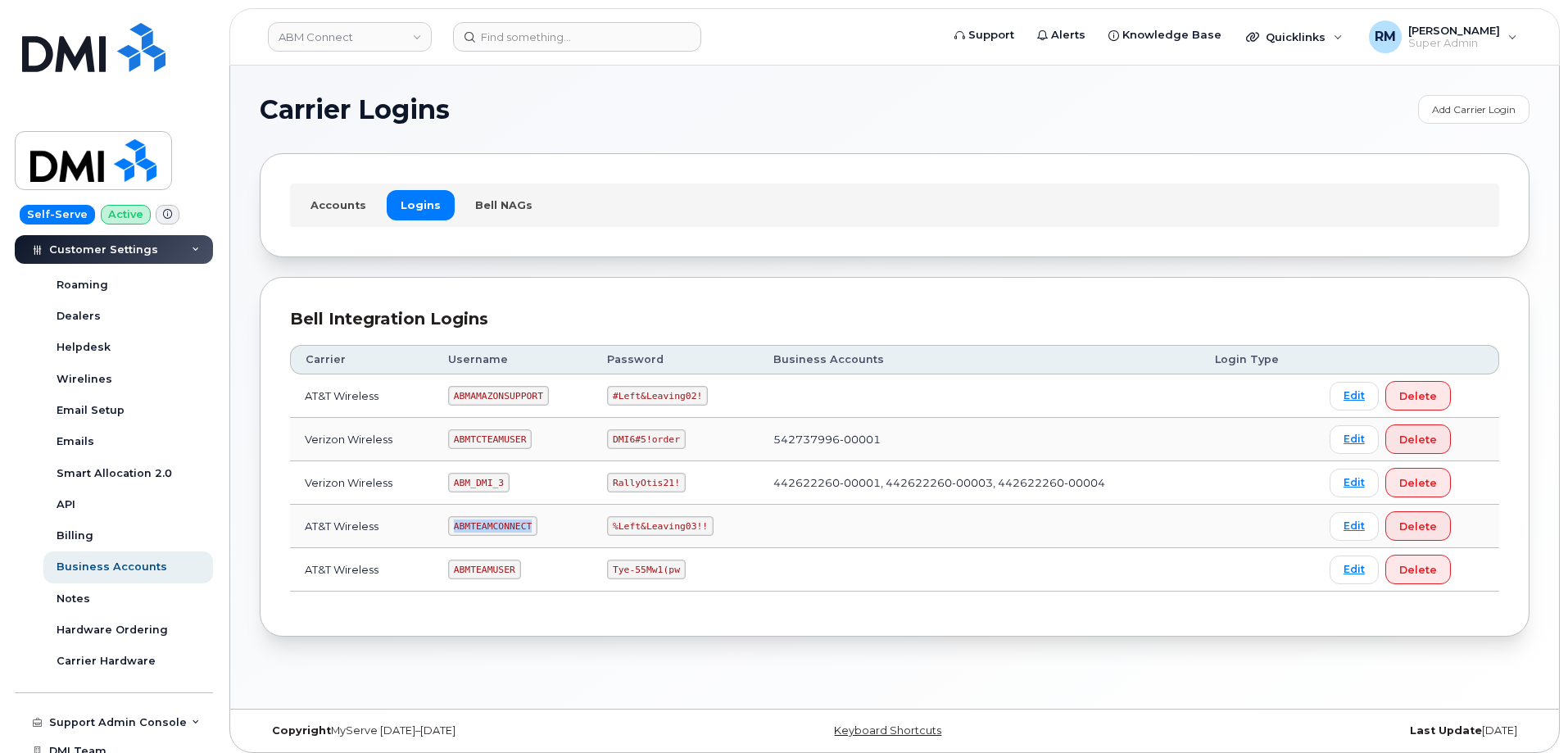
drag, startPoint x: 456, startPoint y: 522, endPoint x: 577, endPoint y: 521, distance: 121.0
click at [577, 521] on td "ABMTEAMCONNECT" at bounding box center [513, 527] width 159 height 43
copy code "ABMTEAMCONNECT"
drag, startPoint x: 612, startPoint y: 525, endPoint x: 701, endPoint y: 521, distance: 89.1
click at [699, 526] on code "%Left&Leaving03!!" at bounding box center [660, 527] width 107 height 20
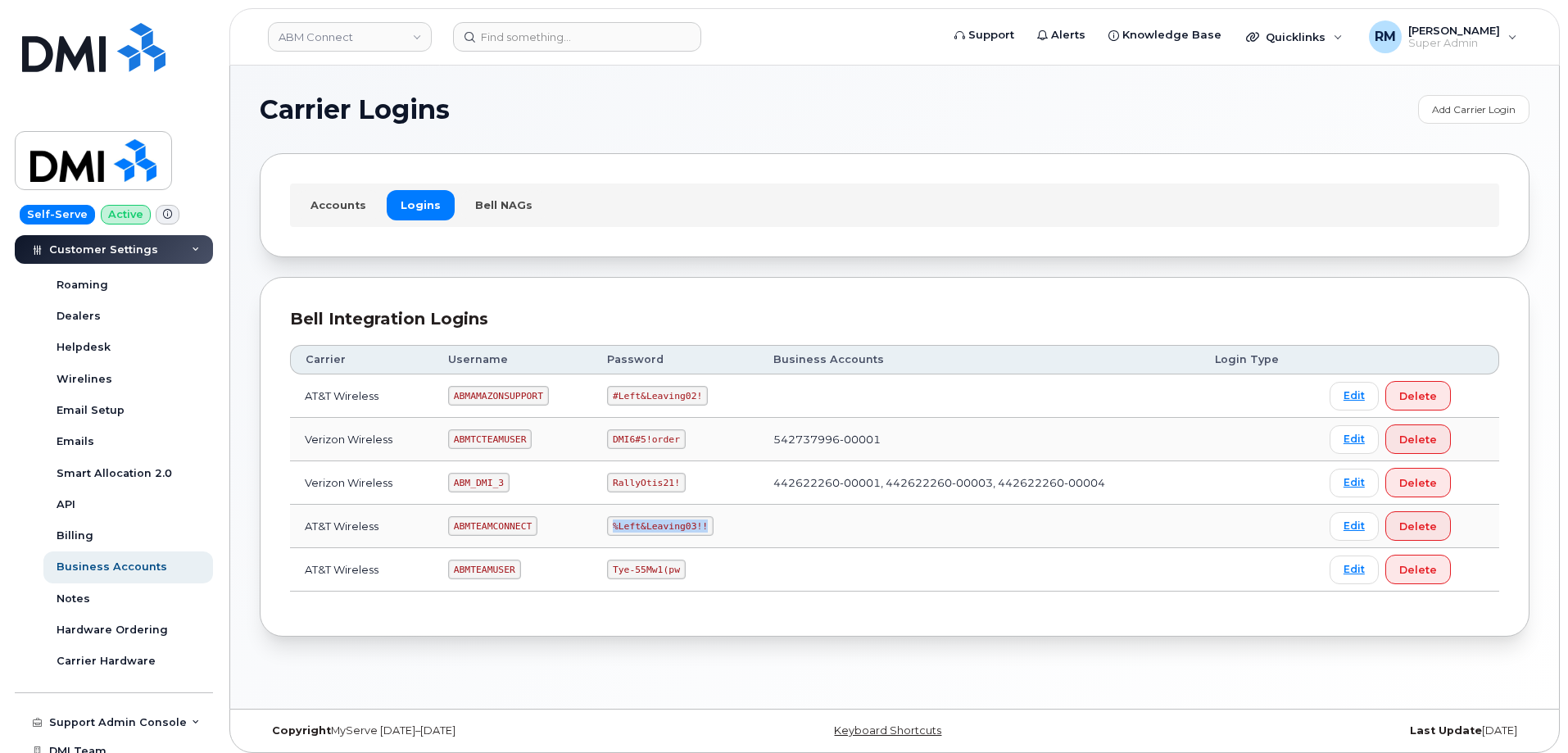
copy code "%Left&Leaving03!!"
click at [485, 568] on code "ABMTEAMUSER" at bounding box center [484, 570] width 73 height 20
copy code "ABMTEAMUSER"
click at [349, 205] on link "Accounts" at bounding box center [338, 205] width 83 height 30
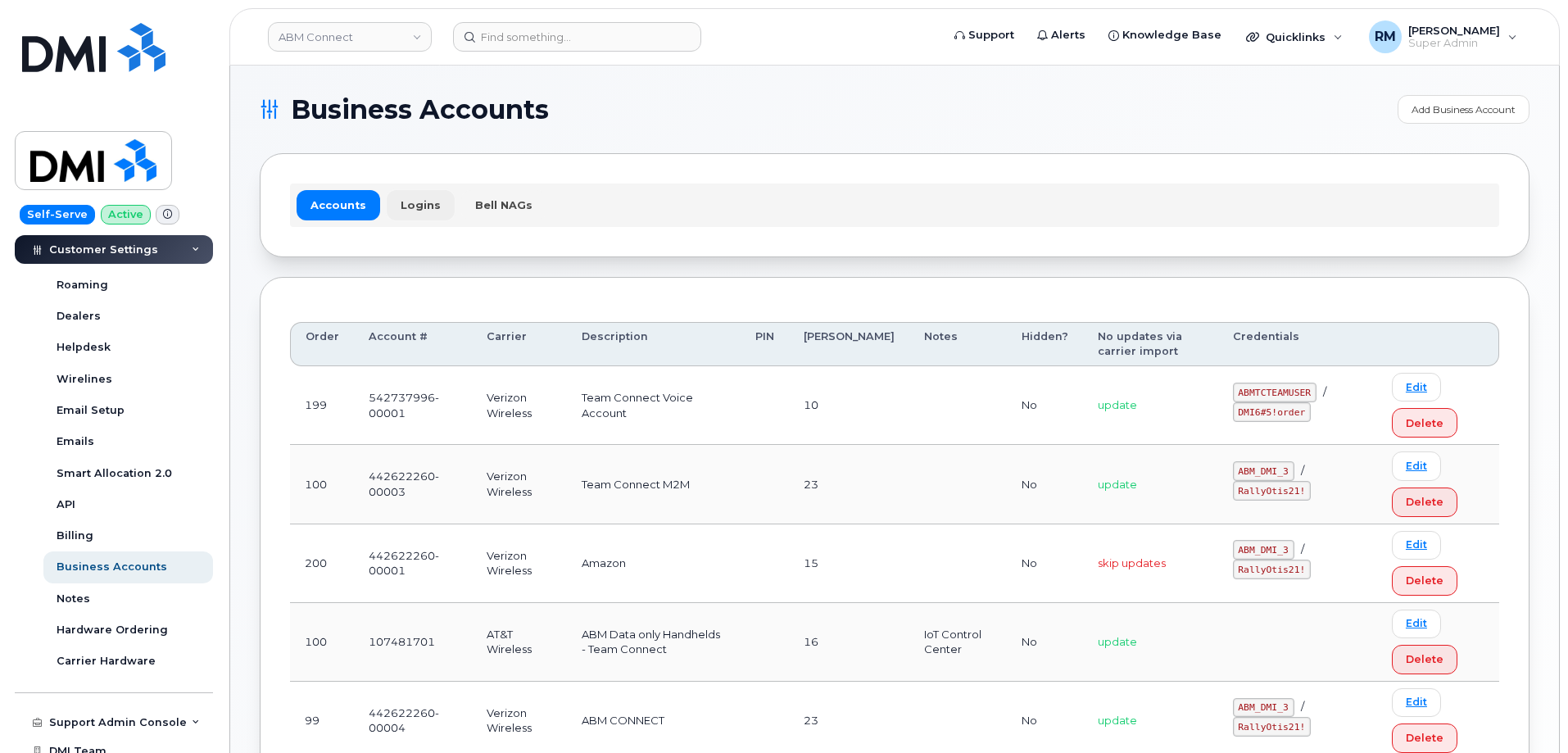
click at [413, 195] on link "Logins" at bounding box center [420, 205] width 68 height 30
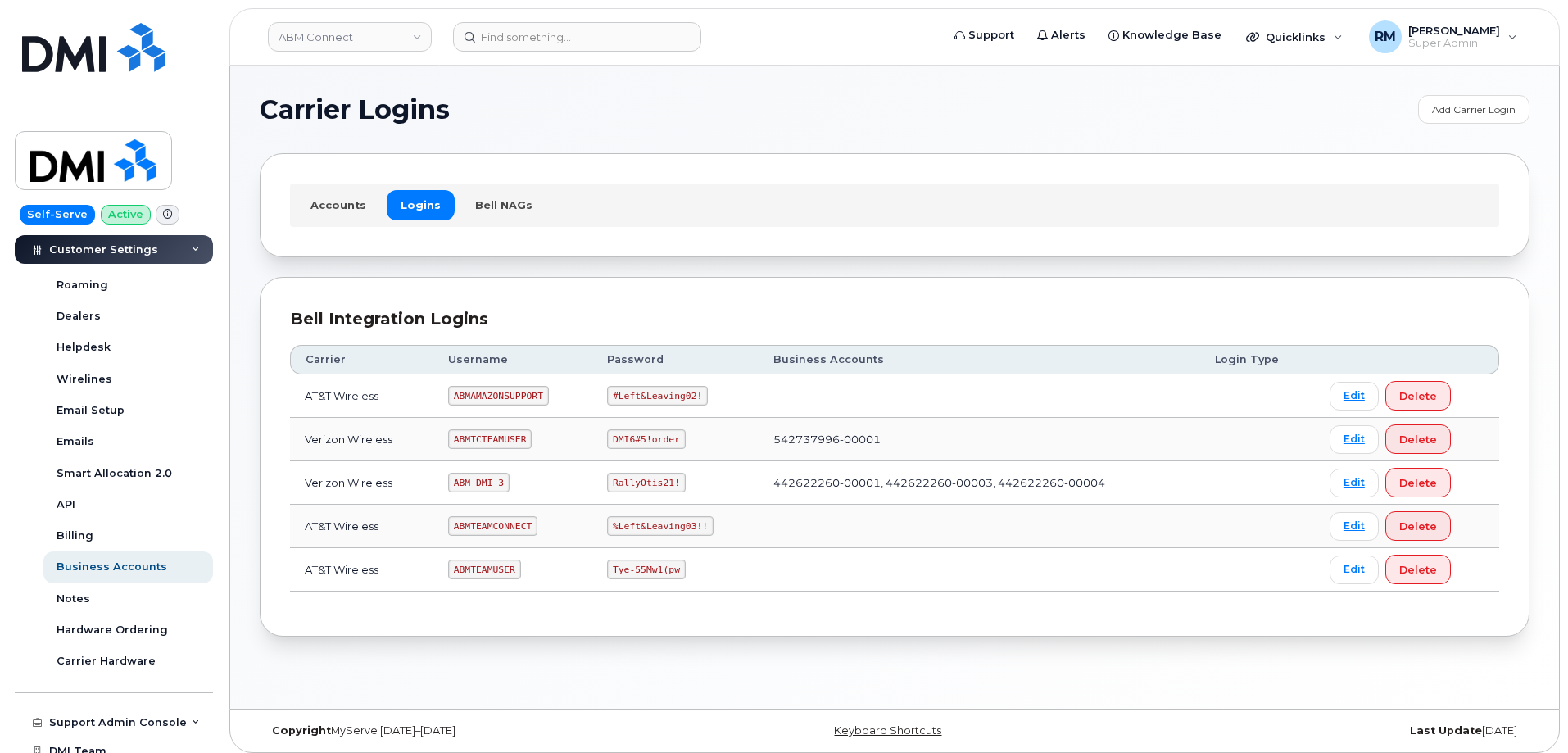
click at [286, 264] on section "Carrier Logins Add Carrier Login Accounts Logins Bell NAGs Bell Integration Log…" at bounding box center [895, 366] width 1270 height 542
click at [474, 525] on code "ABMTEAMCONNECT" at bounding box center [492, 527] width 90 height 20
copy code "ABMTEAMCONNECT"
drag, startPoint x: 608, startPoint y: 525, endPoint x: 696, endPoint y: 524, distance: 88.0
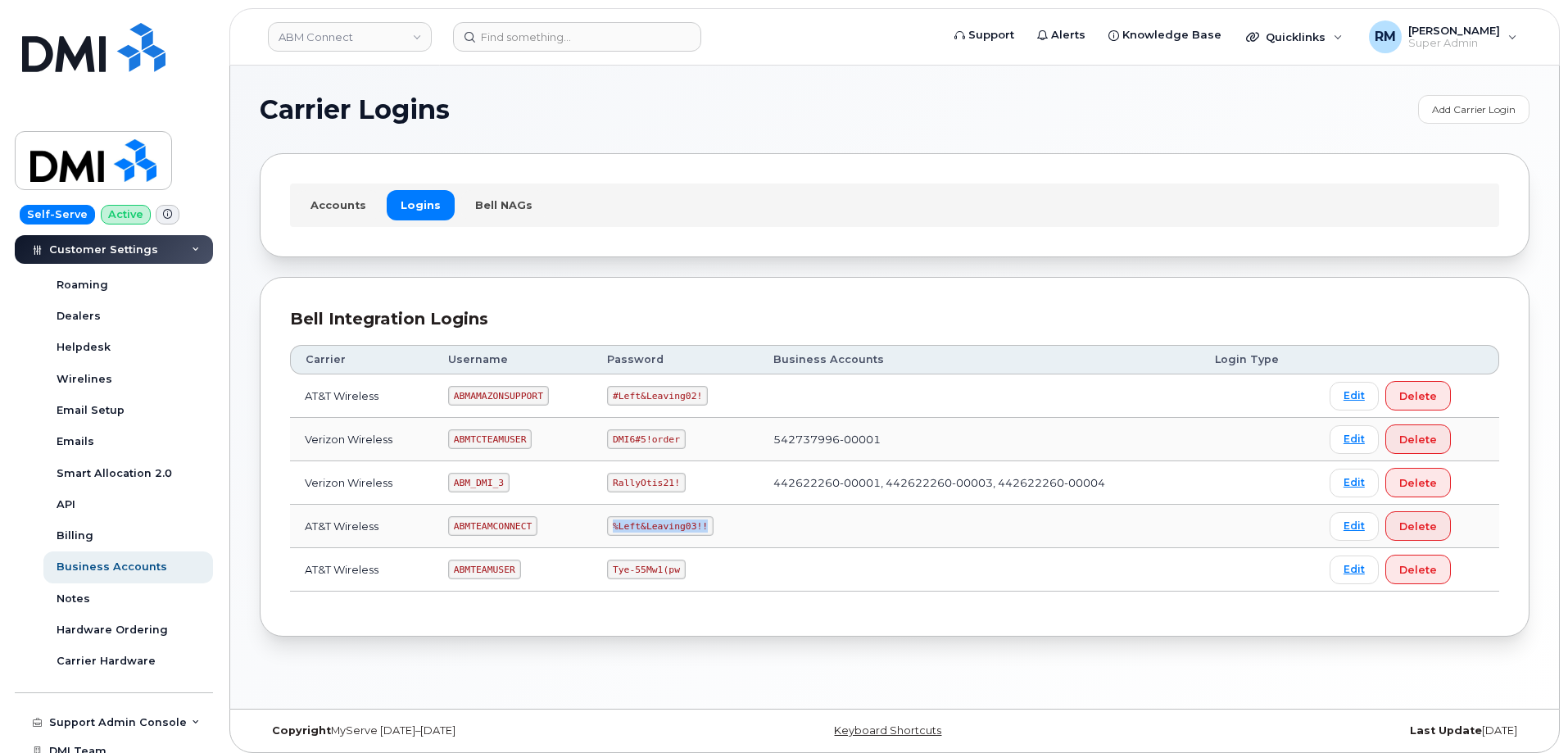
click at [696, 524] on code "%Left&Leaving03!!" at bounding box center [660, 527] width 107 height 20
copy code "%Left&Leaving03!!"
